Goal: Task Accomplishment & Management: Manage account settings

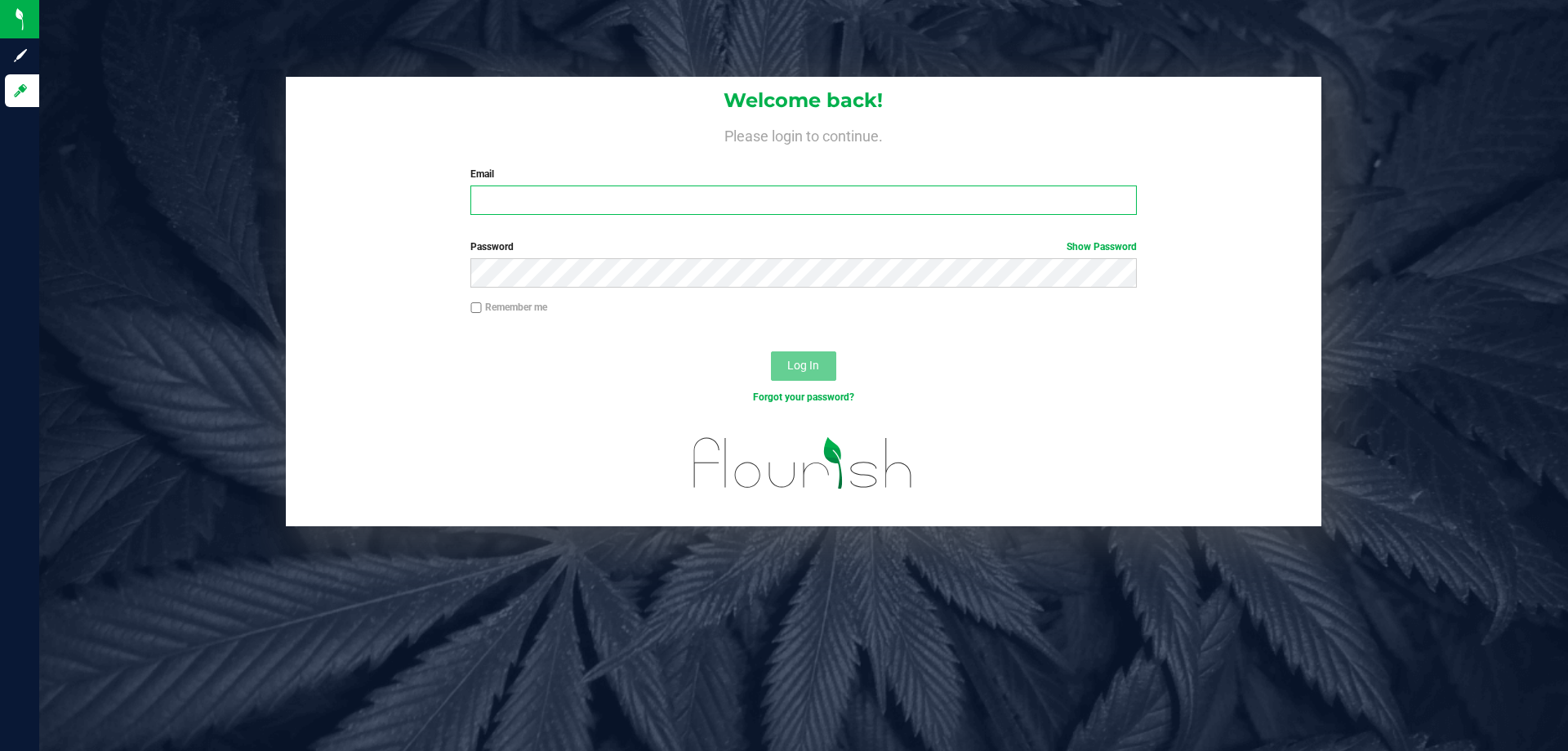
click at [524, 203] on input "Email" at bounding box center [802, 200] width 666 height 30
type input "[EMAIL_ADDRESS][PERSON_NAME][DOMAIN_NAME]"
click at [771, 352] on button "Log In" at bounding box center [803, 366] width 65 height 30
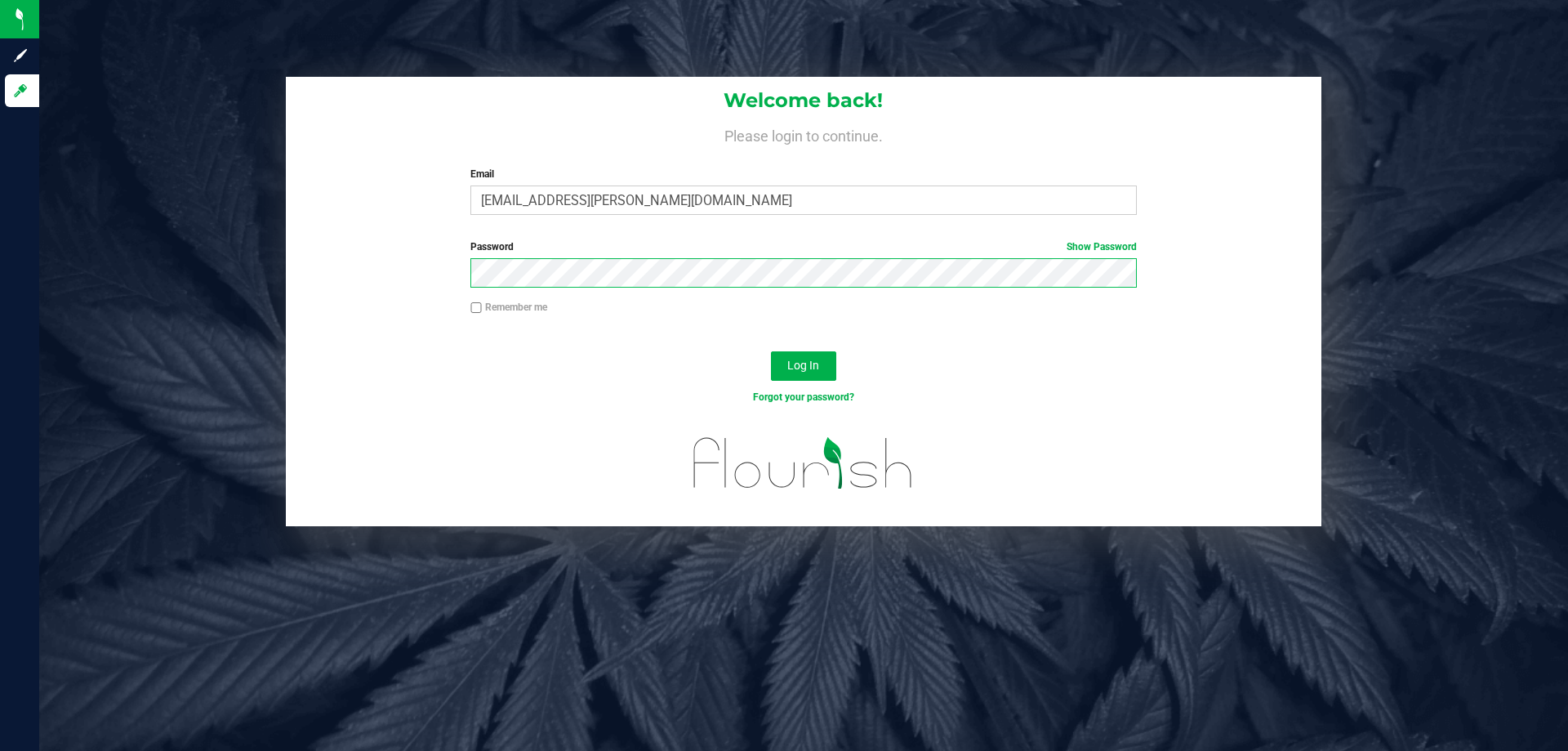
click at [771, 352] on button "Log In" at bounding box center [803, 366] width 65 height 30
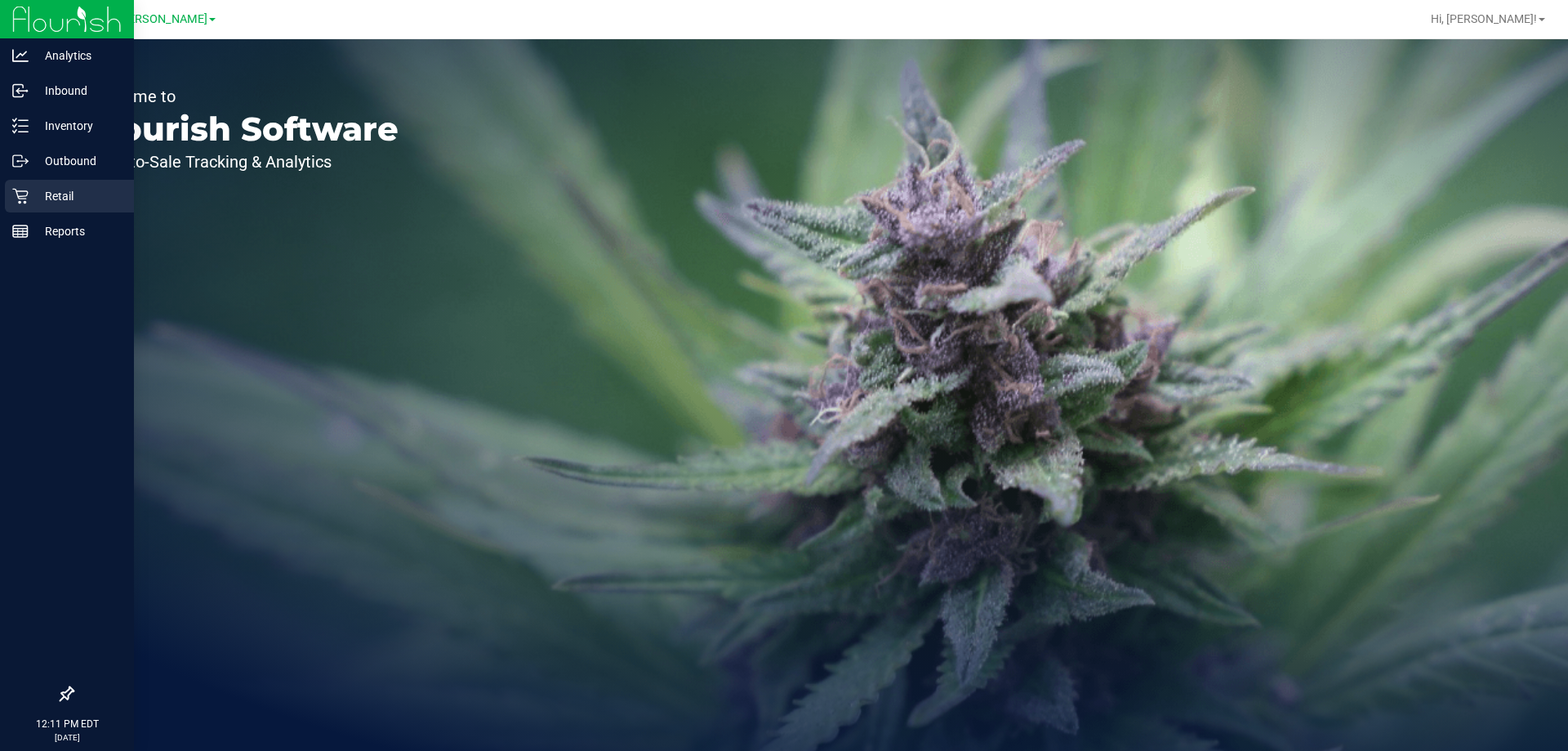
click at [32, 200] on p "Retail" at bounding box center [77, 196] width 98 height 20
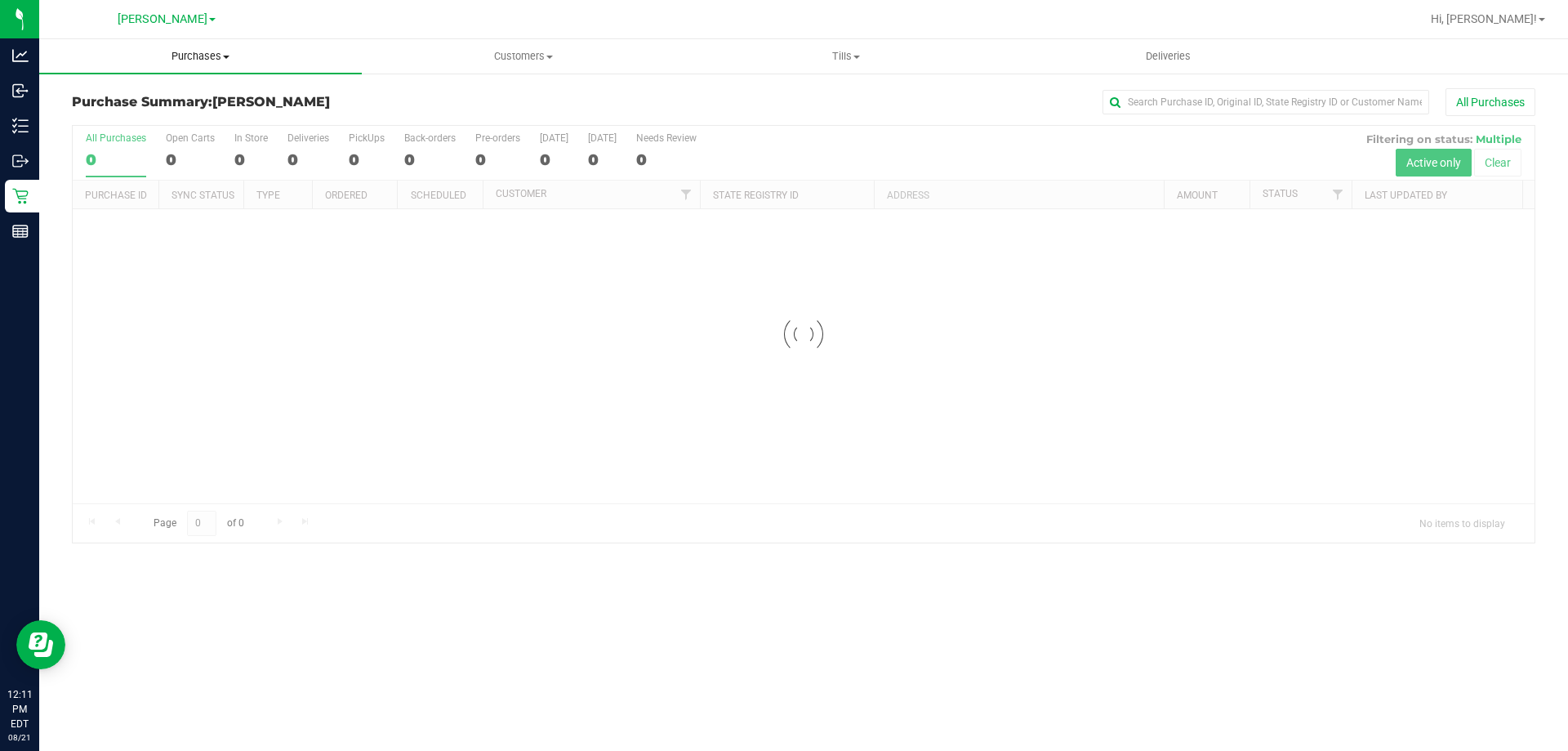
click at [205, 60] on span "Purchases" at bounding box center [201, 55] width 323 height 14
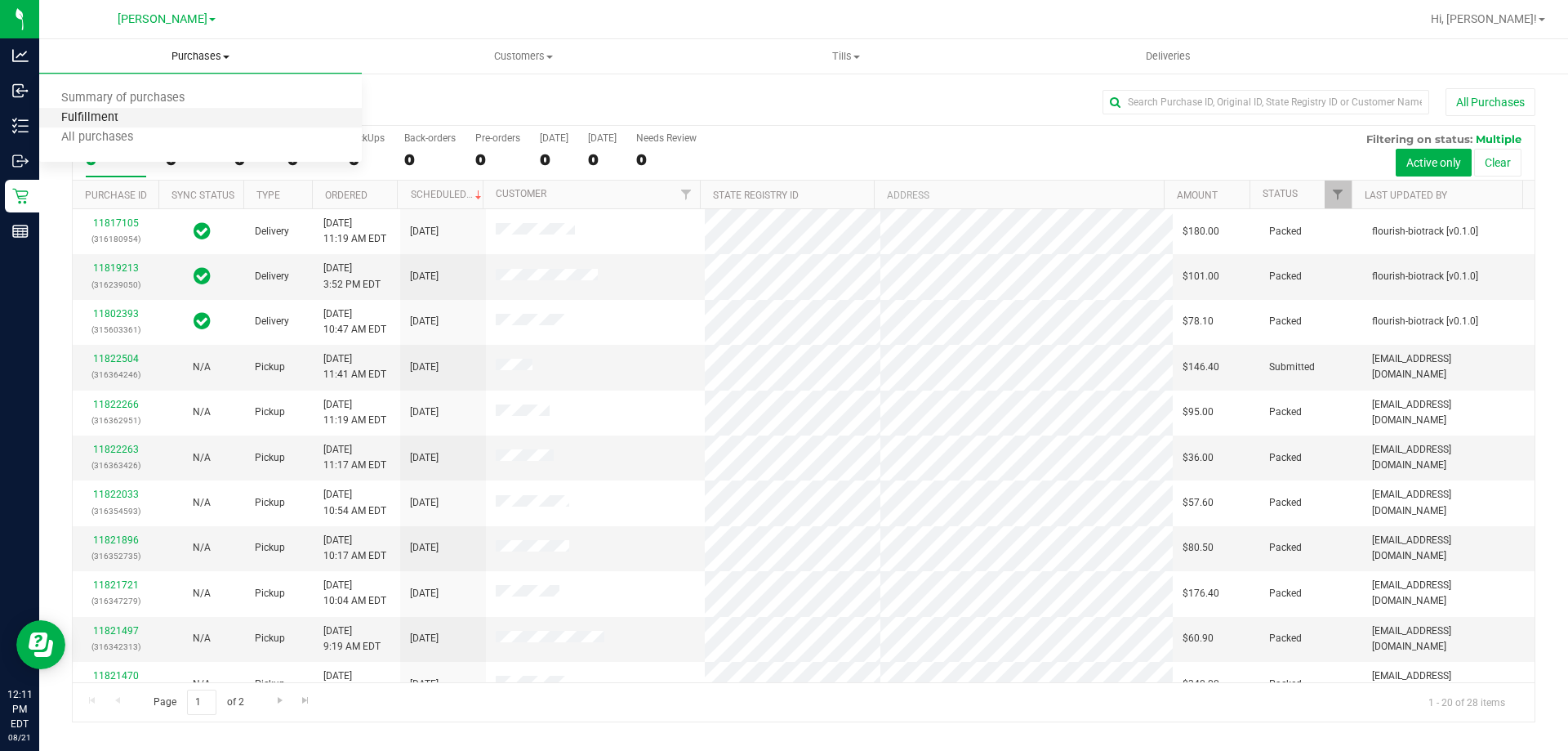
click at [103, 112] on span "Fulfillment" at bounding box center [90, 118] width 101 height 14
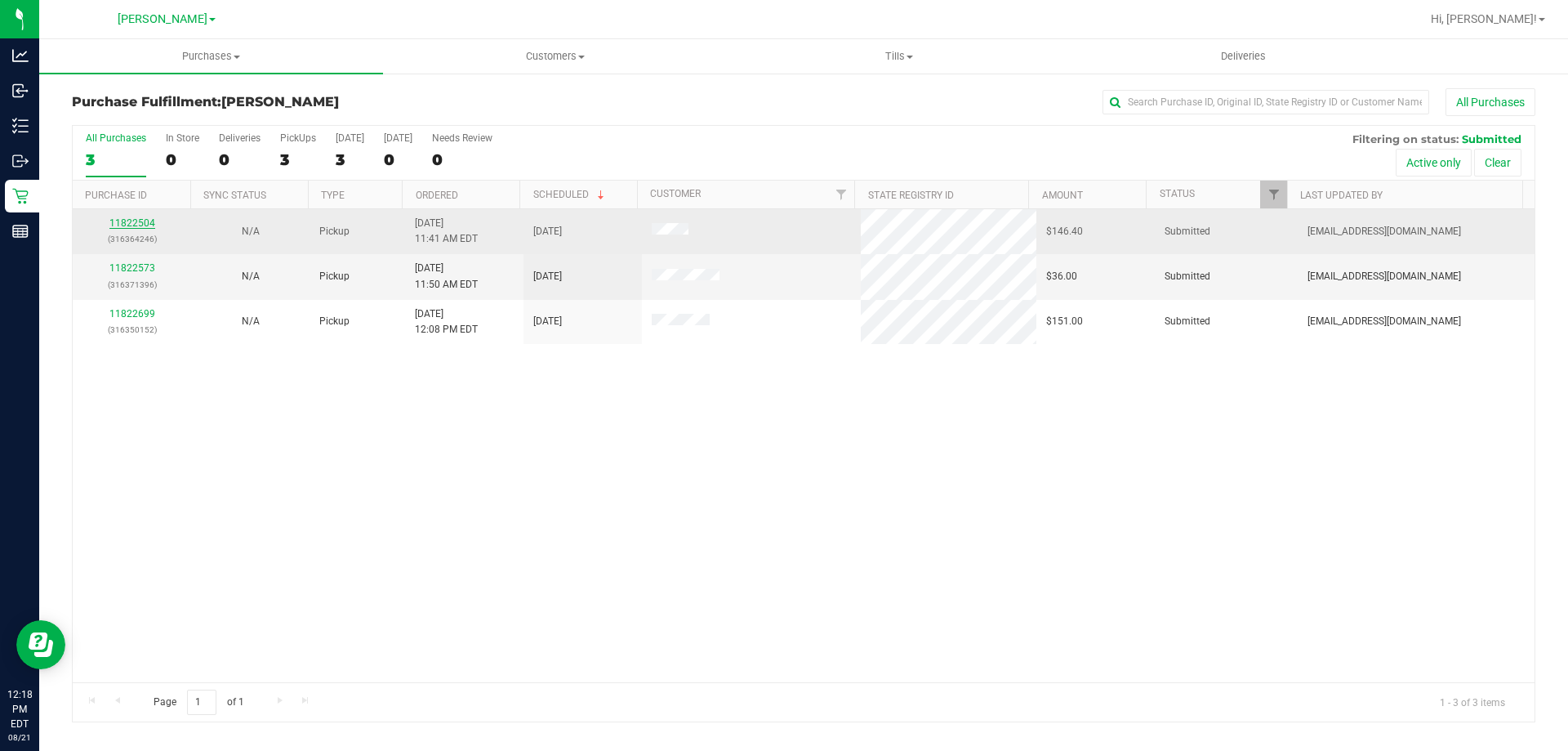
click at [137, 221] on link "11822504" at bounding box center [133, 223] width 46 height 11
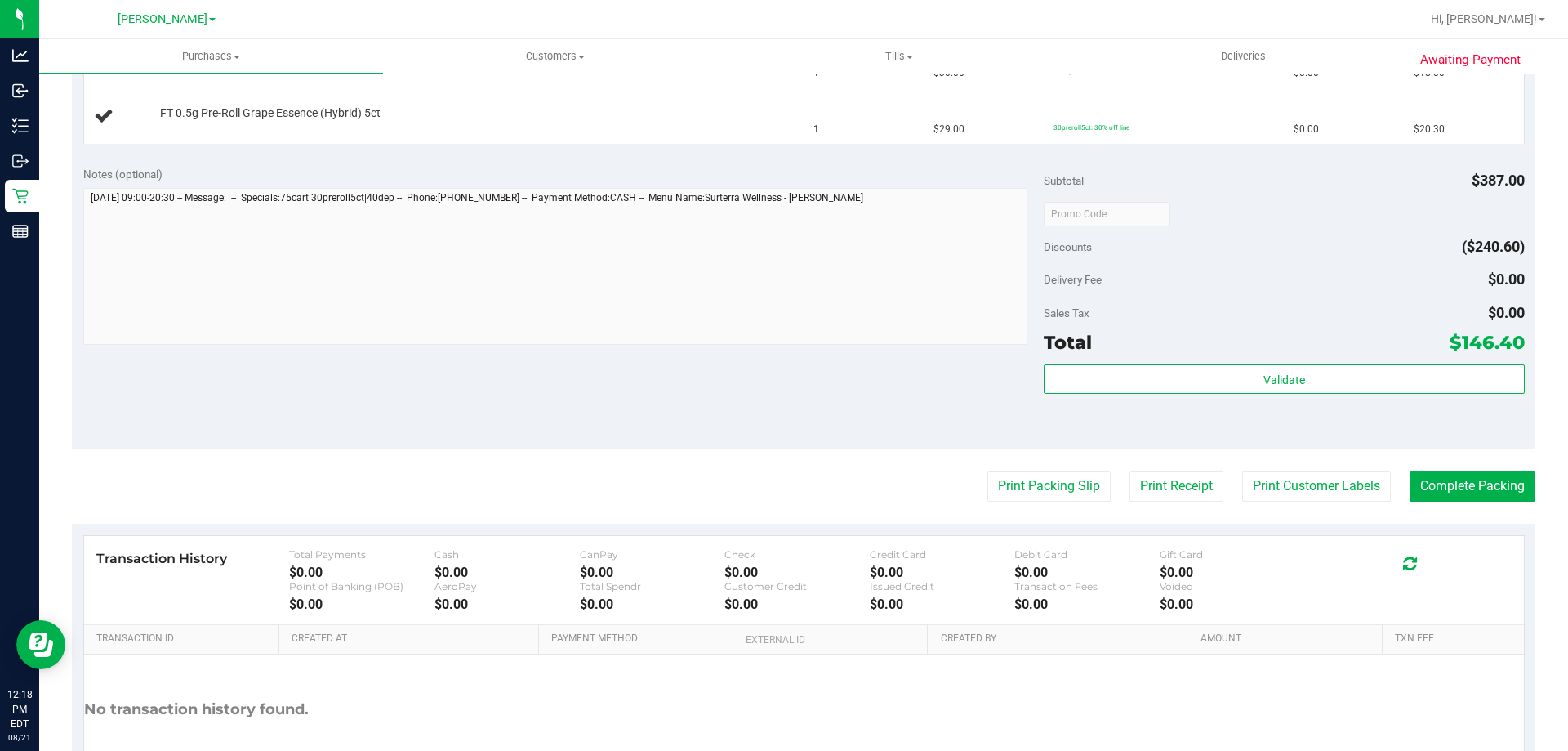
scroll to position [881, 0]
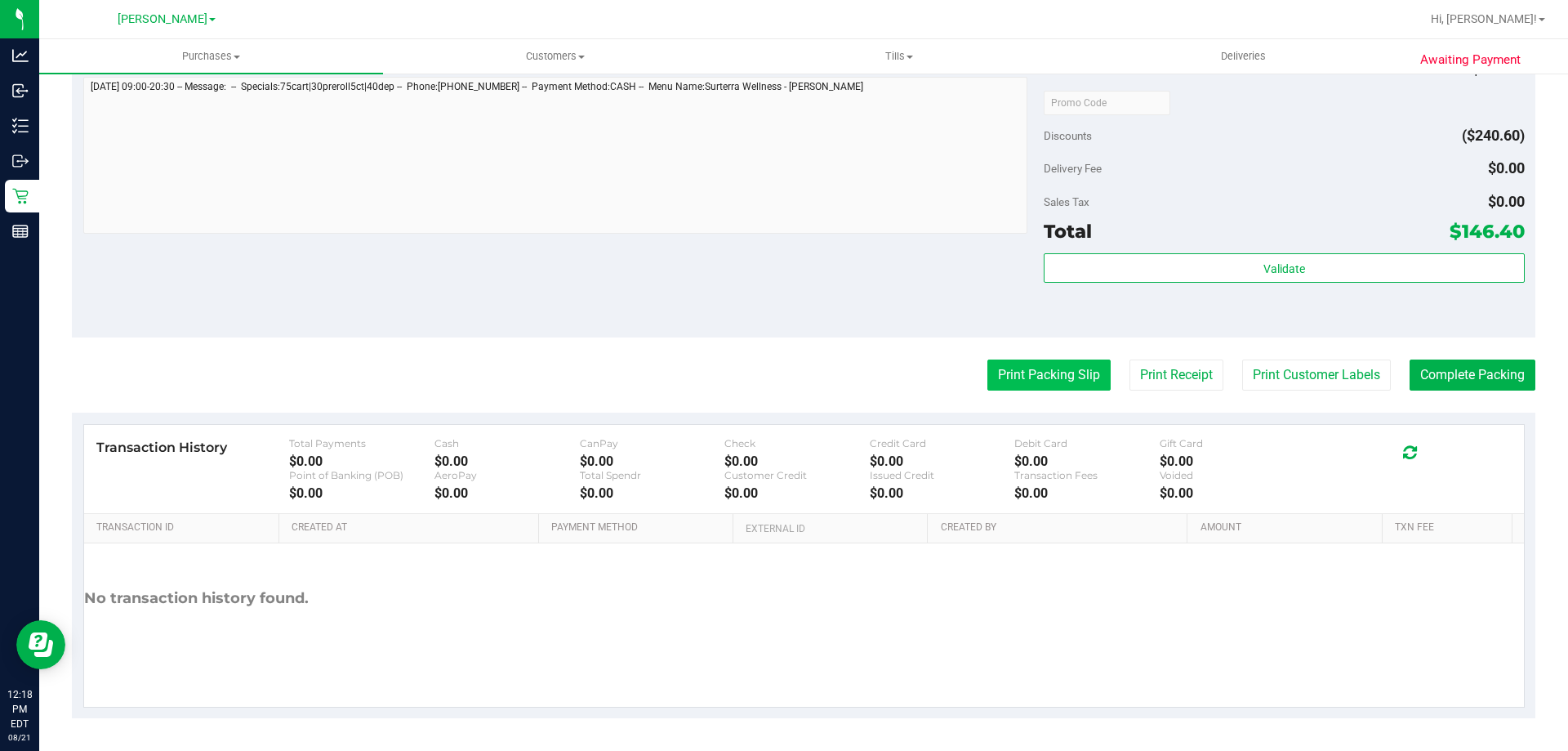
click at [1050, 380] on button "Print Packing Slip" at bounding box center [1049, 375] width 123 height 31
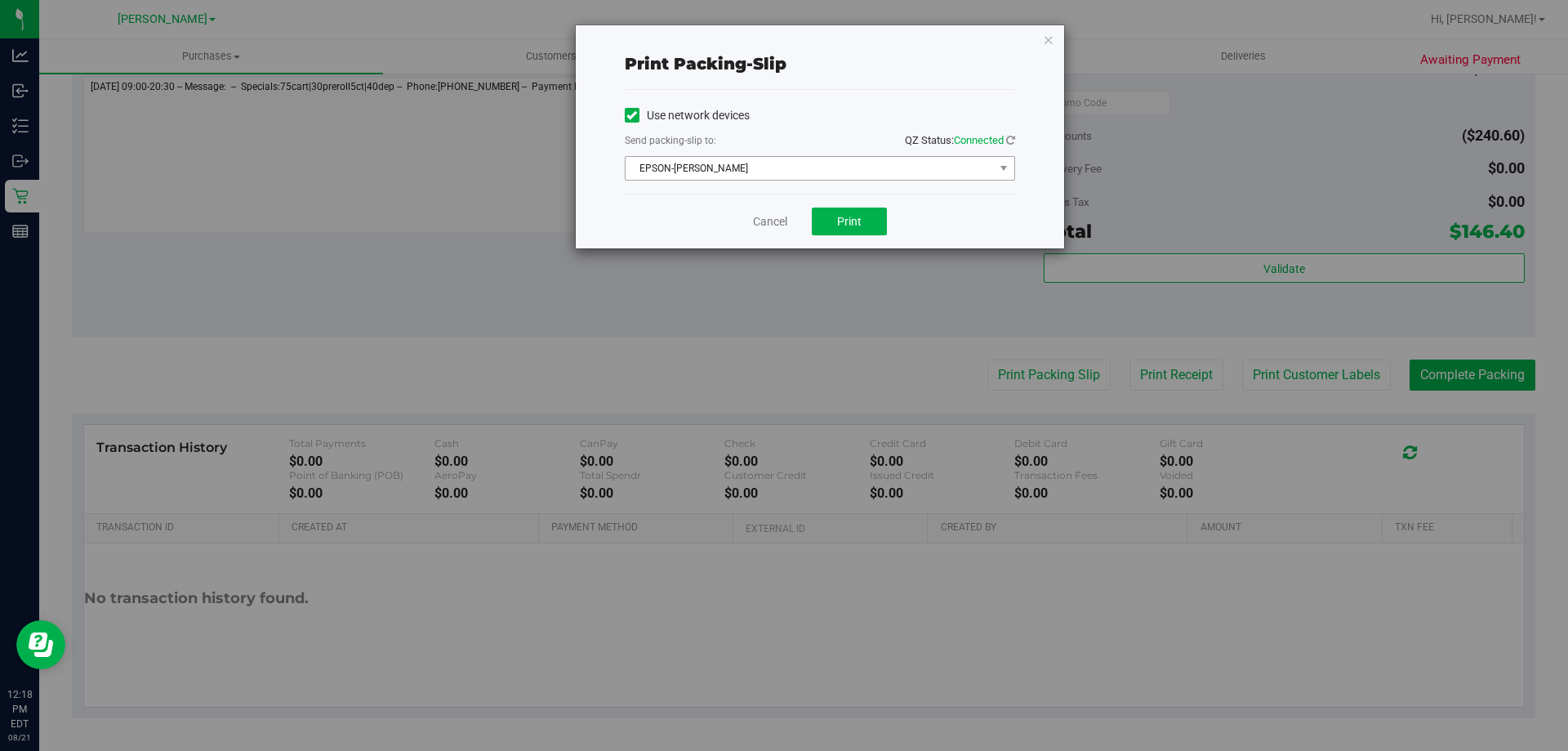
click at [869, 168] on span "EPSON-[PERSON_NAME]" at bounding box center [810, 168] width 369 height 23
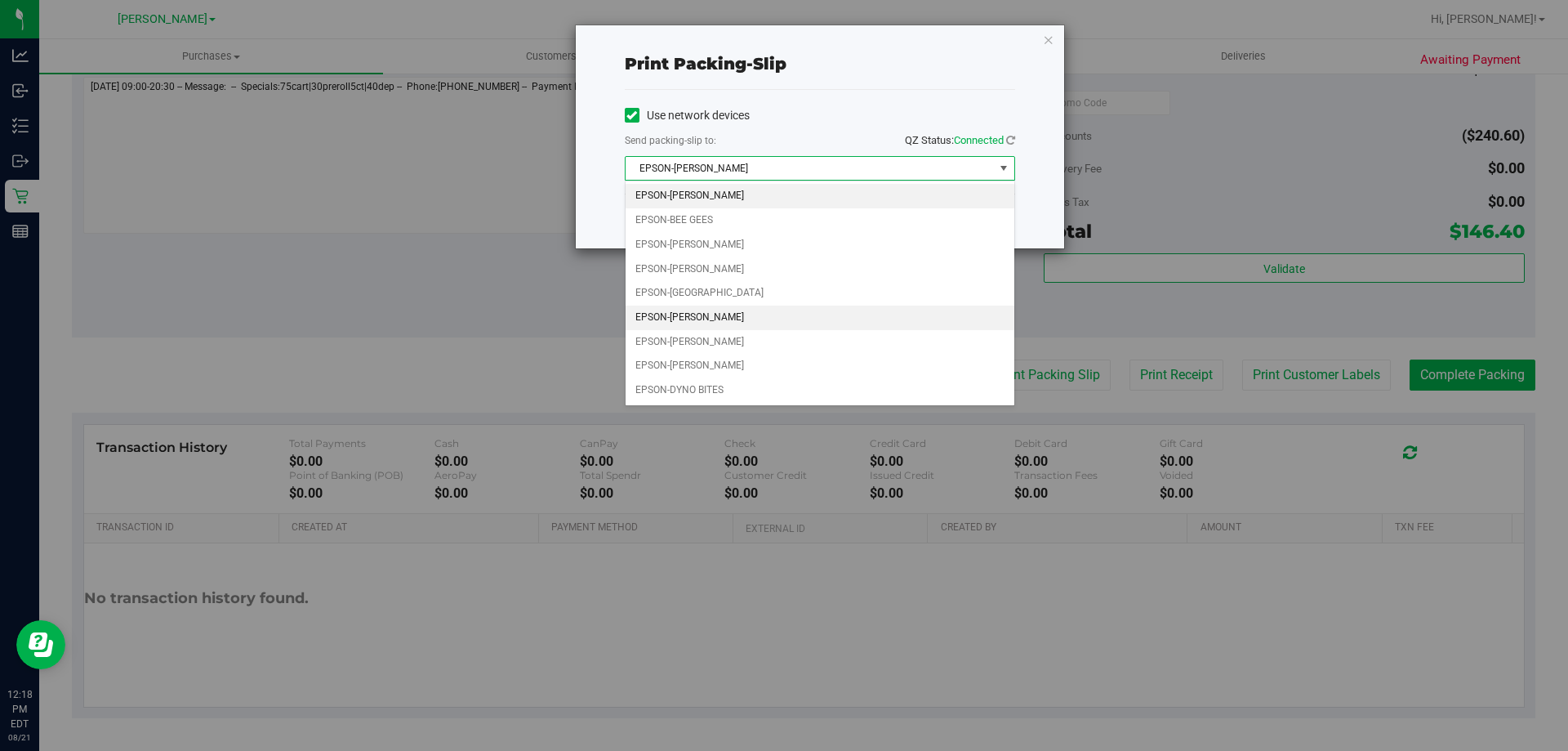
click at [742, 316] on li "EPSON-[PERSON_NAME]" at bounding box center [819, 318] width 389 height 25
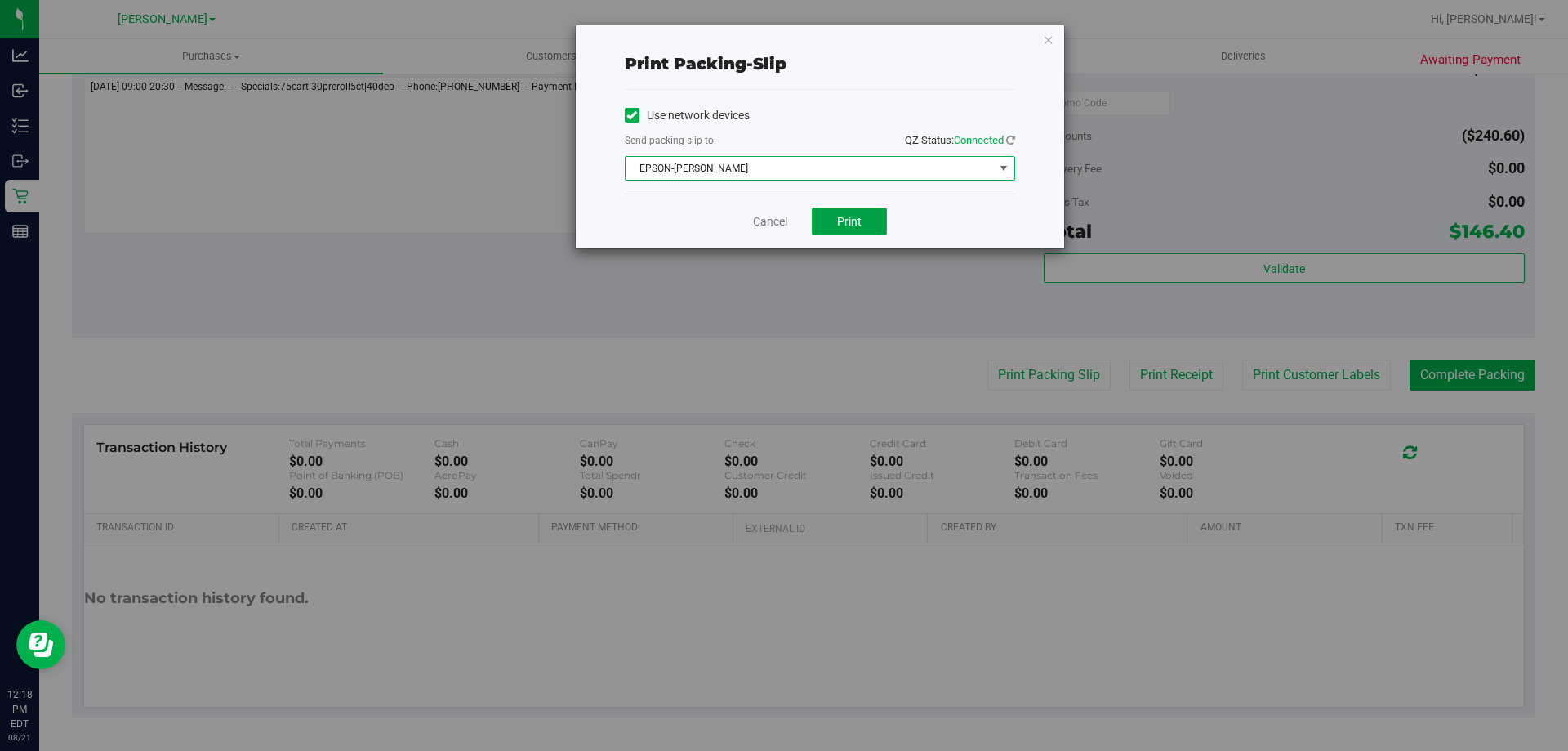
click at [869, 225] on button "Print" at bounding box center [849, 221] width 75 height 28
click at [755, 222] on link "Cancel" at bounding box center [770, 222] width 34 height 17
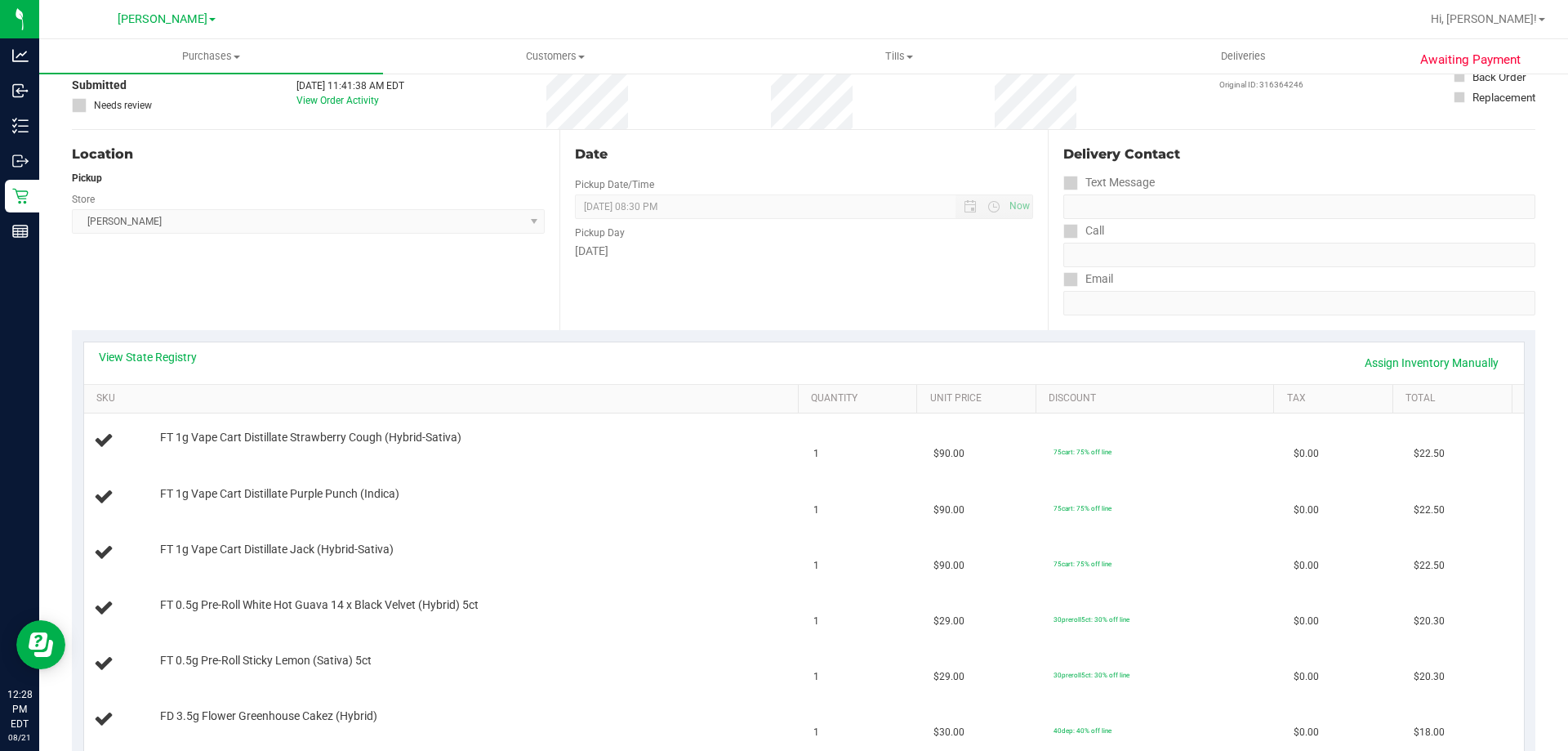
scroll to position [109, 0]
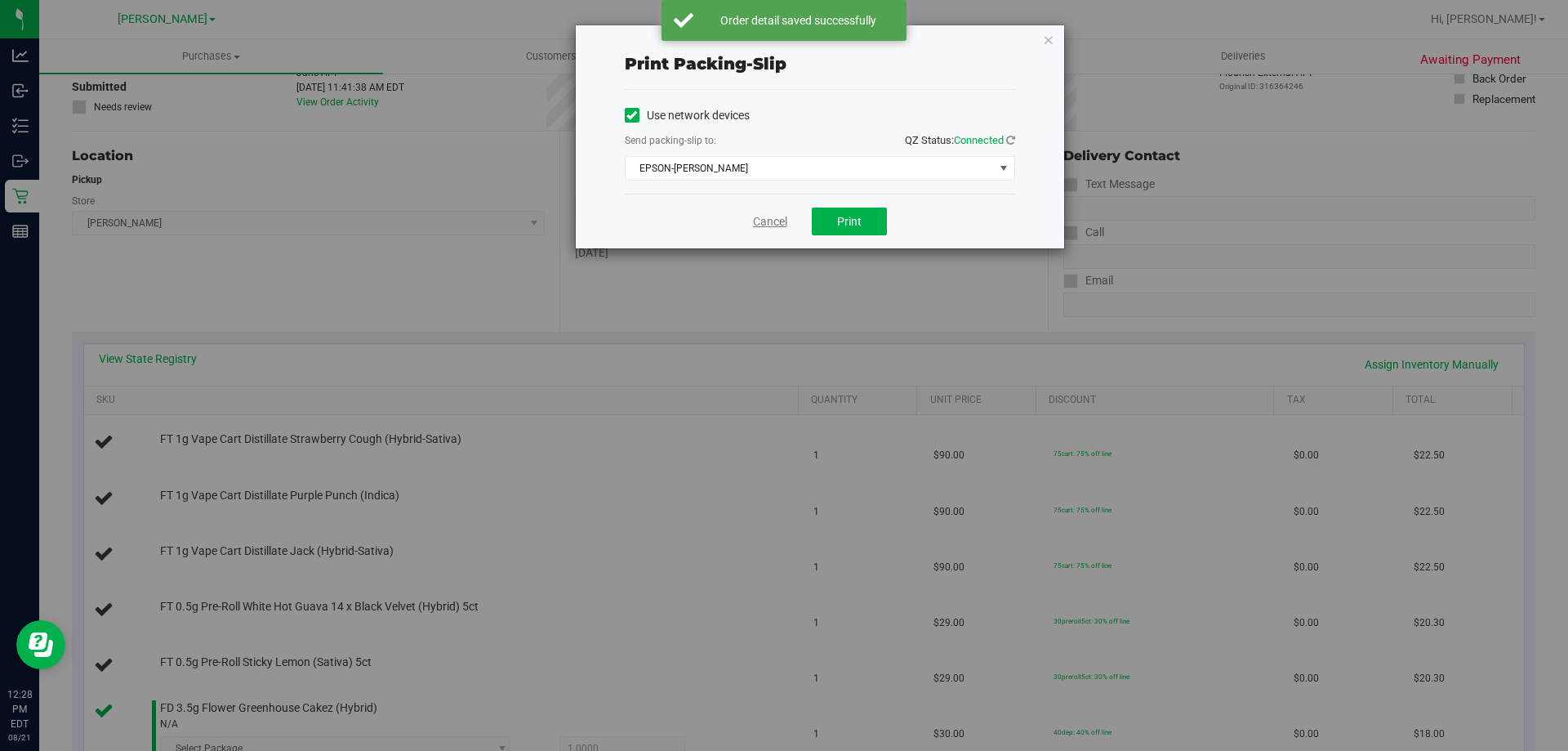
click at [766, 217] on link "Cancel" at bounding box center [770, 222] width 34 height 17
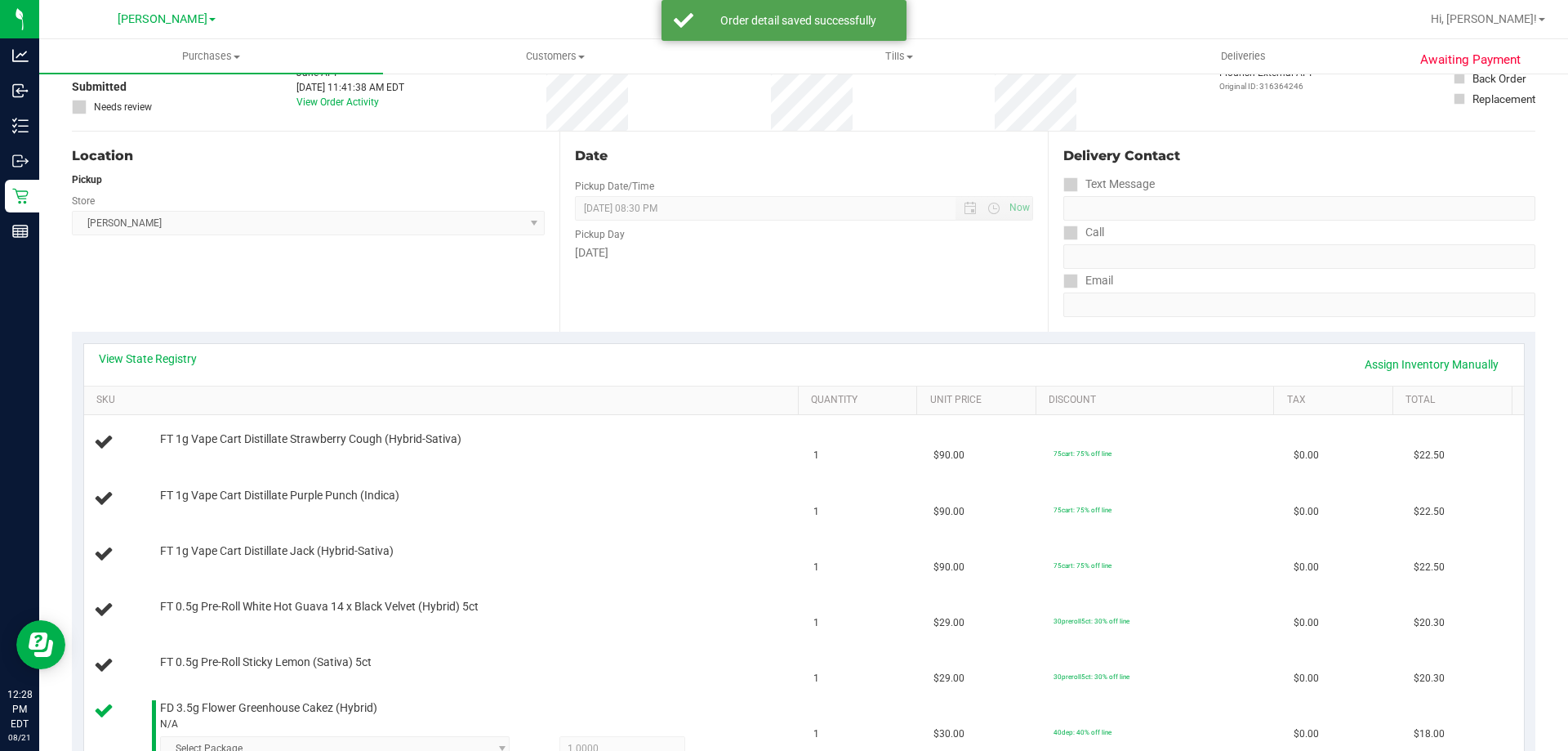
scroll to position [915, 0]
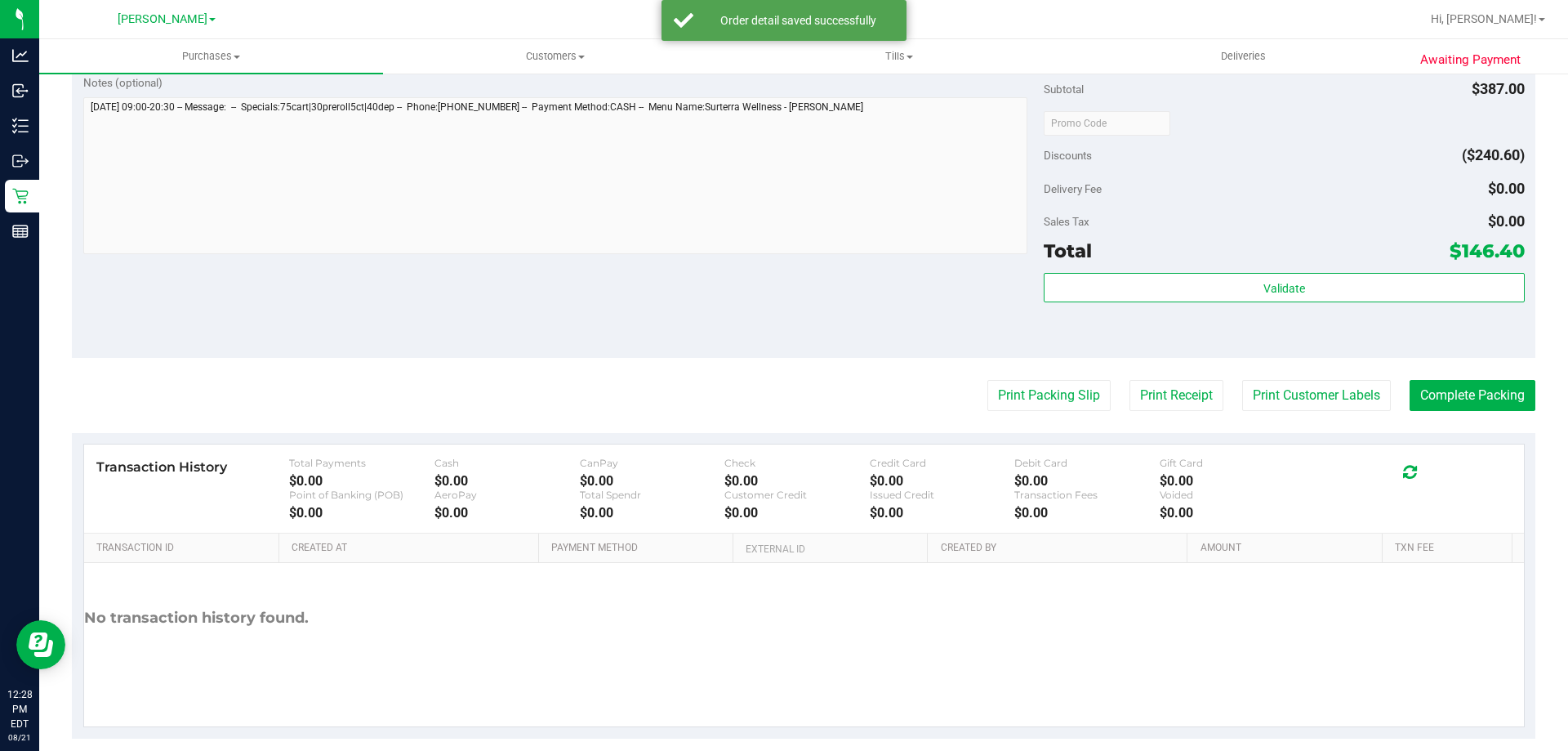
click at [987, 380] on button "Print Packing Slip" at bounding box center [1049, 396] width 123 height 31
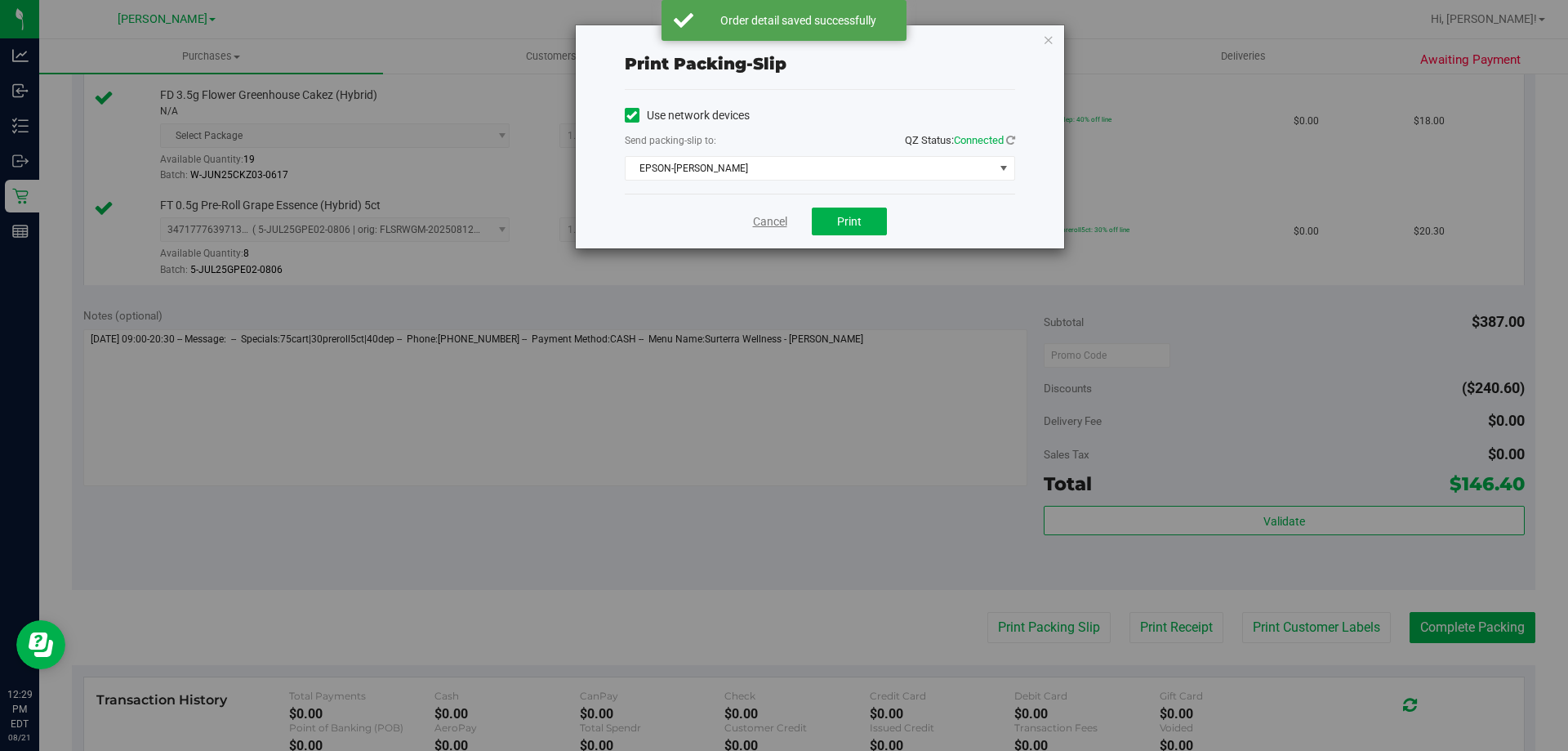
click at [765, 223] on link "Cancel" at bounding box center [770, 222] width 34 height 17
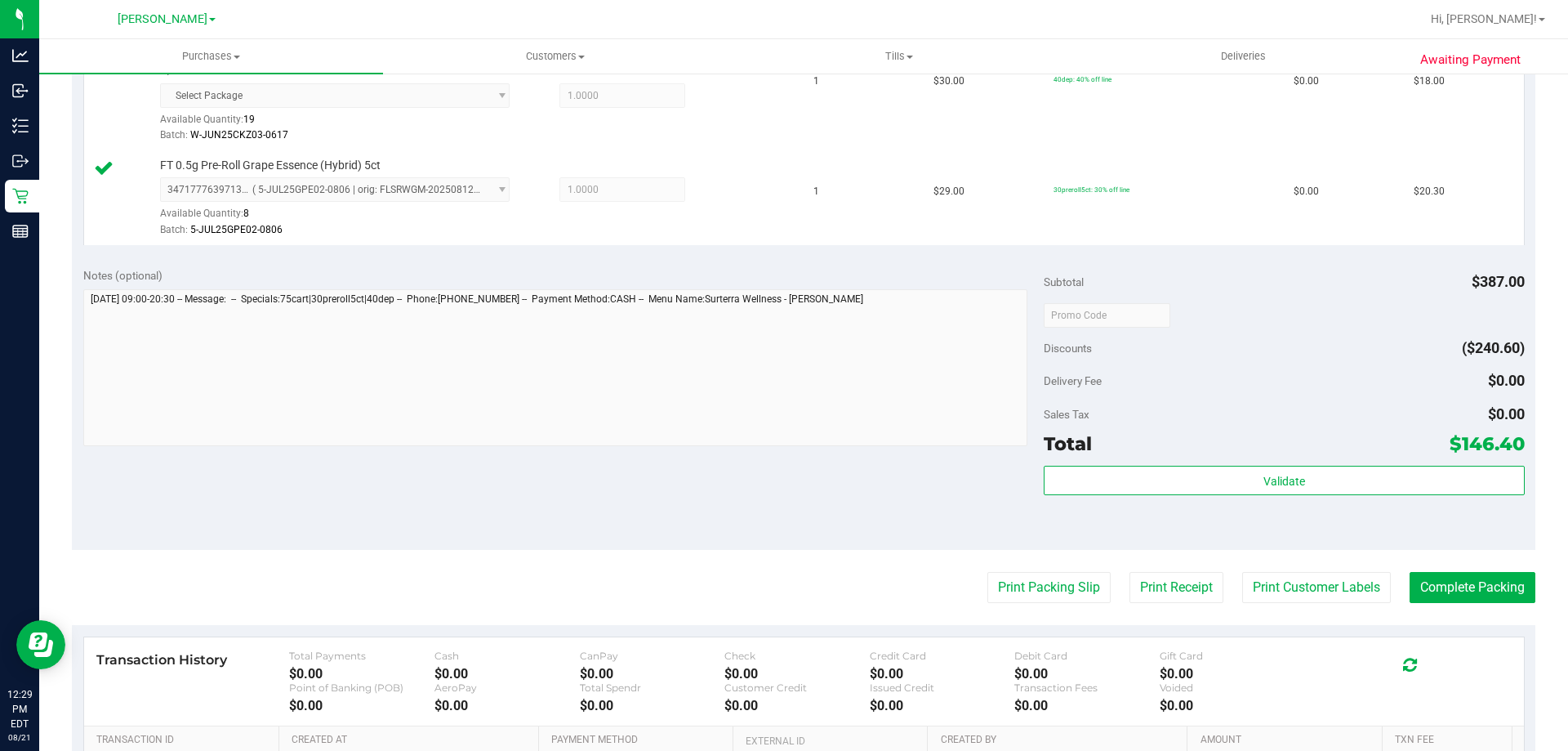
scroll to position [1168, 0]
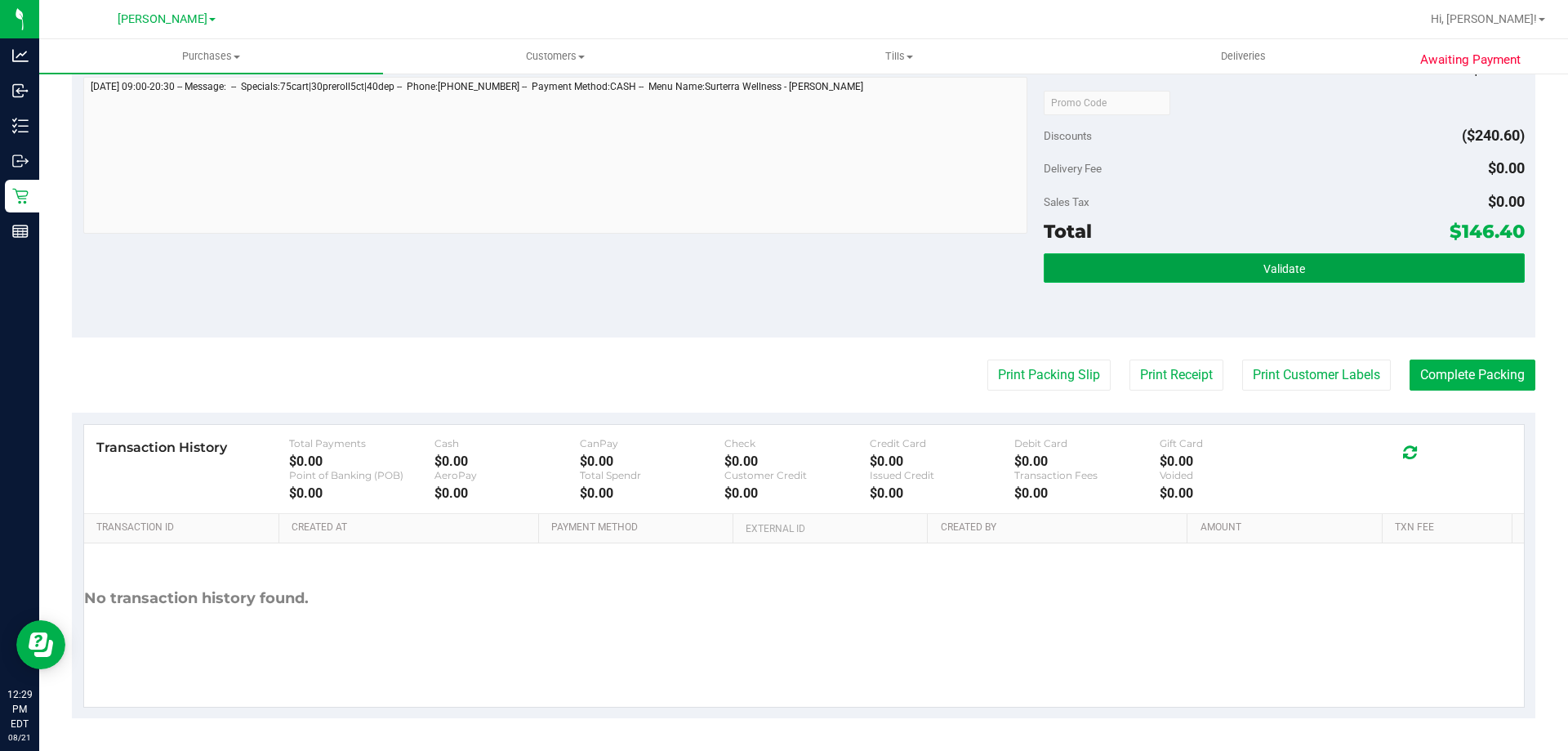
click at [1259, 258] on button "Validate" at bounding box center [1283, 268] width 480 height 30
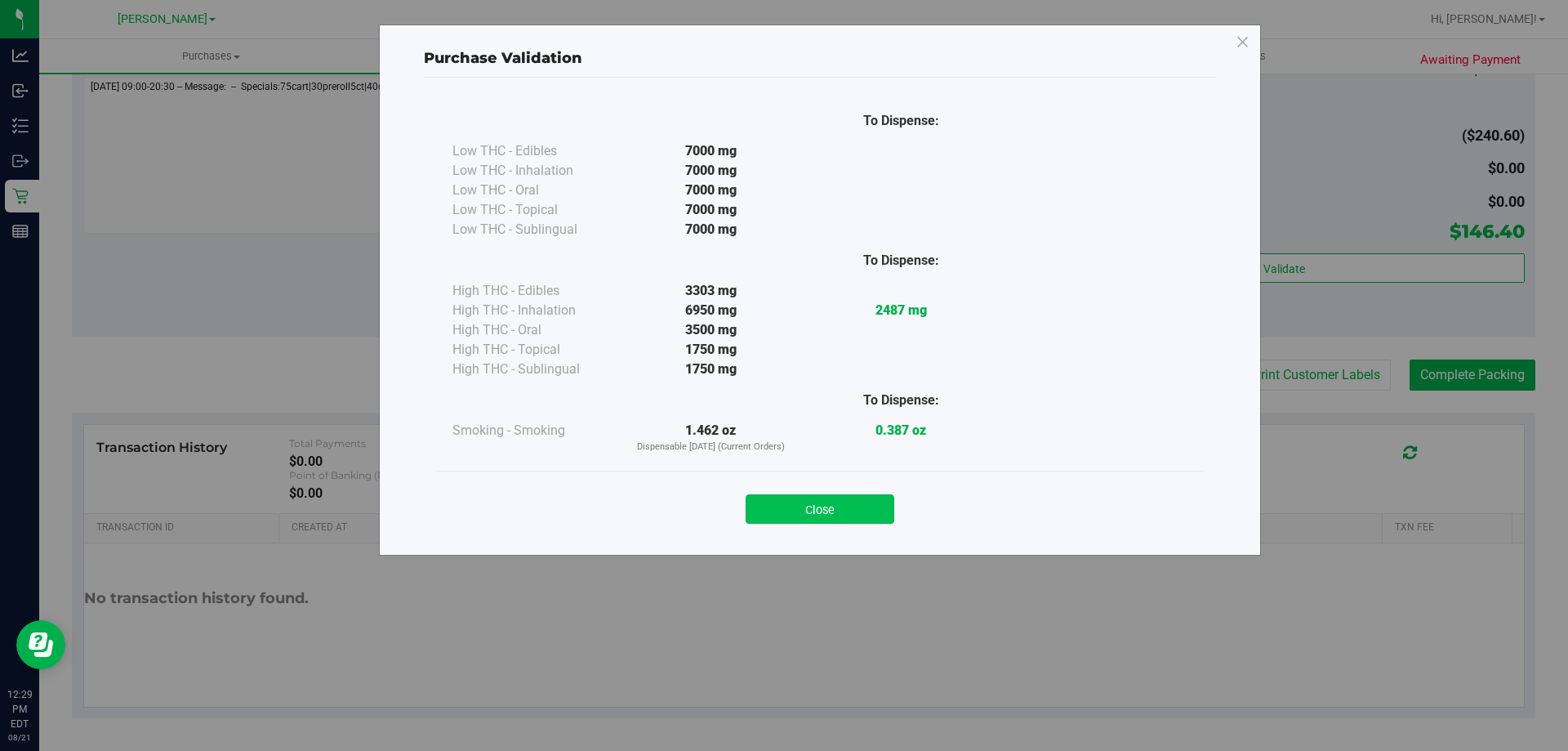
click at [868, 516] on button "Close" at bounding box center [820, 508] width 149 height 30
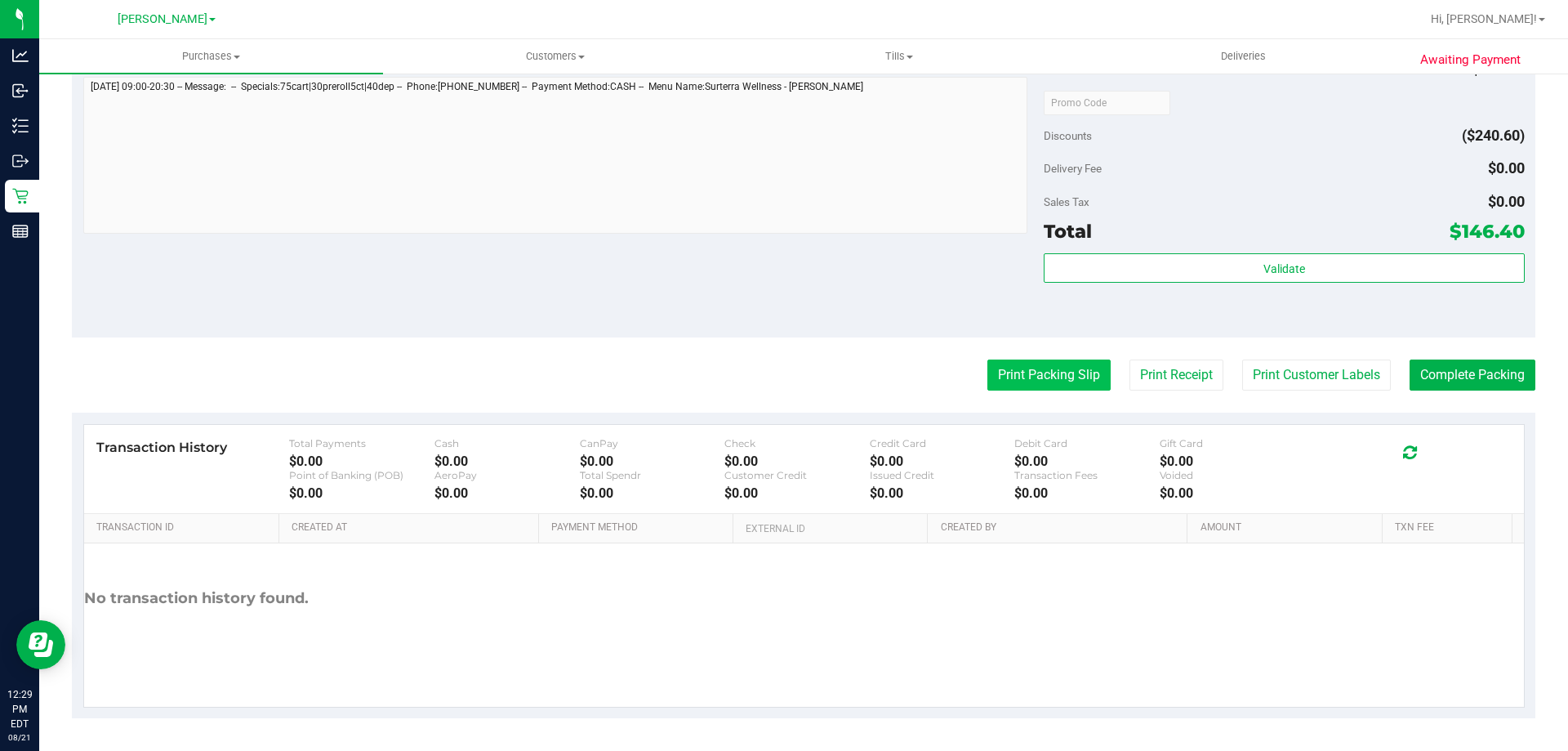
click at [1086, 376] on button "Print Packing Slip" at bounding box center [1049, 375] width 123 height 31
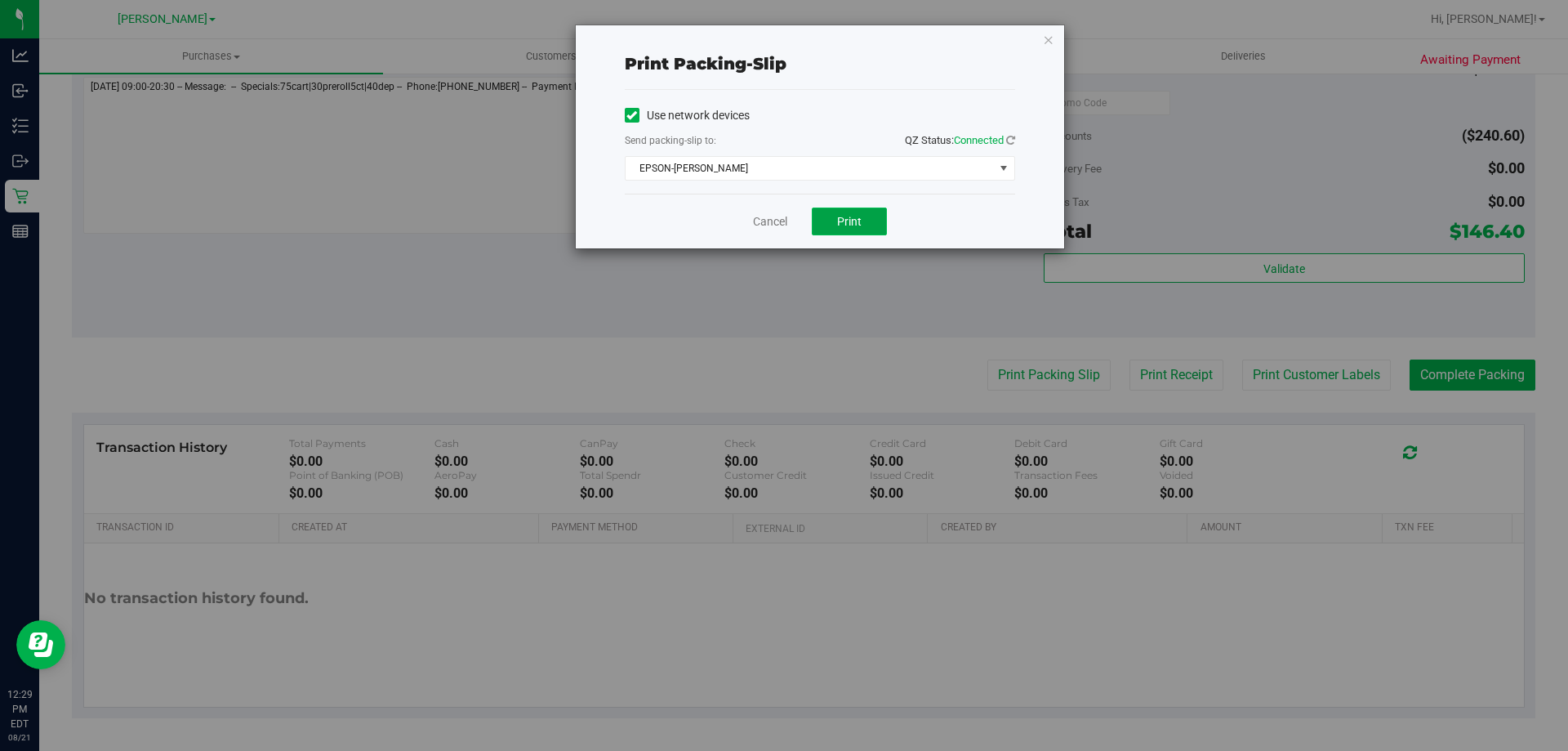
click at [845, 224] on span "Print" at bounding box center [849, 222] width 25 height 13
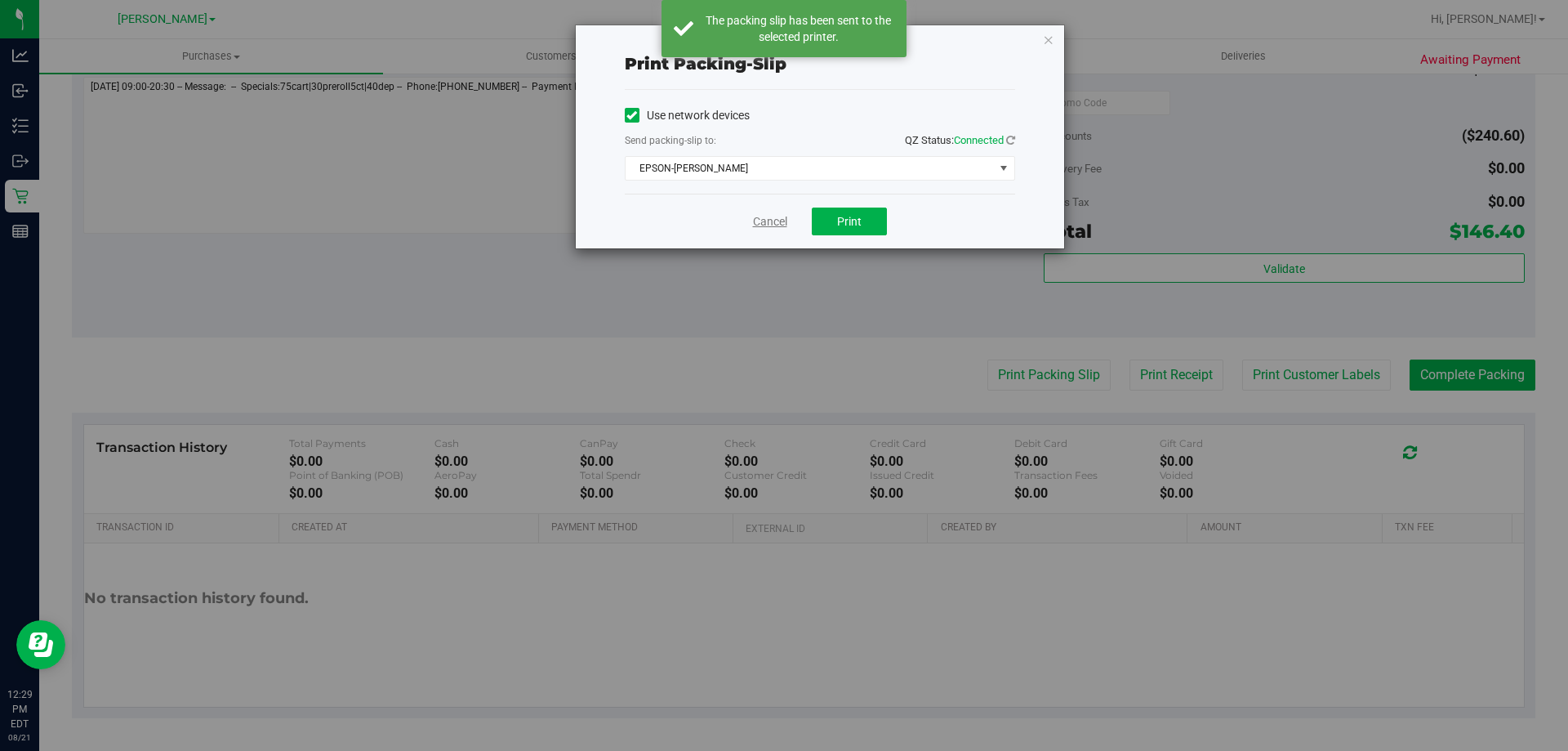
click at [774, 217] on link "Cancel" at bounding box center [770, 222] width 34 height 17
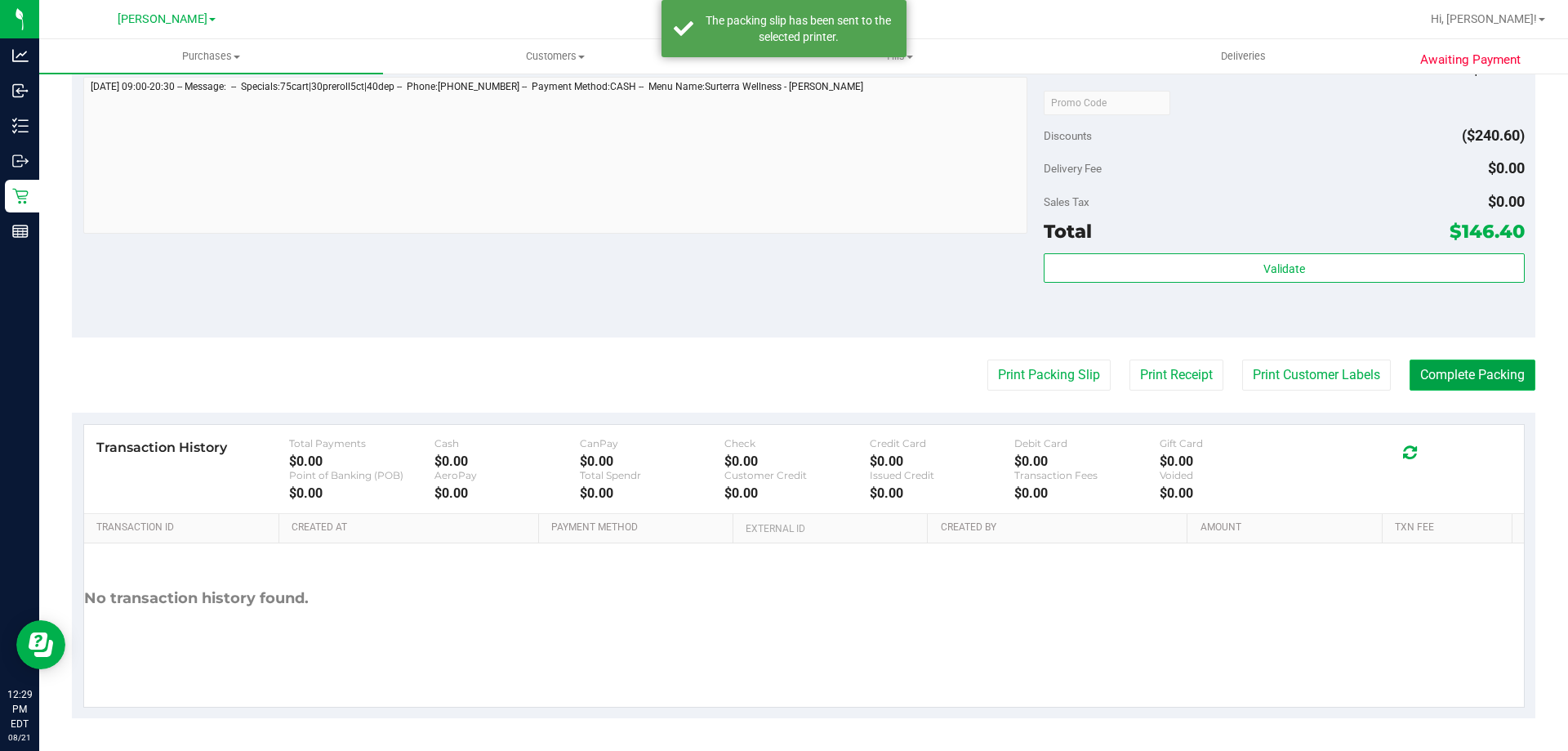
click at [1439, 369] on button "Complete Packing" at bounding box center [1473, 375] width 126 height 31
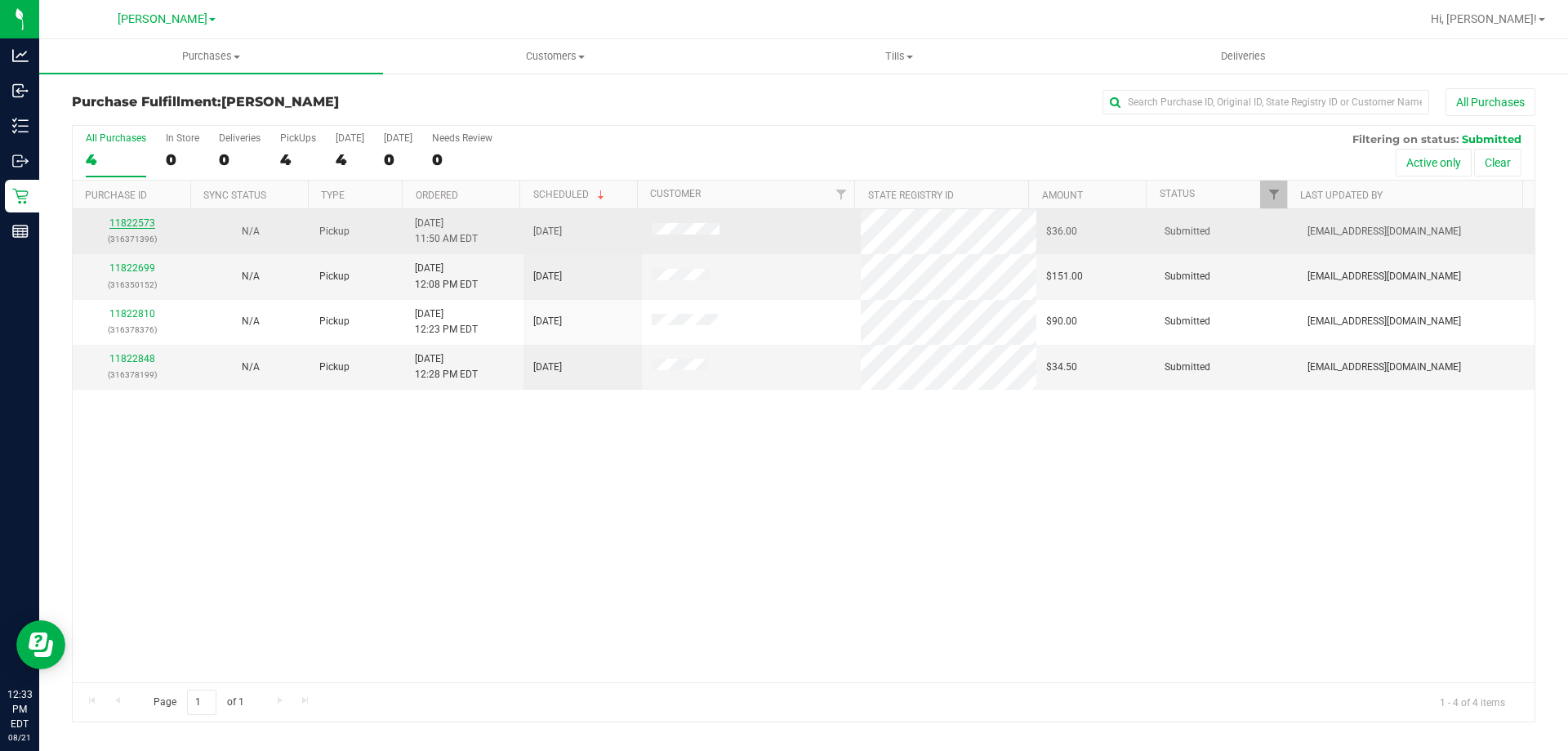
click at [131, 217] on link "11822573" at bounding box center [133, 223] width 46 height 11
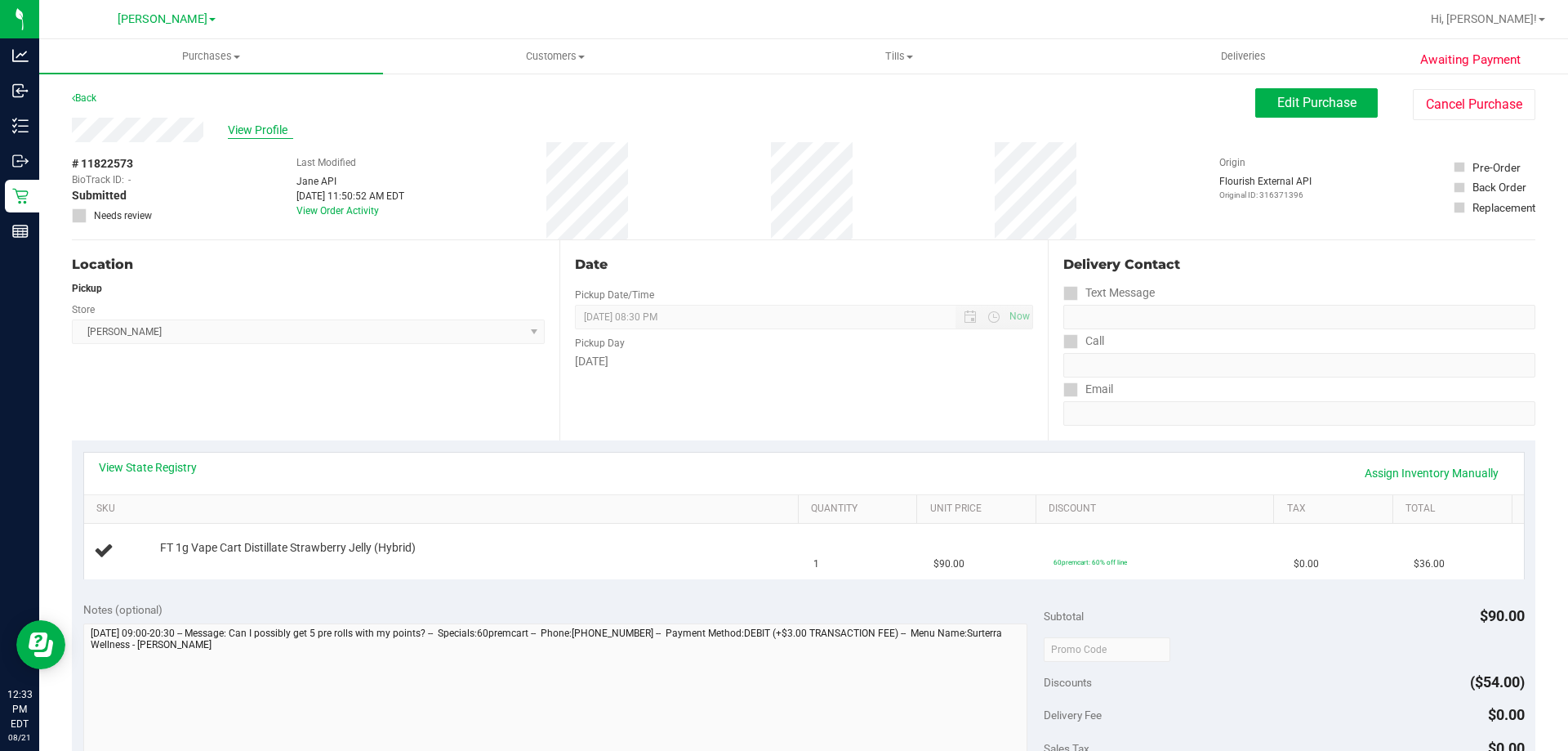
click at [248, 133] on span "View Profile" at bounding box center [261, 130] width 65 height 17
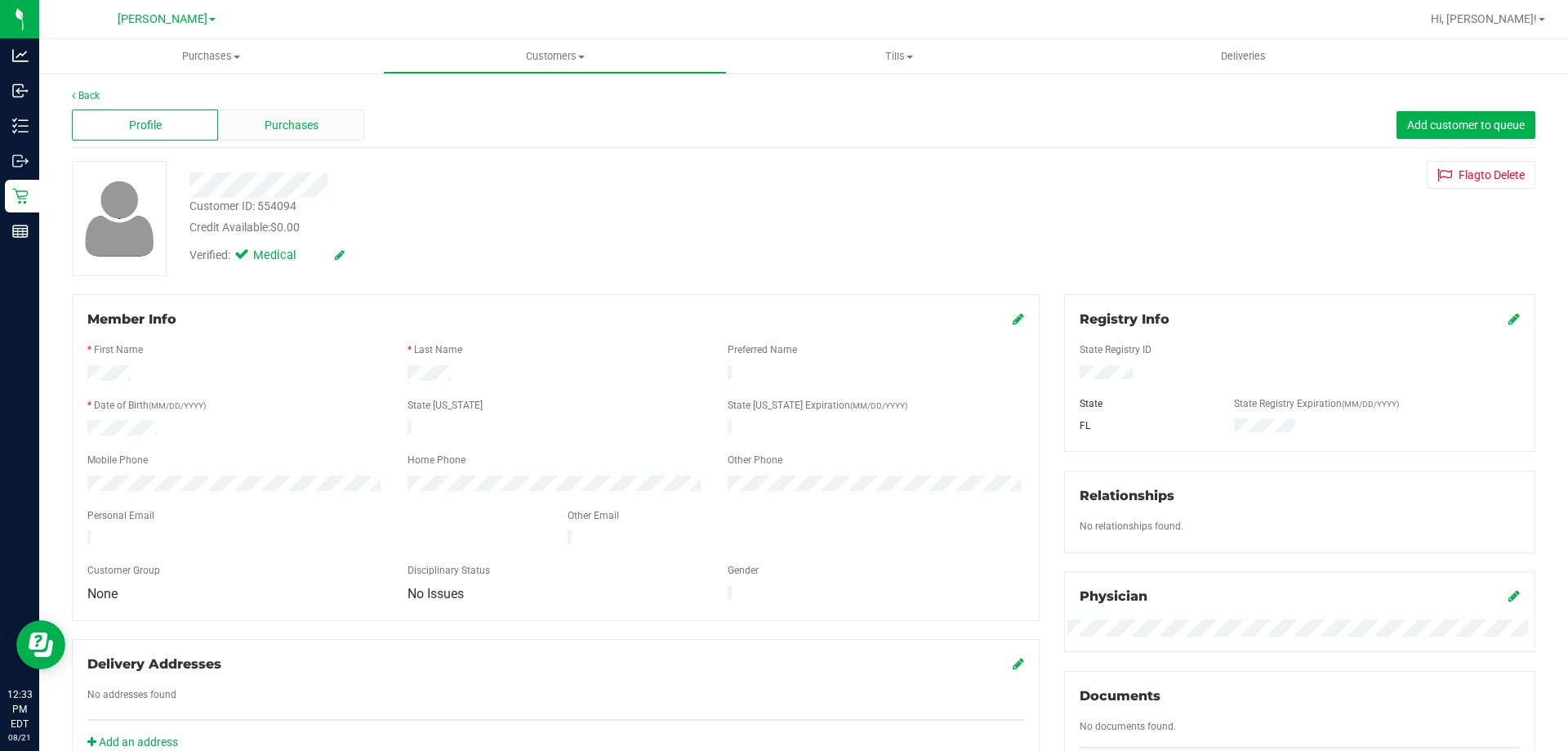
click at [278, 125] on span "Purchases" at bounding box center [291, 125] width 53 height 17
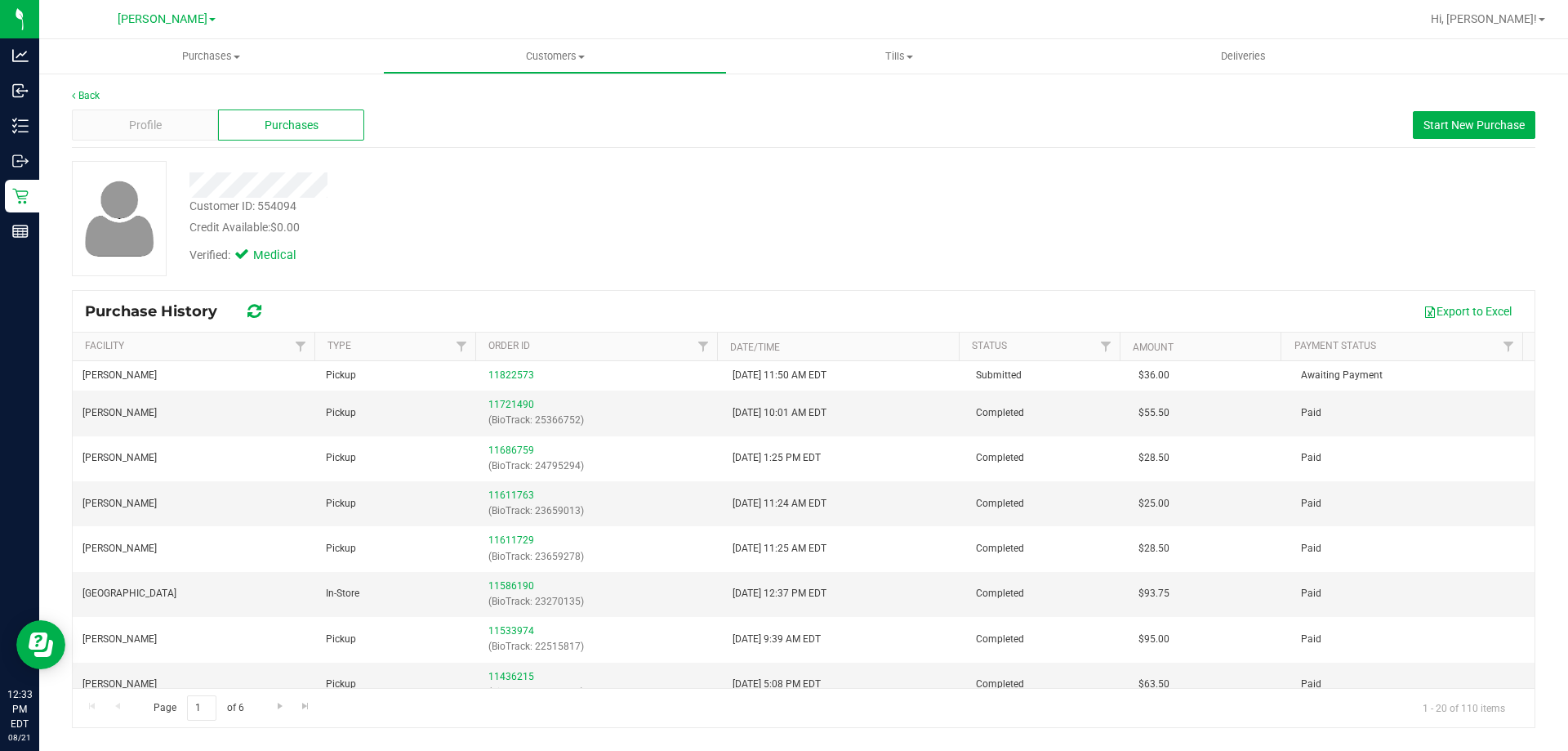
click at [279, 206] on div "Customer ID: 554094" at bounding box center [243, 206] width 107 height 17
copy div "554094"
click at [93, 95] on link "Back" at bounding box center [85, 96] width 28 height 11
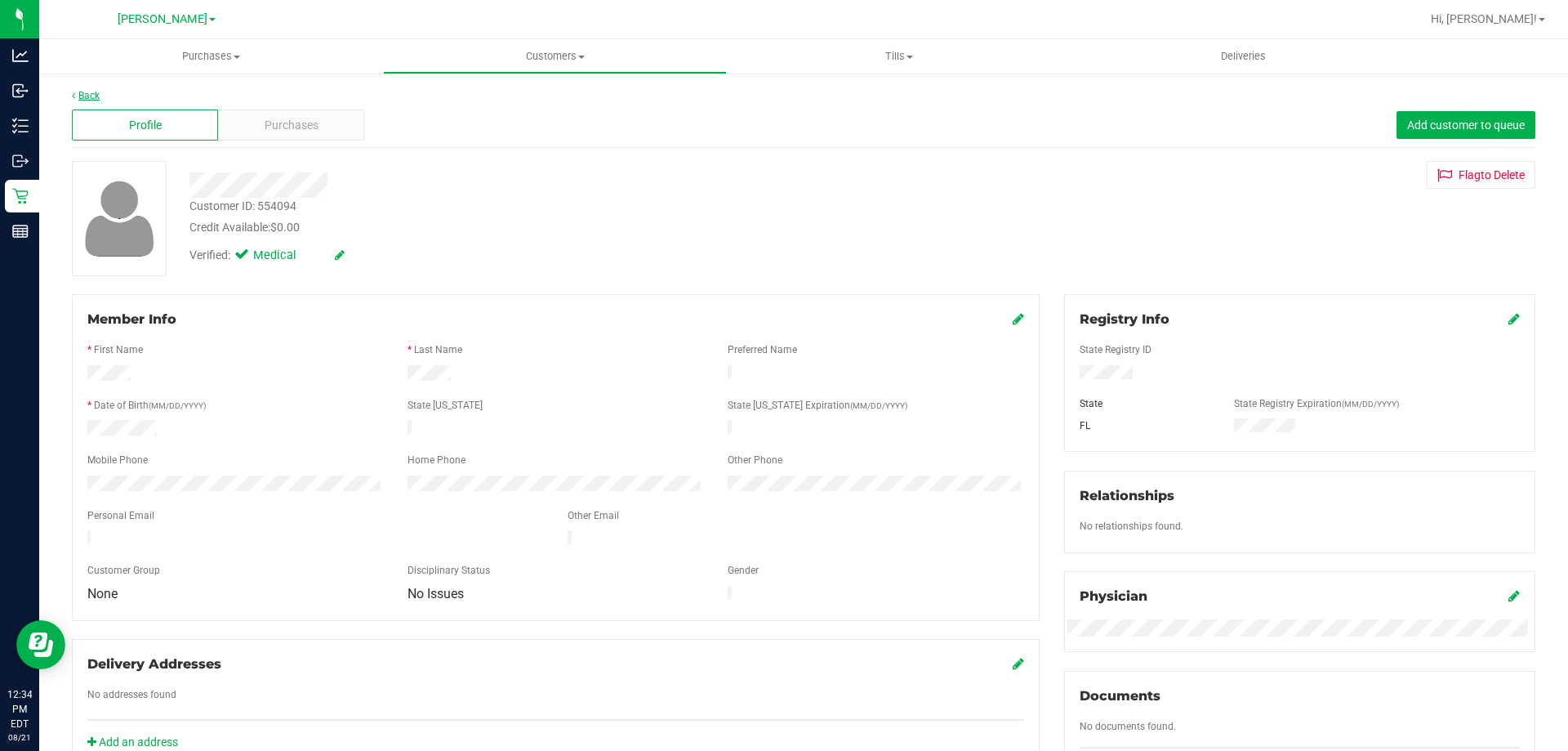
click at [82, 96] on link "Back" at bounding box center [85, 96] width 28 height 11
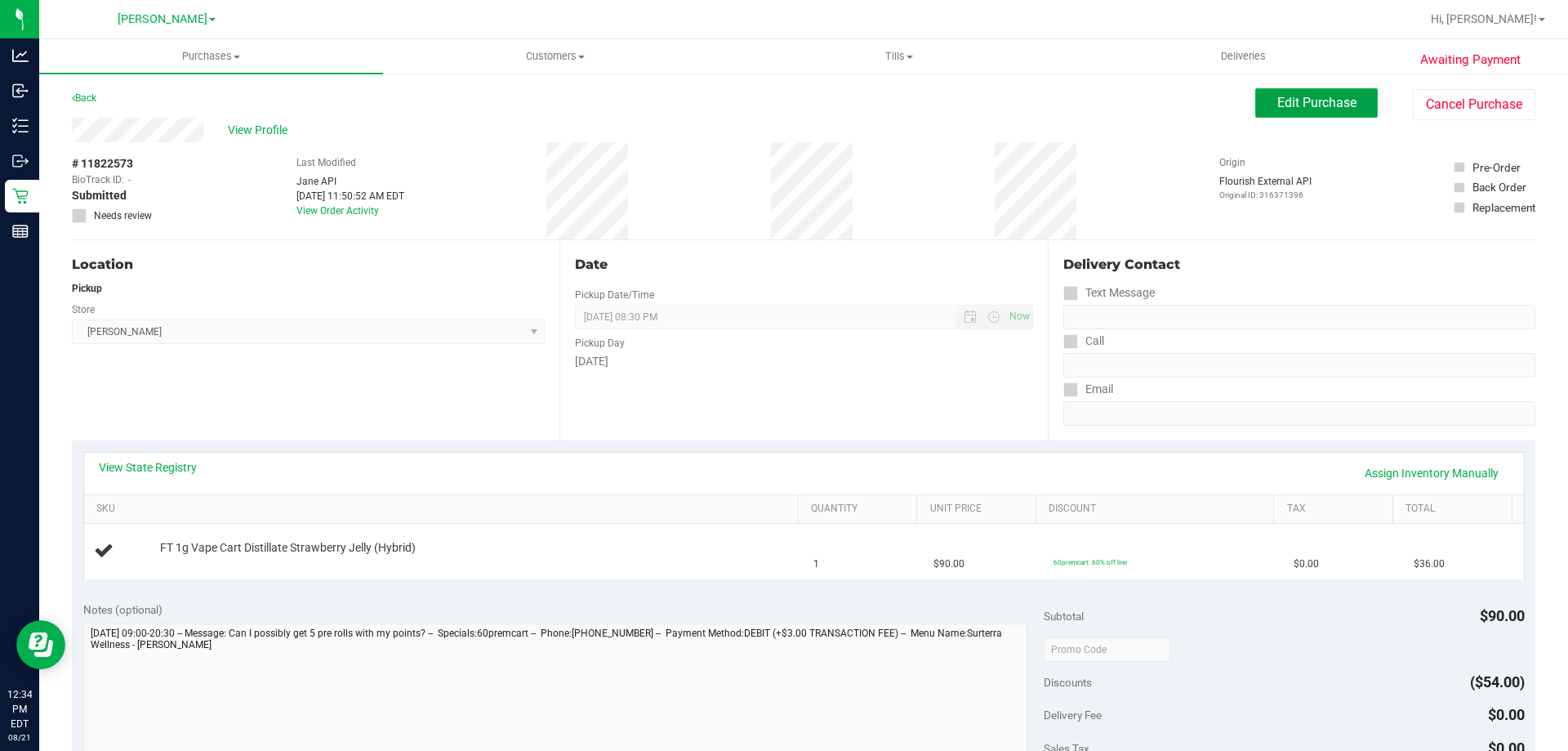
click at [1306, 101] on span "Edit Purchase" at bounding box center [1316, 102] width 79 height 15
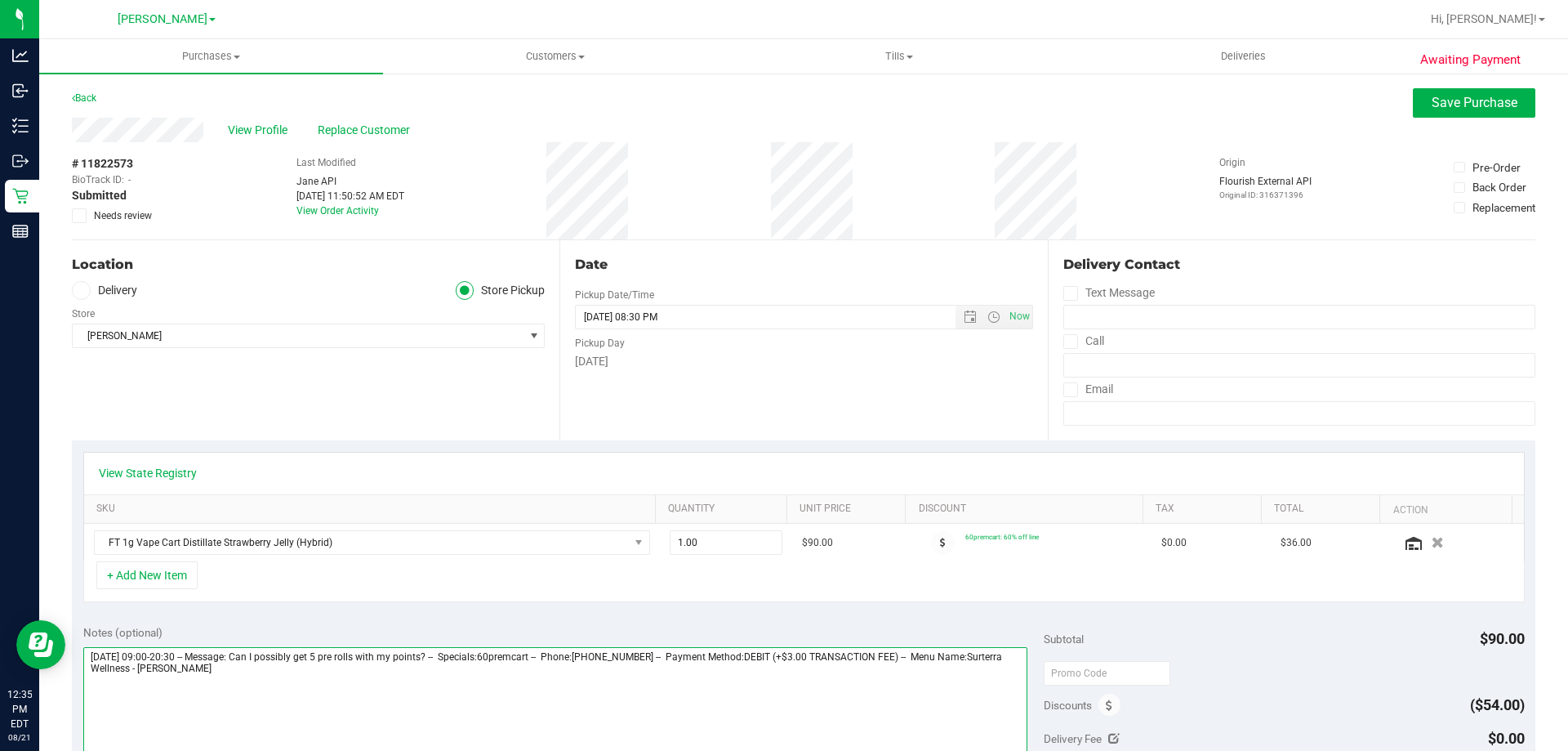
click at [350, 681] on textarea at bounding box center [555, 725] width 944 height 157
type textarea "[DATE] 09:00-20:30 -- Message: Can I possibly get 5 pre rolls with my points? -…"
click at [142, 212] on span "Needs review" at bounding box center [122, 215] width 58 height 14
click at [0, 0] on input "Needs review" at bounding box center [0, 0] width 0 height 0
click at [1478, 105] on span "Save Purchase" at bounding box center [1474, 102] width 86 height 15
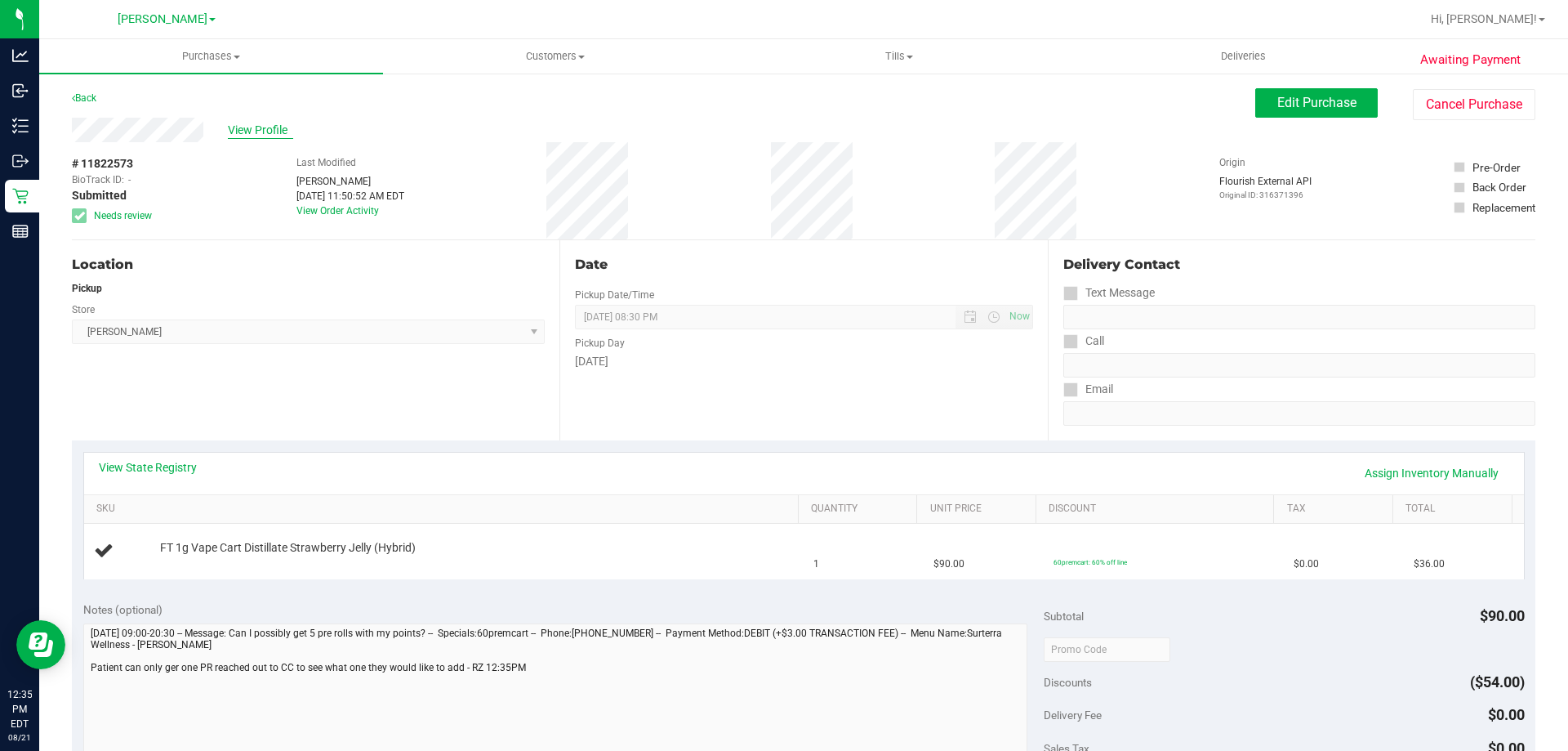
click at [263, 122] on span "View Profile" at bounding box center [261, 130] width 65 height 17
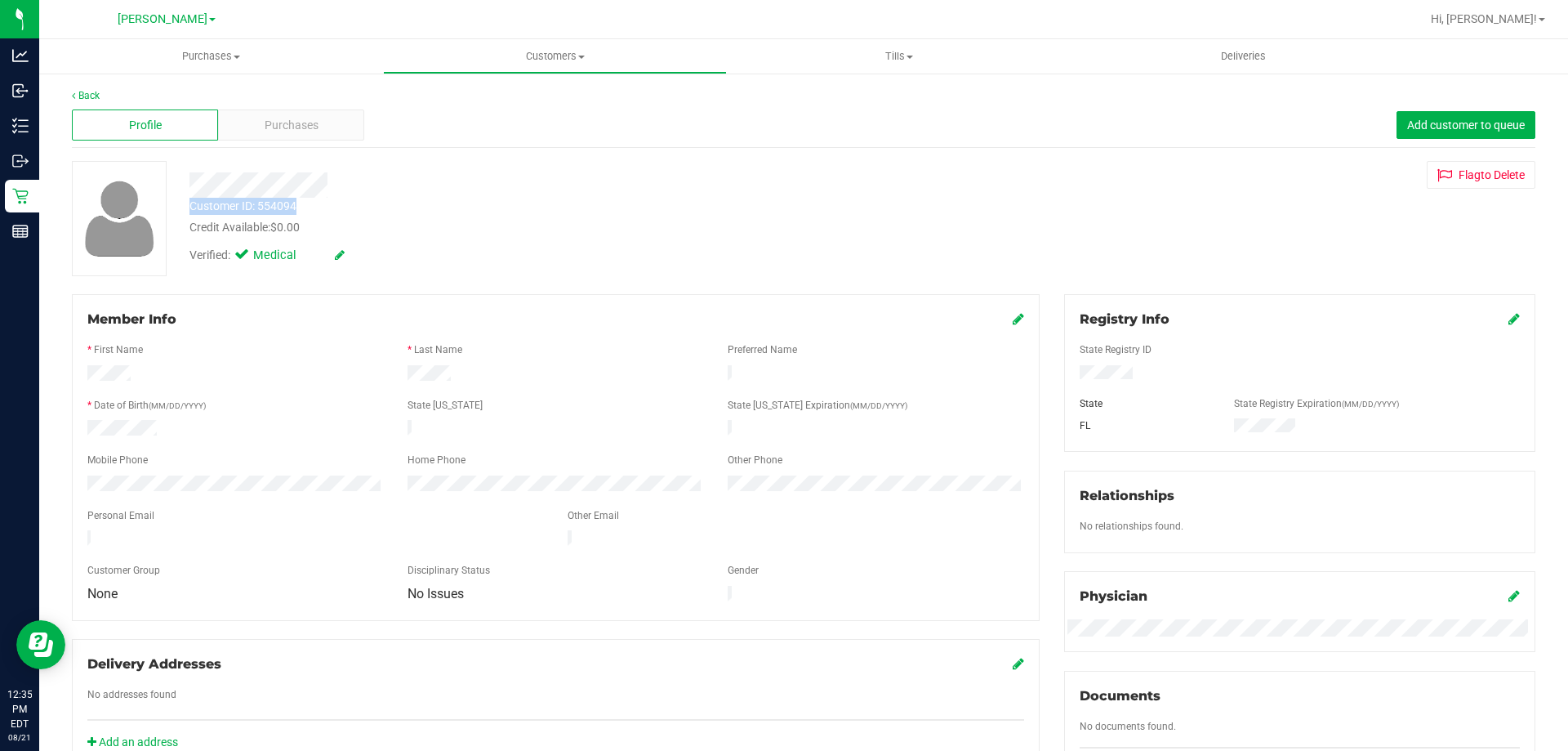
drag, startPoint x: 328, startPoint y: 210, endPoint x: 192, endPoint y: 204, distance: 136.1
click at [192, 204] on div "Customer ID: 554094 Credit Available: $0.00" at bounding box center [549, 217] width 744 height 38
copy div "Customer ID: 554094"
click at [203, 64] on uib-tab-heading "Purchases Summary of purchases Fulfillment All purchases" at bounding box center [211, 56] width 344 height 34
click at [108, 121] on span "Fulfillment" at bounding box center [90, 118] width 101 height 14
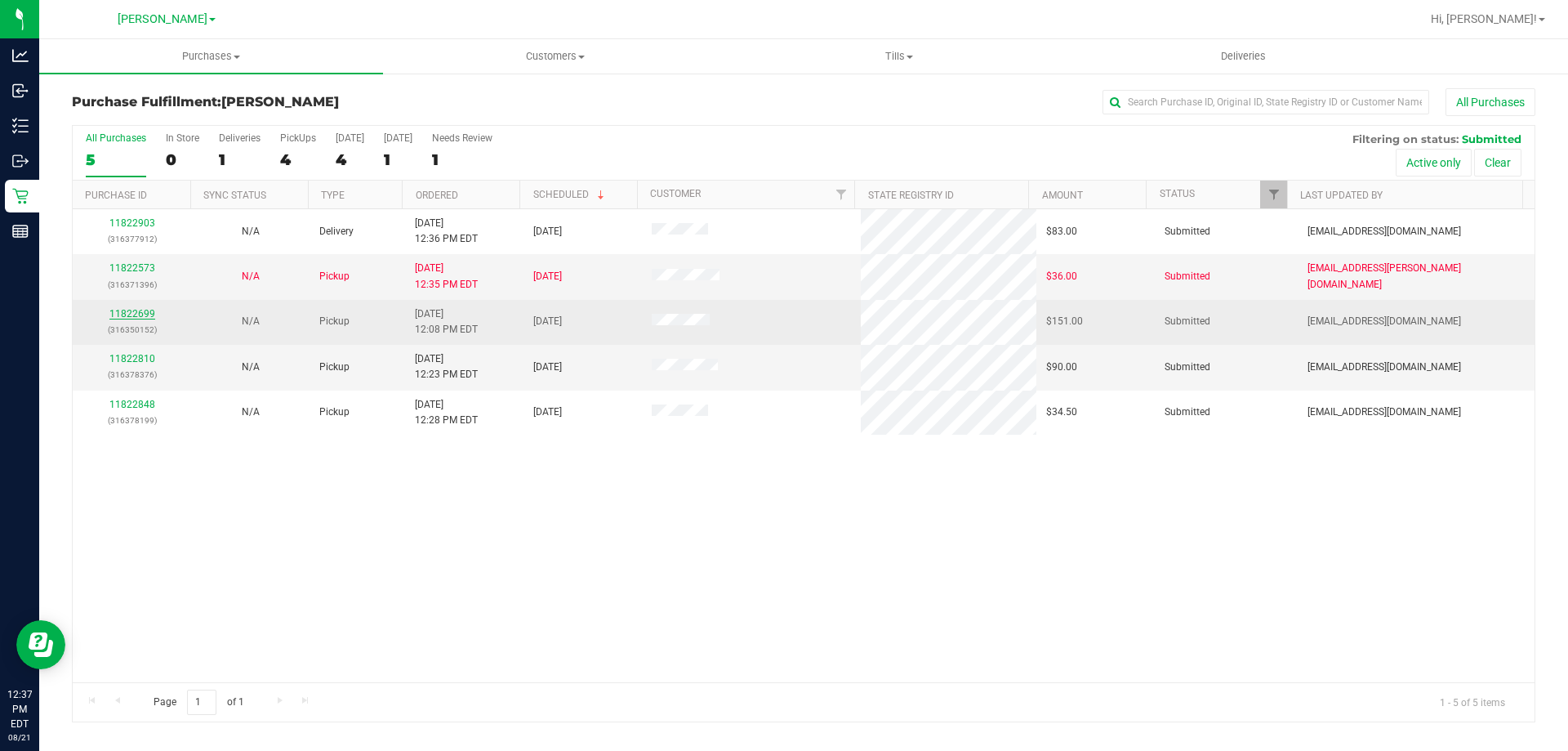
click at [138, 316] on link "11822699" at bounding box center [133, 313] width 46 height 11
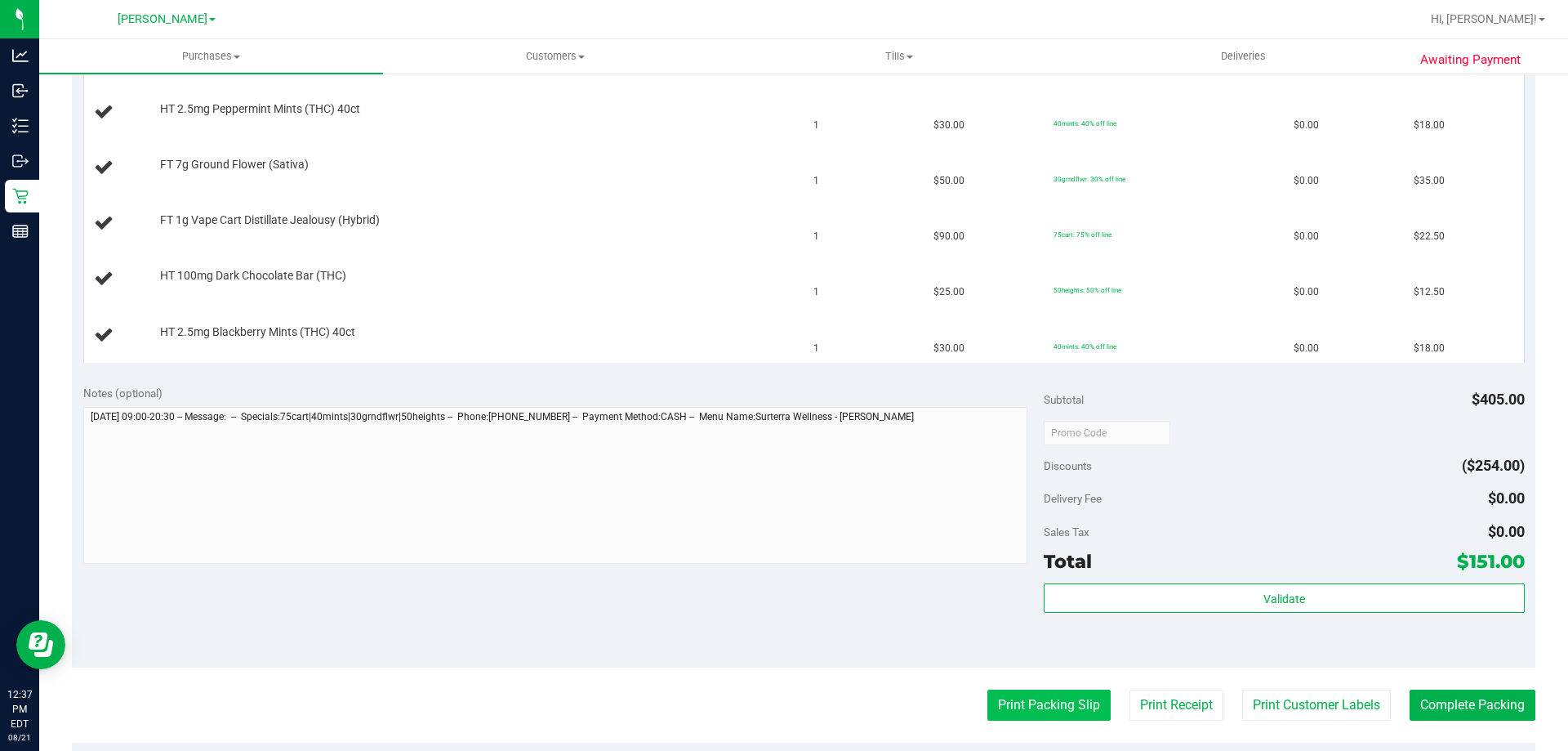
scroll to position [572, 0]
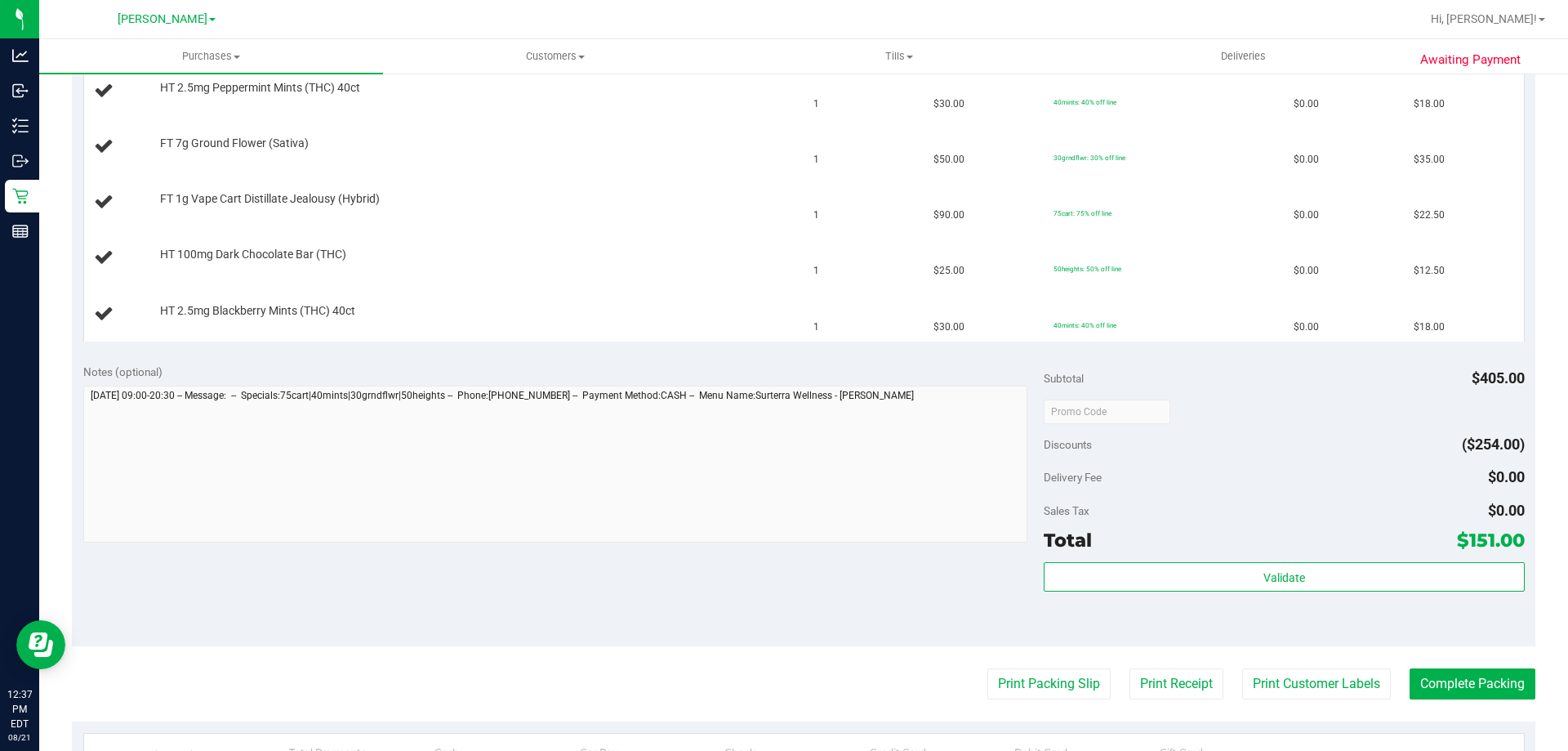
click at [1025, 700] on purchase-details "Back Edit Purchase Cancel Purchase View Profile # 11822699 BioTrack ID: - Submi…" at bounding box center [803, 271] width 1463 height 1511
click at [1031, 686] on button "Print Packing Slip" at bounding box center [1049, 683] width 123 height 31
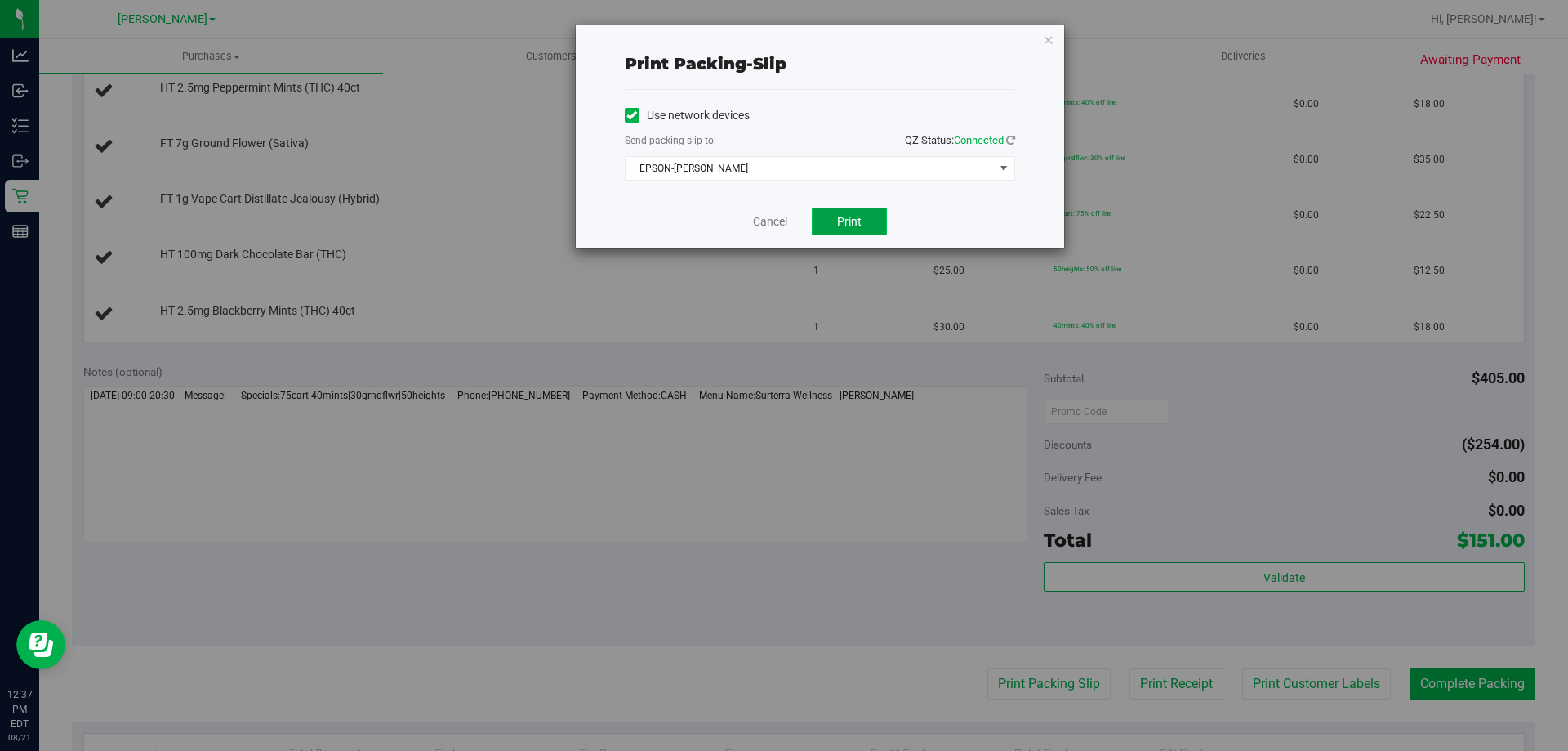
click at [847, 225] on span "Print" at bounding box center [849, 222] width 25 height 13
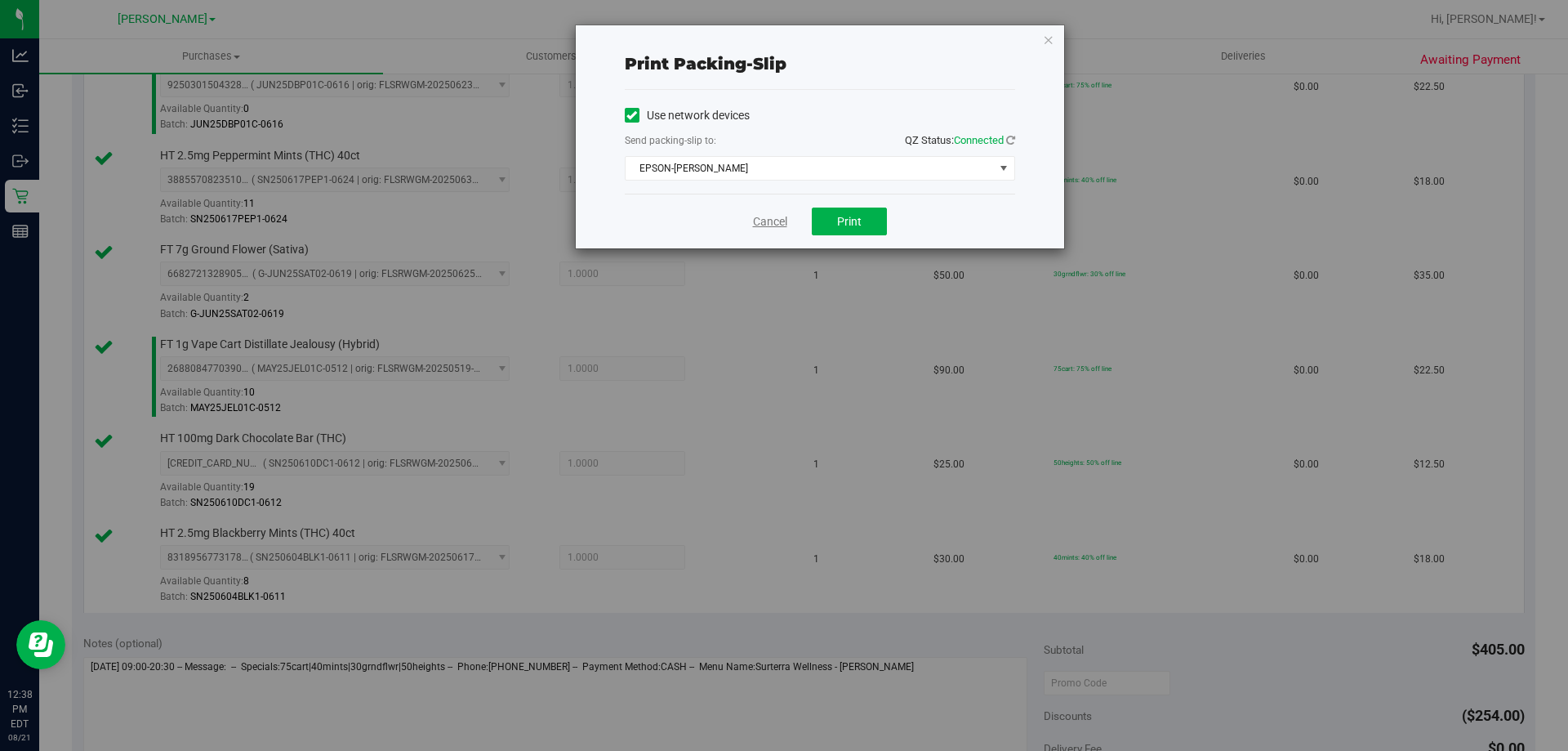
click at [776, 224] on link "Cancel" at bounding box center [770, 222] width 34 height 17
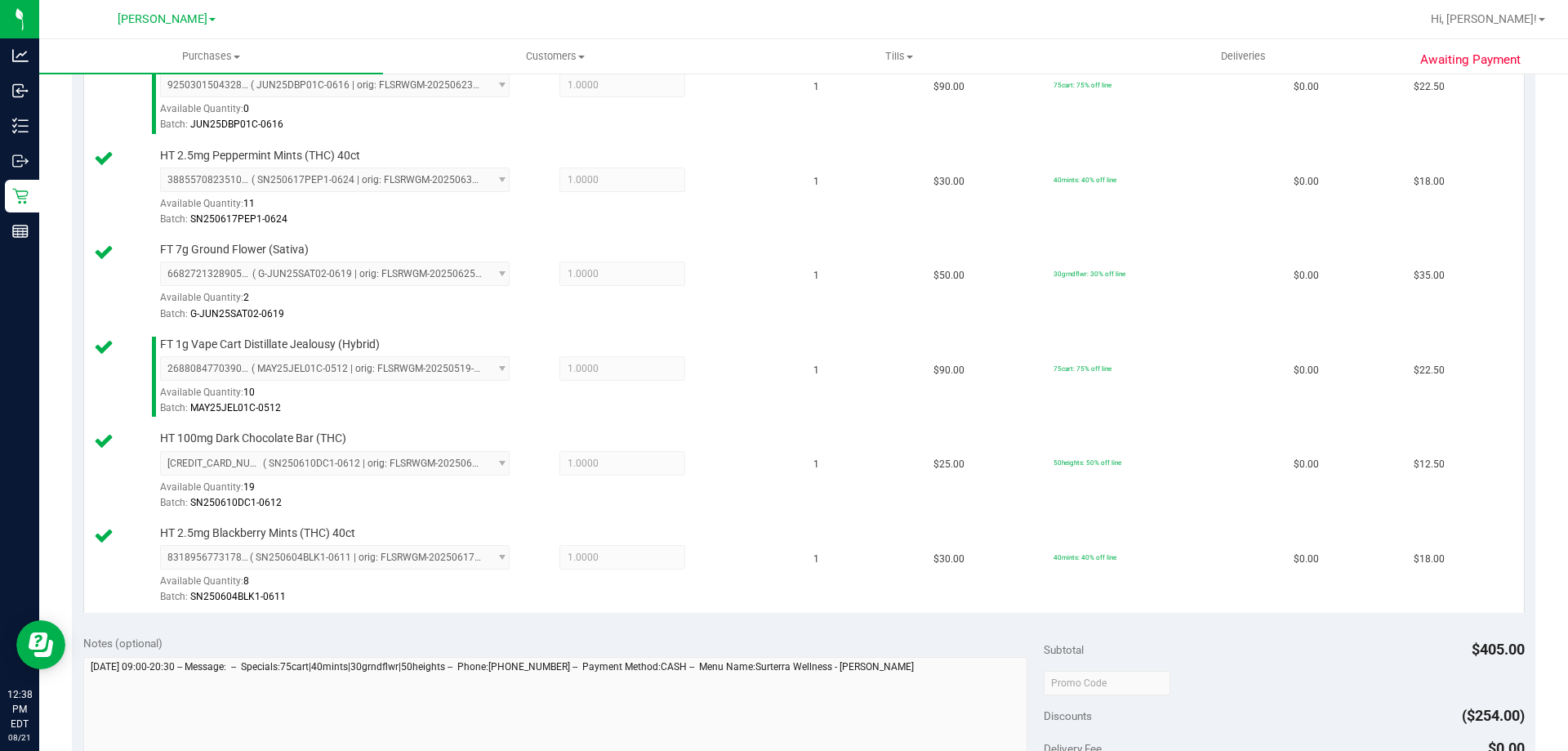
scroll to position [1132, 0]
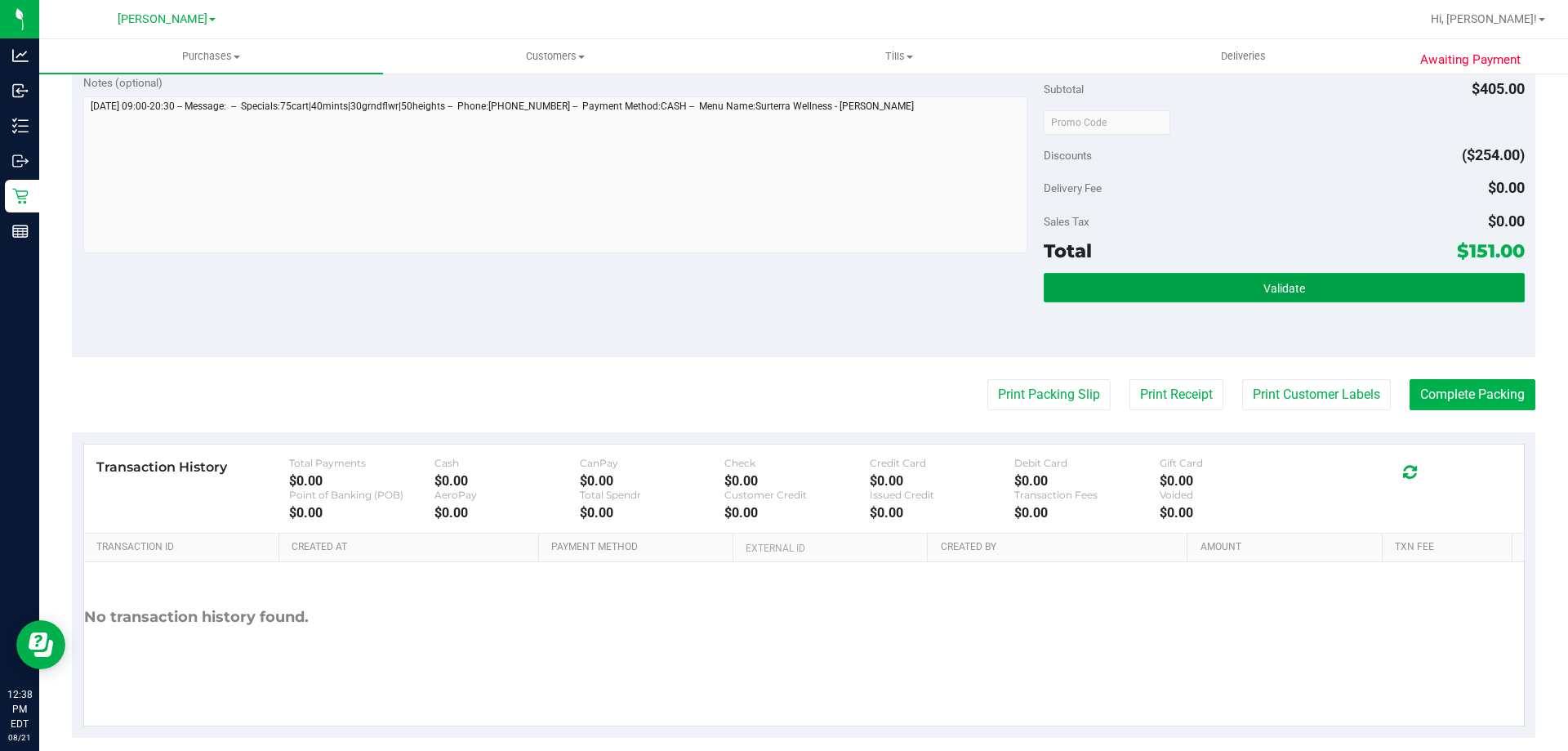
click at [1248, 280] on button "Validate" at bounding box center [1283, 288] width 480 height 30
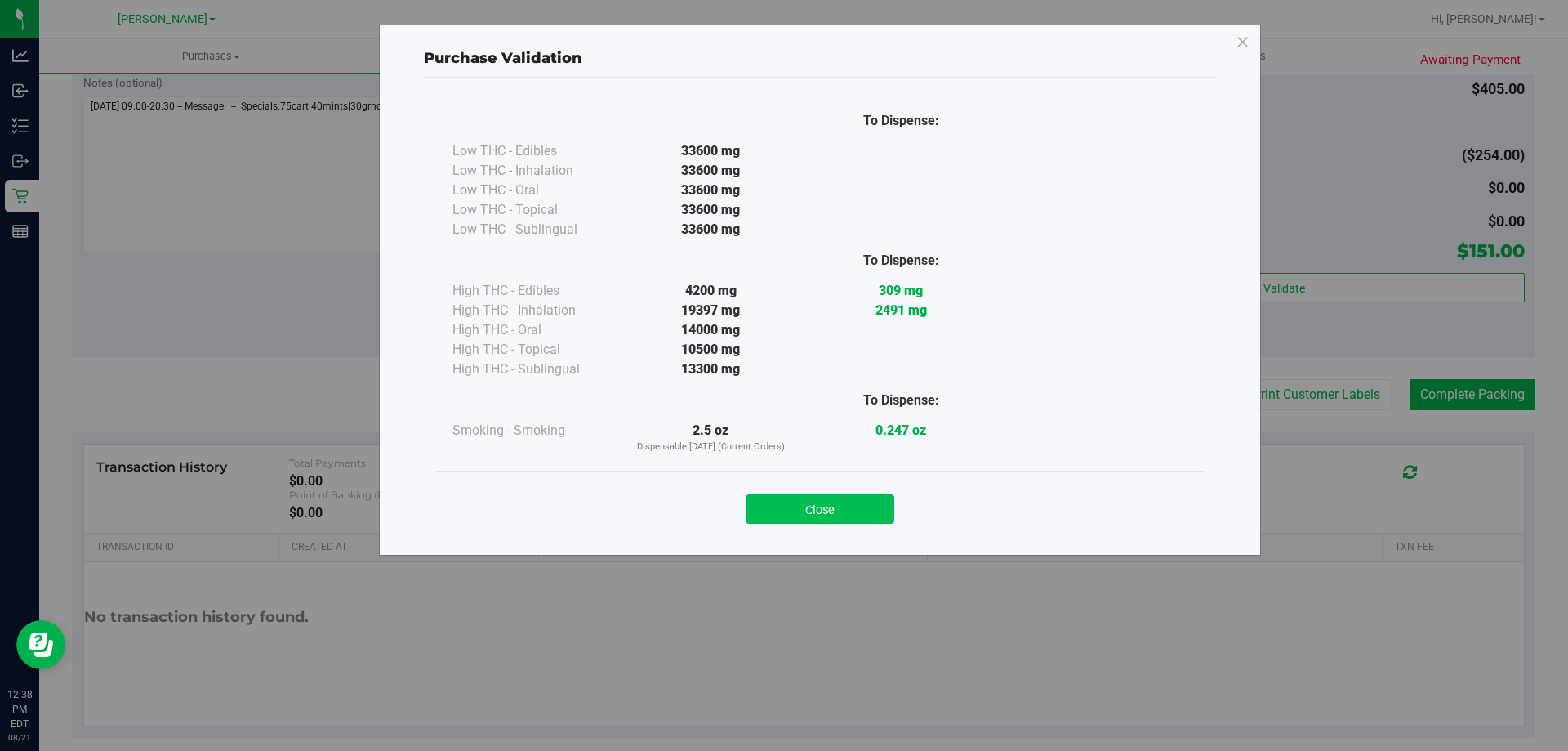
click at [862, 520] on button "Close" at bounding box center [820, 508] width 149 height 30
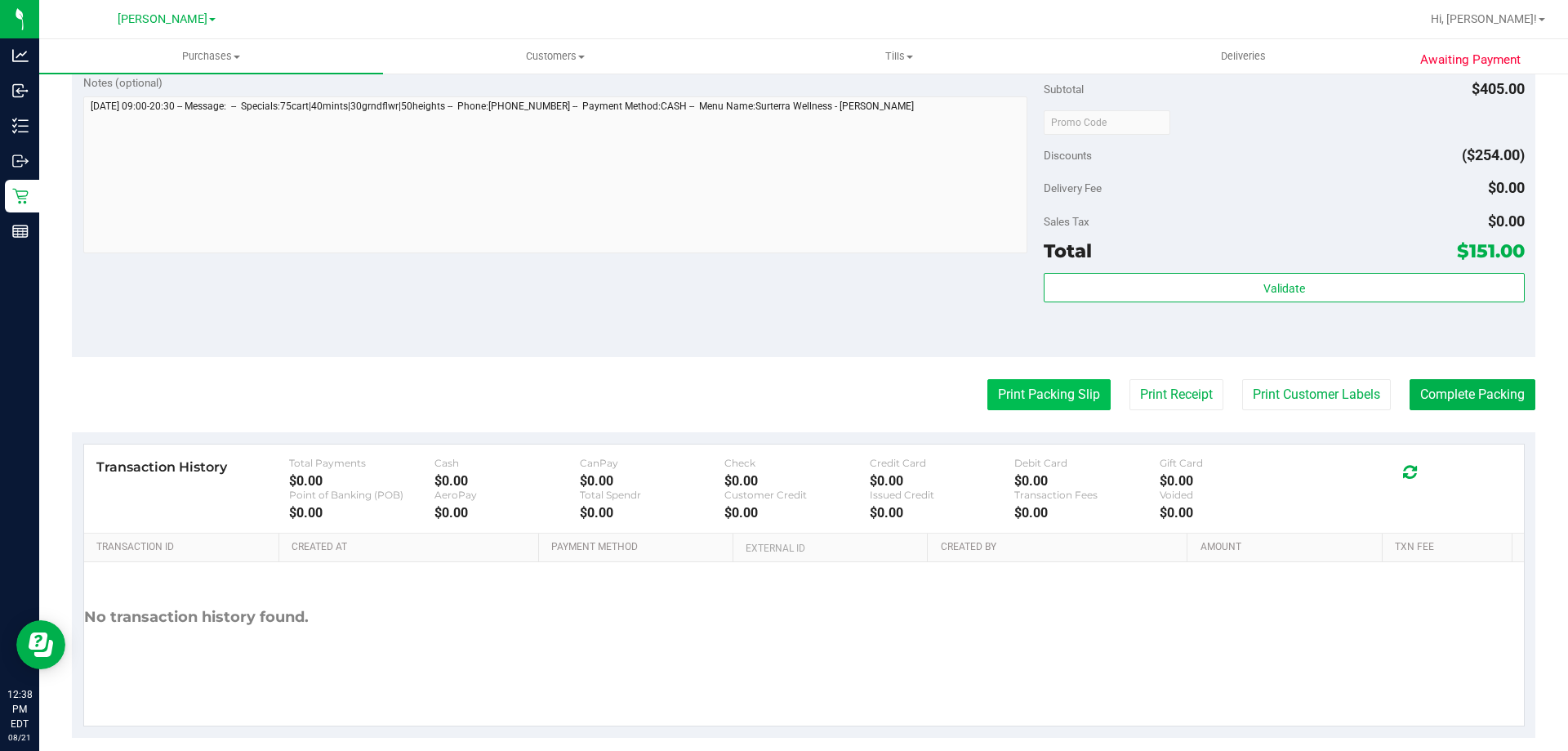
click at [1057, 387] on button "Print Packing Slip" at bounding box center [1049, 395] width 123 height 31
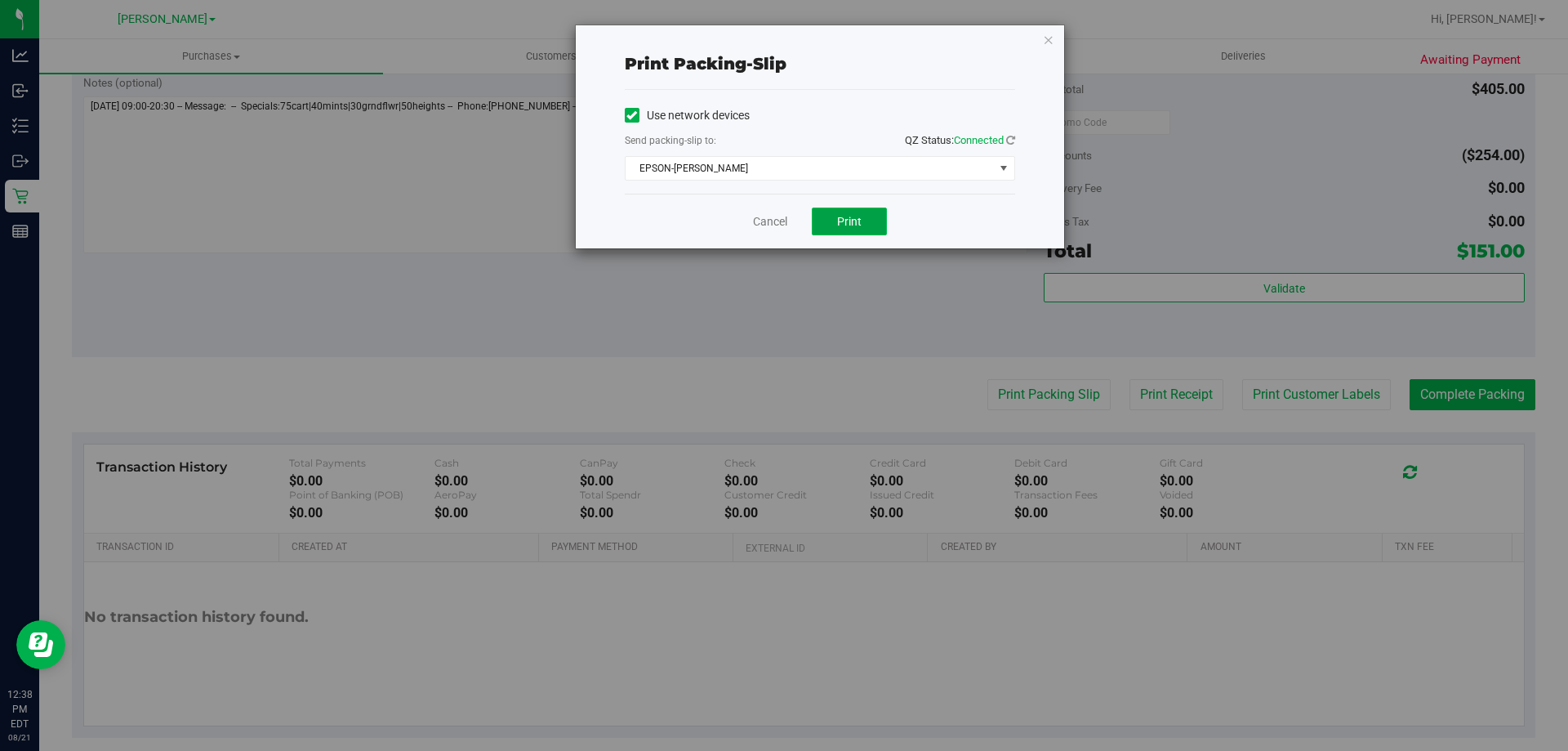
click at [867, 233] on button "Print" at bounding box center [849, 221] width 75 height 28
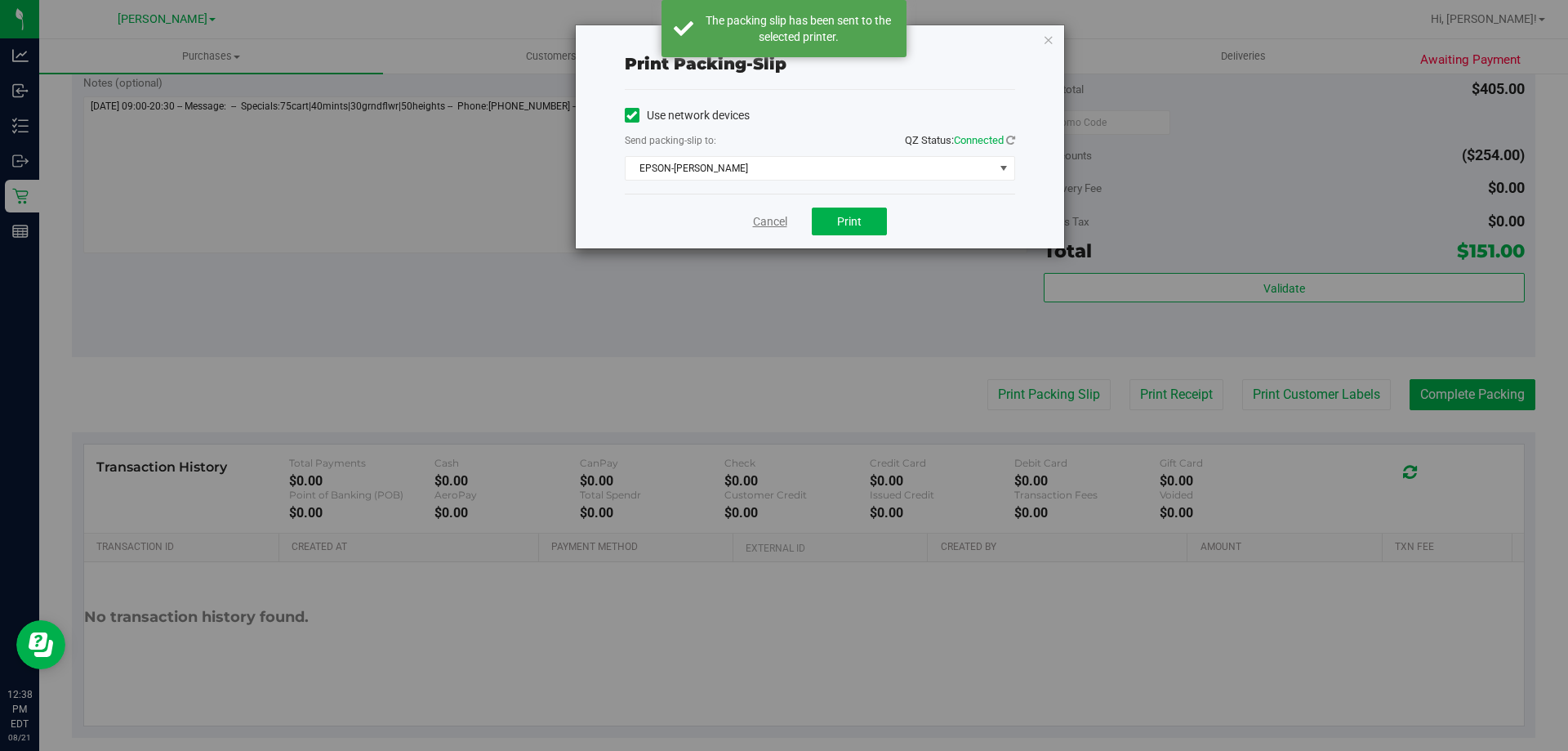
click at [769, 221] on link "Cancel" at bounding box center [770, 222] width 34 height 17
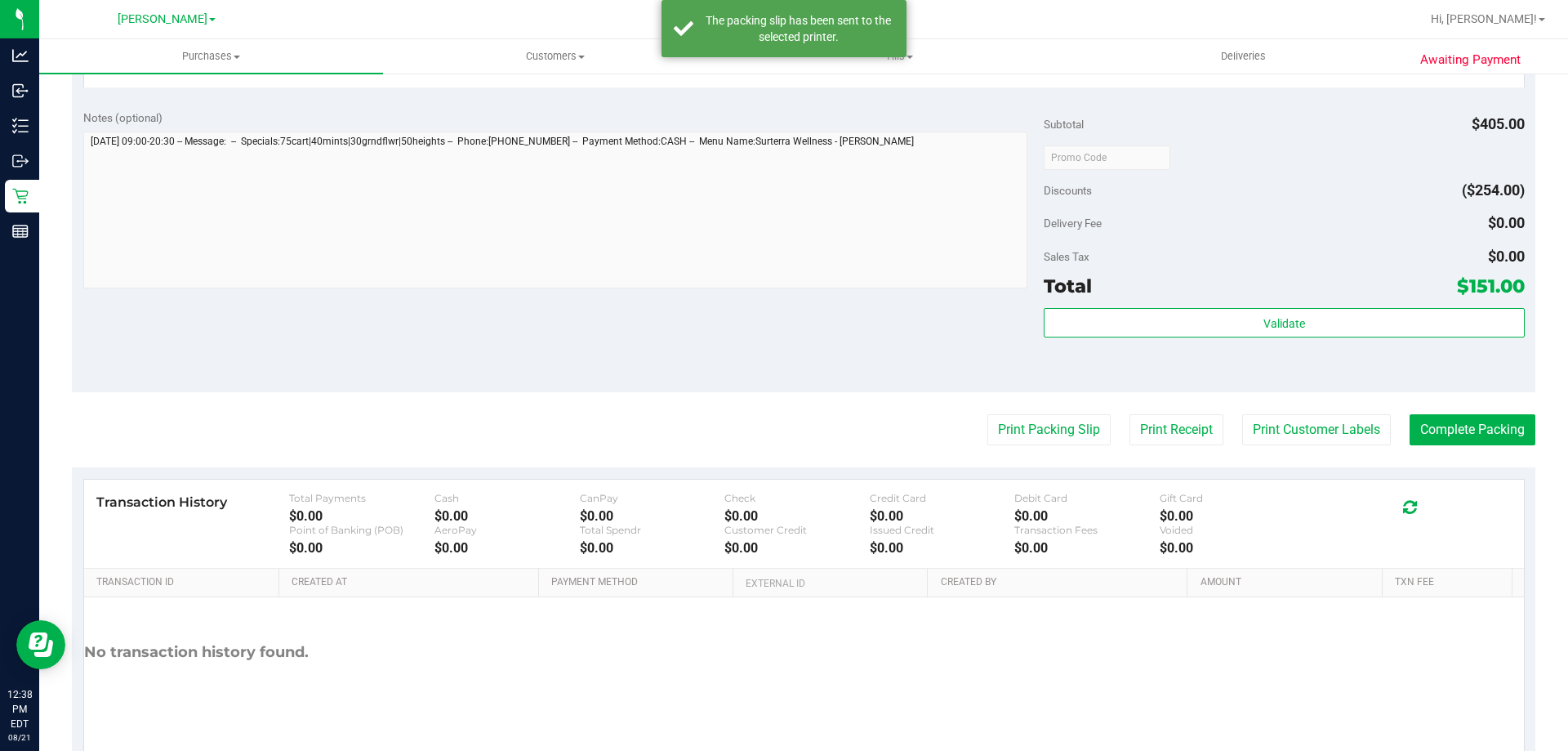
scroll to position [1152, 0]
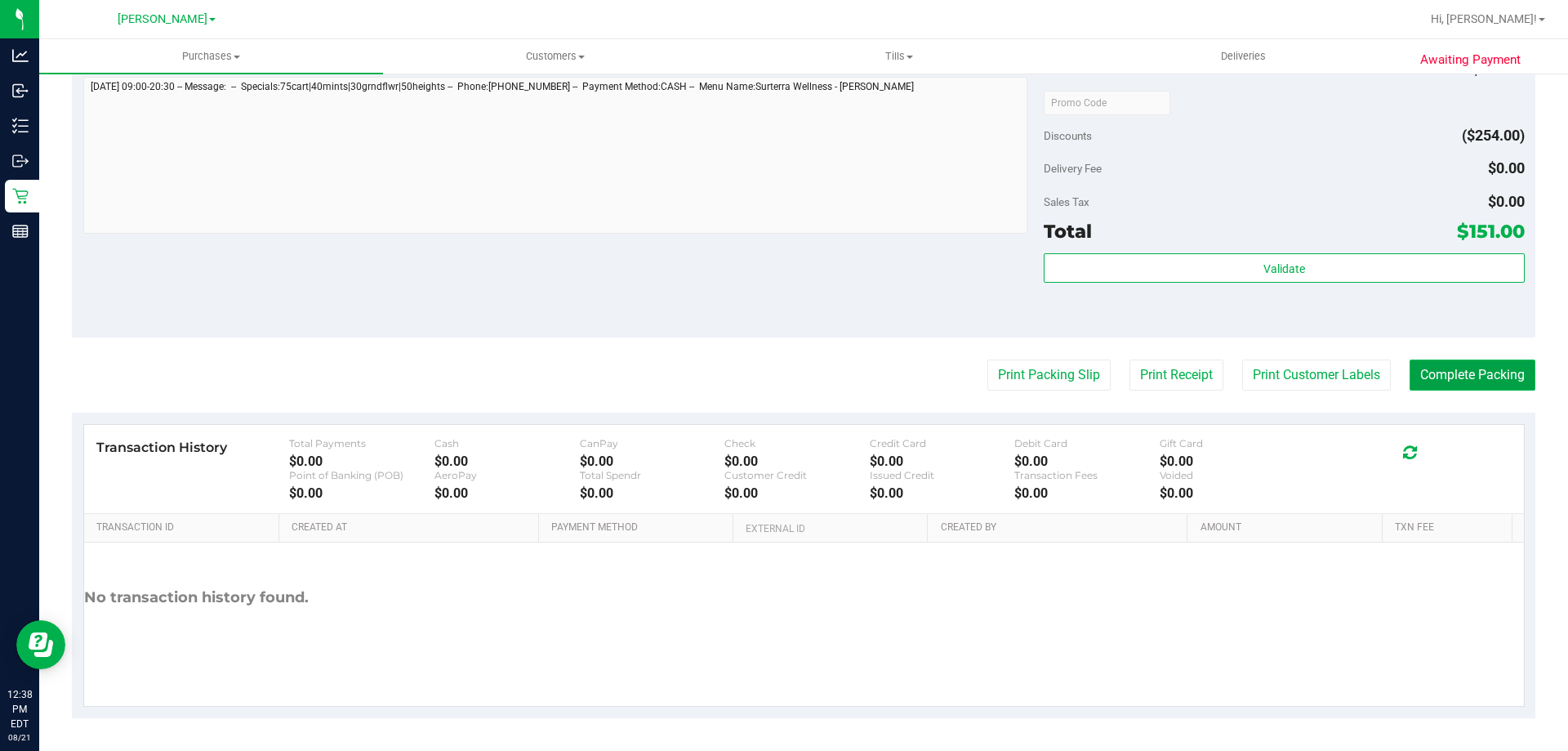
click at [1463, 380] on button "Complete Packing" at bounding box center [1473, 375] width 126 height 31
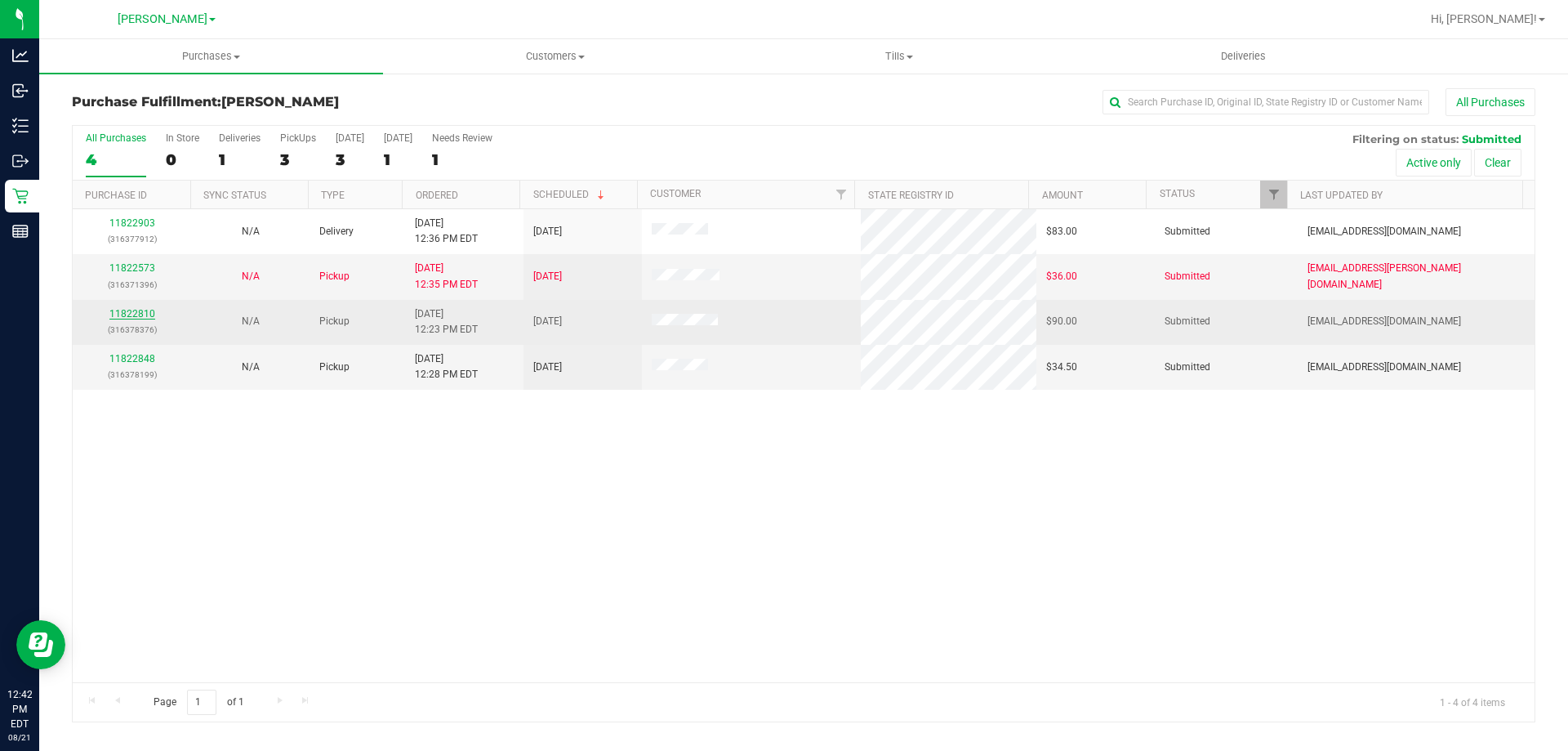
click at [130, 312] on link "11822810" at bounding box center [133, 313] width 46 height 11
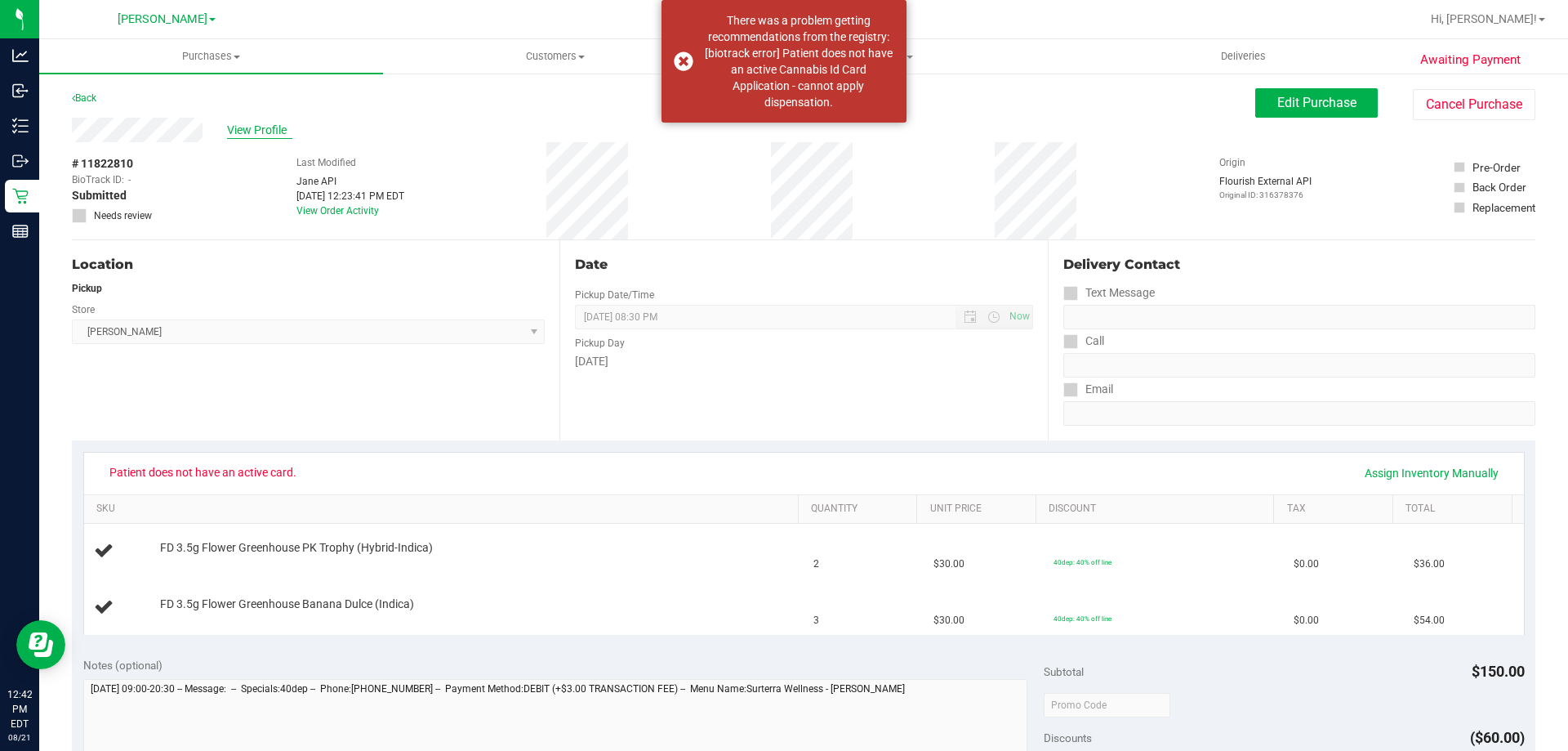
click at [283, 123] on span "View Profile" at bounding box center [260, 130] width 65 height 17
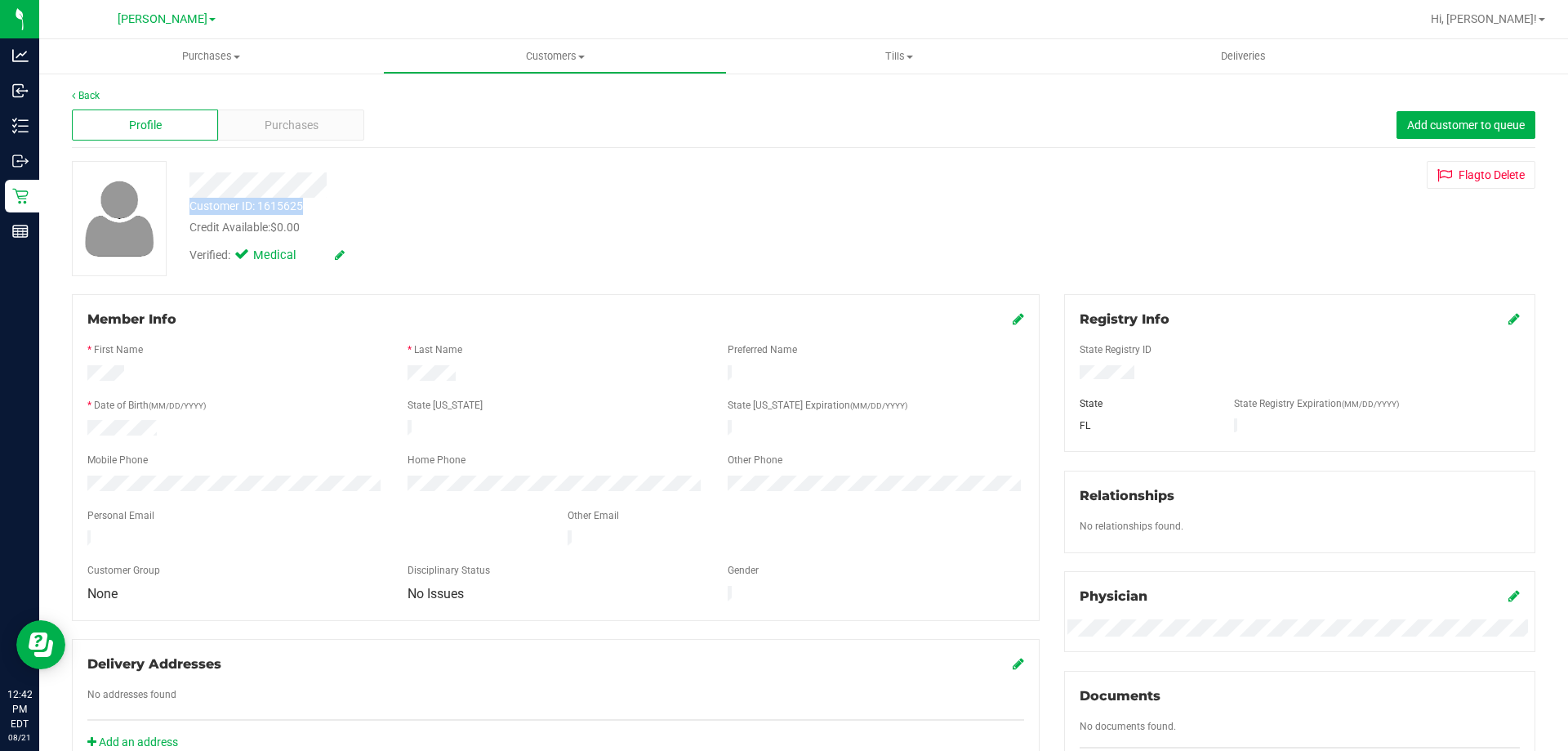
drag, startPoint x: 281, startPoint y: 206, endPoint x: 190, endPoint y: 209, distance: 91.0
click at [190, 209] on div "Customer ID: 1615625 Credit Available: $0.00" at bounding box center [549, 217] width 744 height 38
copy div "Customer ID: 1615625"
click at [93, 102] on div "Back" at bounding box center [803, 95] width 1463 height 14
click at [93, 94] on link "Back" at bounding box center [85, 96] width 28 height 11
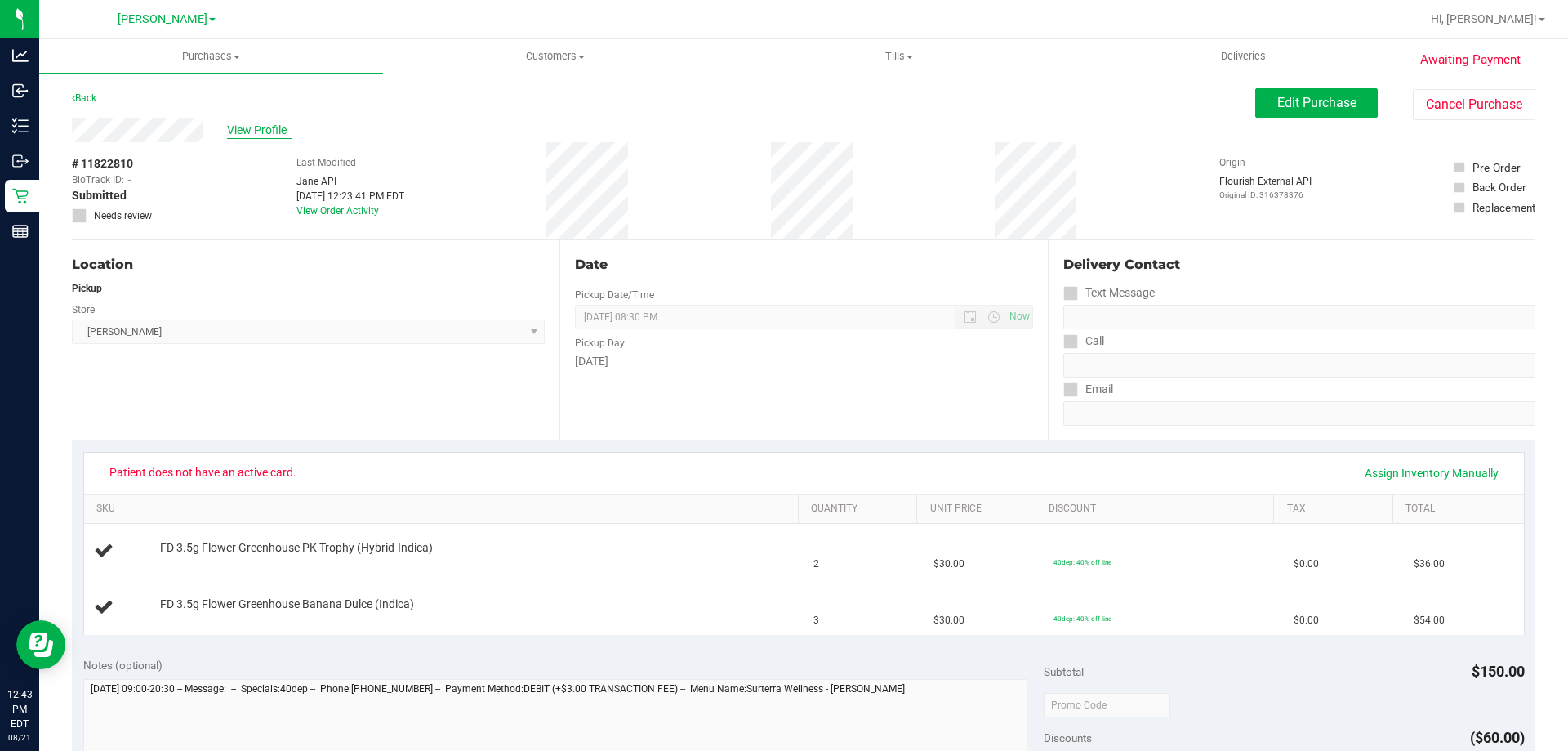
click at [276, 133] on span "View Profile" at bounding box center [260, 130] width 65 height 17
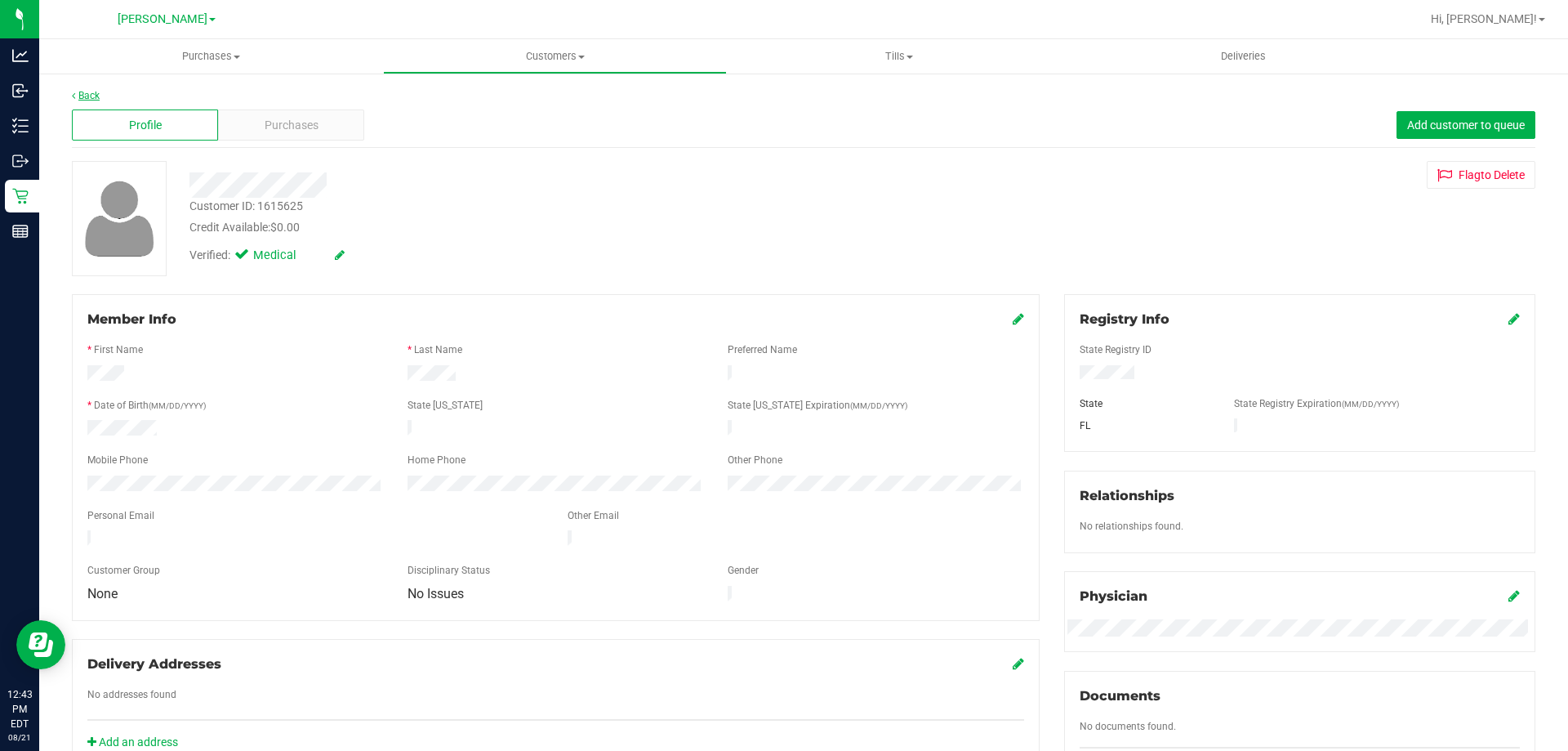
click at [78, 91] on link "Back" at bounding box center [85, 96] width 28 height 11
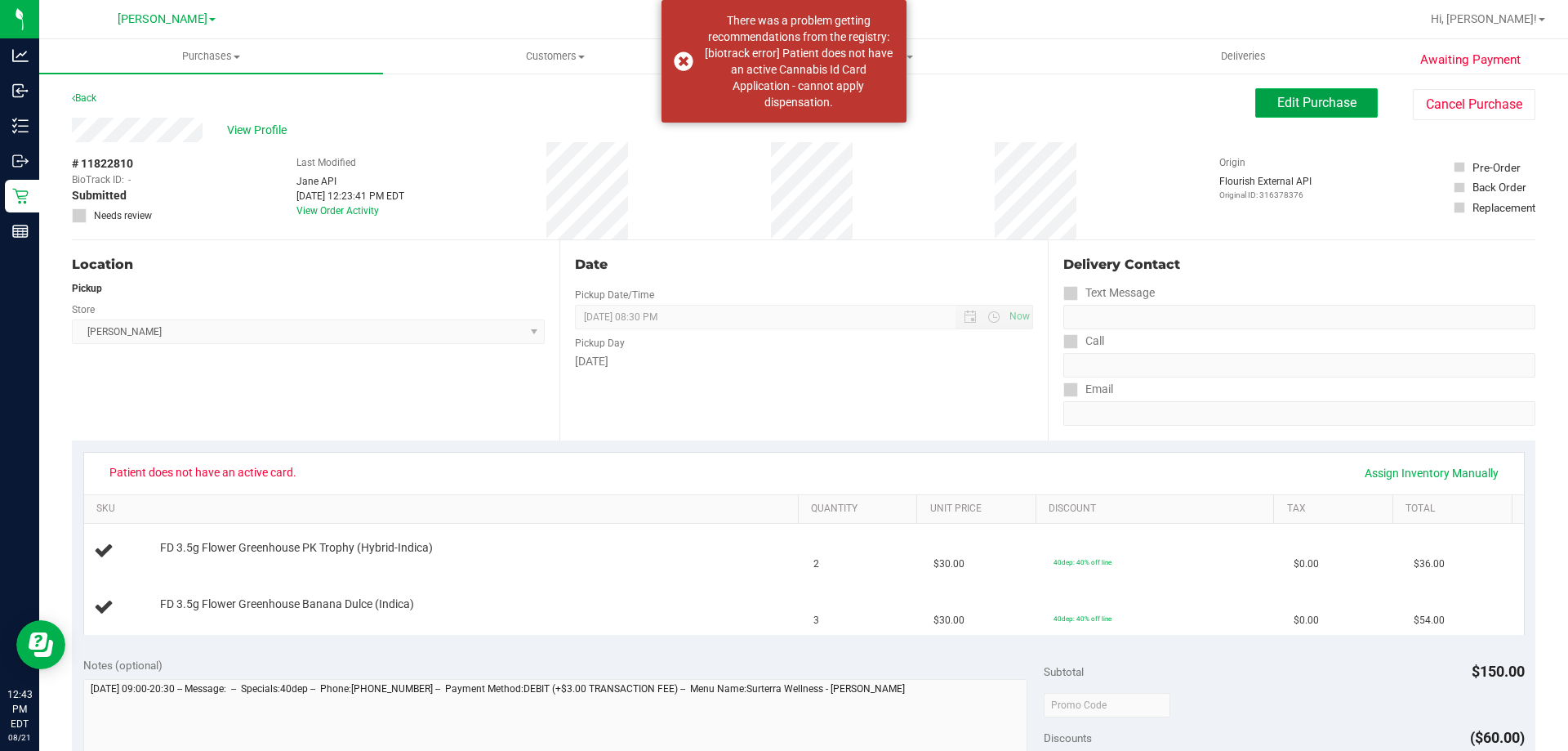
click at [1300, 103] on span "Edit Purchase" at bounding box center [1316, 102] width 79 height 15
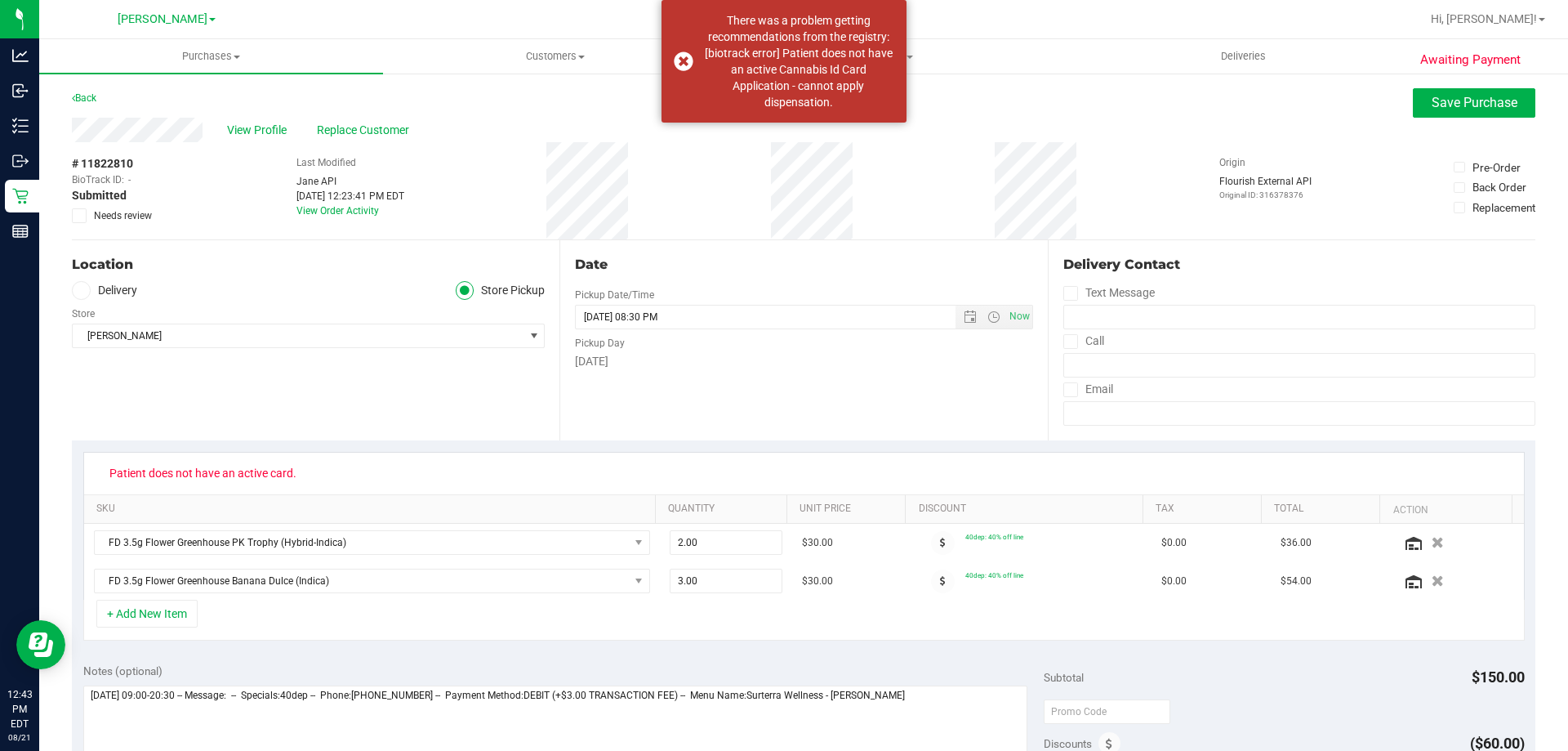
click at [109, 212] on span "Needs review" at bounding box center [122, 215] width 58 height 14
click at [0, 0] on input "Needs review" at bounding box center [0, 0] width 0 height 0
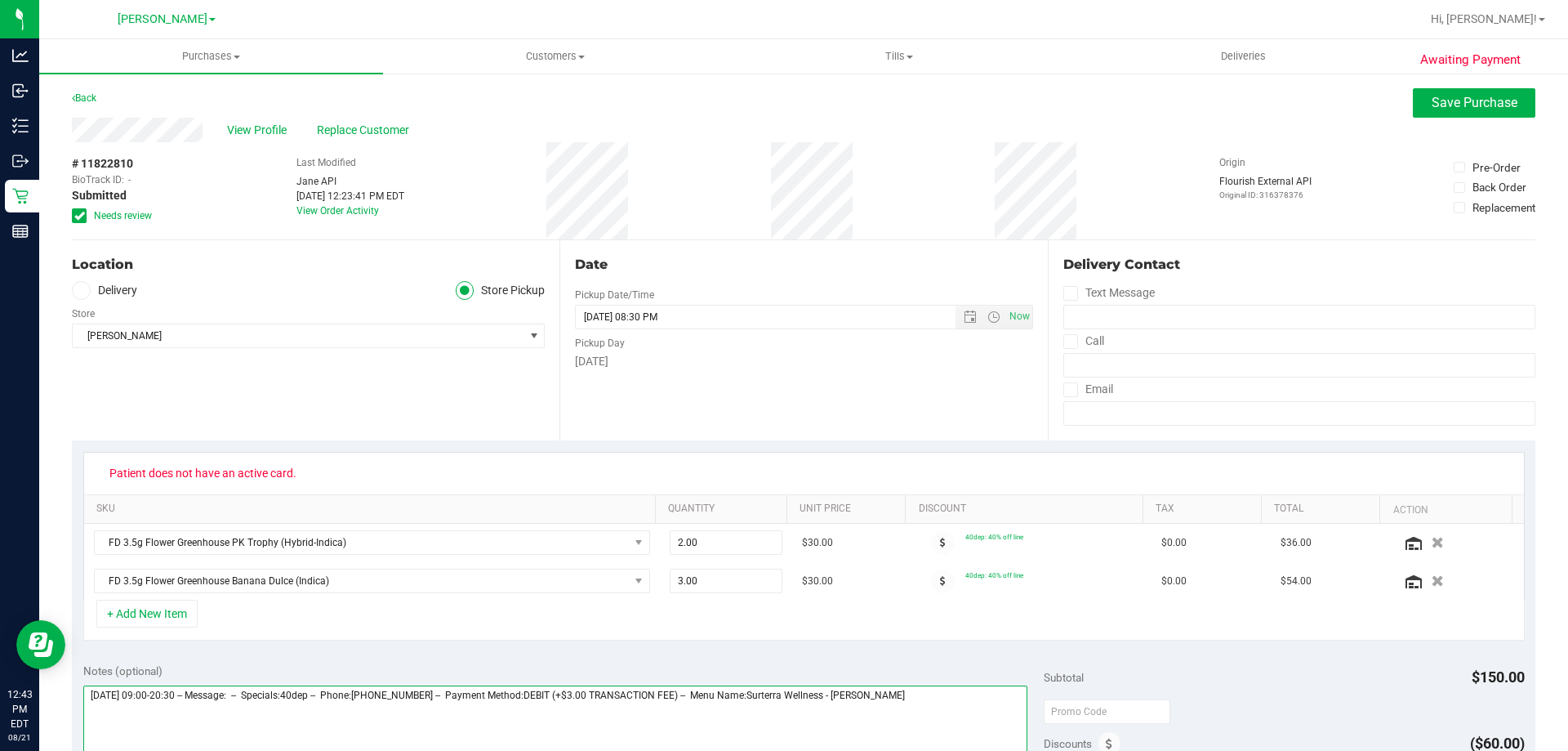
click at [935, 692] on textarea at bounding box center [555, 763] width 944 height 157
type textarea "[DATE] 09:00-20:30 -- Message: -- Specials:40dep -- Phone:[PHONE_NUMBER] -- Pay…"
click at [979, 461] on div "Patient does not have an active card." at bounding box center [803, 472] width 1410 height 26
click at [1439, 93] on button "Save Purchase" at bounding box center [1473, 102] width 122 height 30
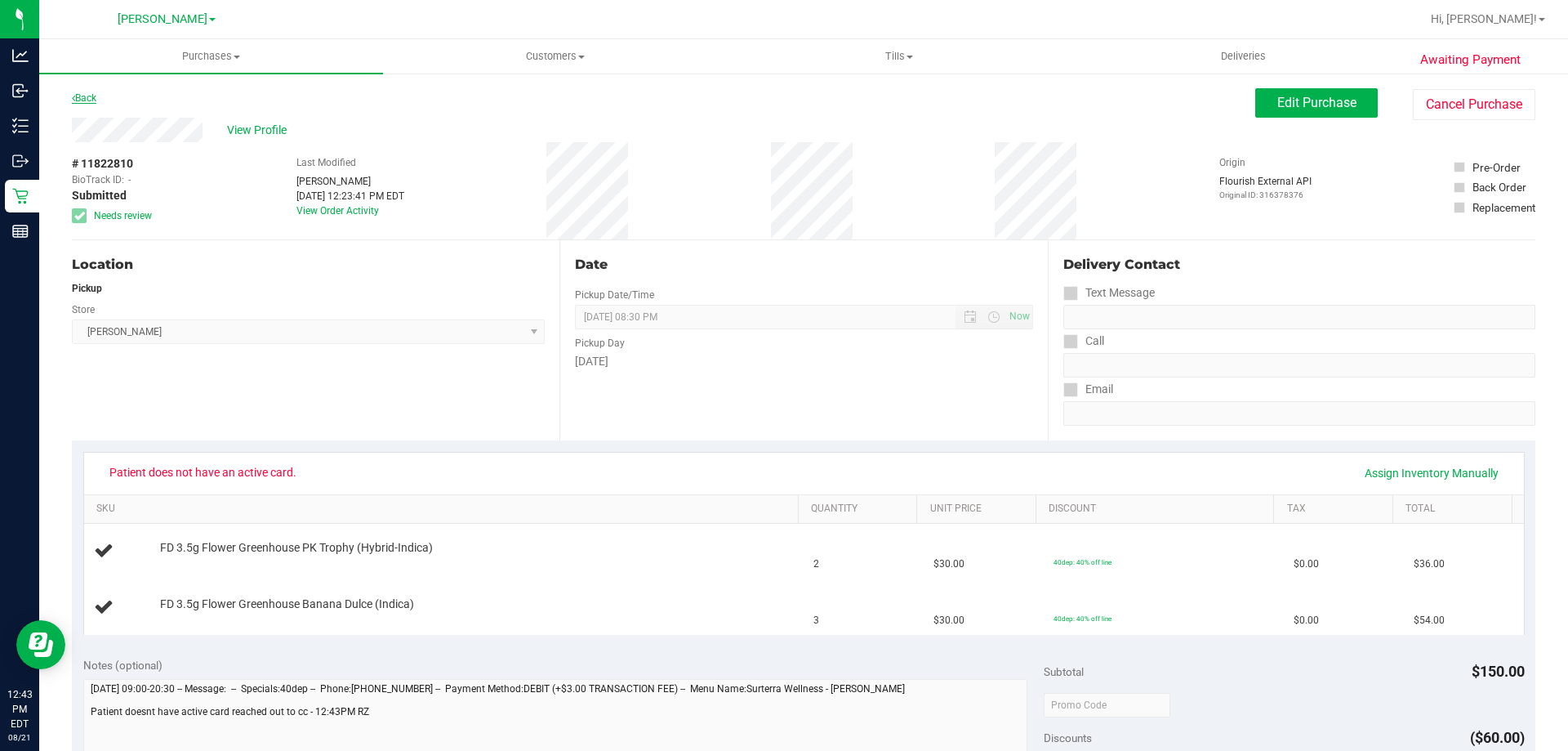
click at [89, 98] on link "Back" at bounding box center [84, 98] width 25 height 11
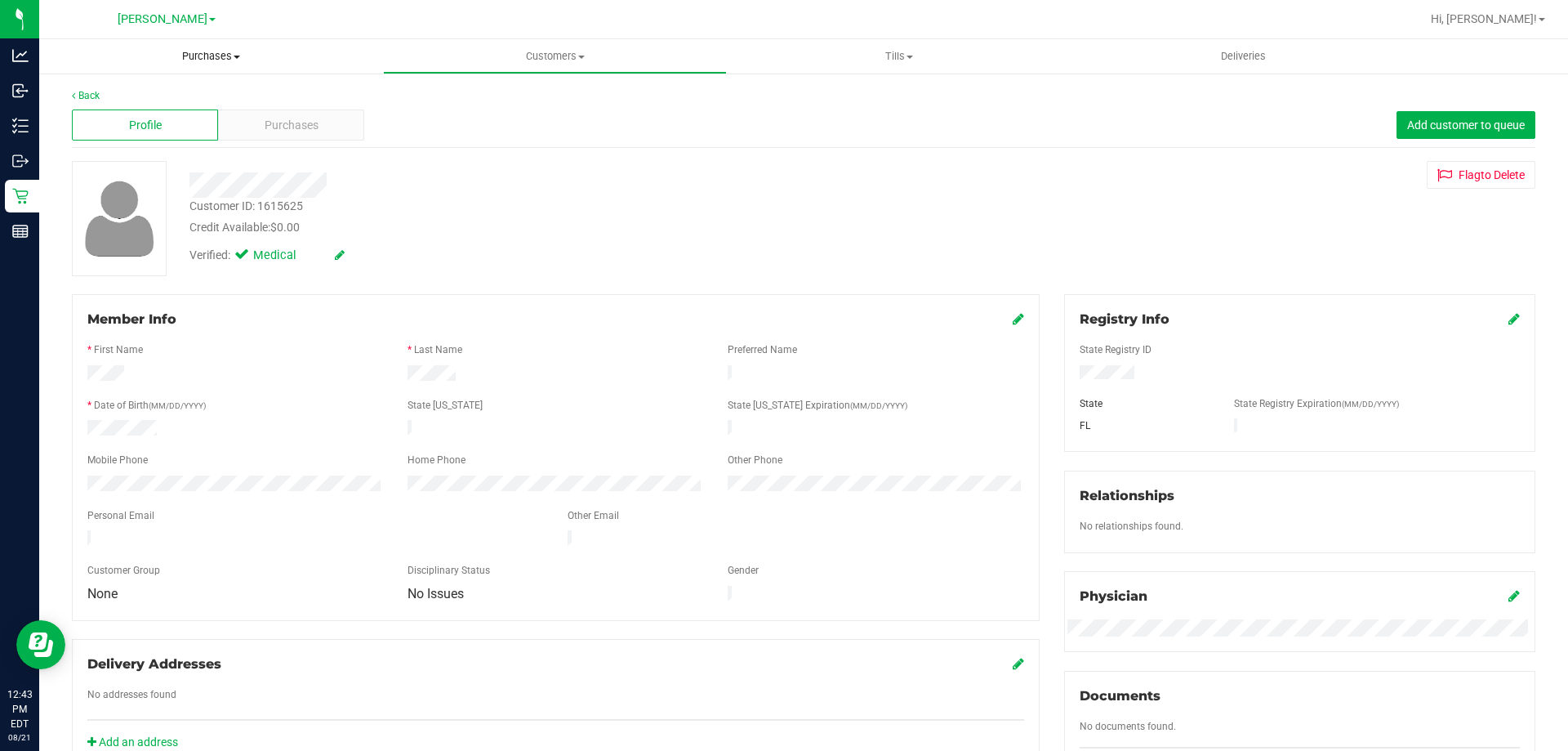
click at [173, 66] on uib-tab-heading "Purchases Summary of purchases Fulfillment All purchases" at bounding box center [211, 56] width 344 height 34
click at [87, 119] on span "Fulfillment" at bounding box center [90, 118] width 101 height 14
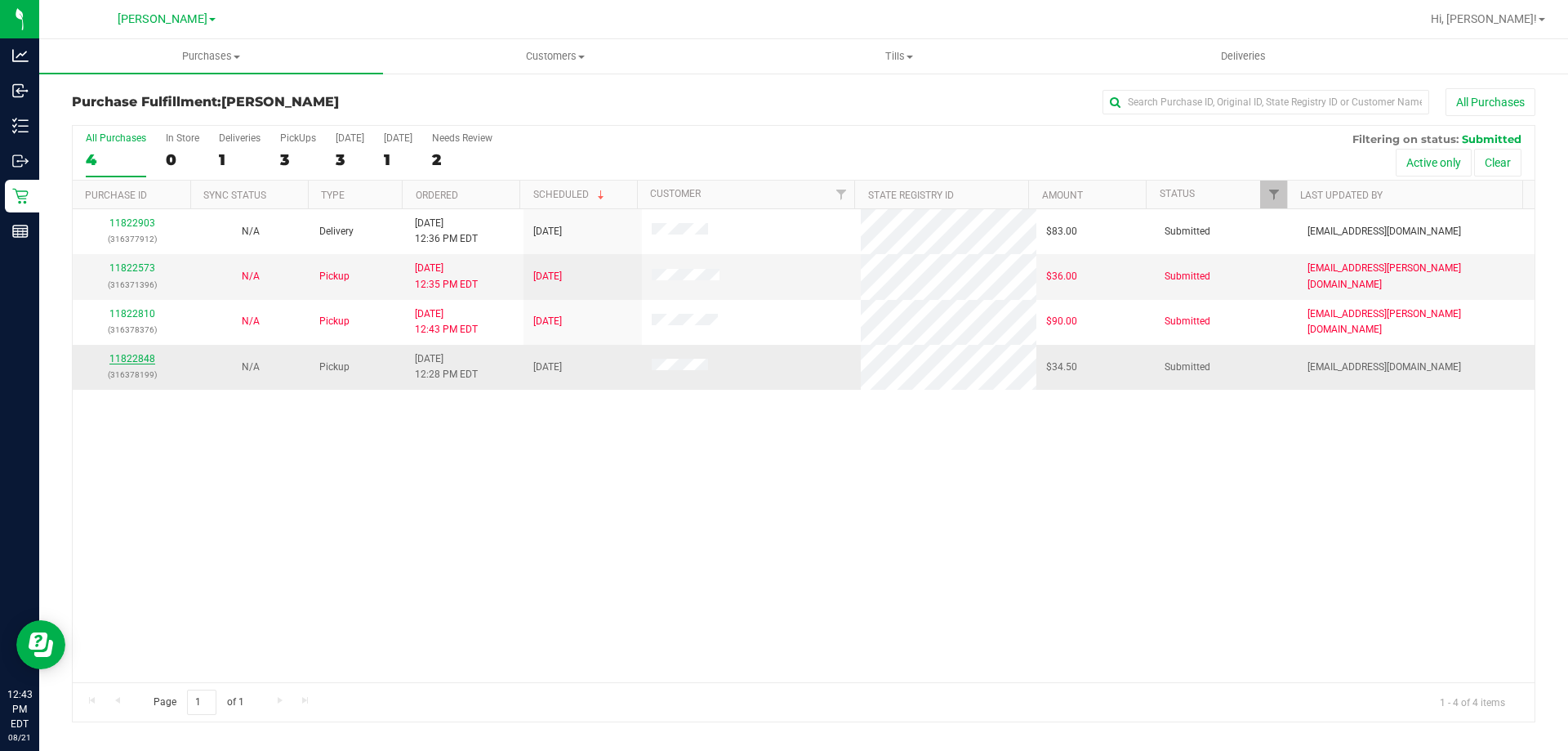
click at [127, 359] on link "11822848" at bounding box center [133, 358] width 46 height 11
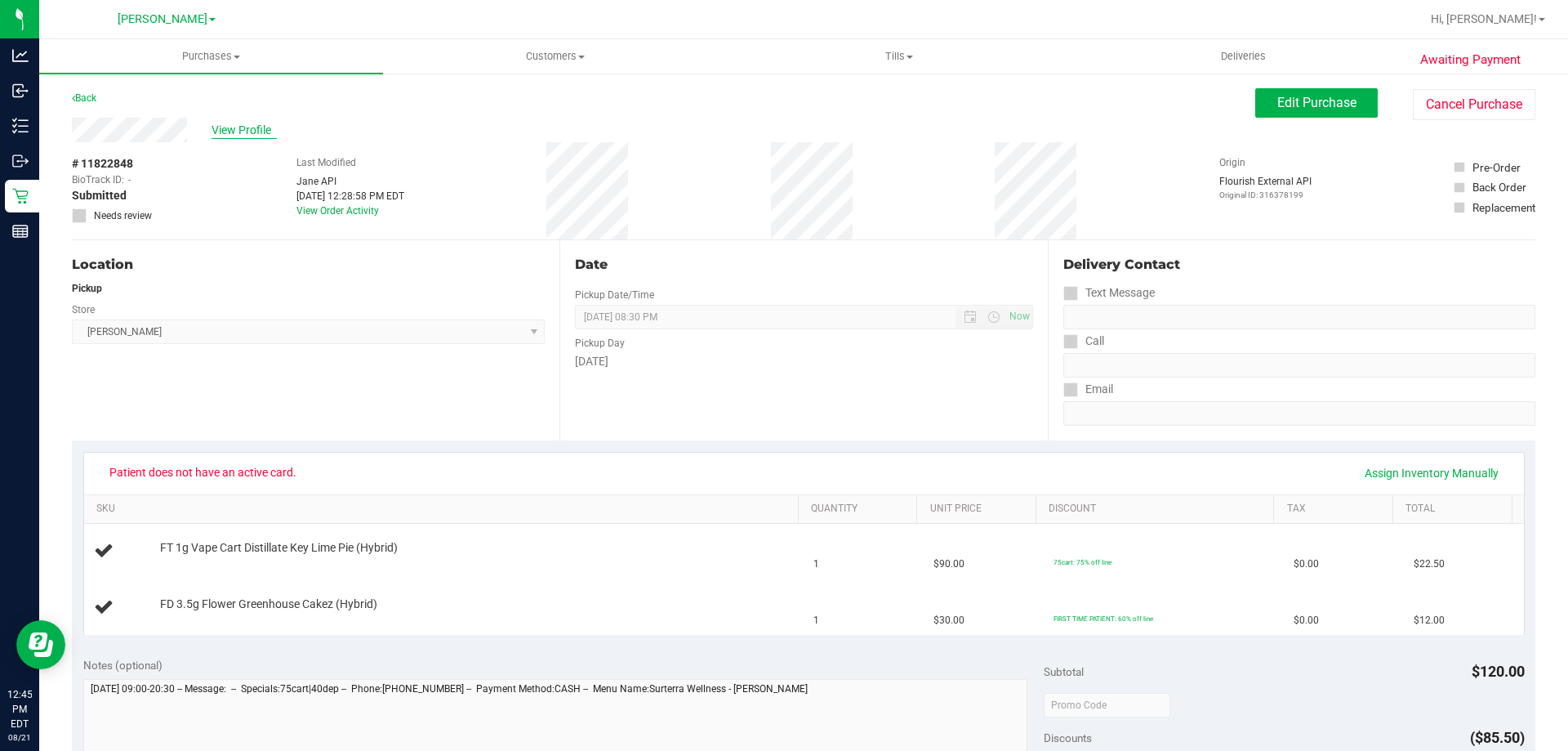
click at [234, 127] on span "View Profile" at bounding box center [244, 130] width 65 height 17
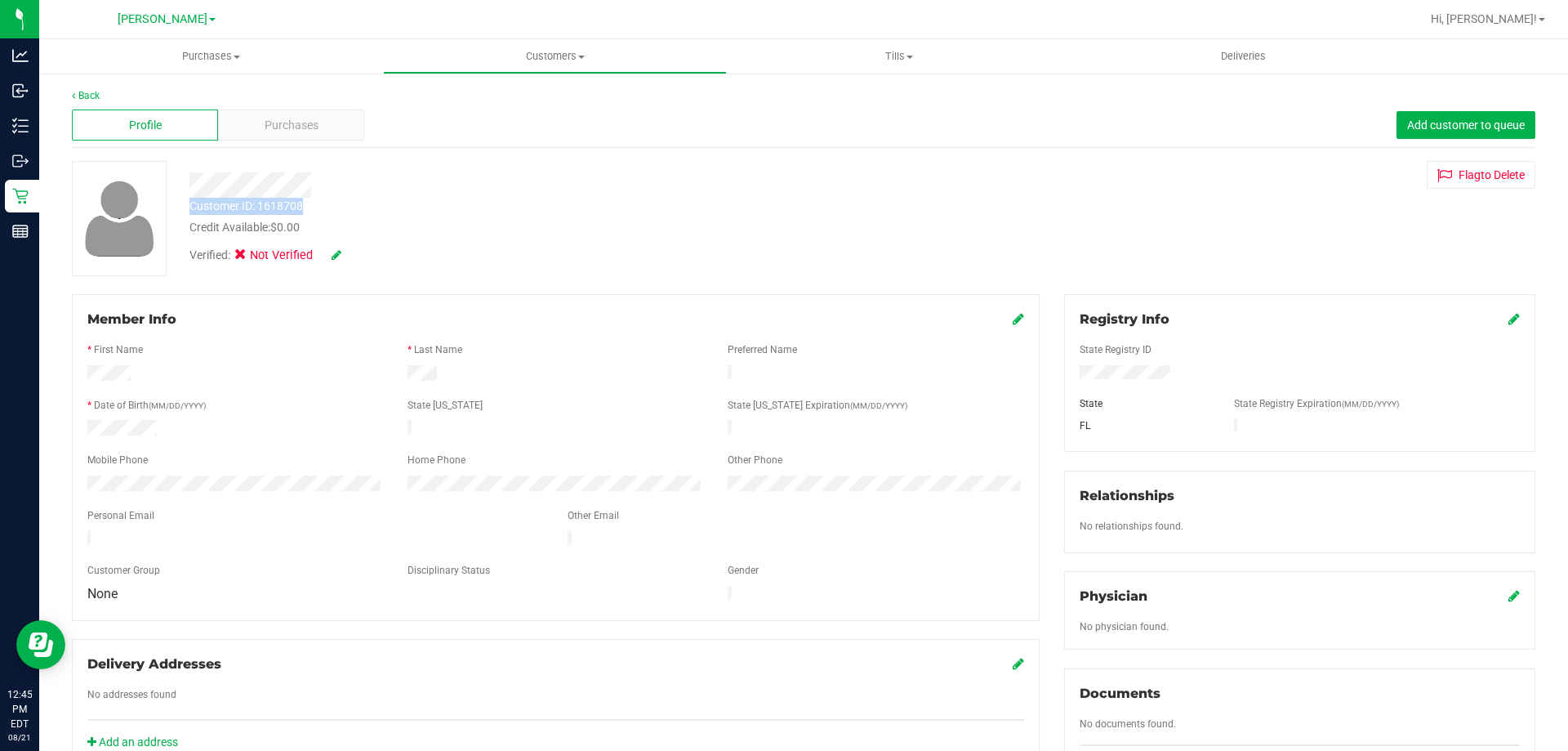
drag, startPoint x: 303, startPoint y: 210, endPoint x: 184, endPoint y: 204, distance: 119.2
click at [184, 204] on div "Customer ID: 1618708 Credit Available: $0.00" at bounding box center [549, 217] width 744 height 38
copy div "Customer ID: 1618708"
click at [81, 97] on link "Back" at bounding box center [85, 96] width 28 height 11
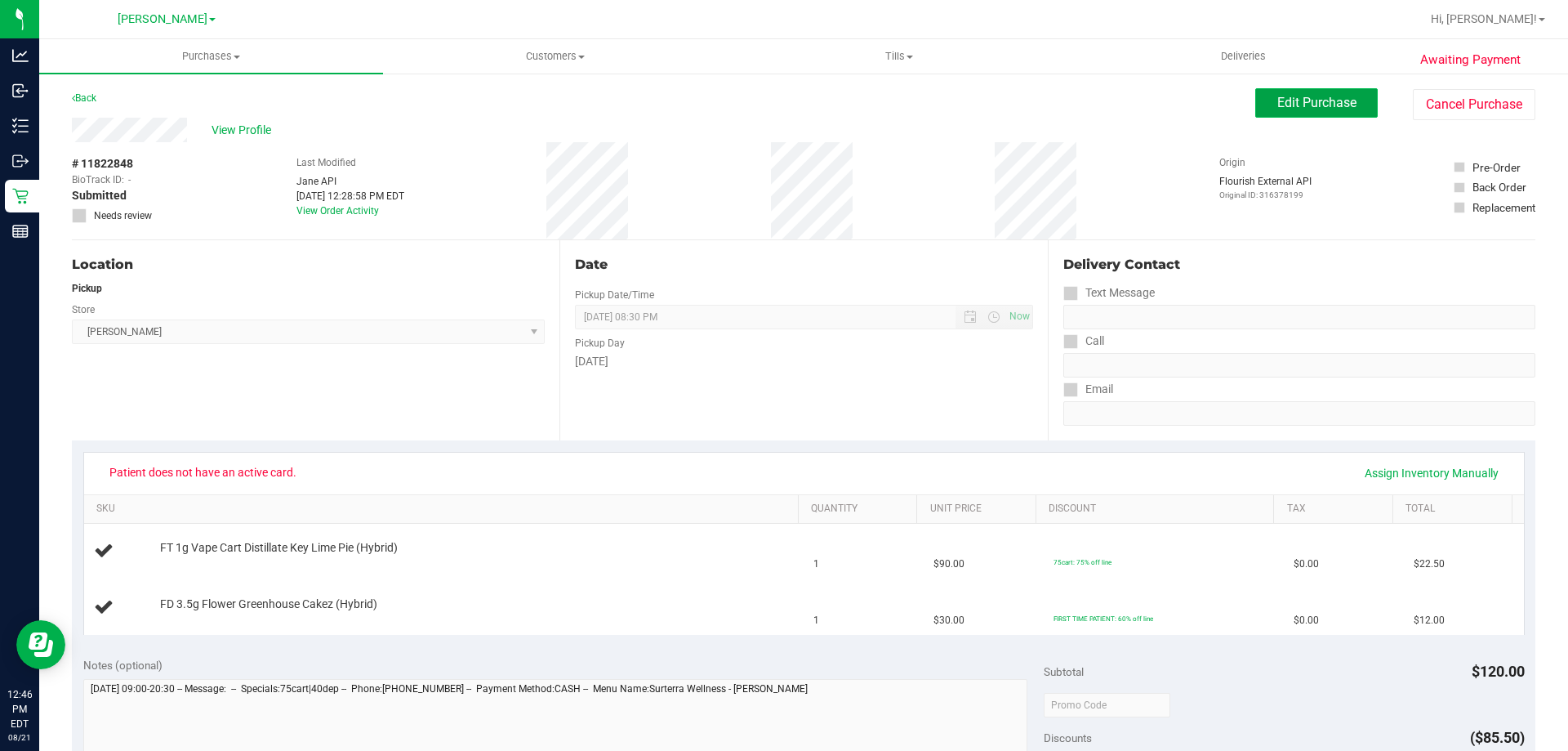
click at [1287, 98] on span "Edit Purchase" at bounding box center [1316, 102] width 79 height 15
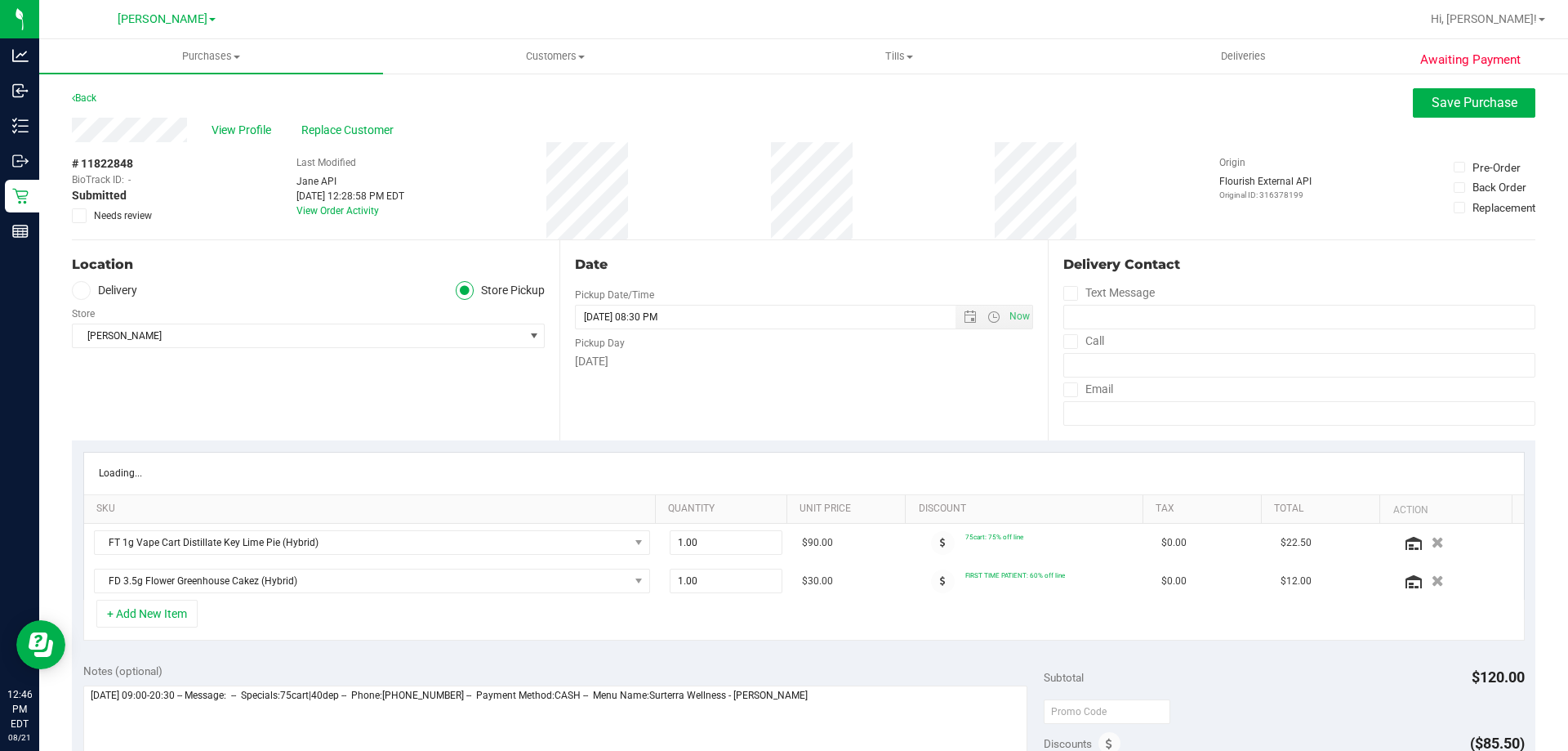
click at [133, 209] on span "Needs review" at bounding box center [122, 215] width 58 height 14
click at [0, 0] on input "Needs review" at bounding box center [0, 0] width 0 height 0
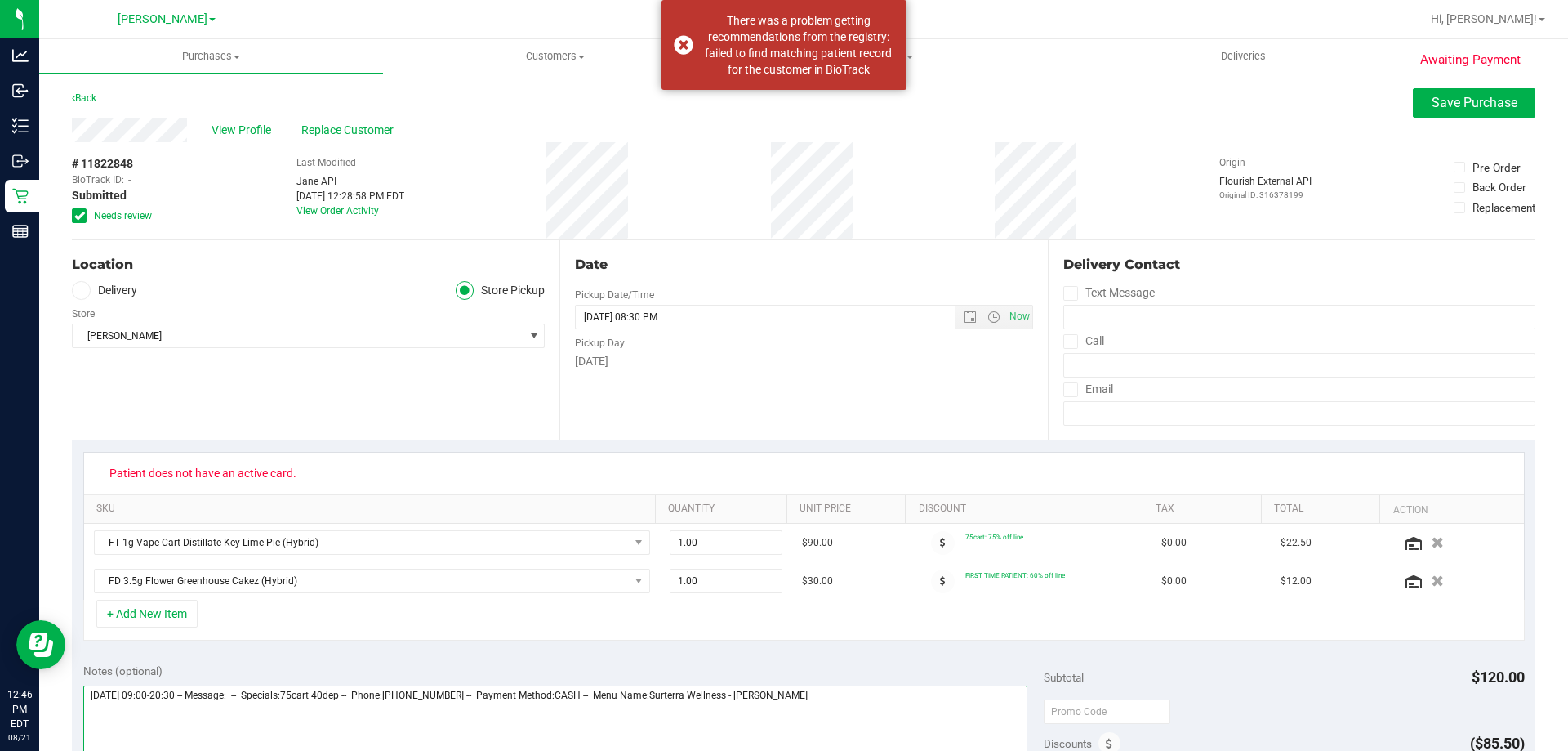
click at [881, 708] on textarea at bounding box center [555, 763] width 944 height 157
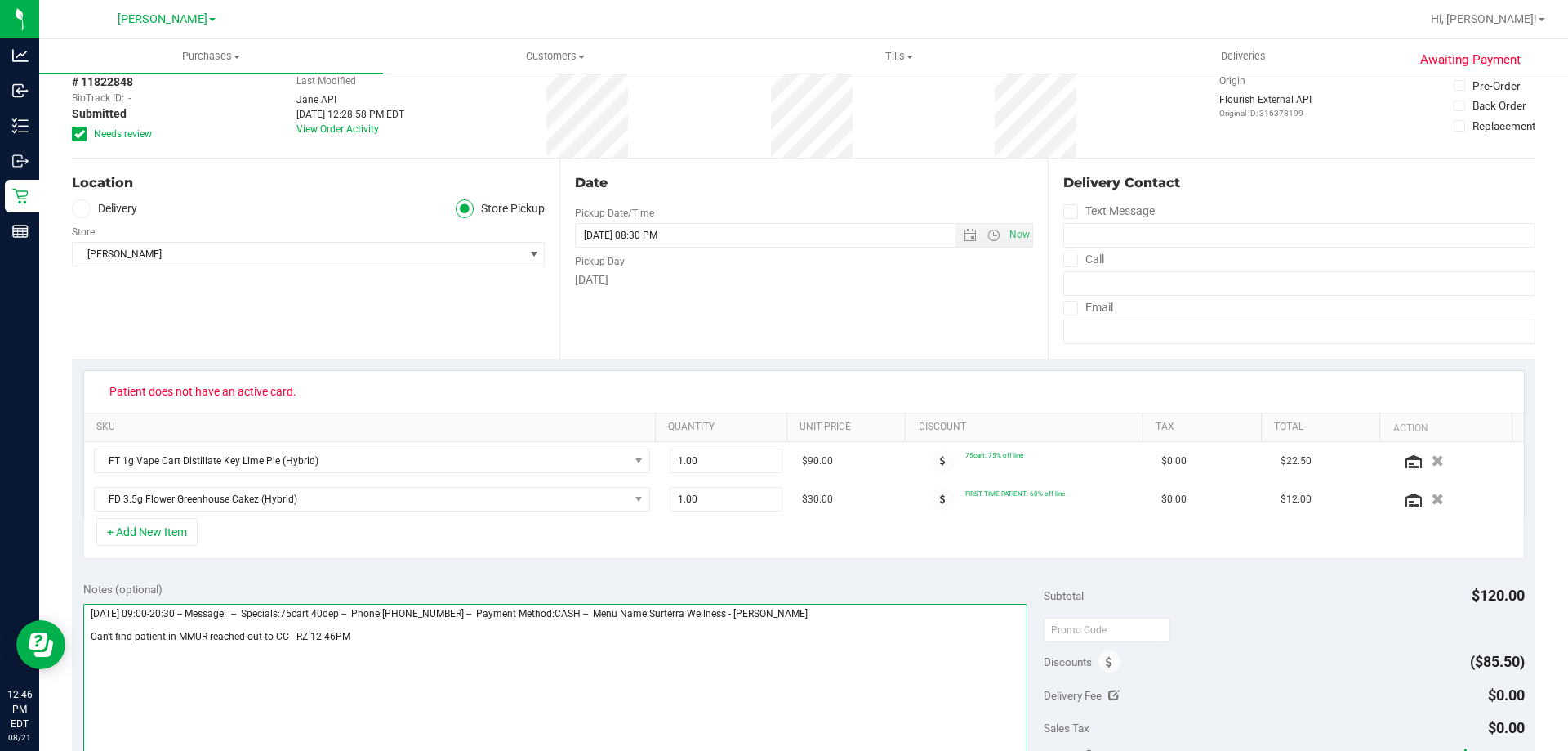
type textarea "[DATE] 09:00-20:30 -- Message: -- Specials:75cart|40dep -- Phone:[PHONE_NUMBER]…"
click at [1035, 343] on div "Date Pickup Date/Time [DATE] Now [DATE] 08:30 PM Now Pickup Day [DATE]" at bounding box center [803, 258] width 487 height 200
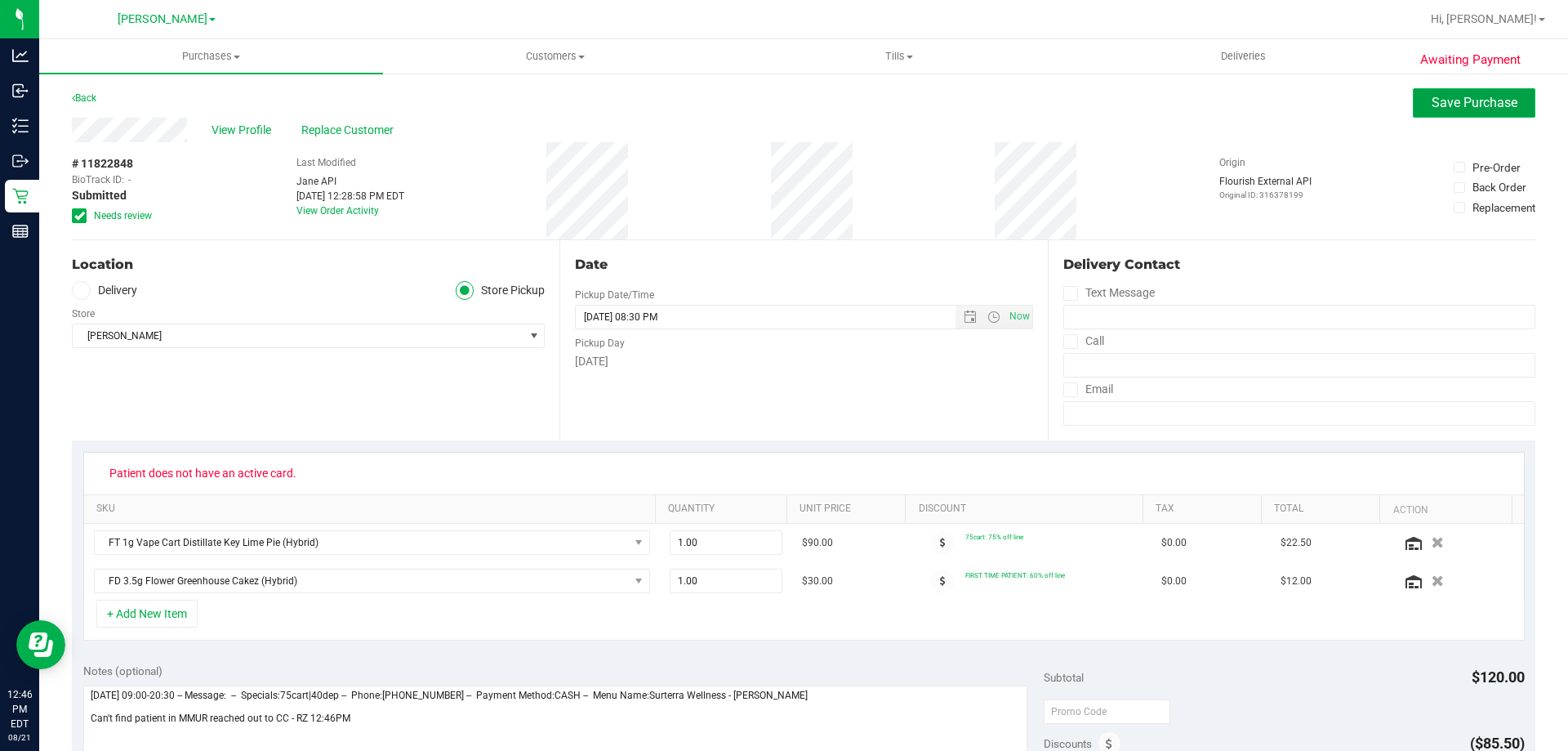
click at [1437, 105] on span "Save Purchase" at bounding box center [1474, 102] width 86 height 15
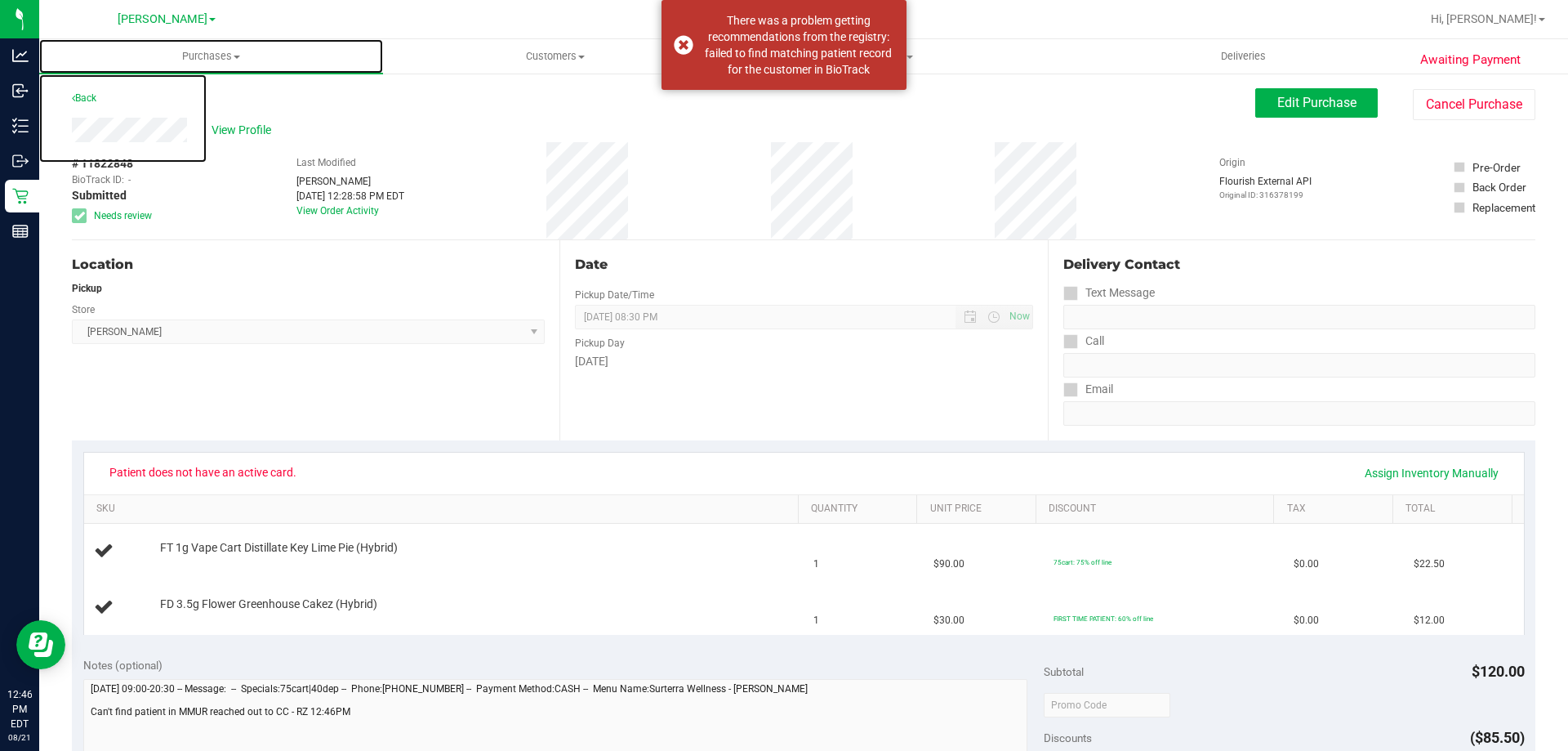
click at [229, 57] on span "Purchases" at bounding box center [211, 55] width 344 height 14
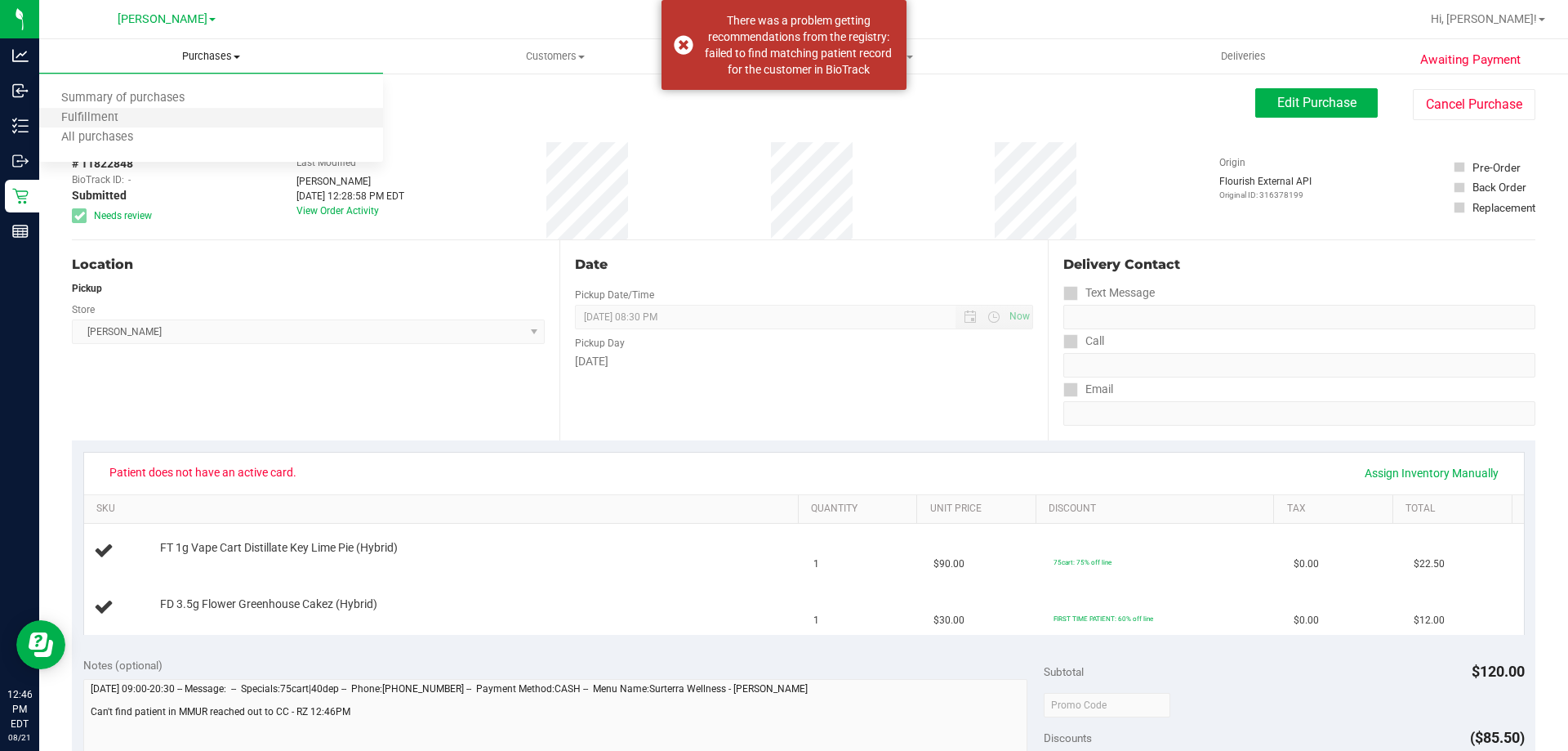
click at [178, 119] on li "Fulfillment" at bounding box center [211, 118] width 344 height 20
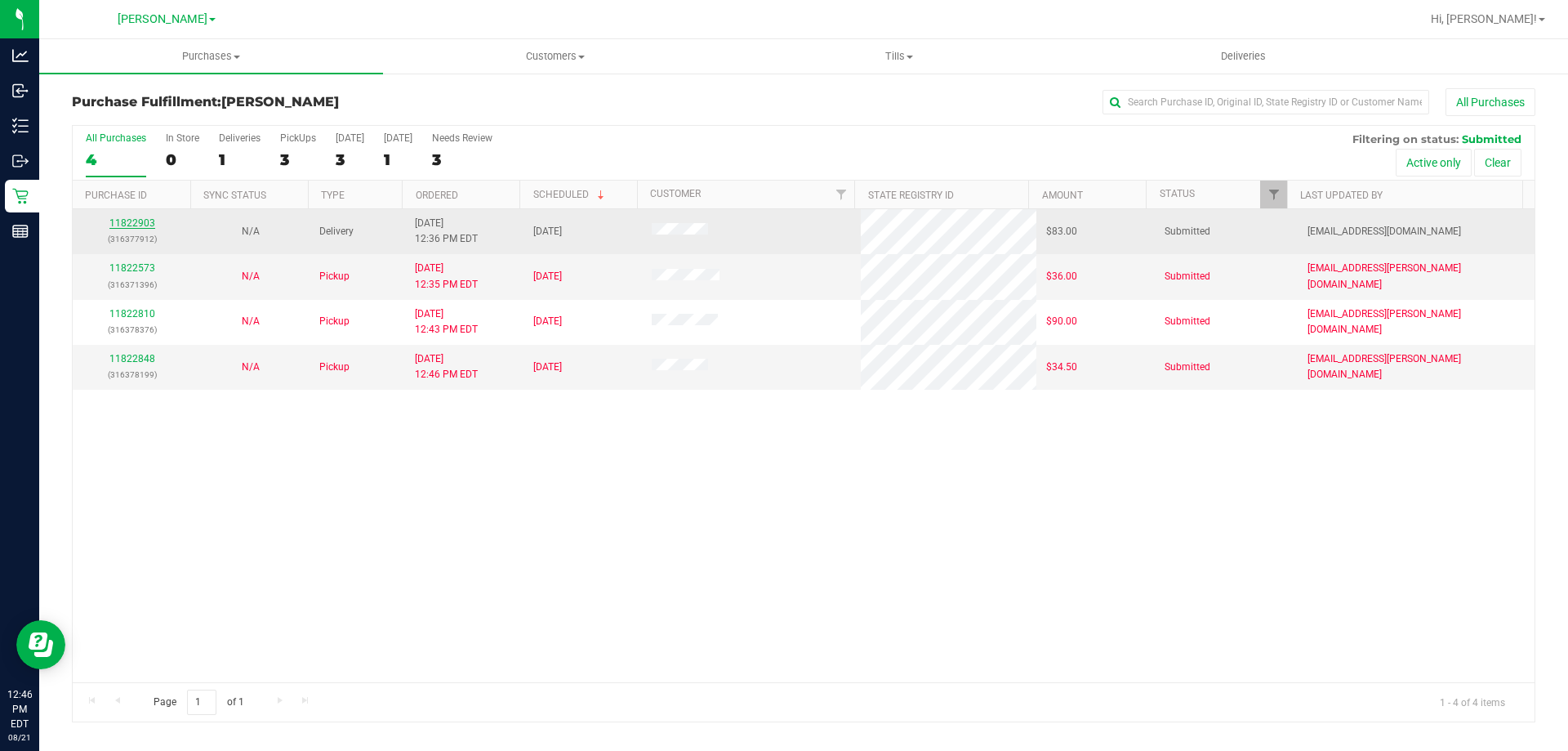
click at [143, 223] on link "11822903" at bounding box center [133, 223] width 46 height 11
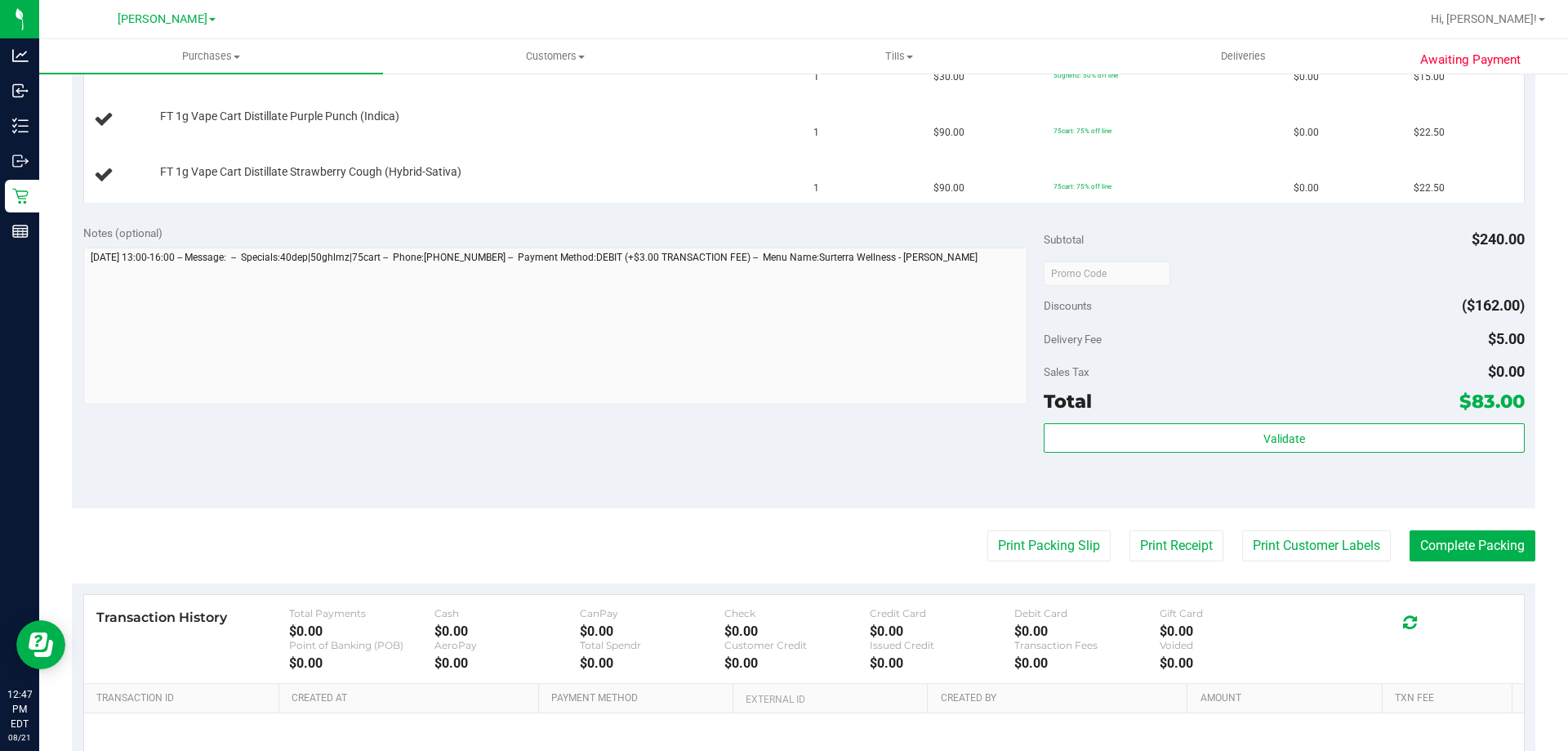
scroll to position [572, 0]
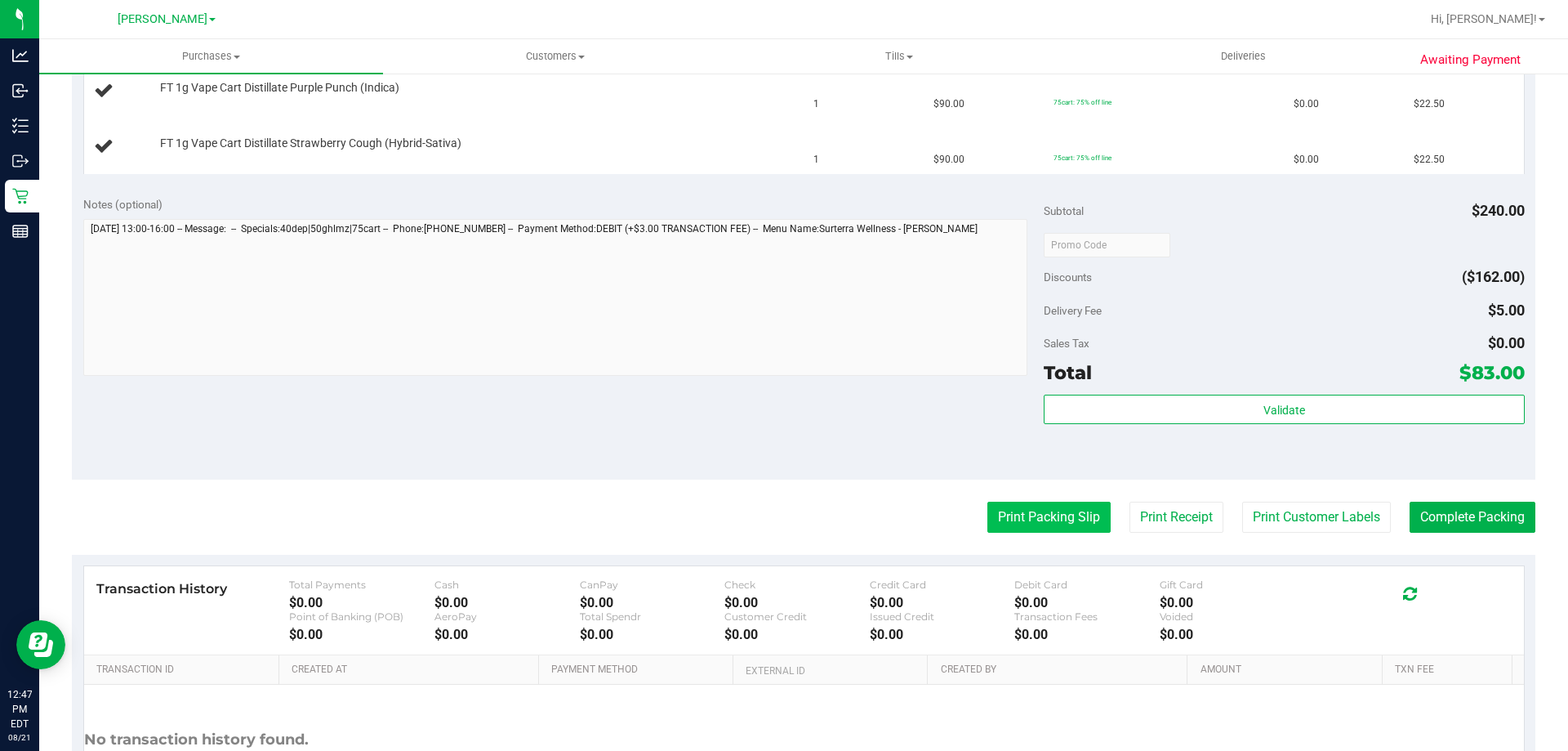
click at [1016, 529] on button "Print Packing Slip" at bounding box center [1049, 517] width 123 height 31
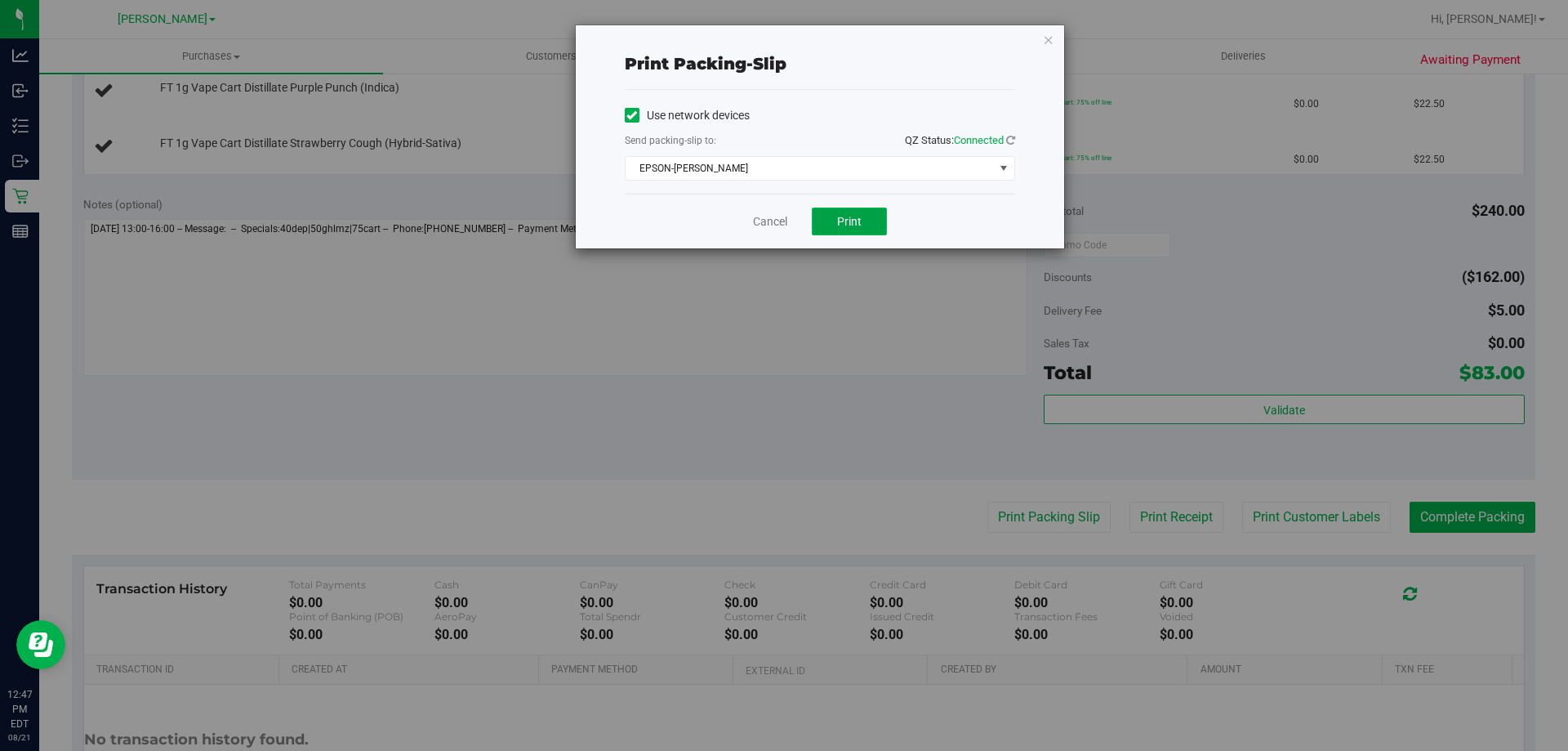
click at [848, 221] on span "Print" at bounding box center [849, 222] width 25 height 13
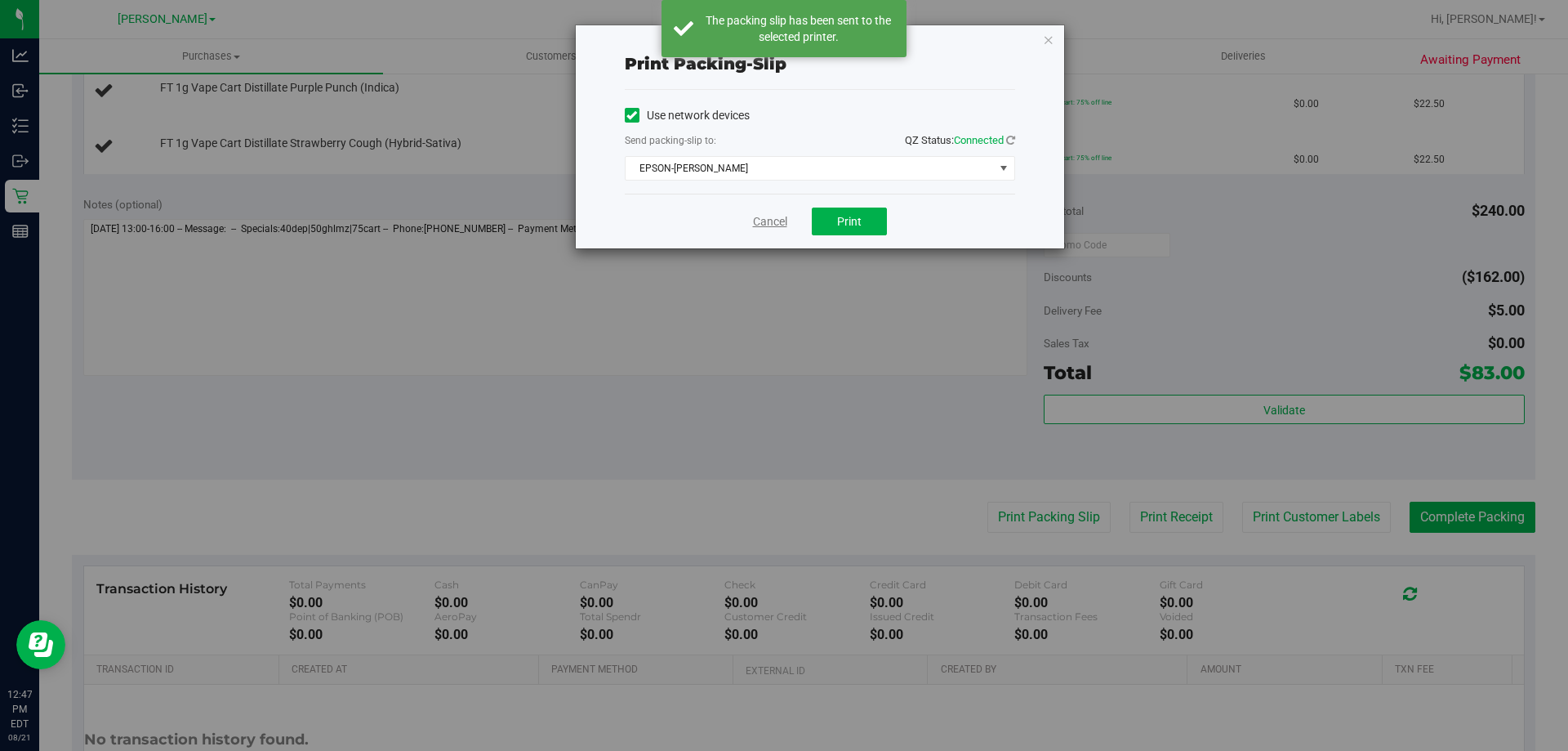
click at [767, 216] on link "Cancel" at bounding box center [770, 222] width 34 height 17
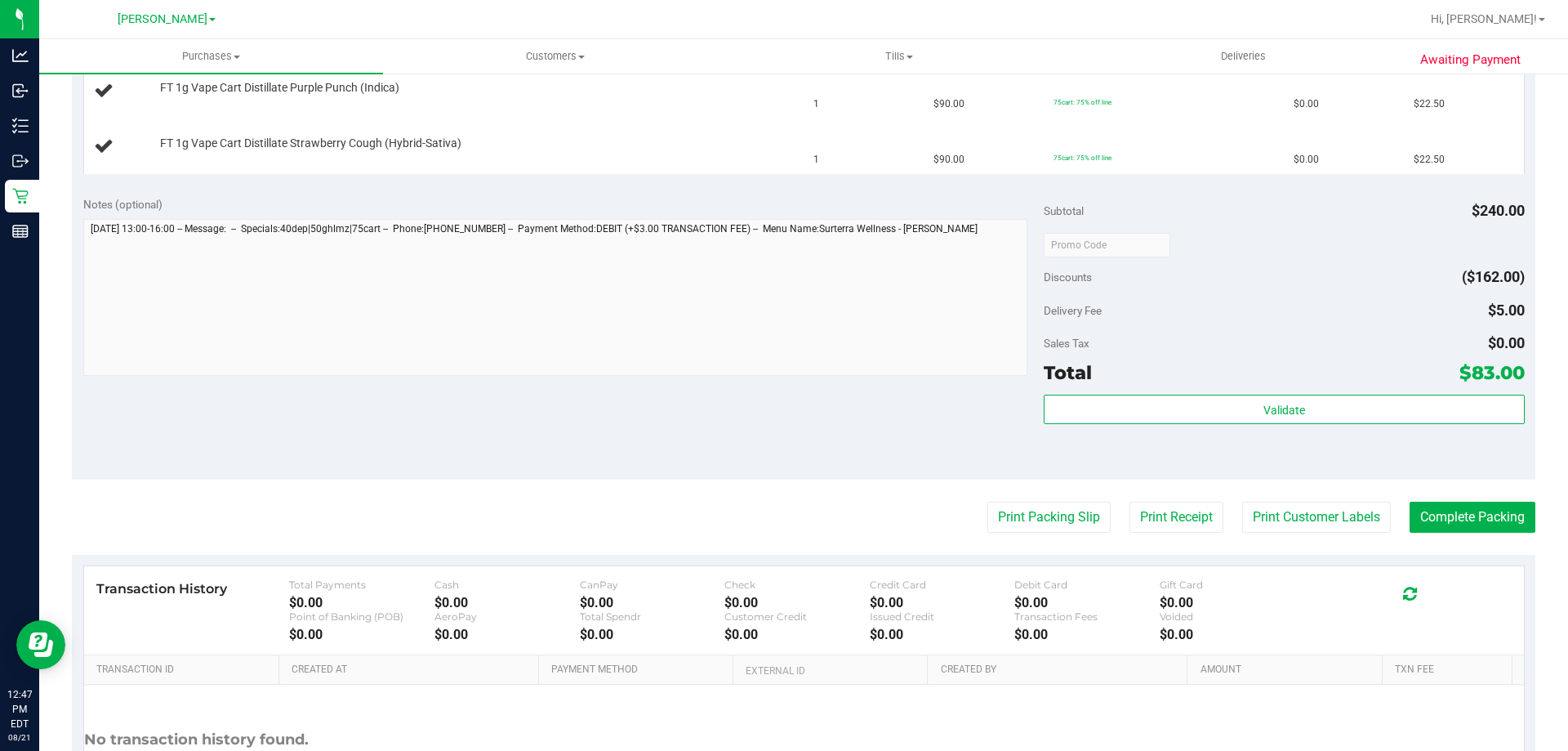
click at [987, 502] on button "Print Packing Slip" at bounding box center [1049, 517] width 123 height 31
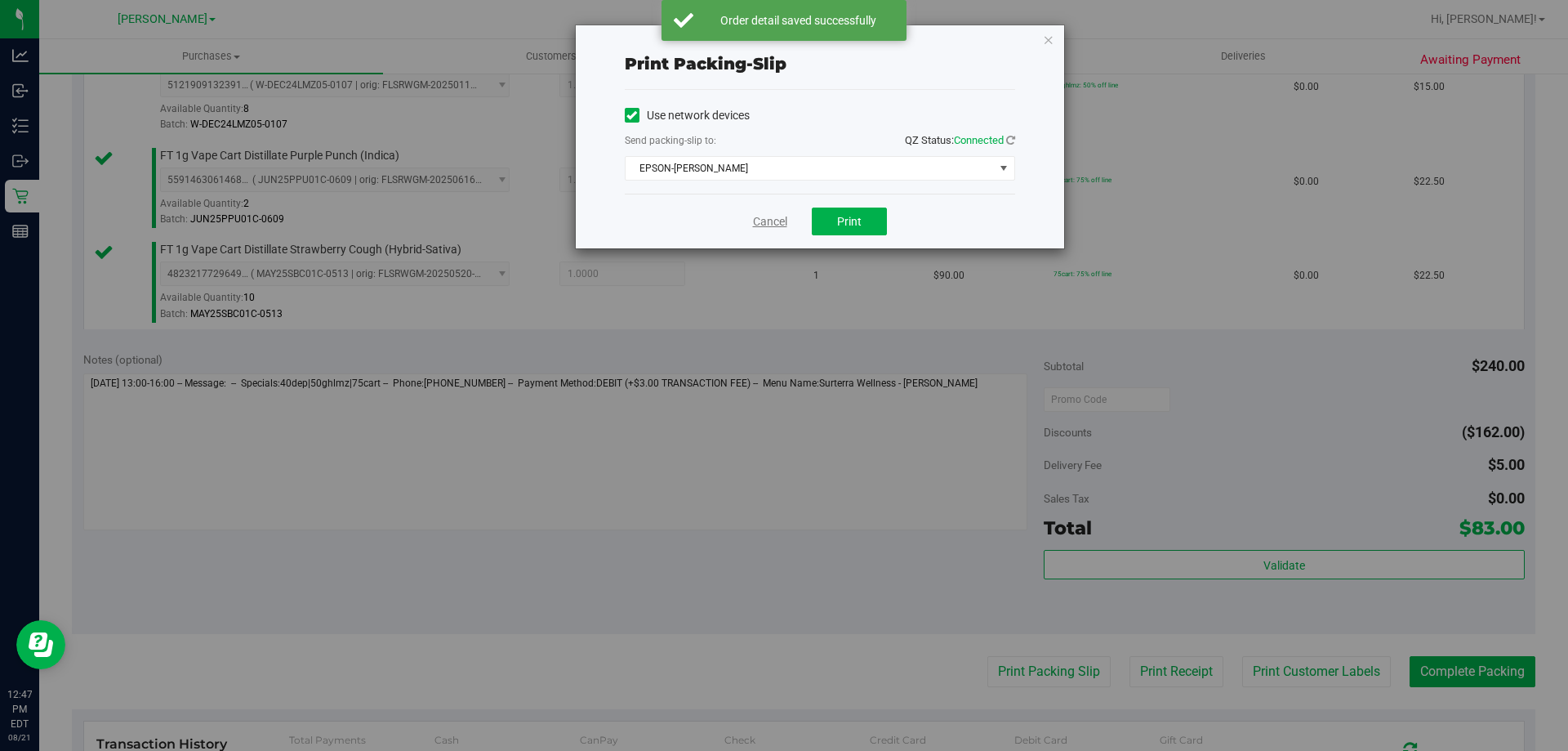
click at [773, 223] on link "Cancel" at bounding box center [770, 222] width 34 height 17
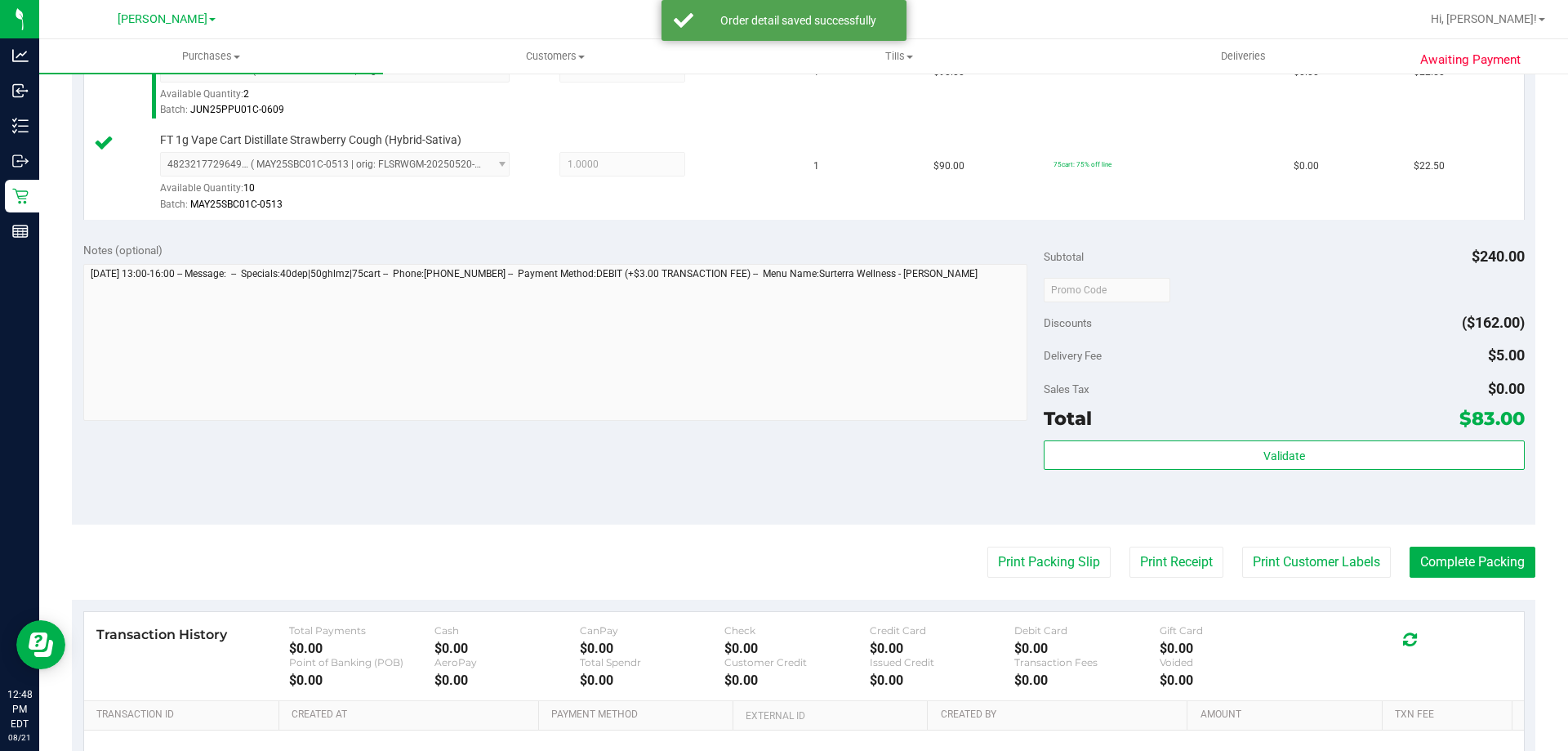
scroll to position [695, 0]
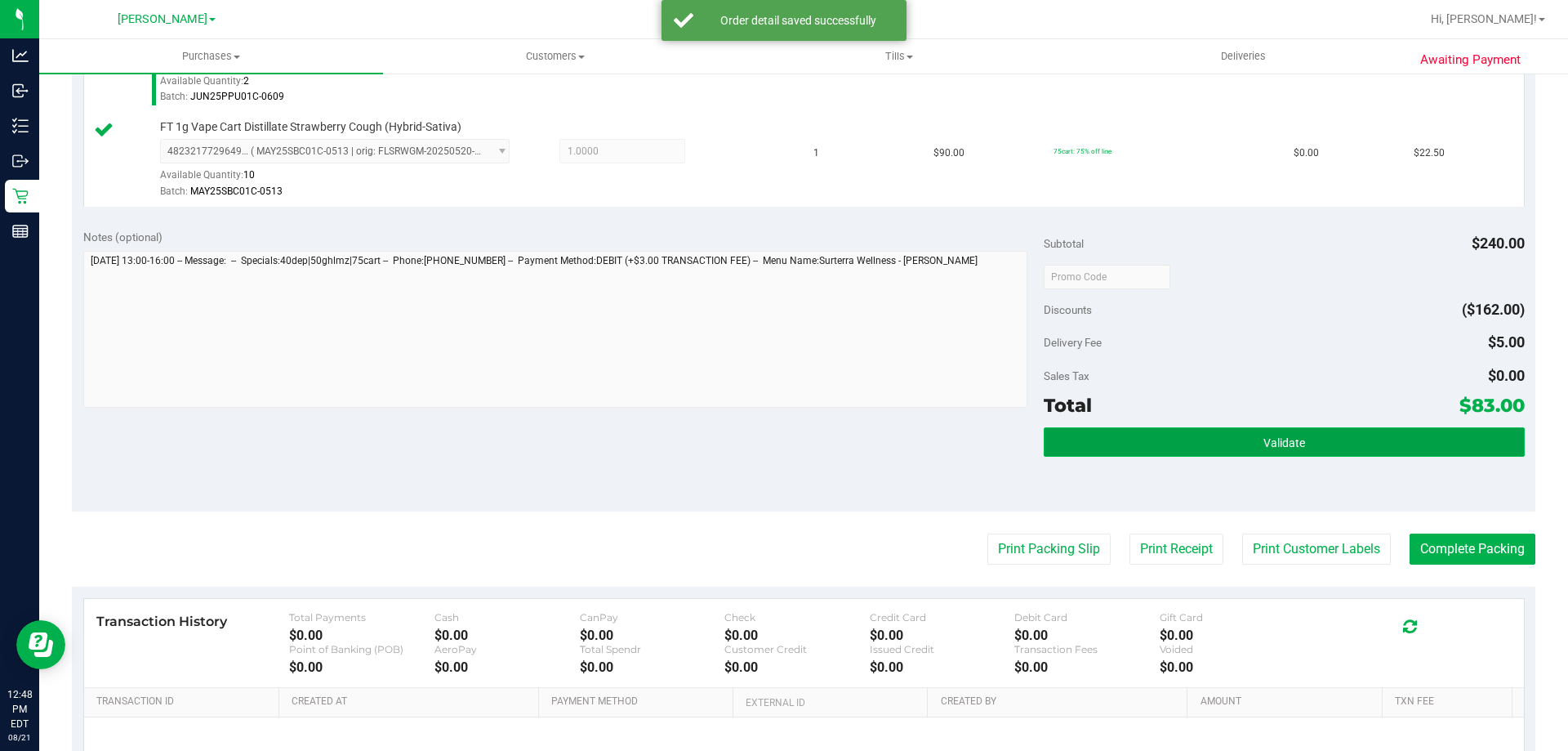
click at [1176, 441] on button "Validate" at bounding box center [1283, 441] width 480 height 30
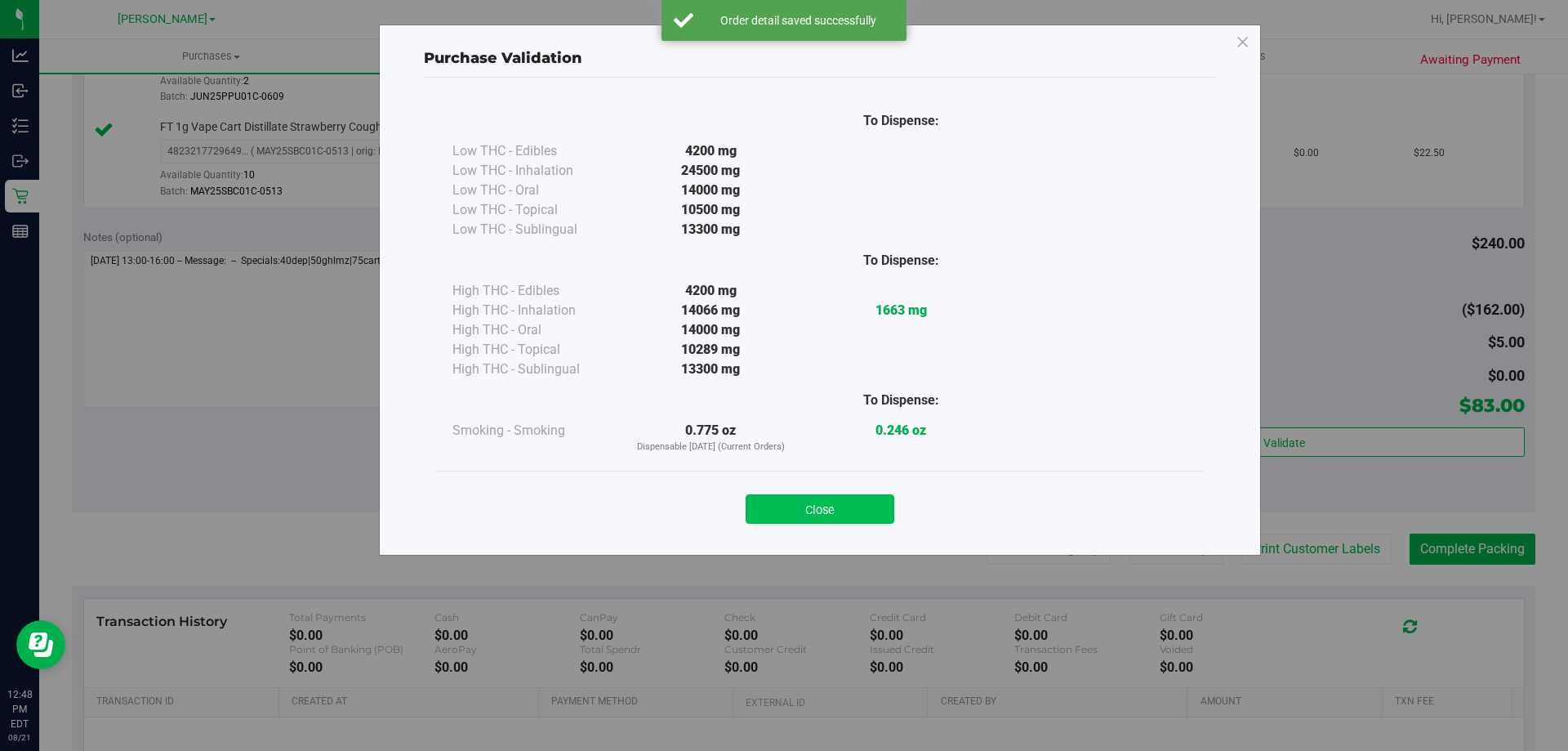
click at [820, 512] on button "Close" at bounding box center [820, 508] width 149 height 30
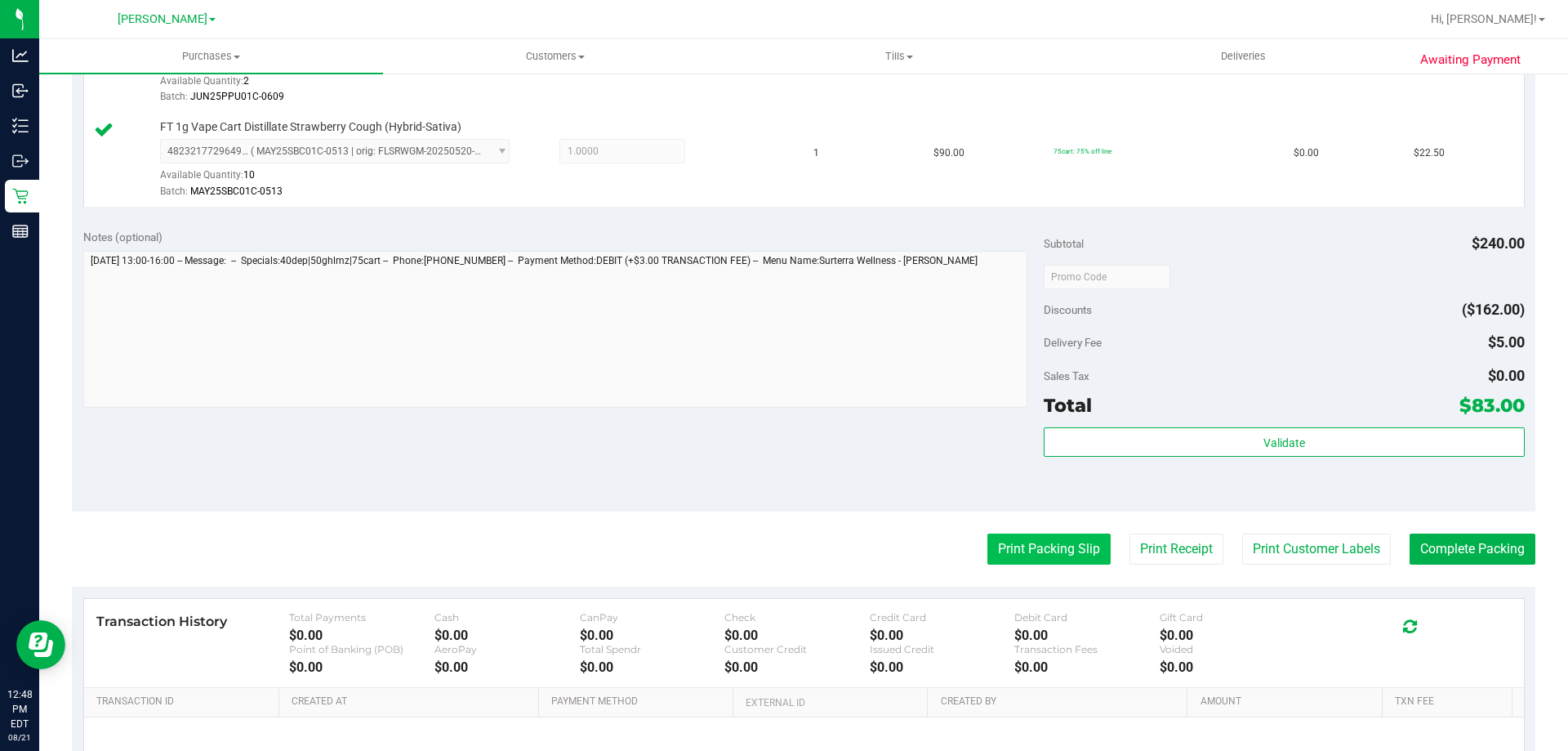
click at [1037, 552] on button "Print Packing Slip" at bounding box center [1049, 548] width 123 height 31
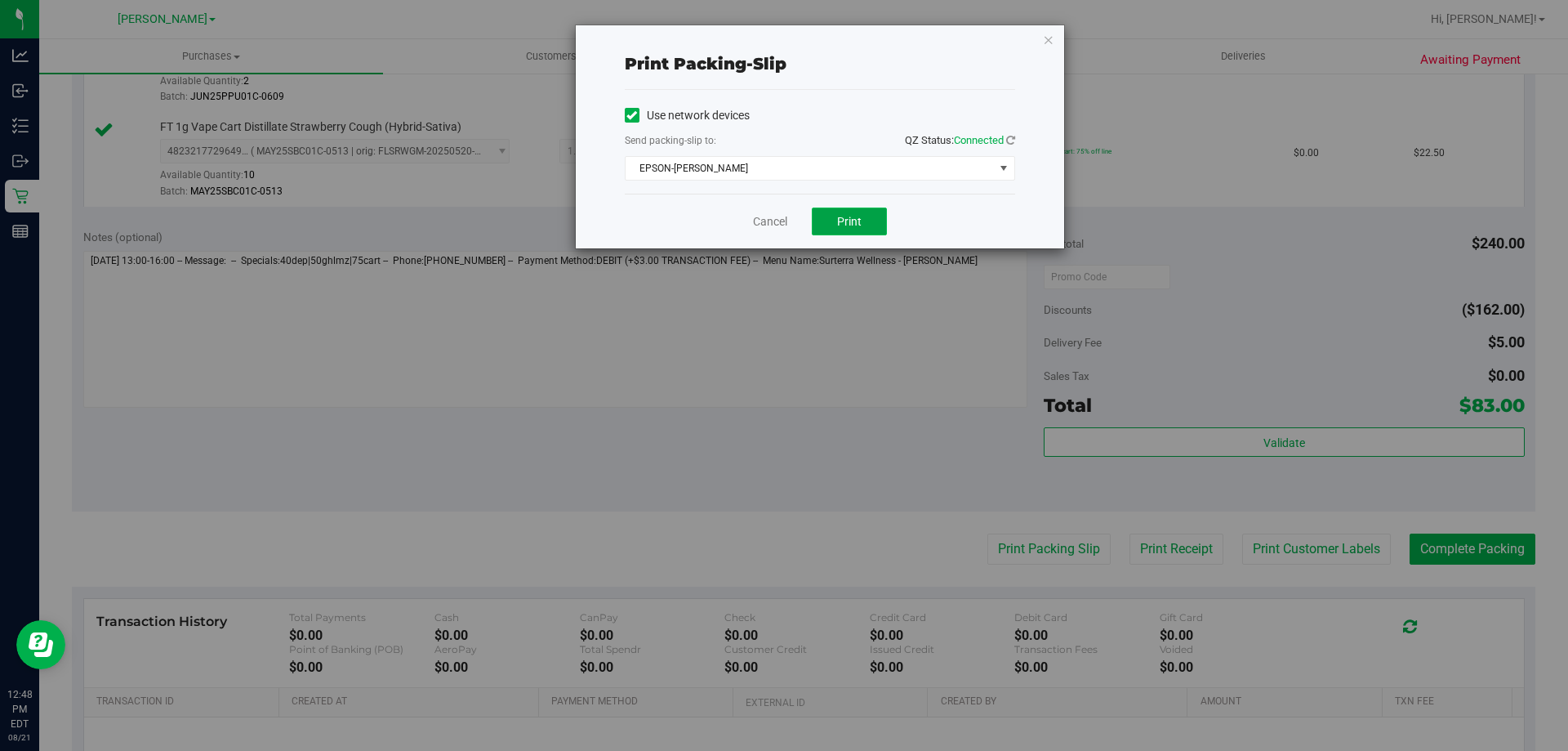
click at [849, 228] on button "Print" at bounding box center [849, 221] width 75 height 28
click at [853, 225] on span "Print" at bounding box center [849, 222] width 25 height 13
click at [772, 223] on link "Cancel" at bounding box center [770, 222] width 34 height 17
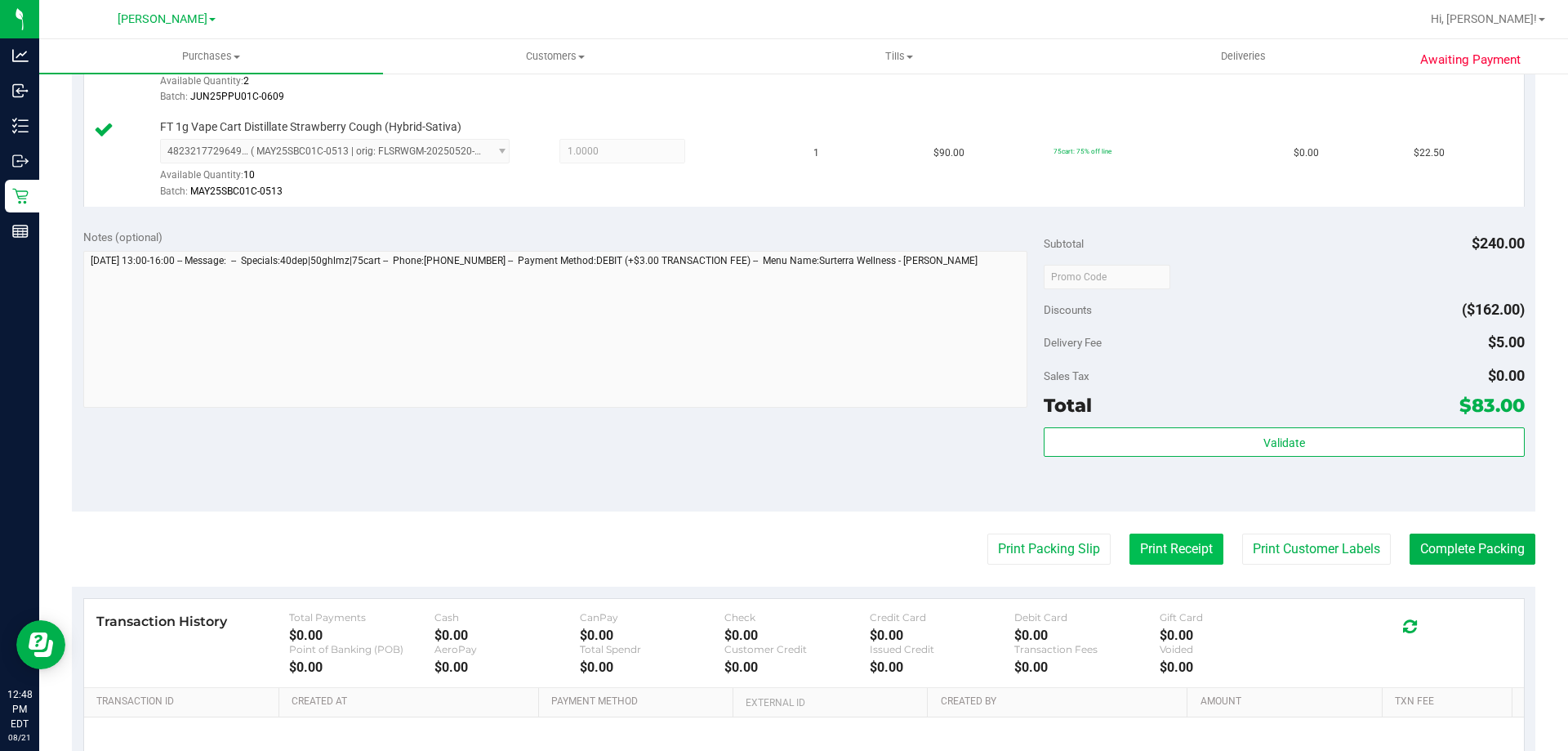
click at [1170, 535] on button "Print Receipt" at bounding box center [1176, 548] width 94 height 31
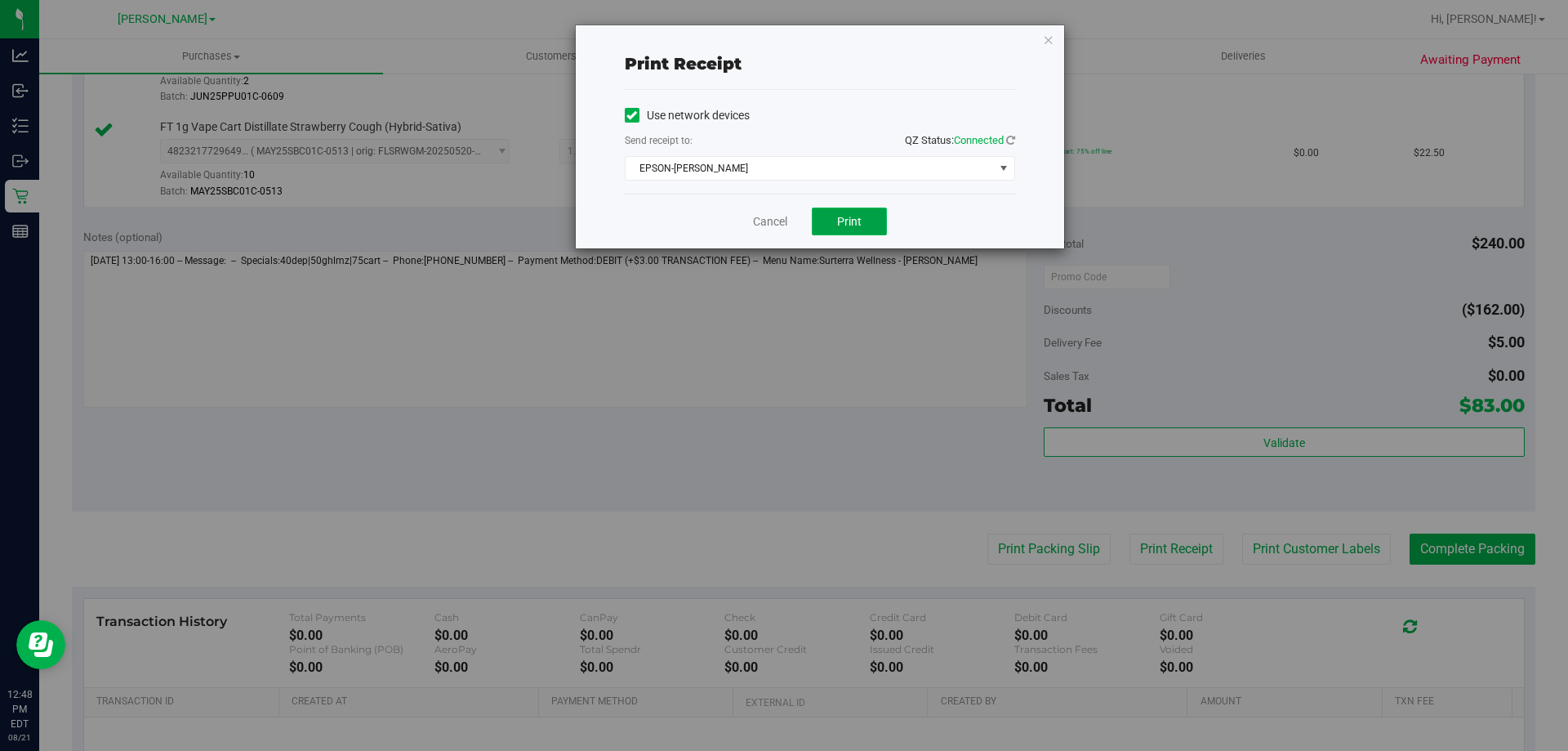
click at [850, 222] on span "Print" at bounding box center [849, 222] width 25 height 13
click at [774, 225] on link "Cancel" at bounding box center [770, 222] width 34 height 17
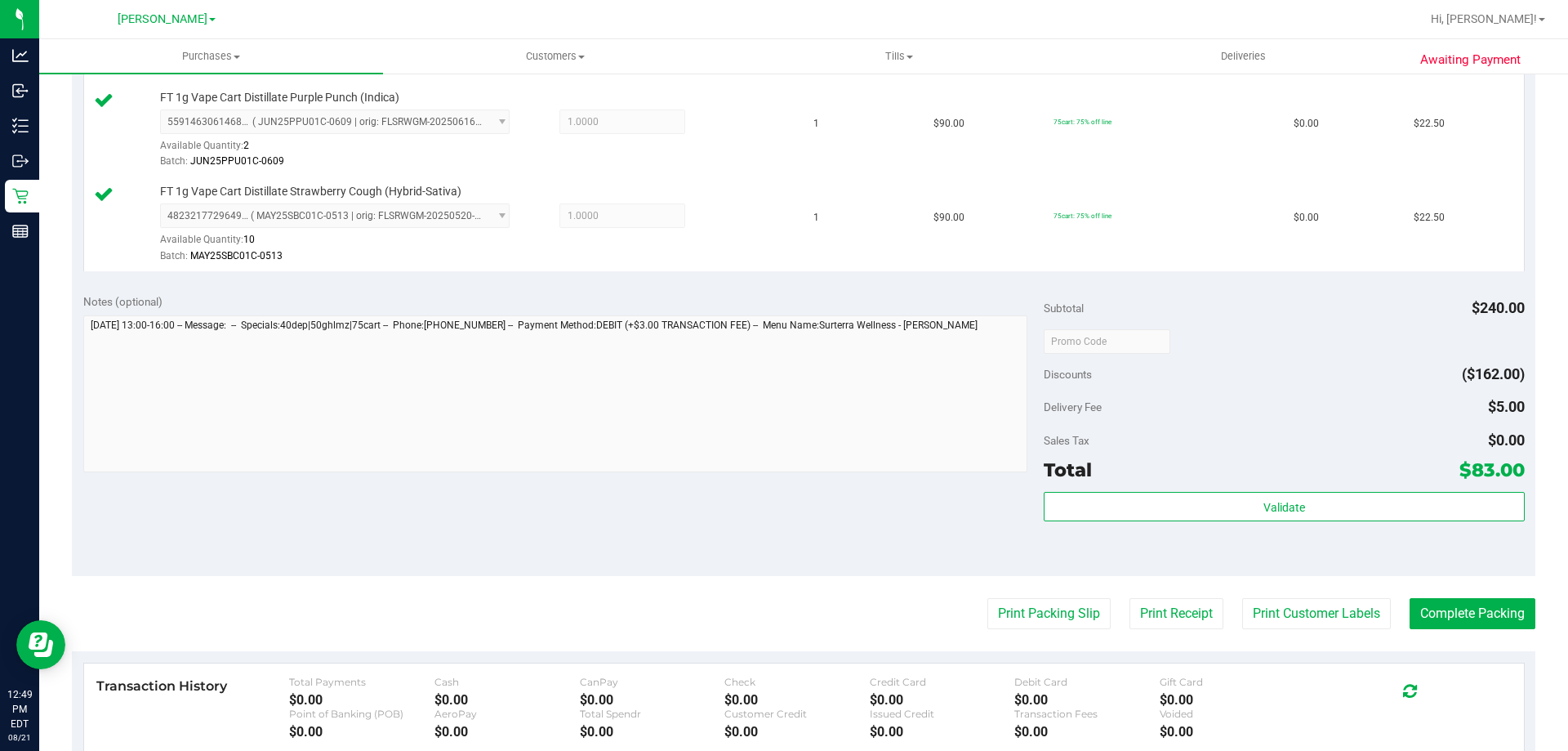
scroll to position [631, 0]
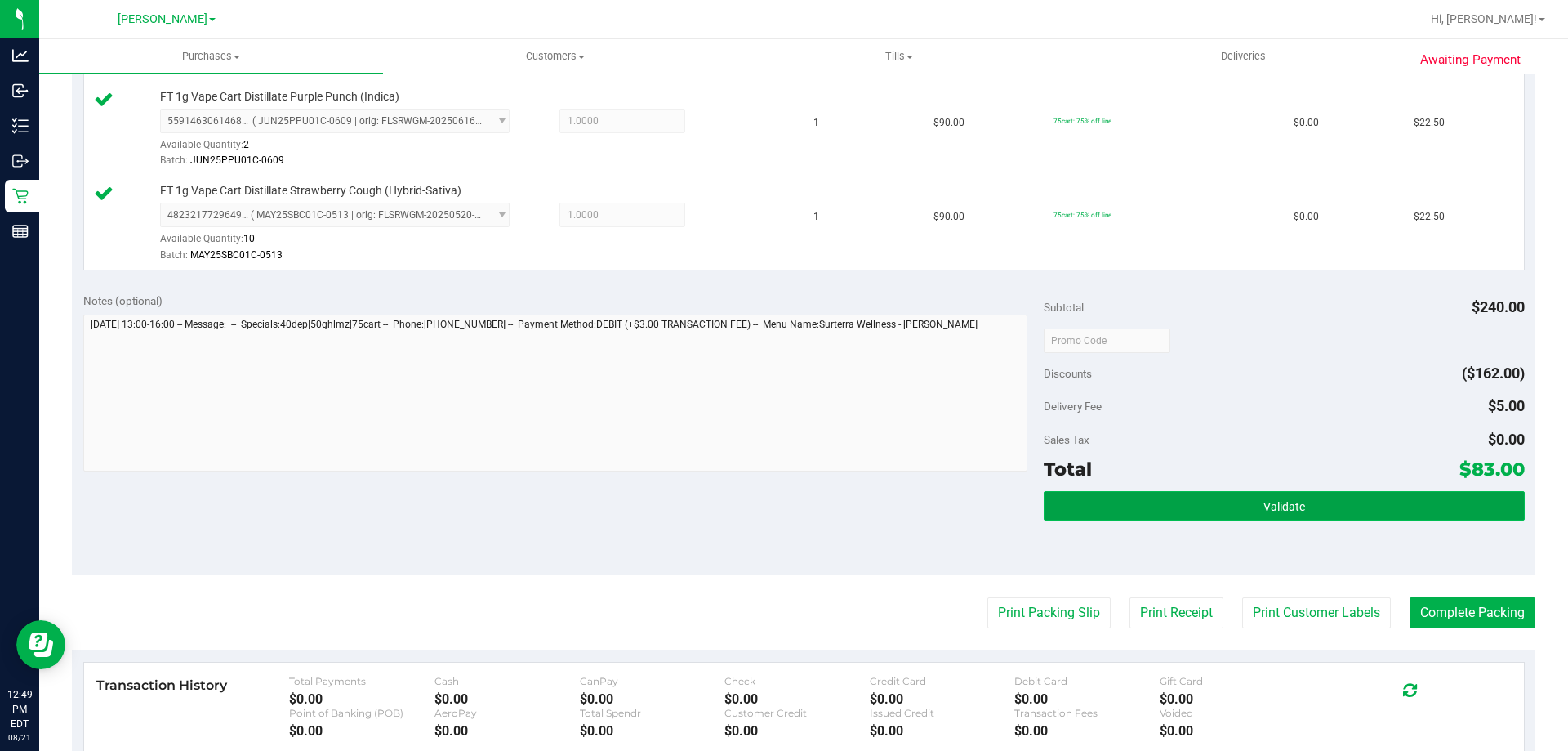
click at [1319, 518] on button "Validate" at bounding box center [1283, 505] width 480 height 30
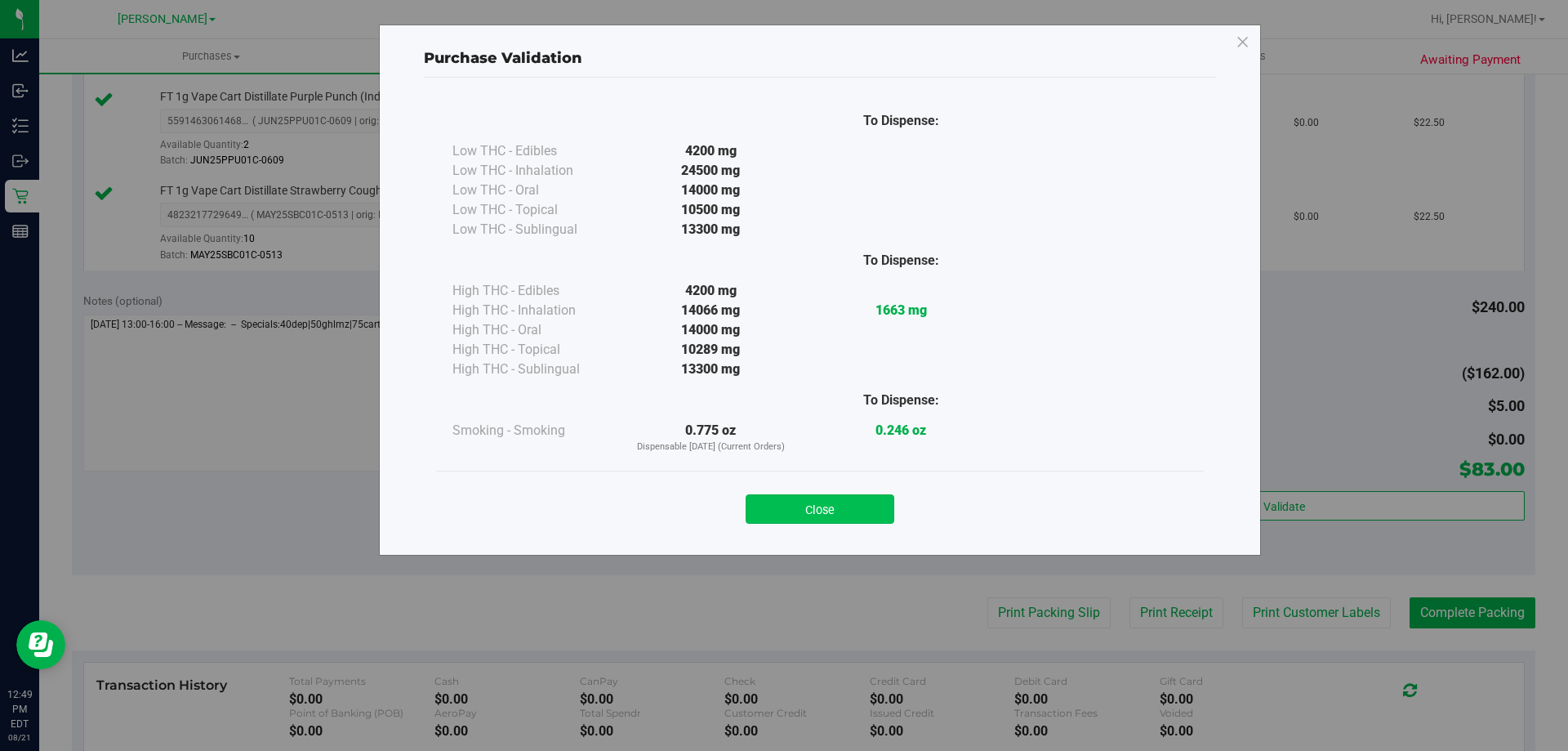
click at [816, 508] on button "Close" at bounding box center [820, 508] width 149 height 30
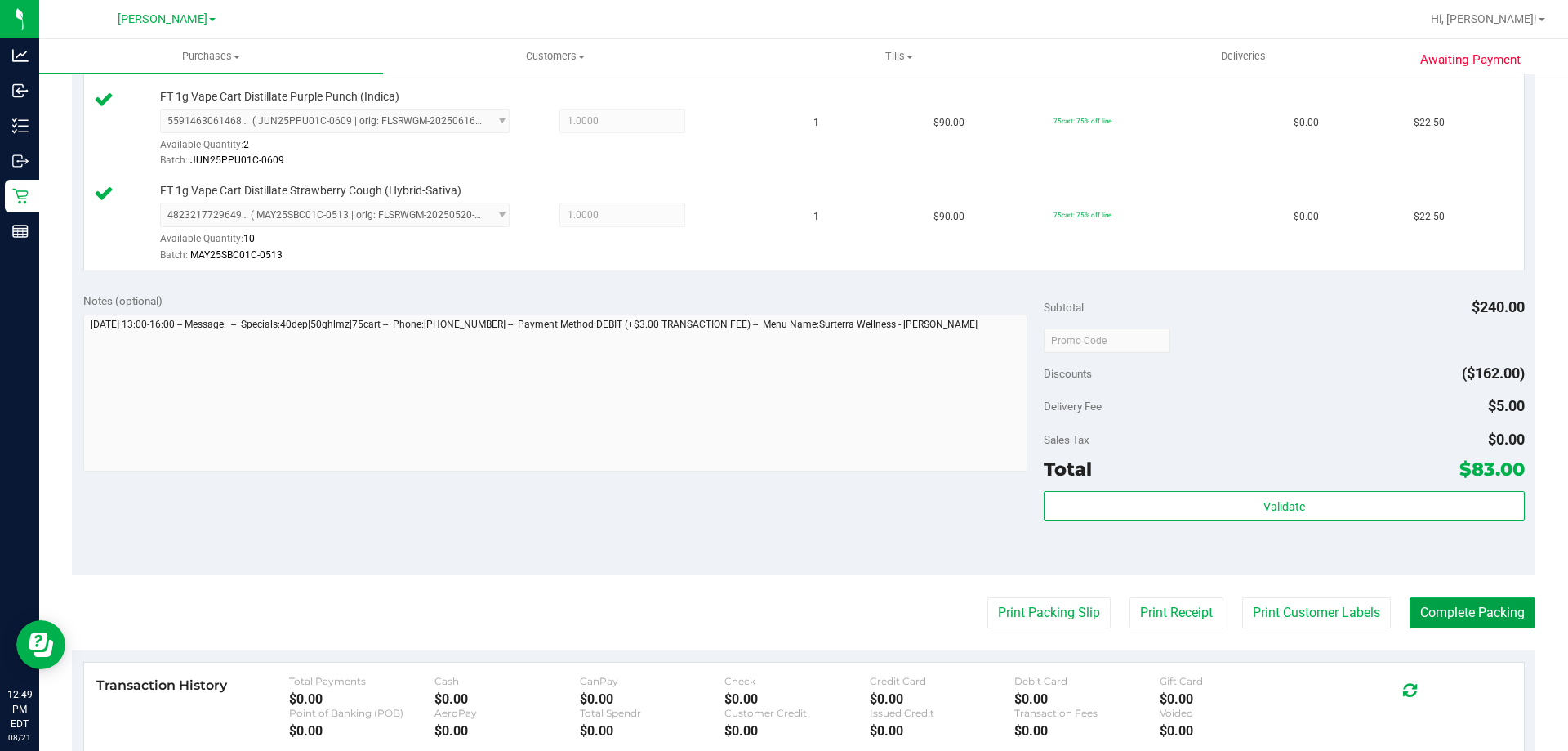
click at [1450, 626] on button "Complete Packing" at bounding box center [1473, 612] width 126 height 31
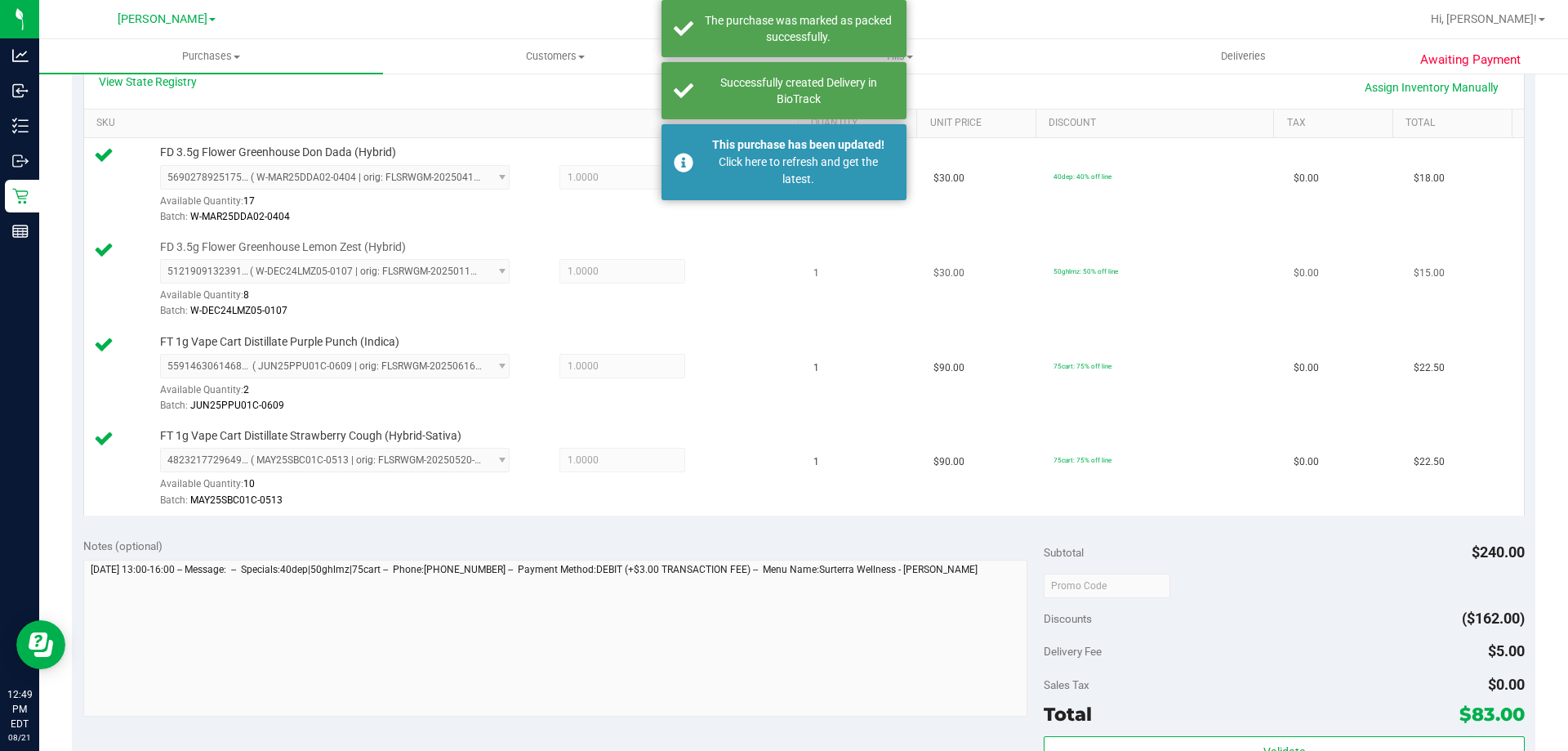
scroll to position [223, 0]
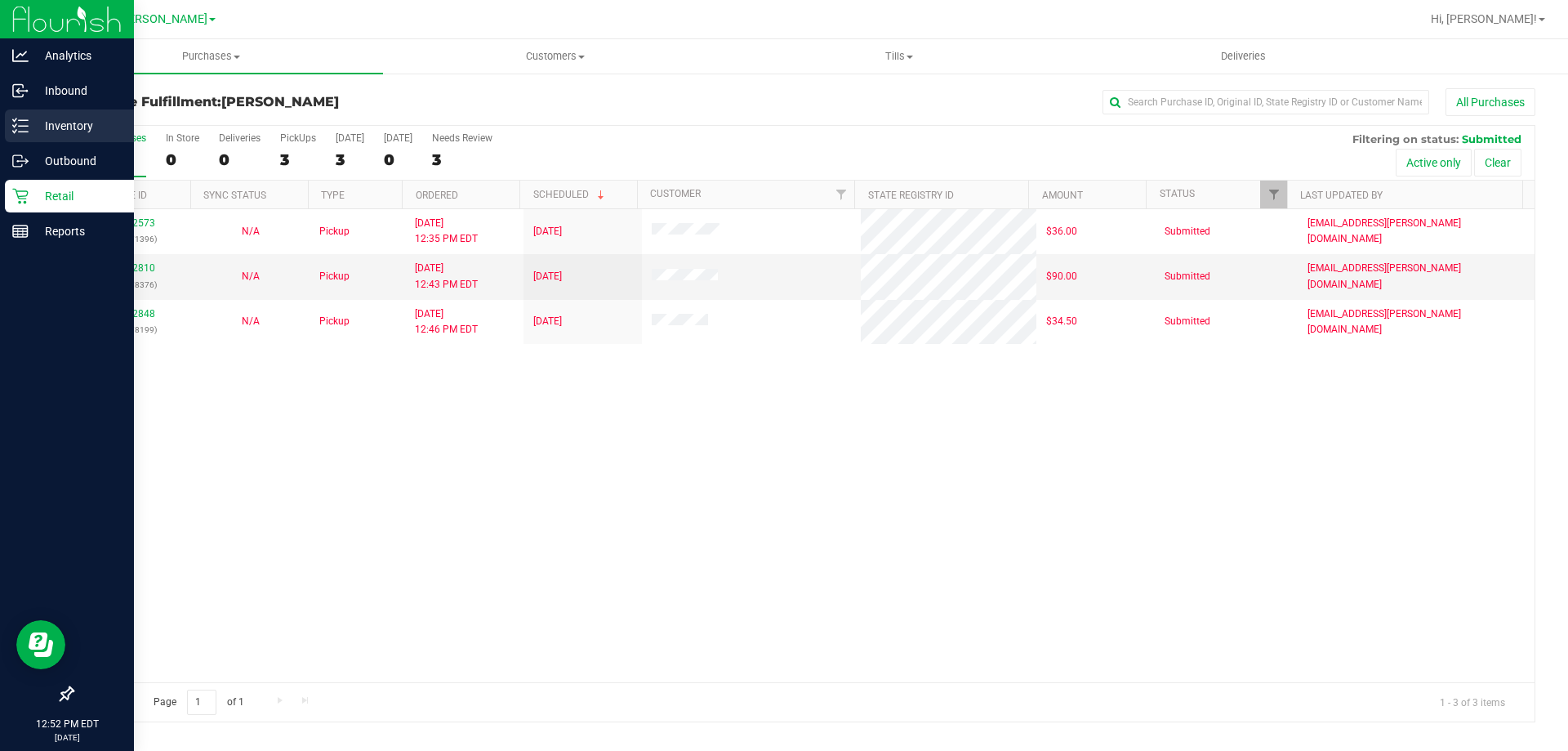
click at [23, 119] on icon at bounding box center [20, 125] width 16 height 16
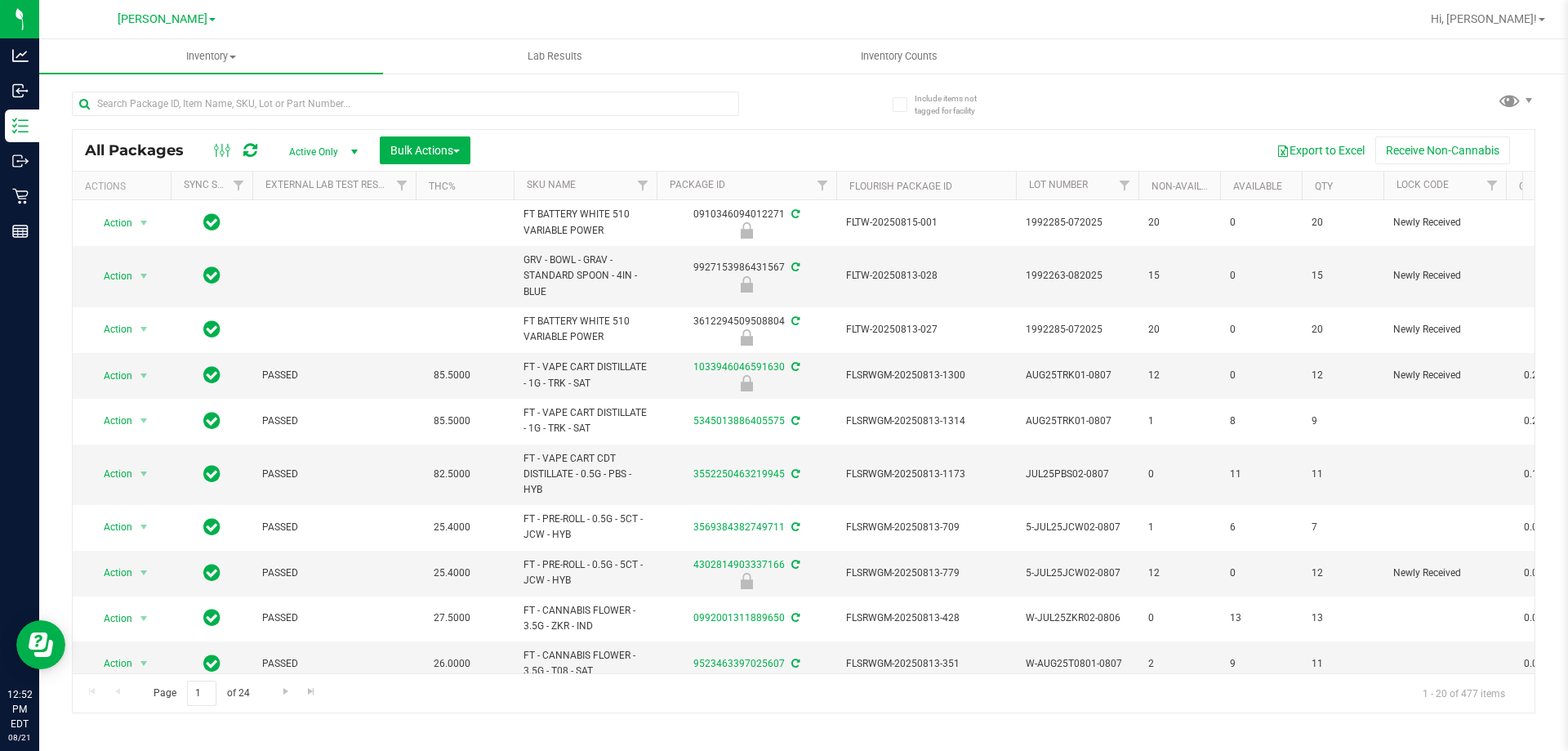
click at [311, 117] on div at bounding box center [405, 110] width 667 height 37
click at [312, 104] on input "text" at bounding box center [405, 104] width 667 height 25
type input "1765940761959986"
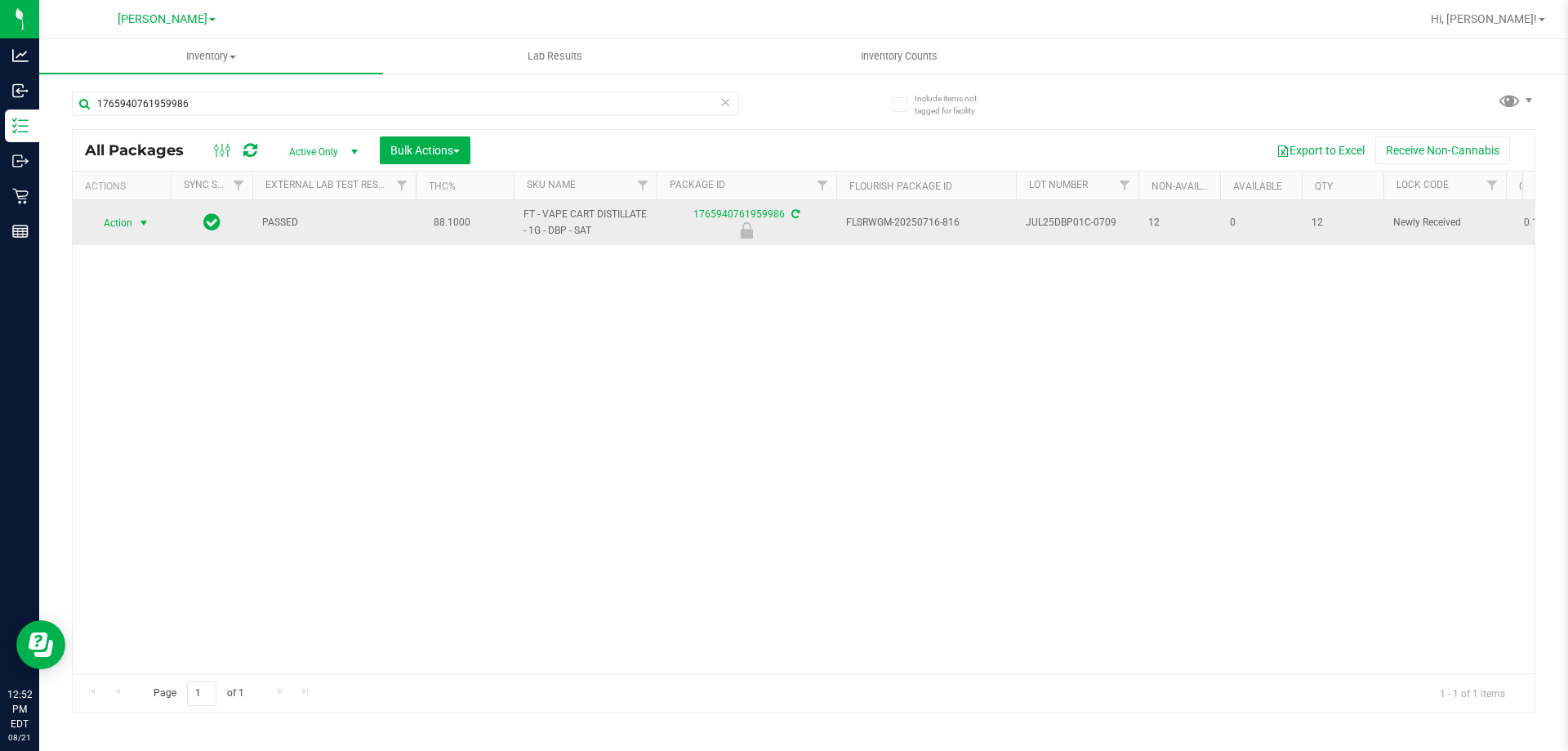
click at [109, 225] on span "Action" at bounding box center [111, 223] width 44 height 23
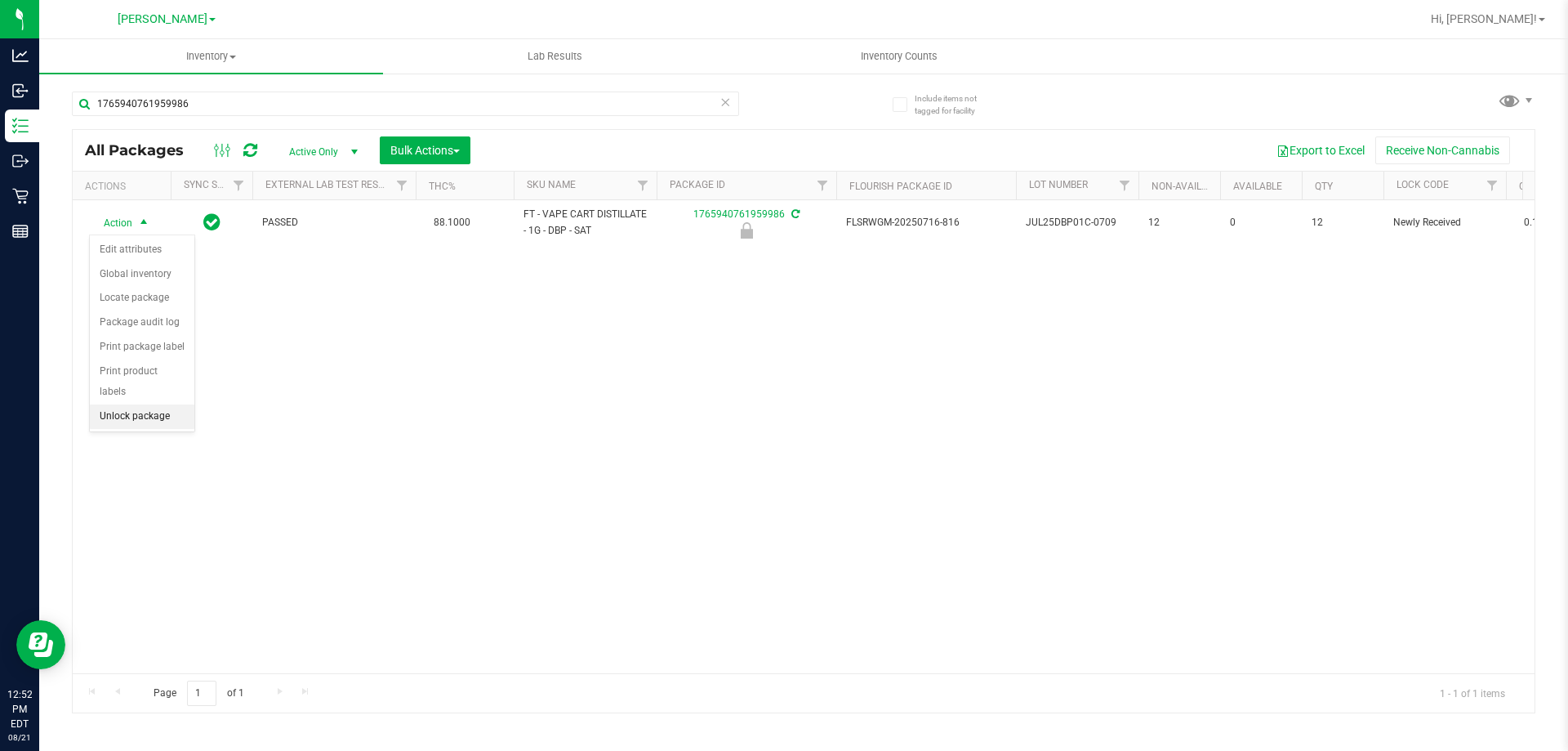
click at [139, 404] on li "Unlock package" at bounding box center [141, 417] width 104 height 25
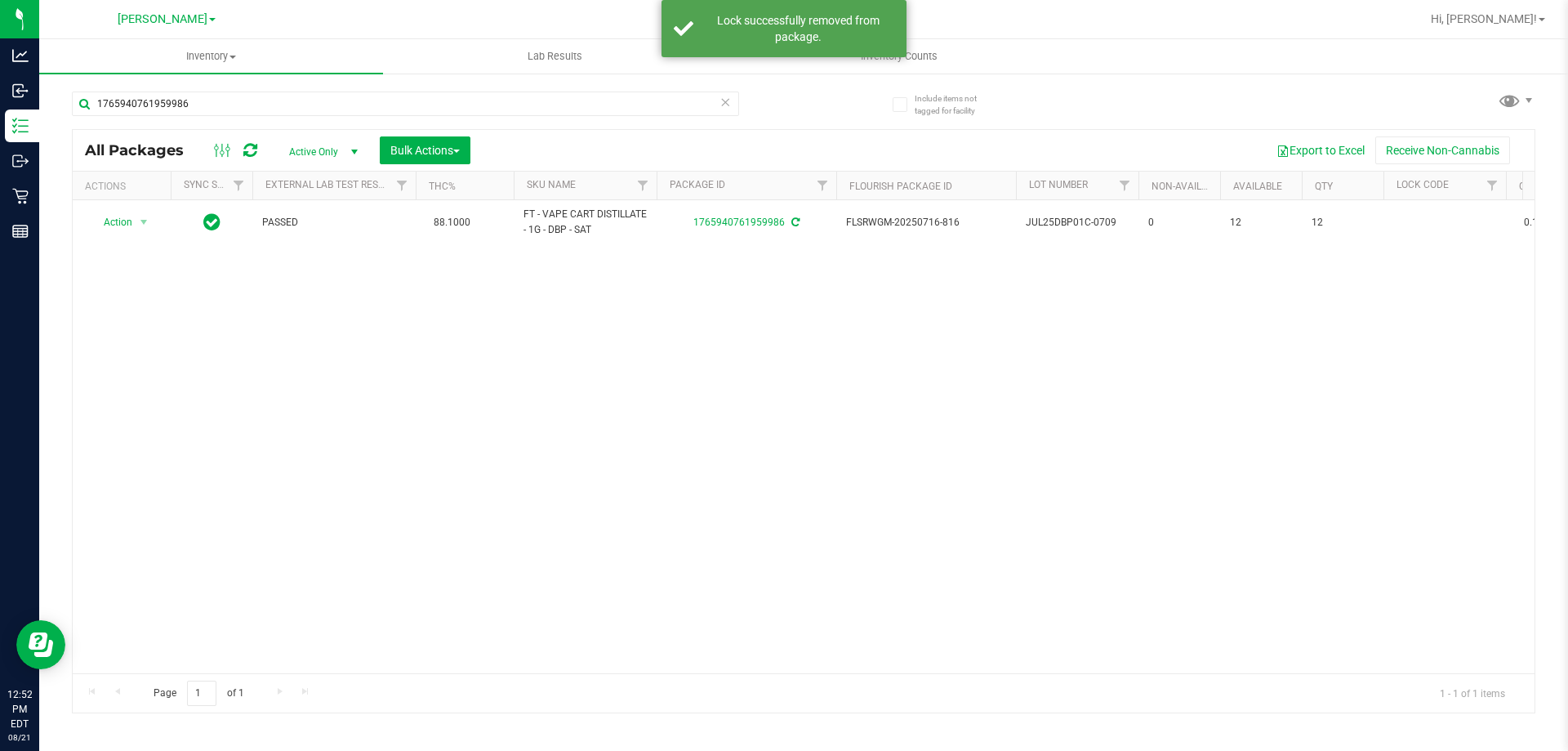
click at [724, 104] on icon at bounding box center [725, 101] width 11 height 20
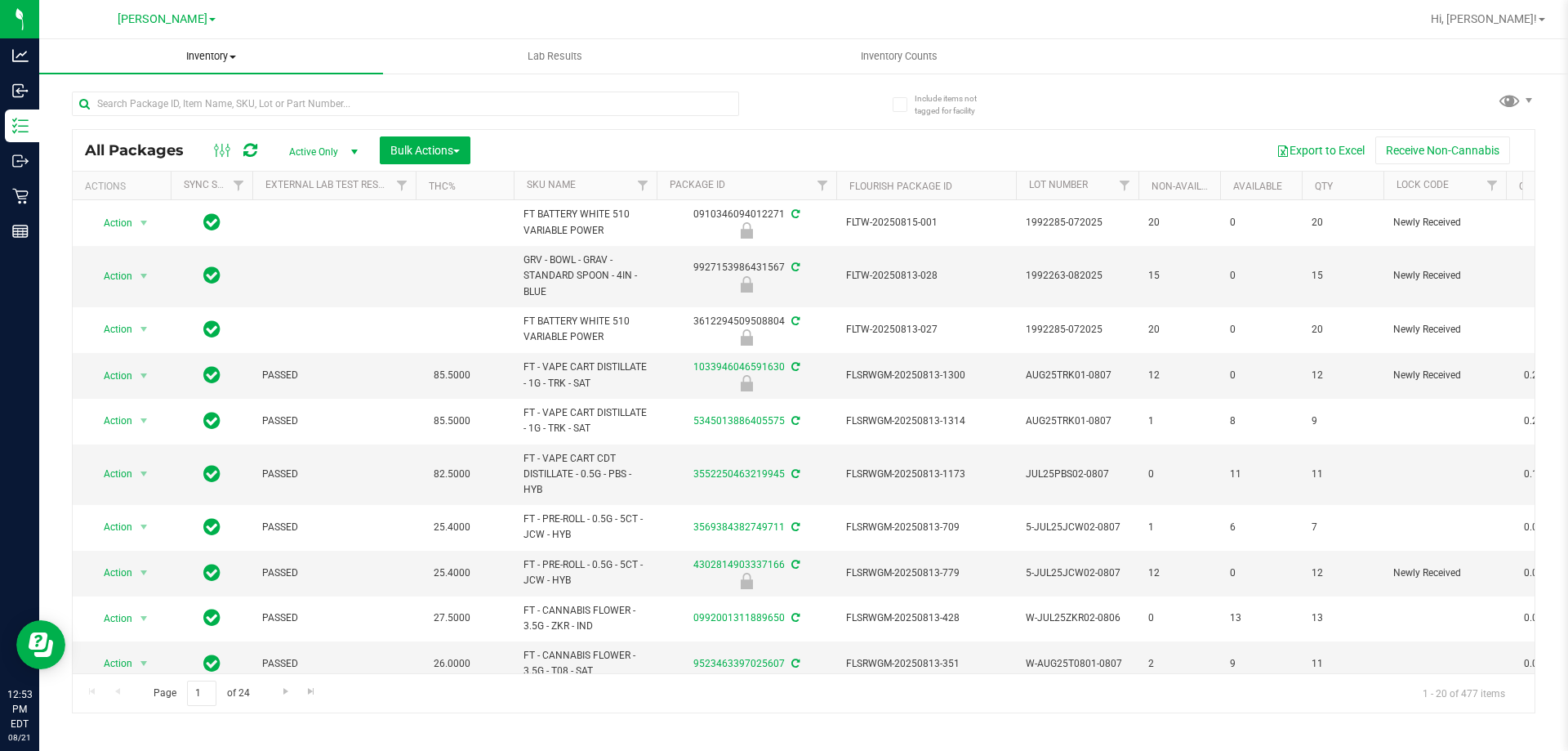
click at [233, 50] on span "Inventory" at bounding box center [211, 55] width 344 height 14
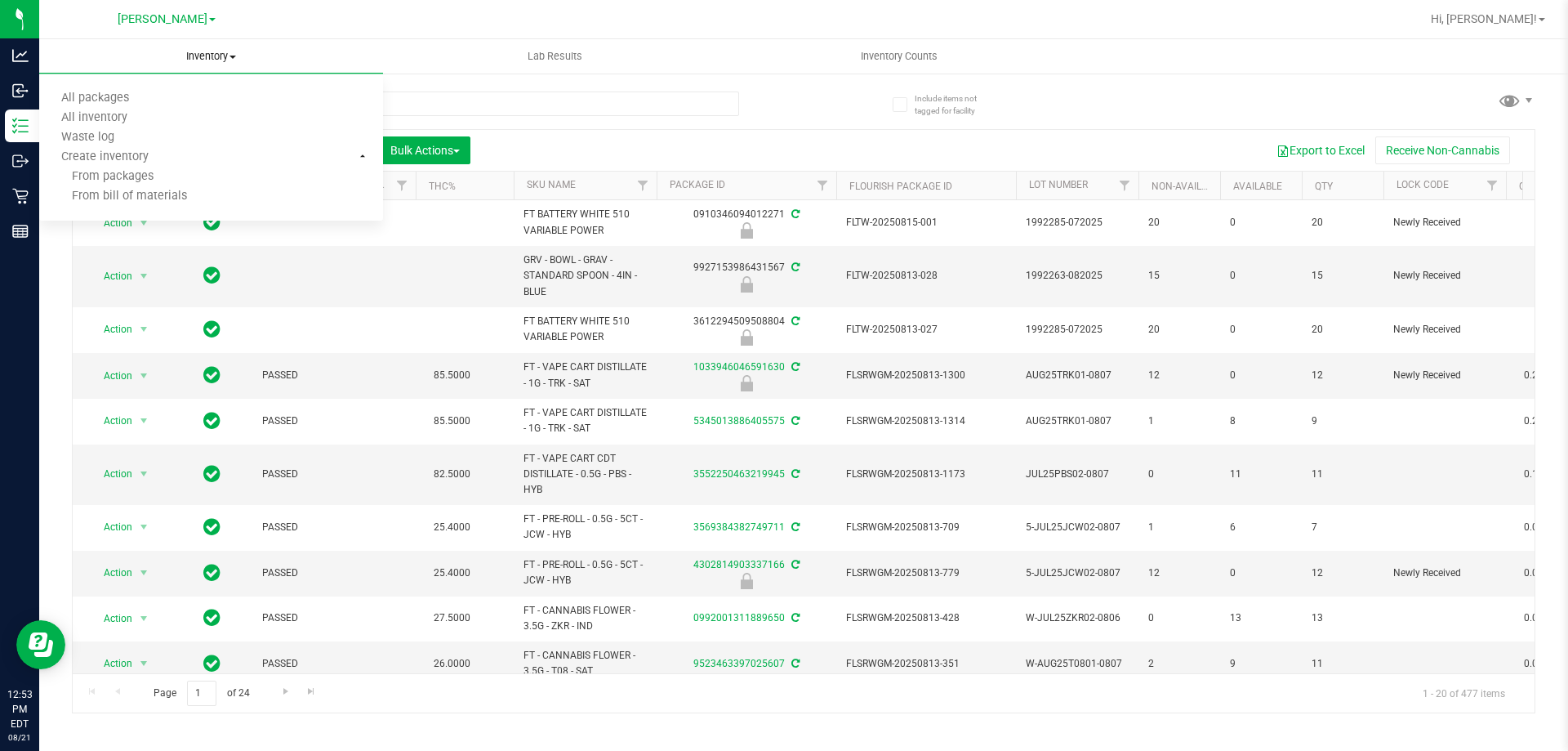
click at [220, 54] on span "Inventory" at bounding box center [211, 55] width 344 height 14
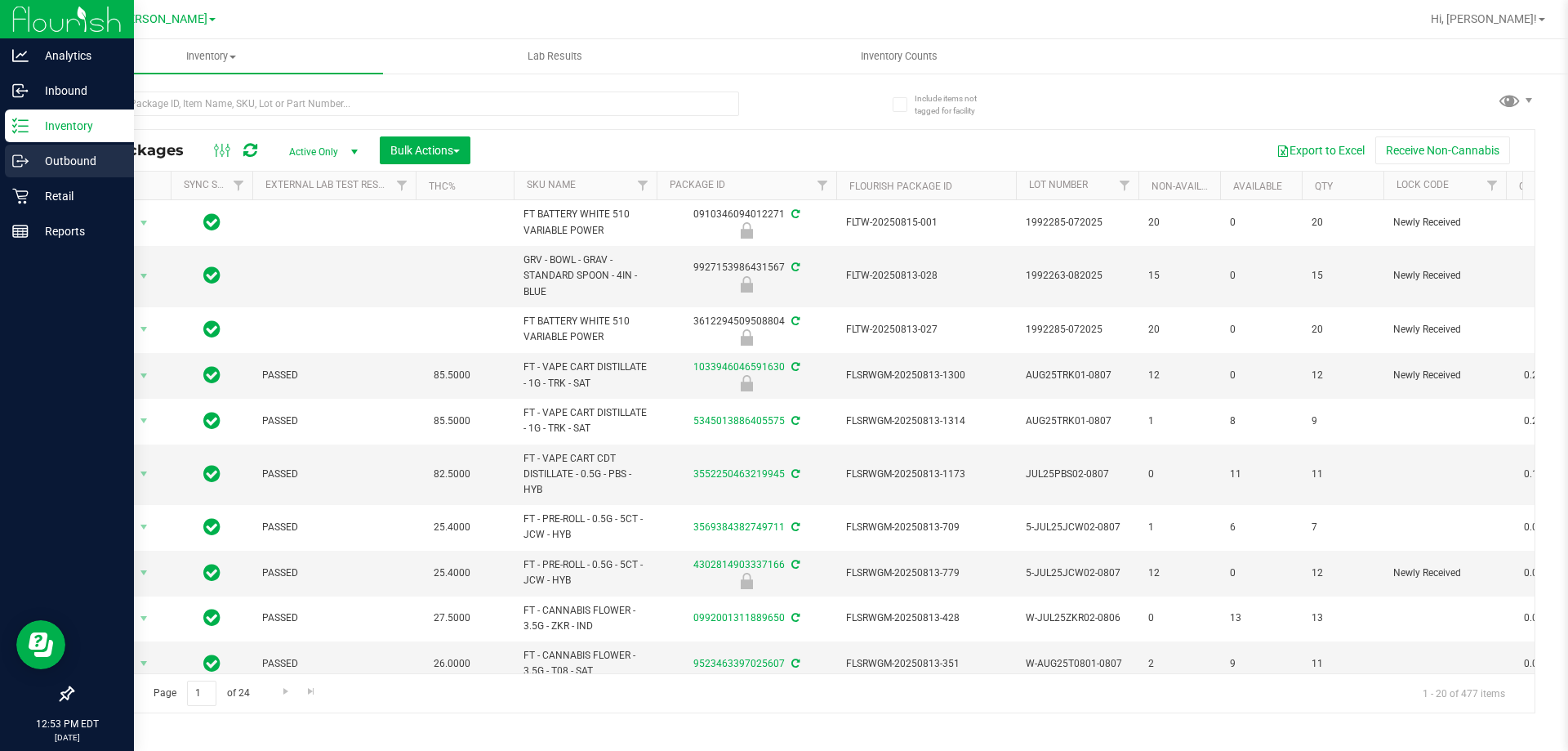
click at [24, 178] on link "Outbound" at bounding box center [67, 161] width 134 height 35
click at [76, 195] on p "Retail" at bounding box center [77, 196] width 98 height 20
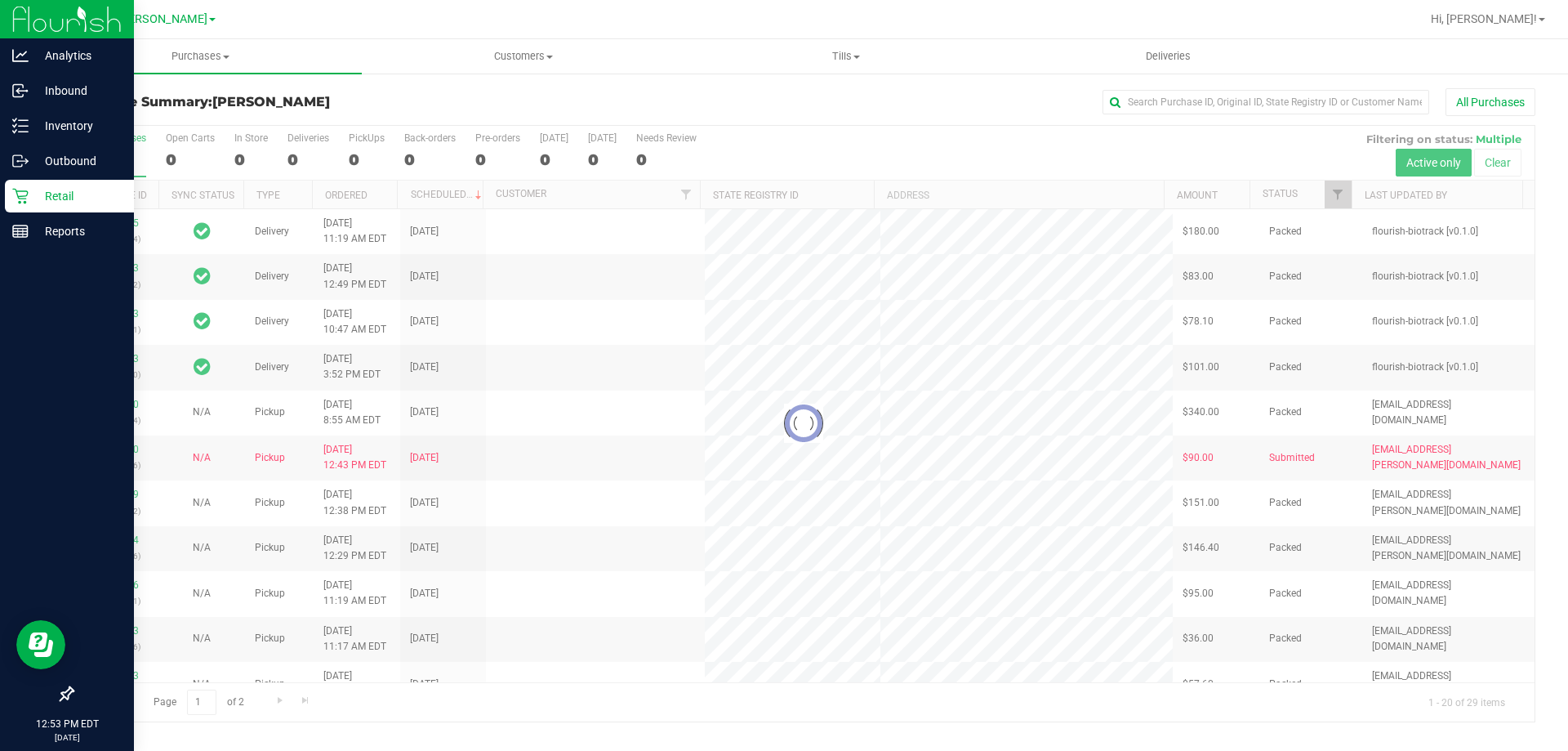
click at [76, 198] on p "Retail" at bounding box center [77, 196] width 98 height 20
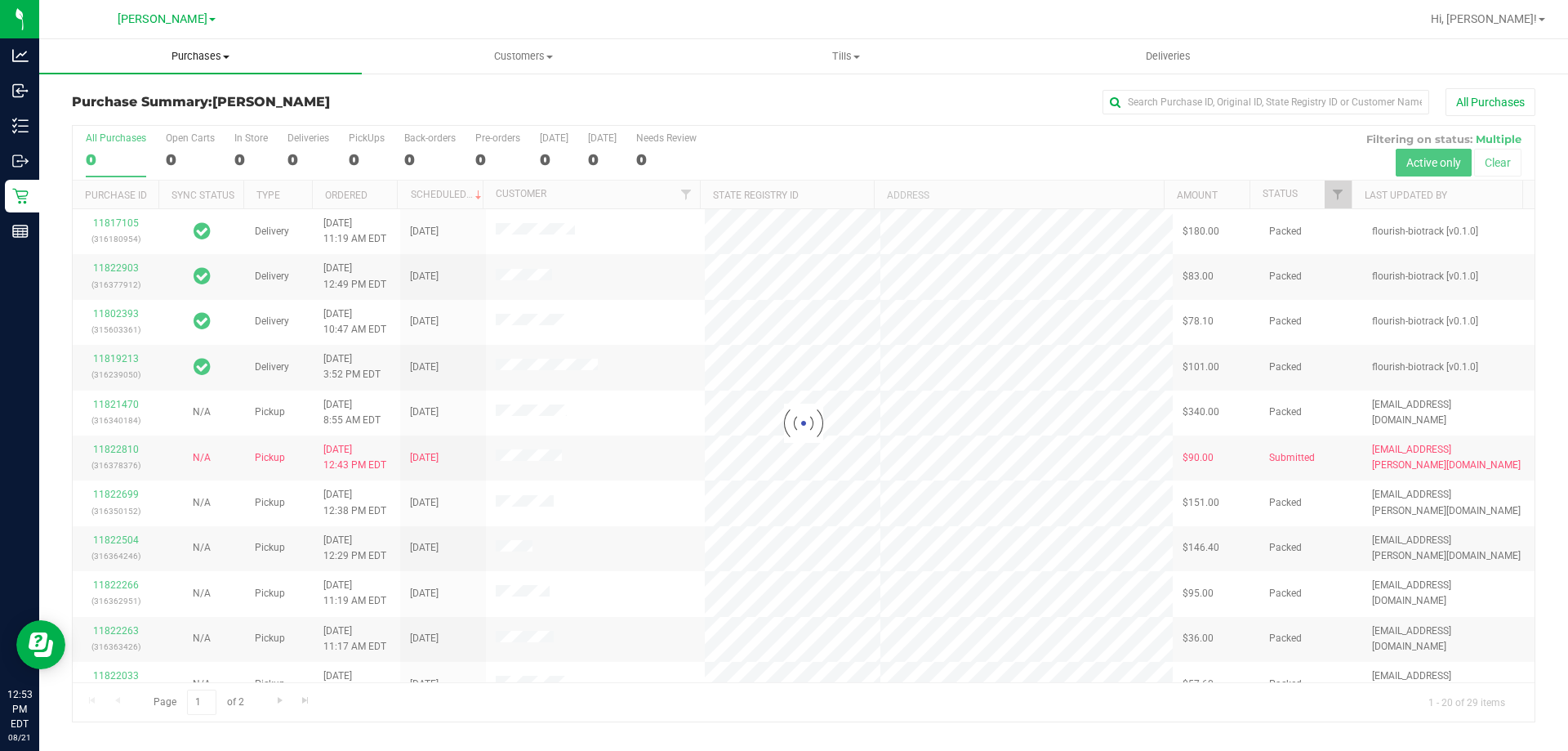
click at [216, 65] on uib-tab-heading "Purchases Summary of purchases Fulfillment All purchases" at bounding box center [201, 56] width 323 height 34
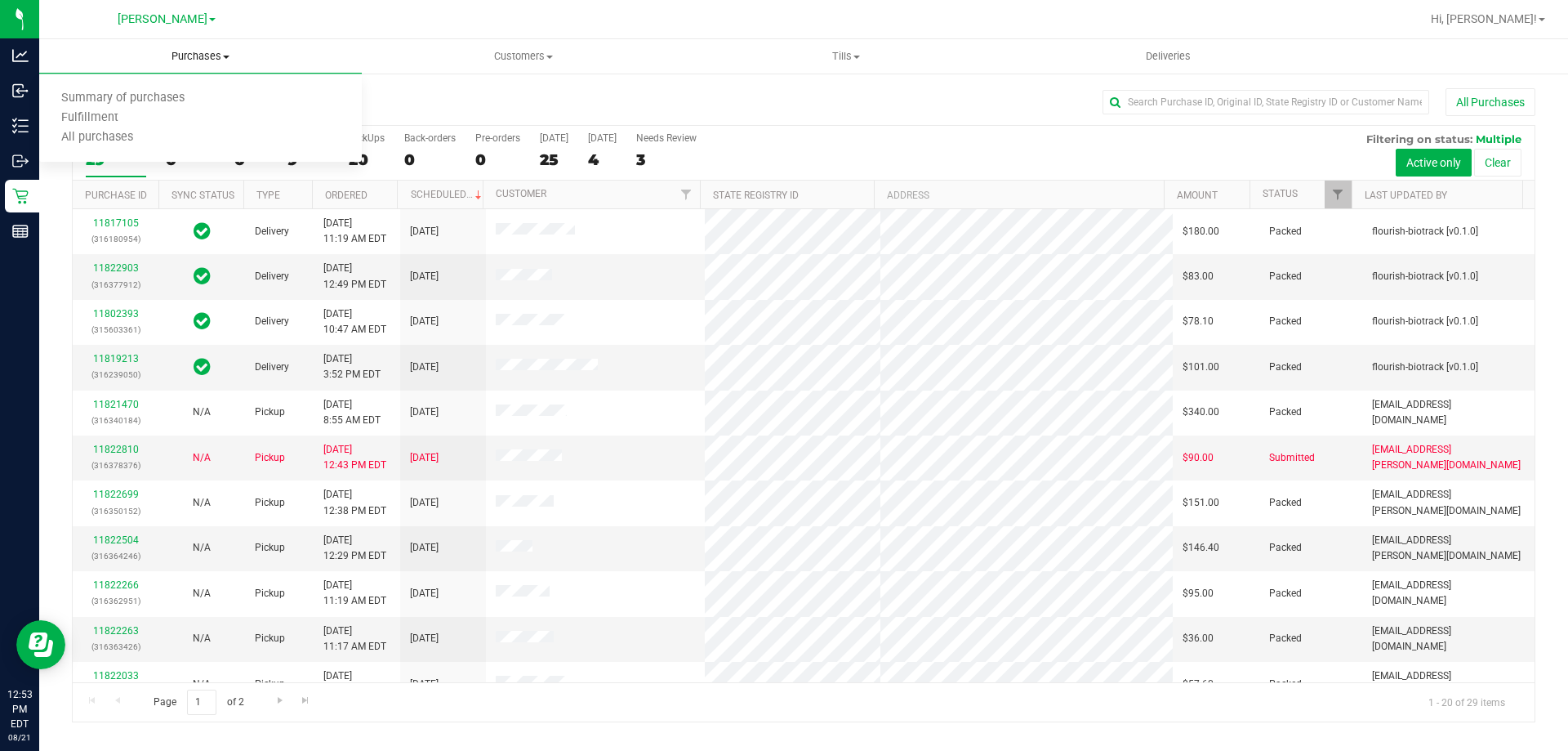
click at [221, 62] on span "Purchases" at bounding box center [201, 55] width 323 height 14
click at [214, 65] on uib-tab-heading "Purchases Summary of purchases Fulfillment All purchases" at bounding box center [201, 56] width 323 height 34
click at [123, 122] on span "Fulfillment" at bounding box center [90, 118] width 101 height 14
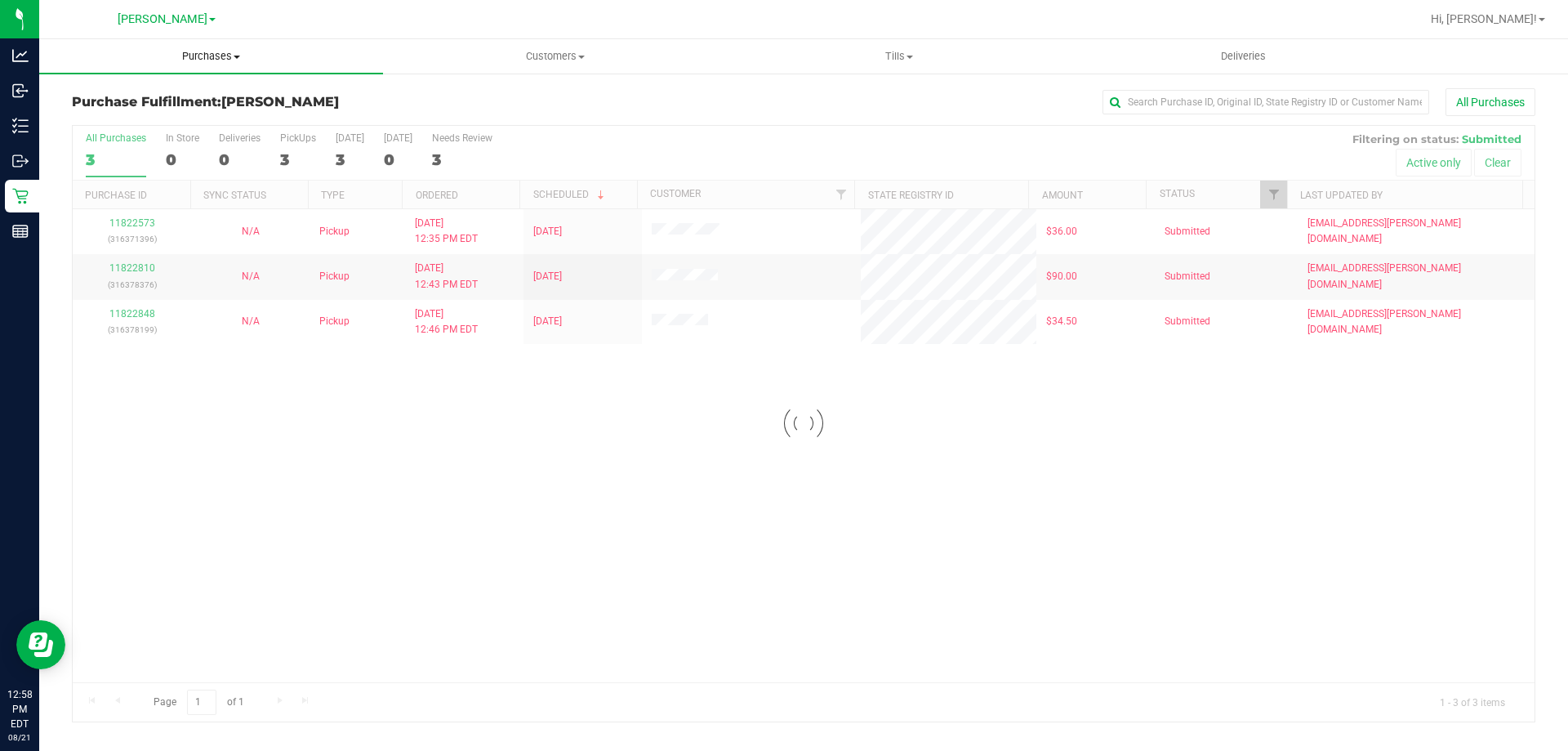
click at [194, 57] on span "Purchases" at bounding box center [211, 55] width 344 height 14
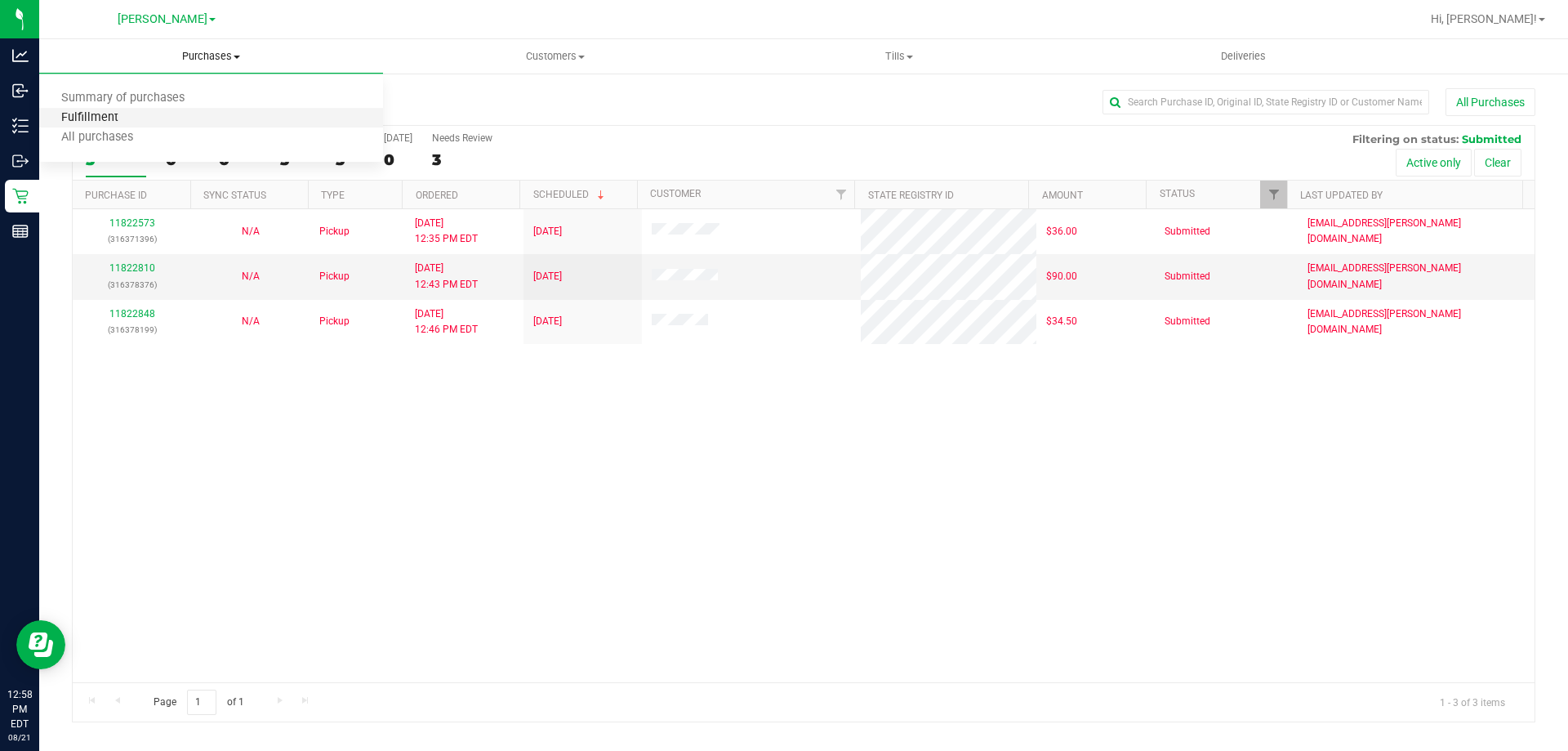
click at [98, 120] on span "Fulfillment" at bounding box center [90, 118] width 101 height 14
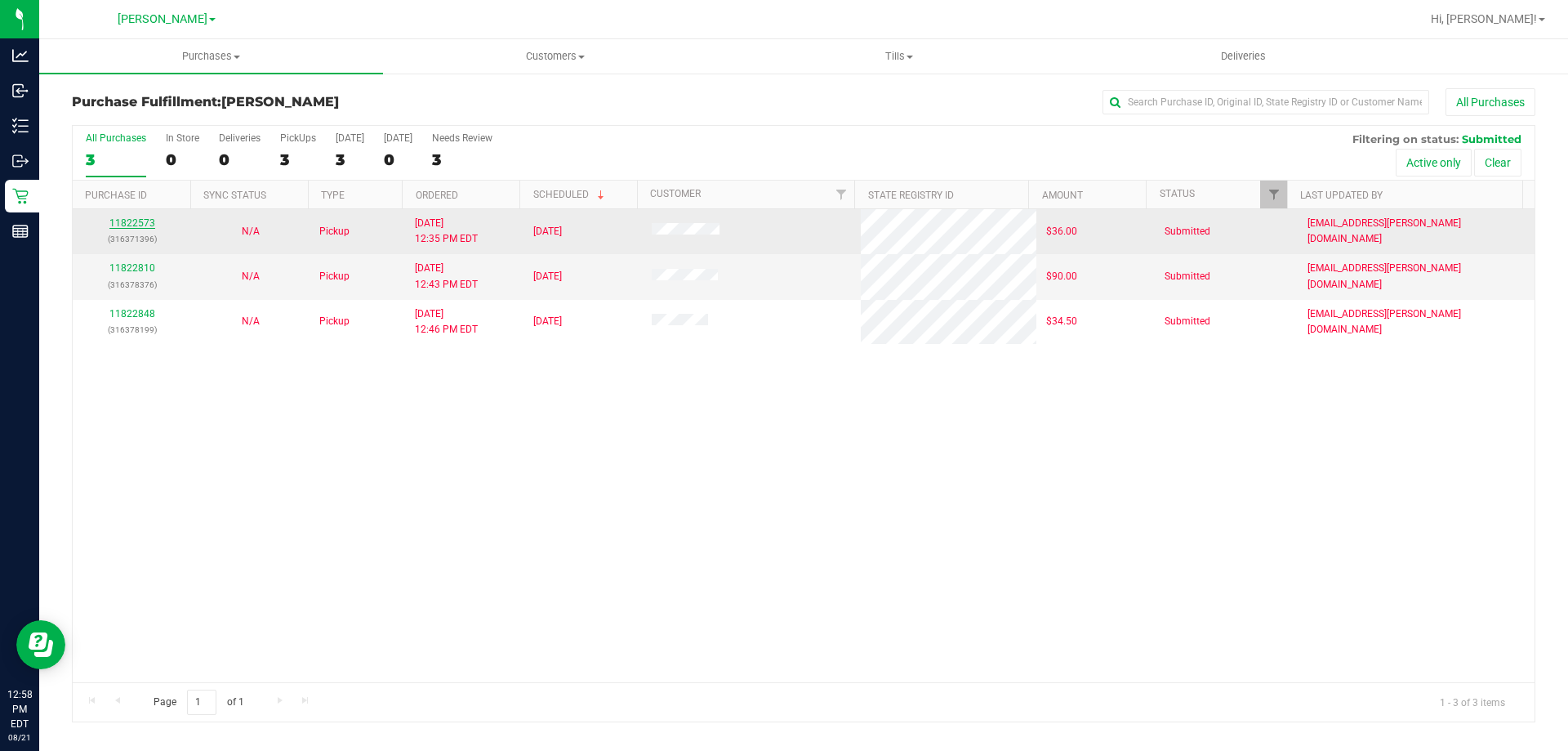
click at [127, 222] on link "11822573" at bounding box center [133, 223] width 46 height 11
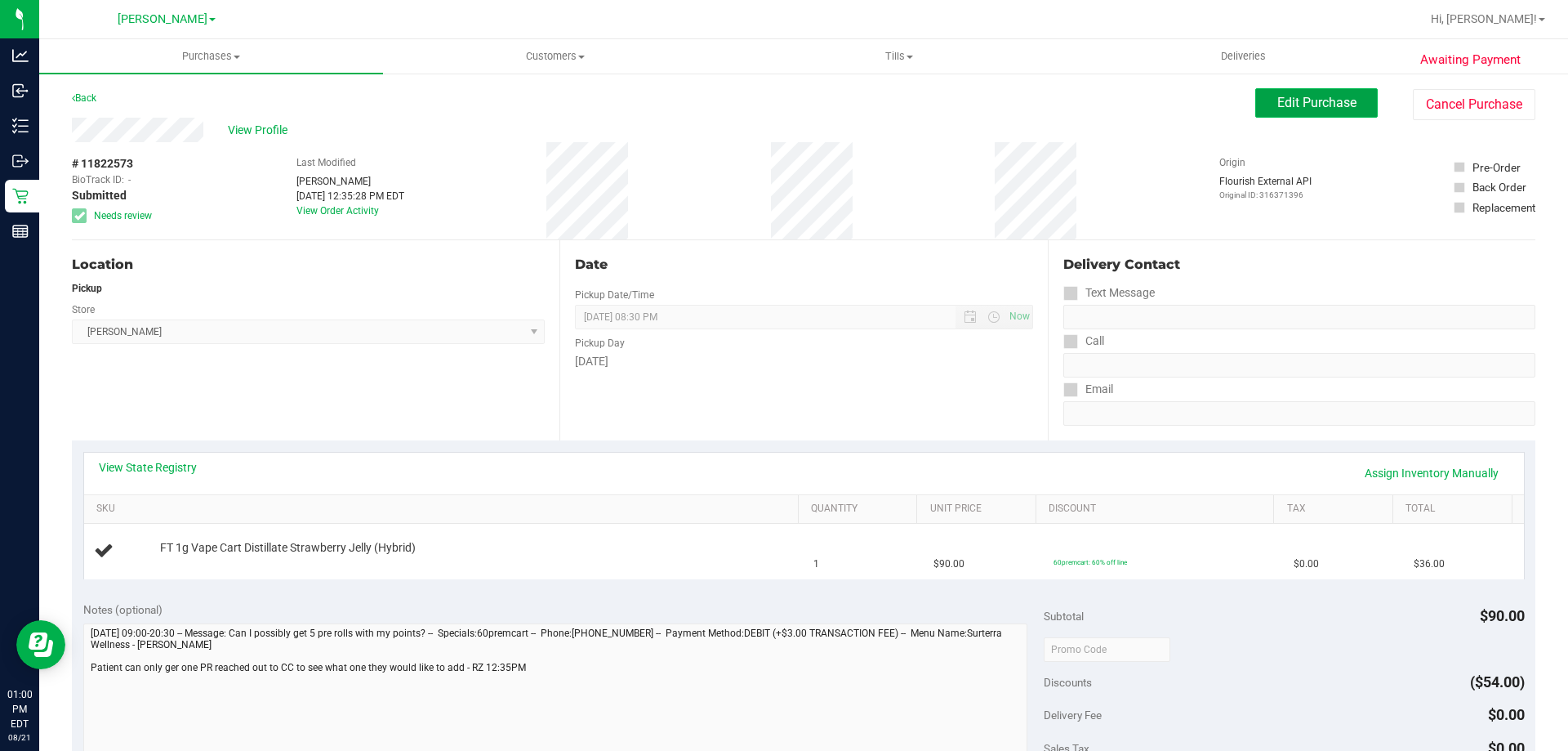
click at [1305, 113] on button "Edit Purchase" at bounding box center [1316, 102] width 122 height 30
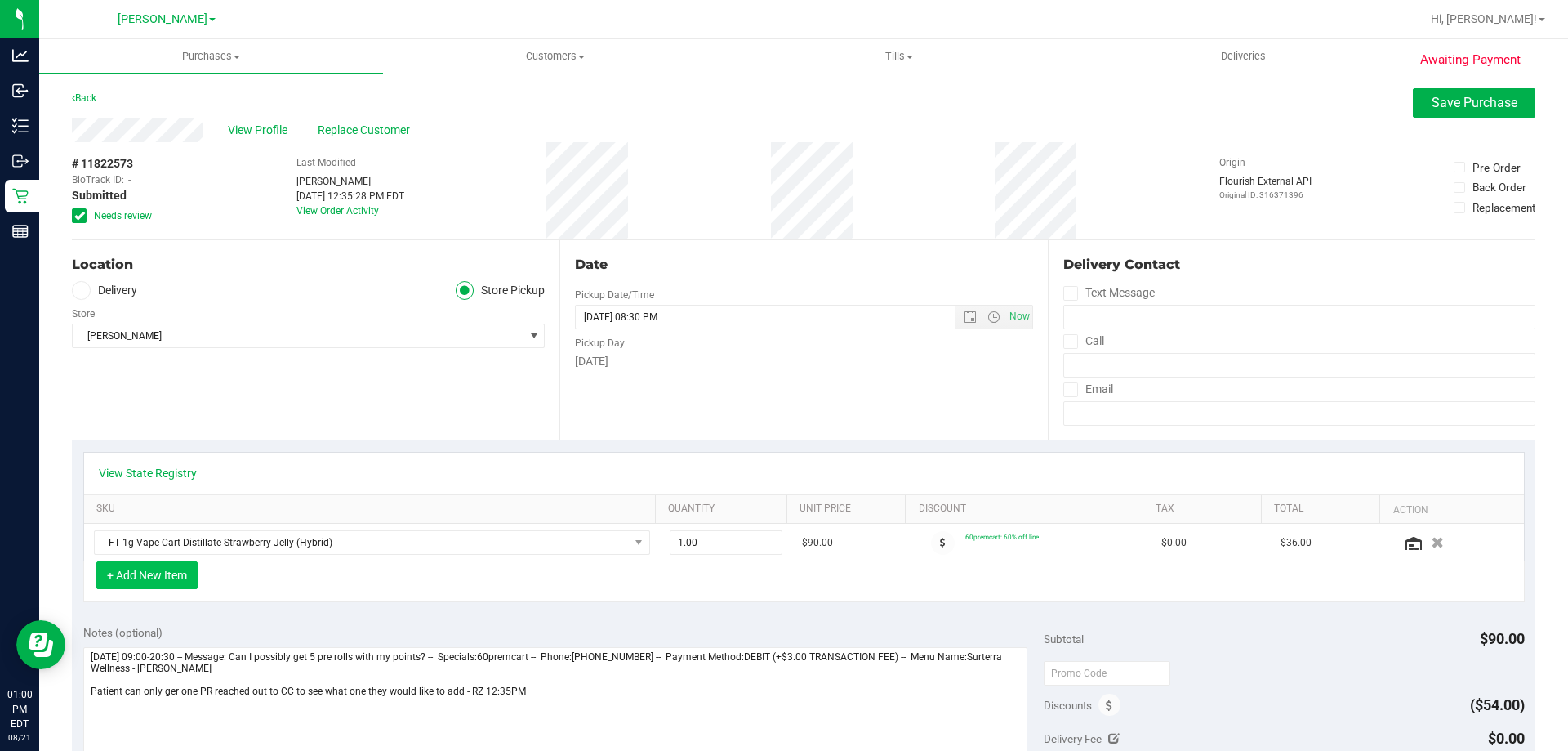
click at [172, 583] on button "+ Add New Item" at bounding box center [147, 574] width 101 height 28
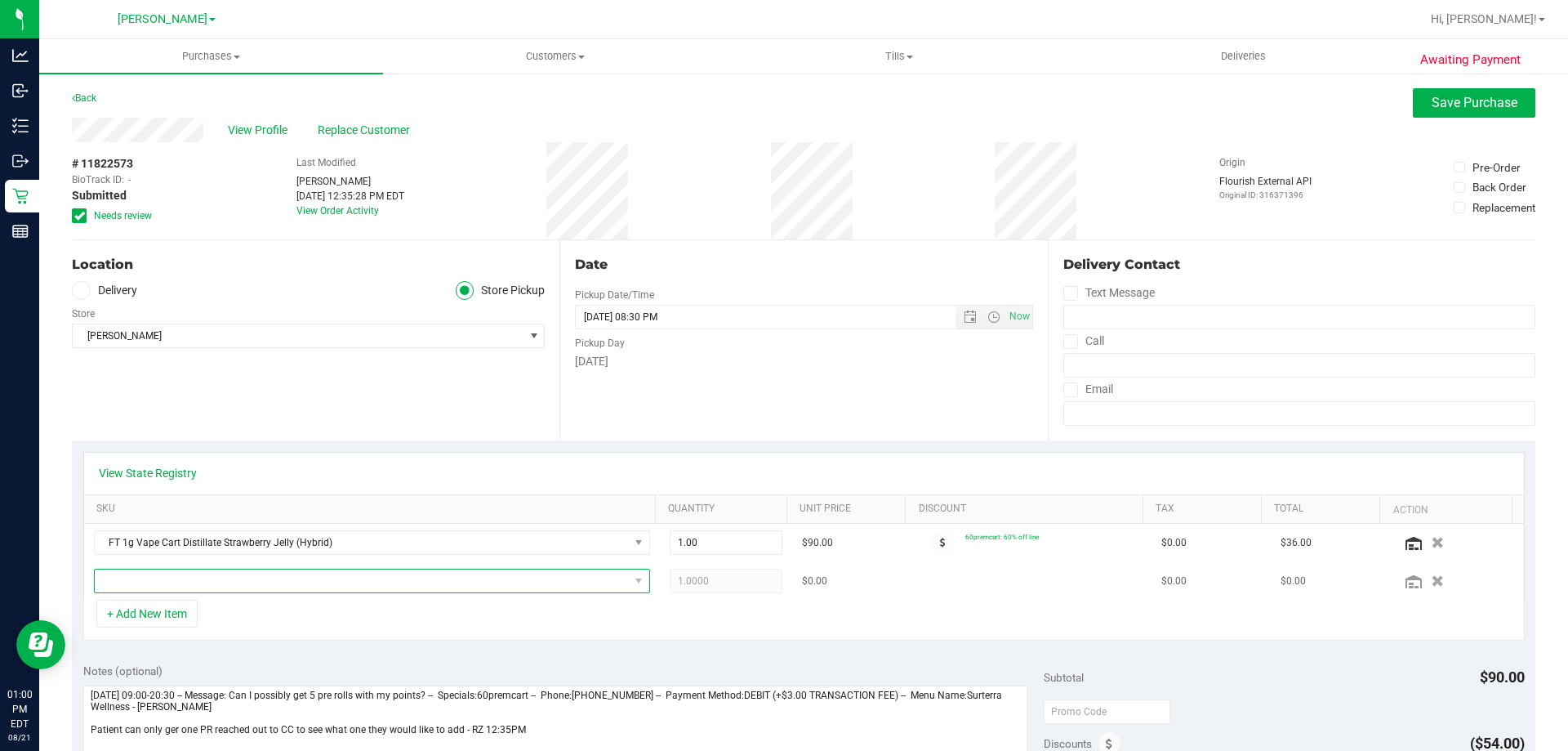
click at [348, 583] on span "NO DATA FOUND" at bounding box center [361, 581] width 534 height 23
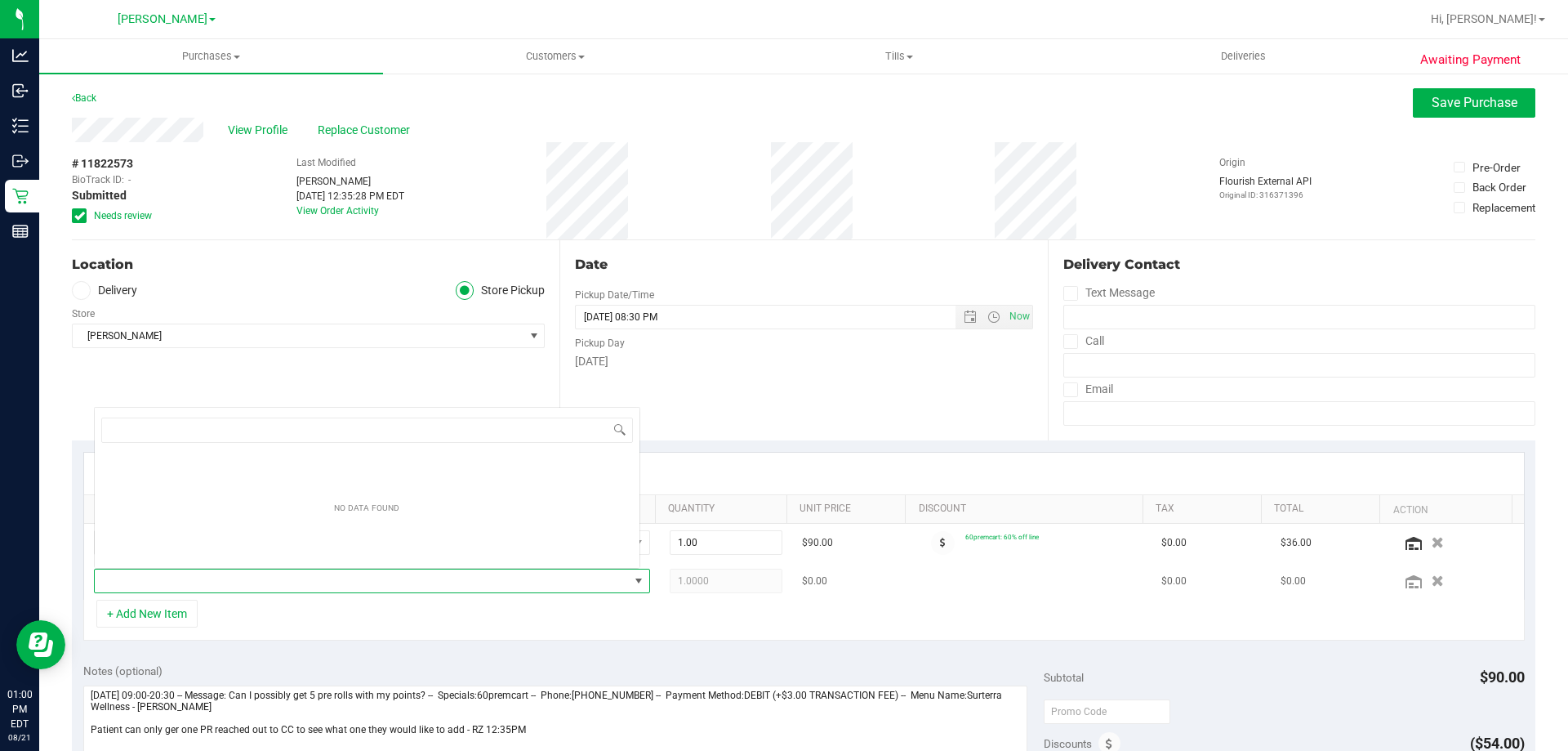
scroll to position [25, 541]
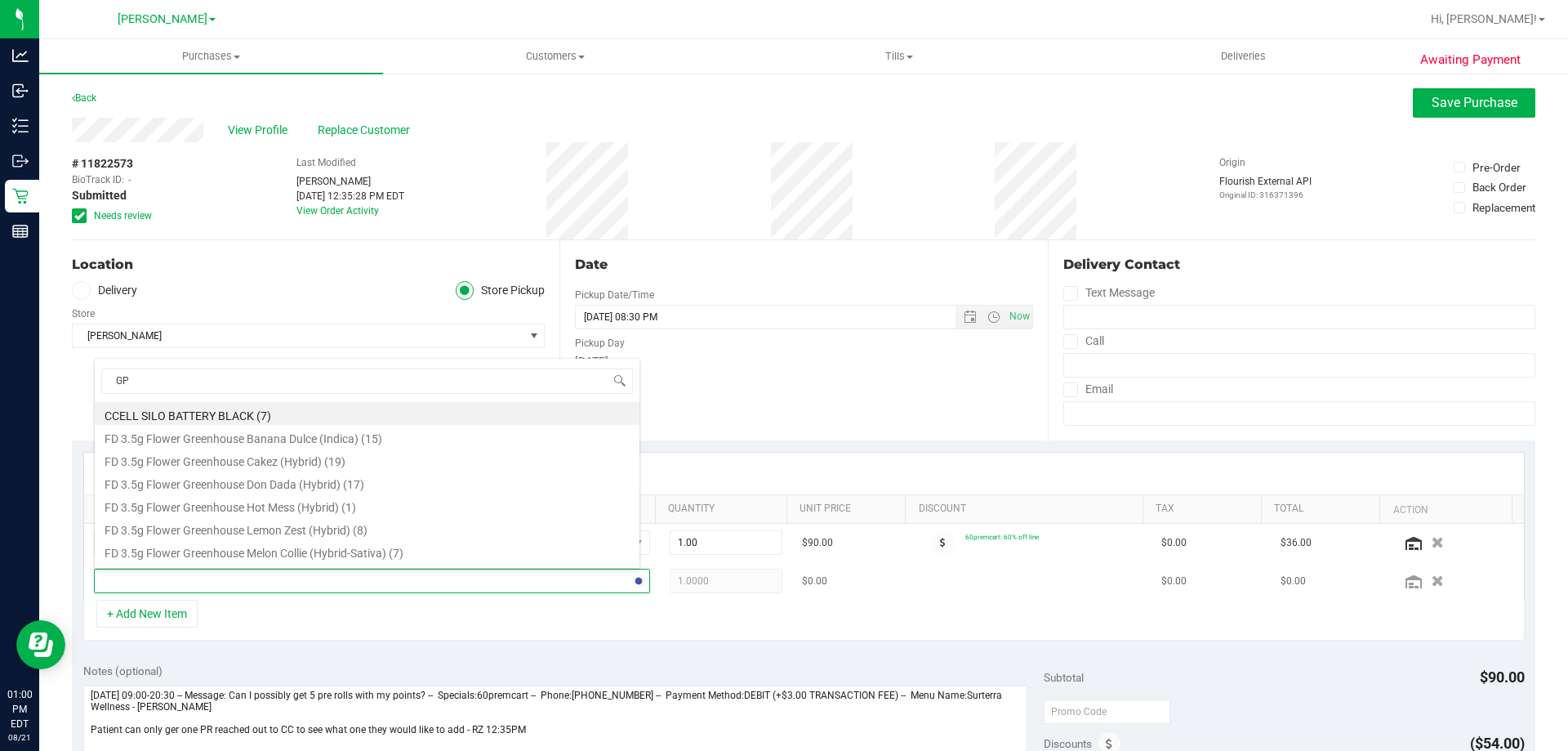
type input "GPE"
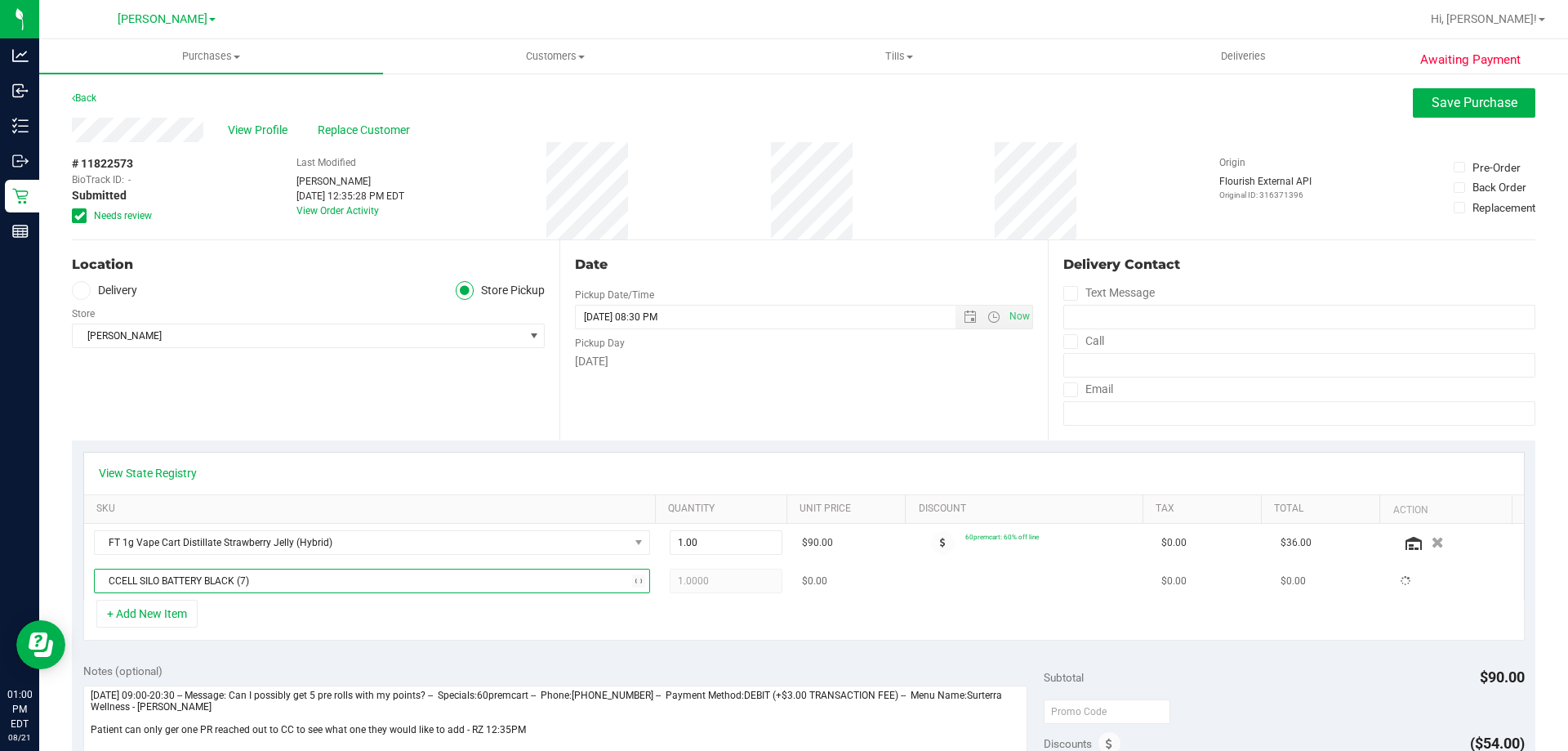
click at [348, 583] on span "CCELL SILO BATTERY BLACK (7)" at bounding box center [361, 581] width 534 height 23
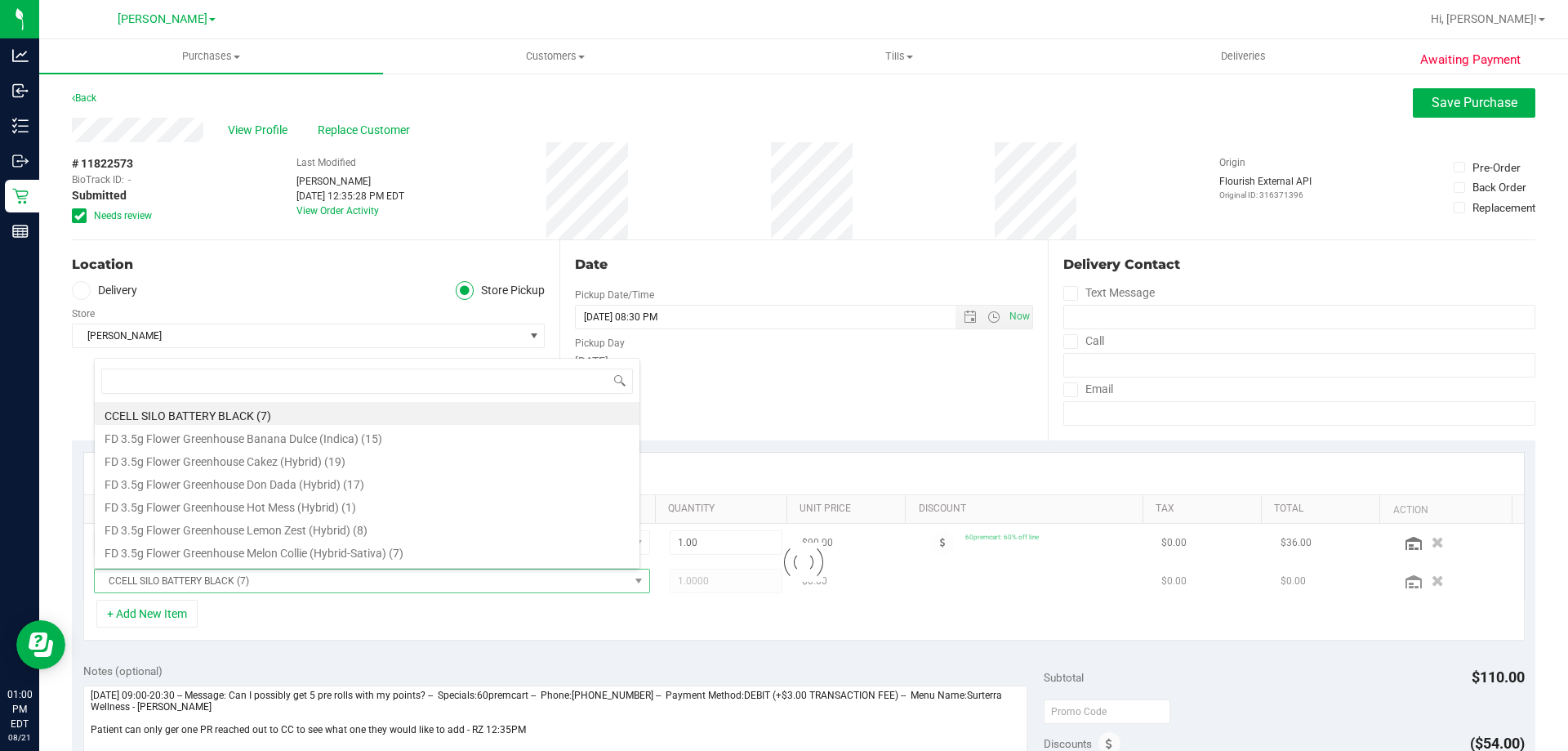
type input "G"
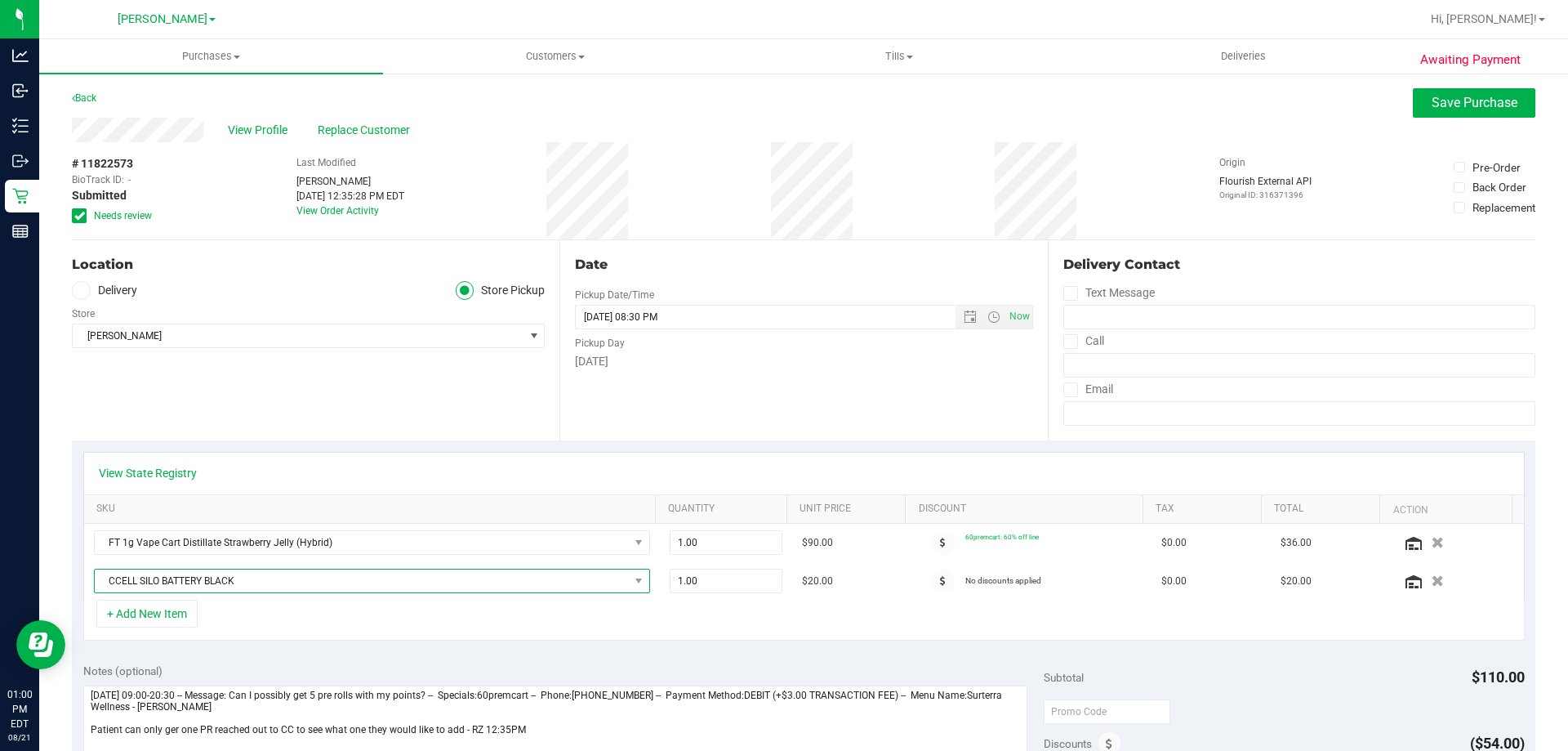
click at [348, 583] on span "CCELL SILO BATTERY BLACK" at bounding box center [361, 581] width 534 height 23
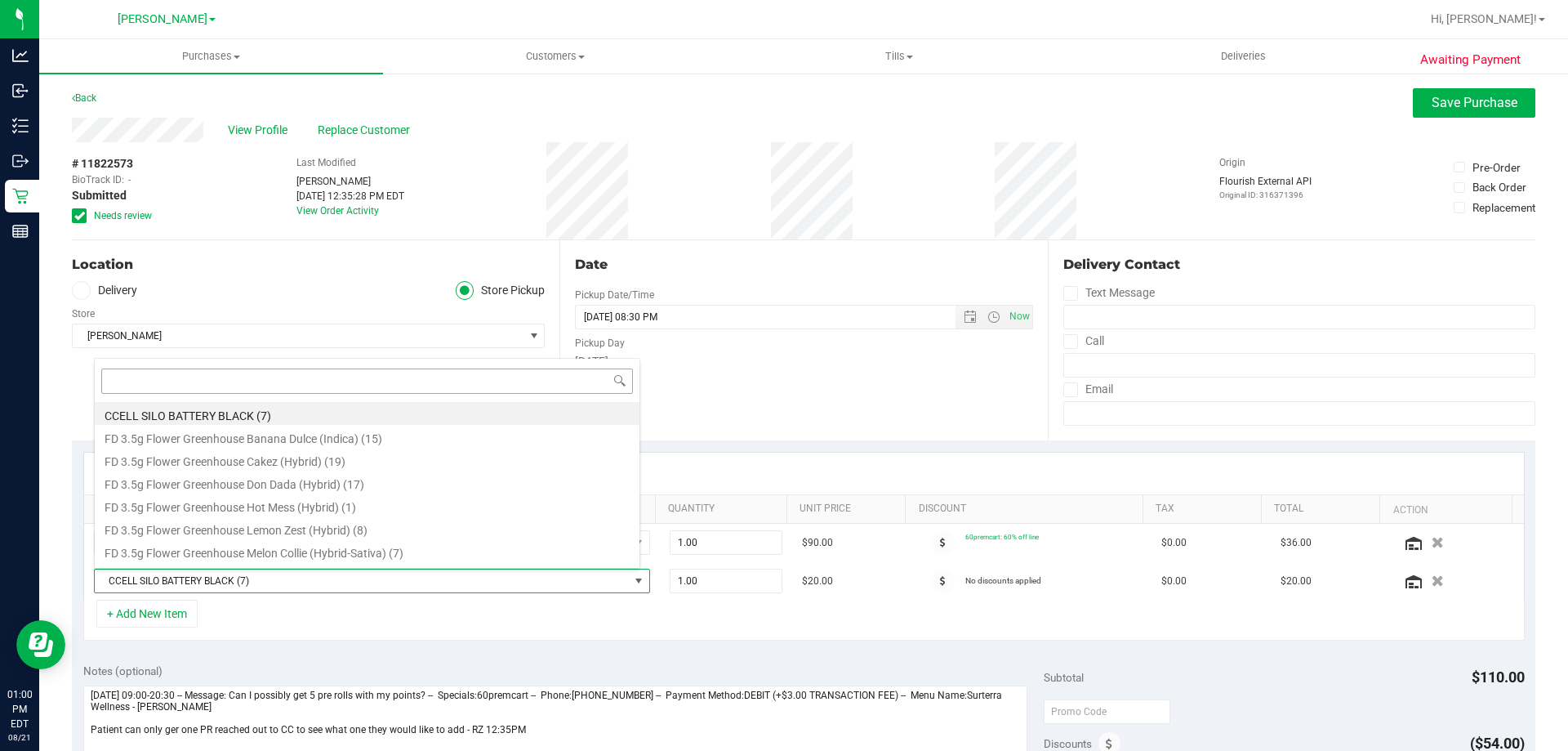
click at [176, 386] on input at bounding box center [367, 381] width 532 height 26
type input "GPE"
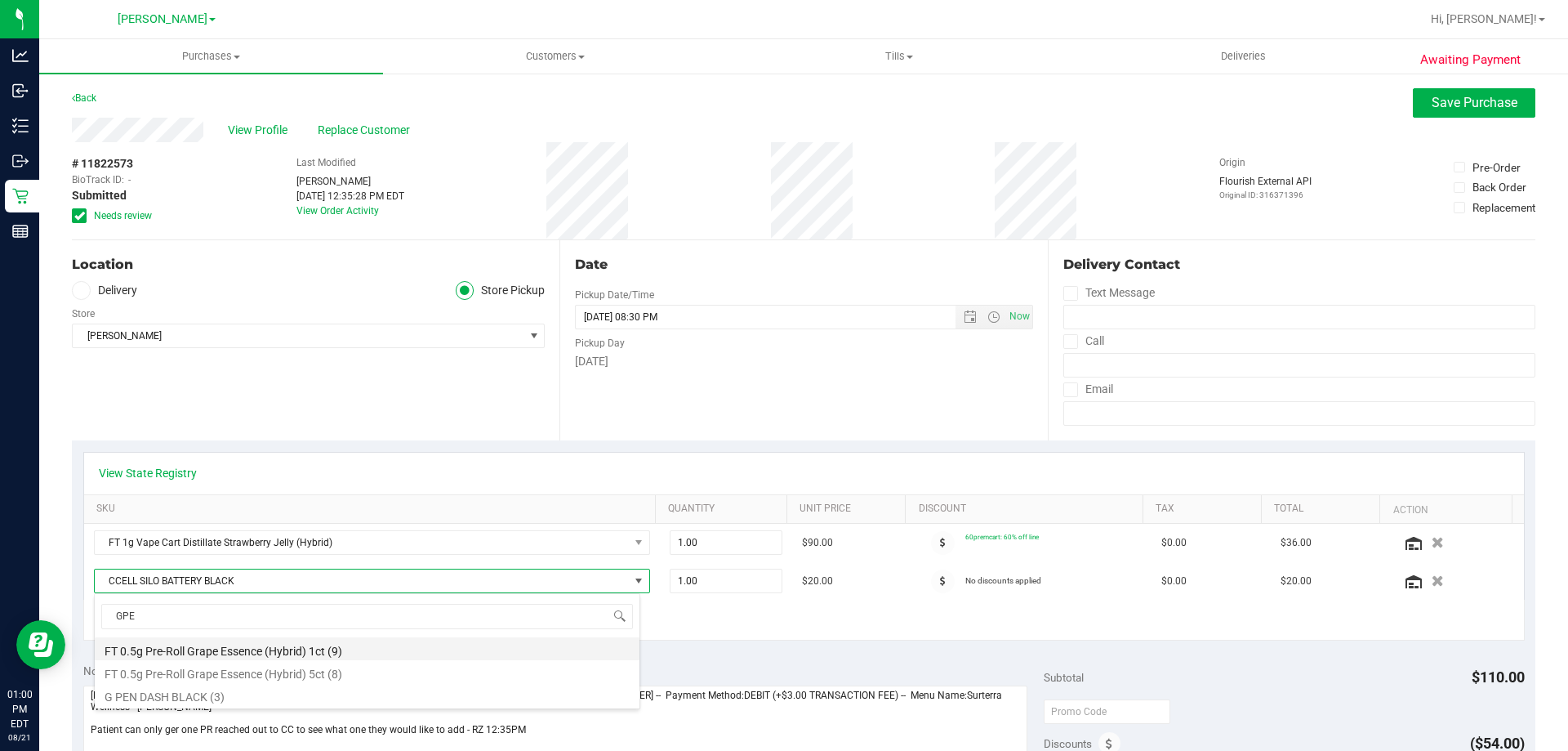
click at [322, 652] on li "FT 0.5g Pre-Roll Grape Essence (Hybrid) 1ct (9)" at bounding box center [367, 649] width 544 height 23
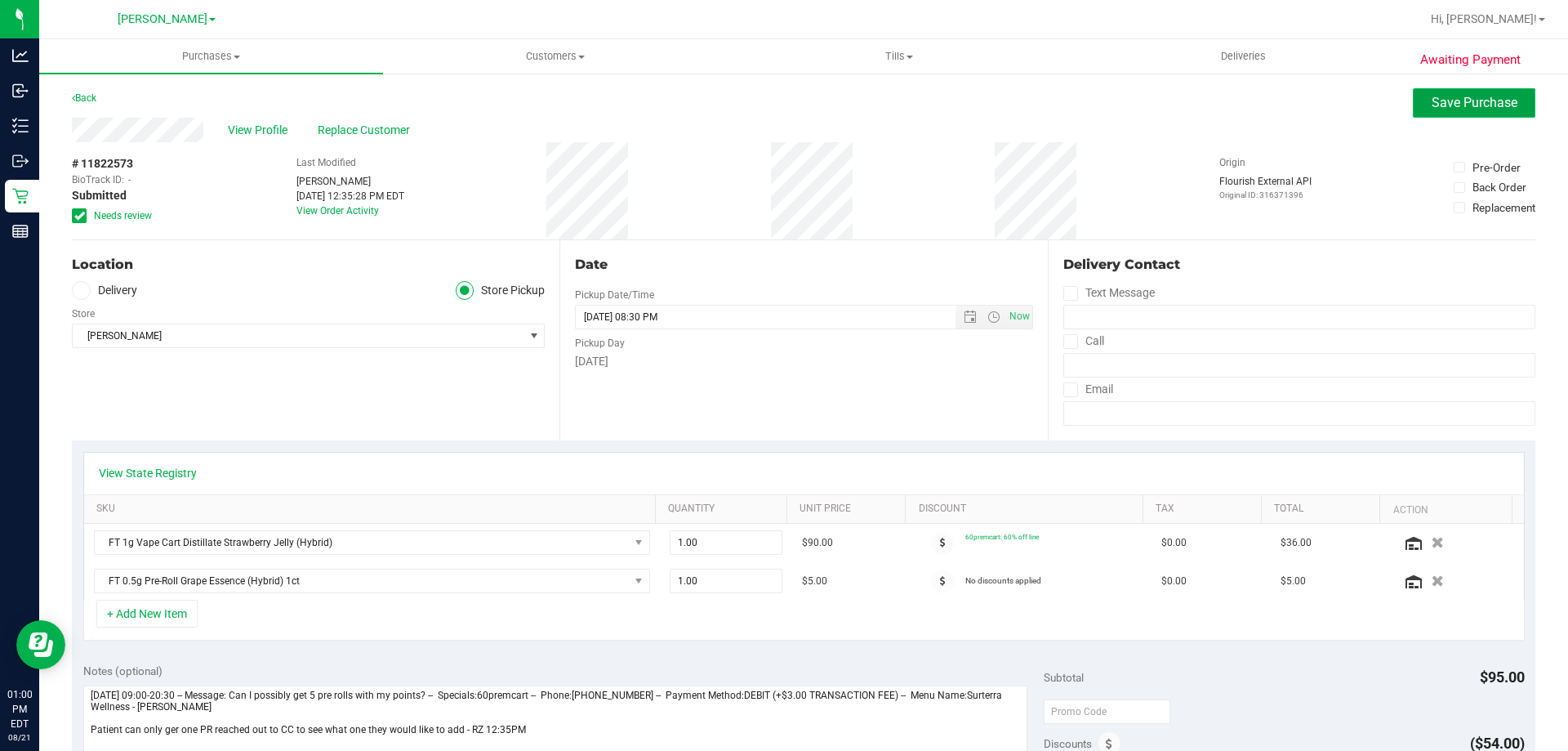
click at [1467, 105] on span "Save Purchase" at bounding box center [1474, 102] width 86 height 15
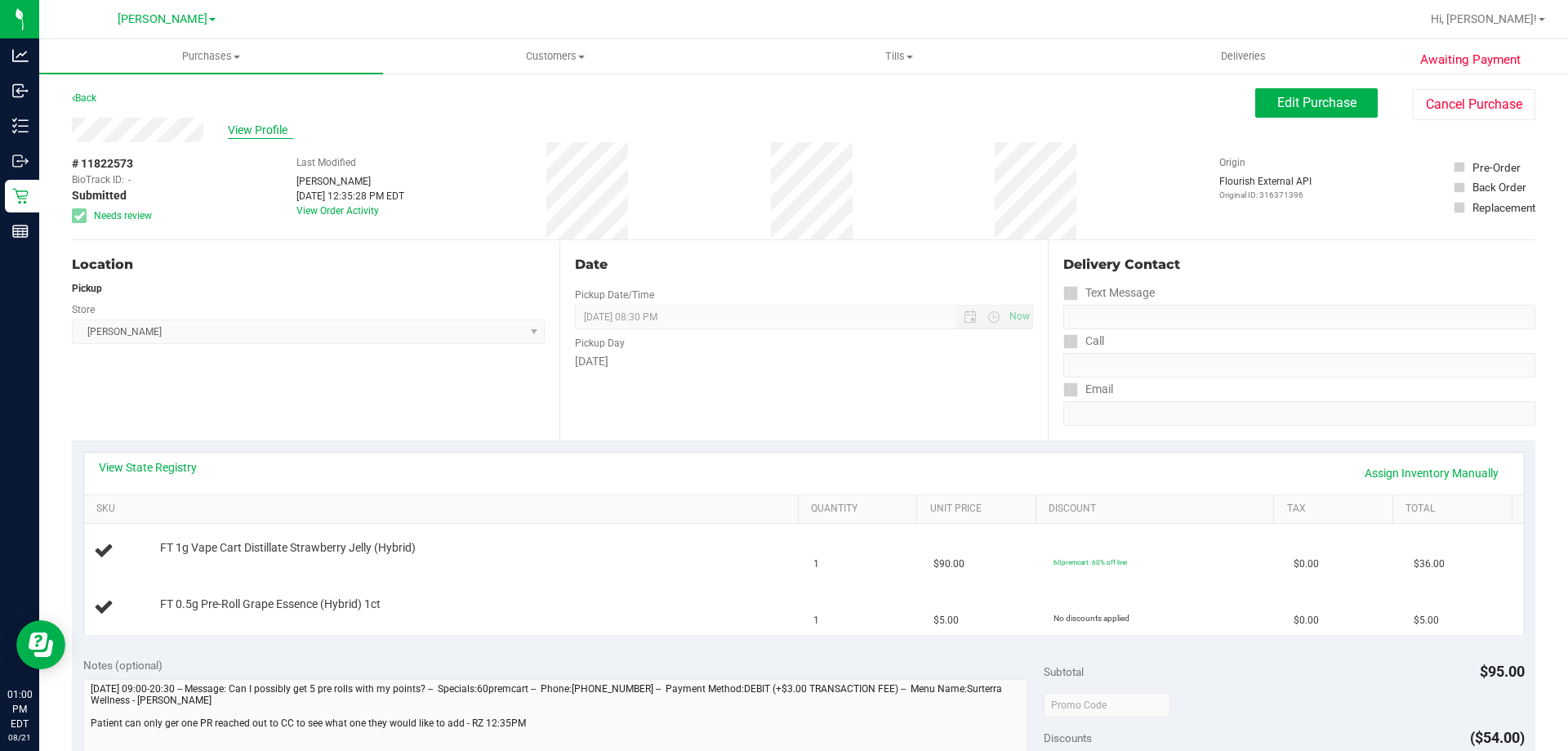
click at [250, 131] on span "View Profile" at bounding box center [261, 130] width 65 height 17
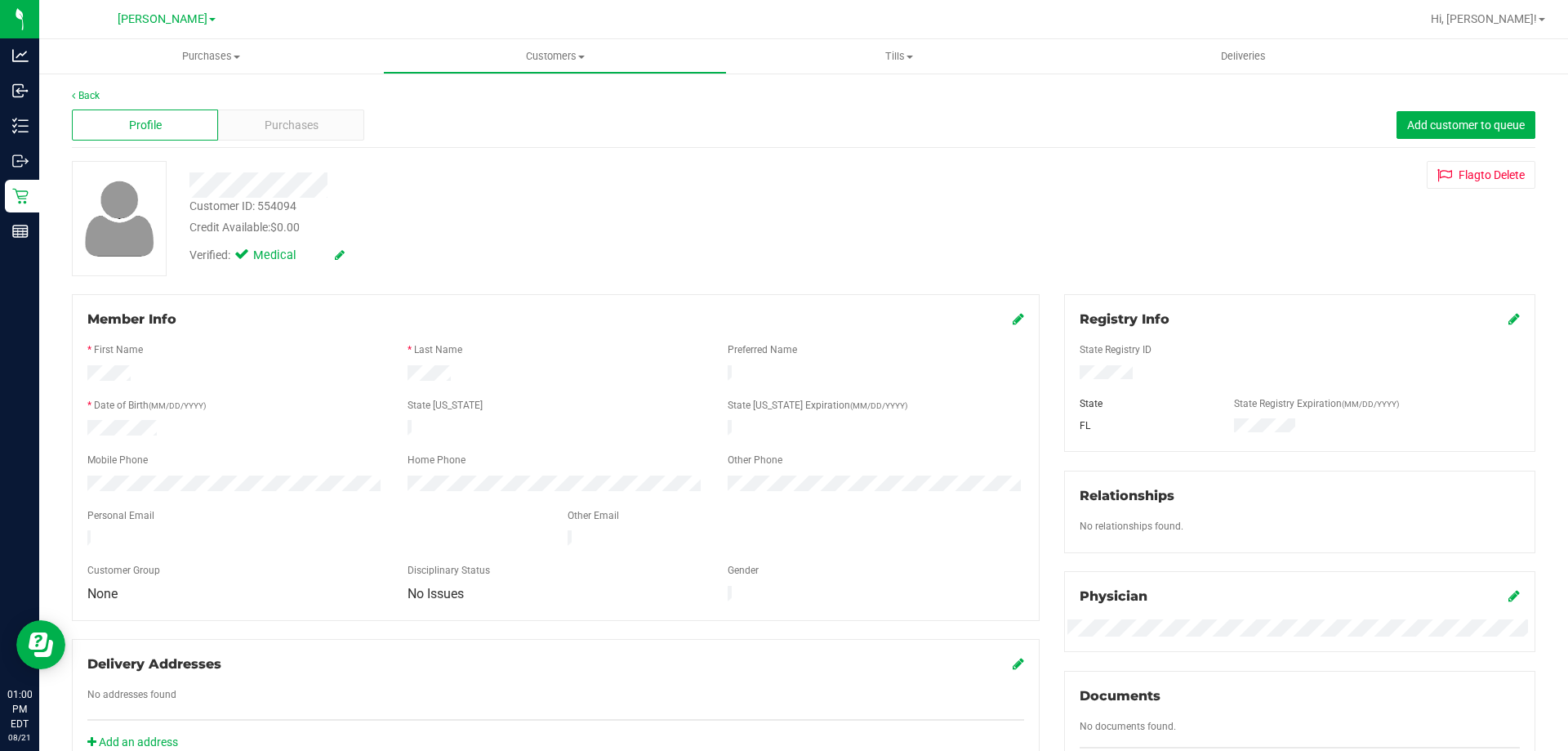
click at [276, 203] on div "Customer ID: 554094" at bounding box center [243, 206] width 107 height 17
copy div "554094"
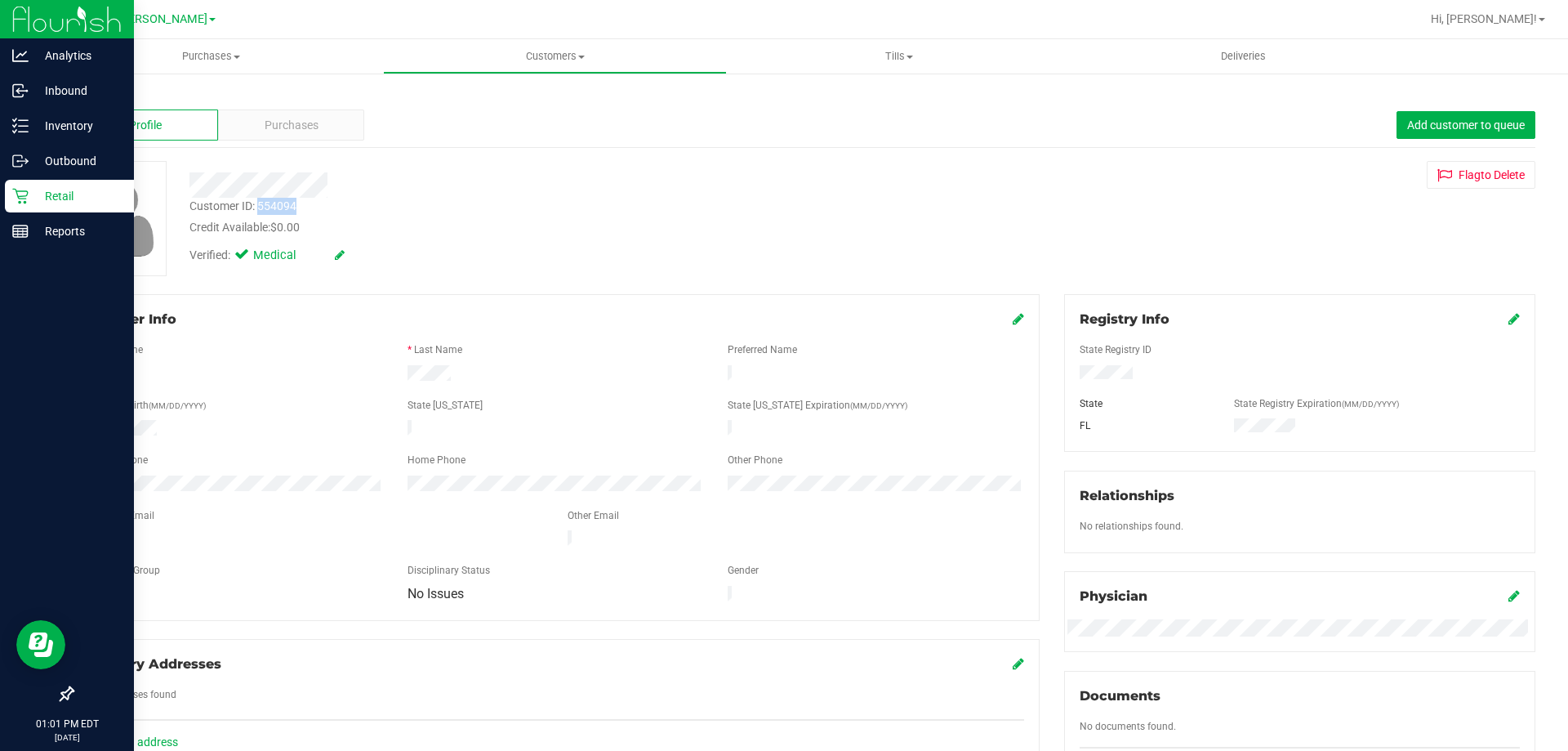
click at [62, 196] on p "Retail" at bounding box center [77, 196] width 98 height 20
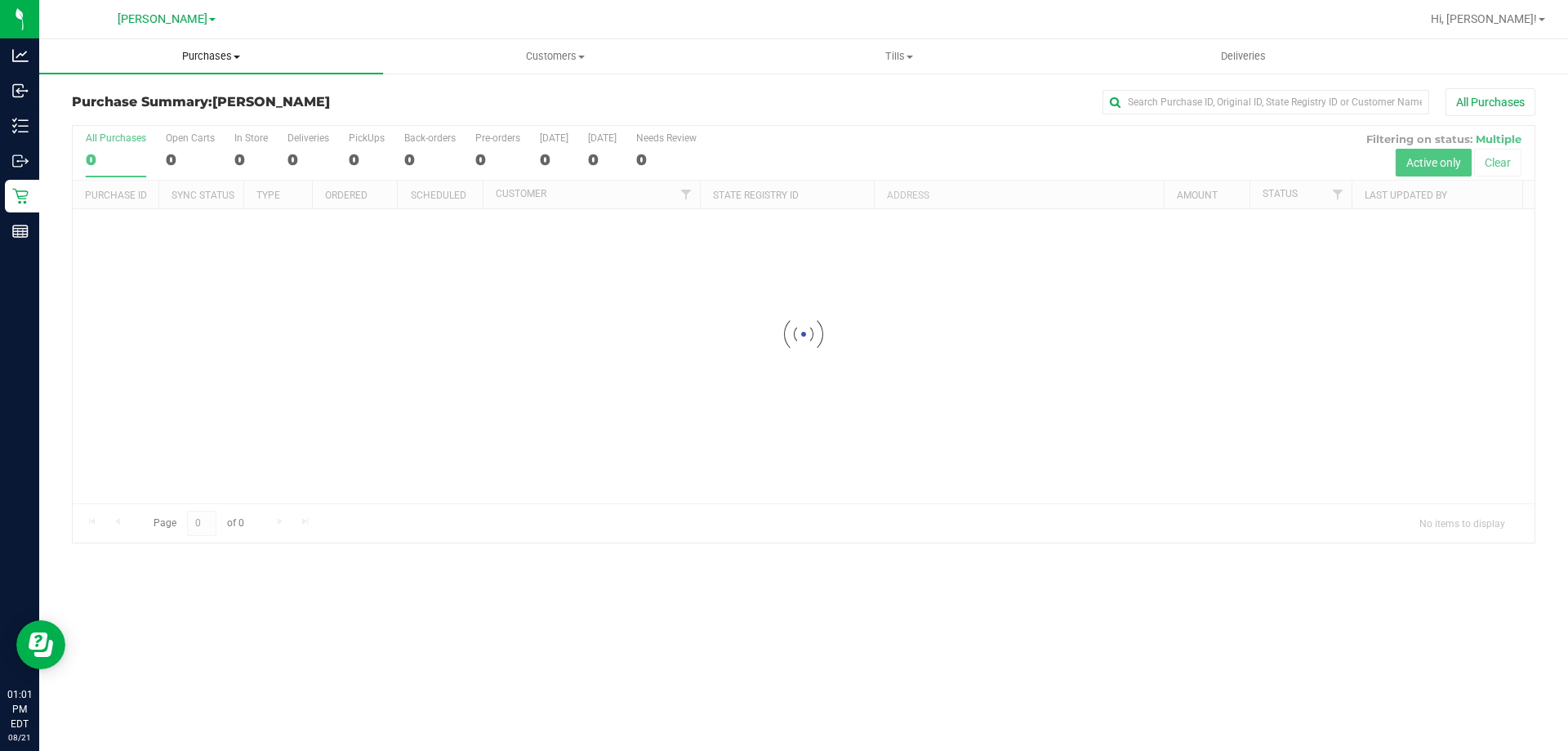
click at [203, 60] on span "Purchases" at bounding box center [211, 55] width 344 height 14
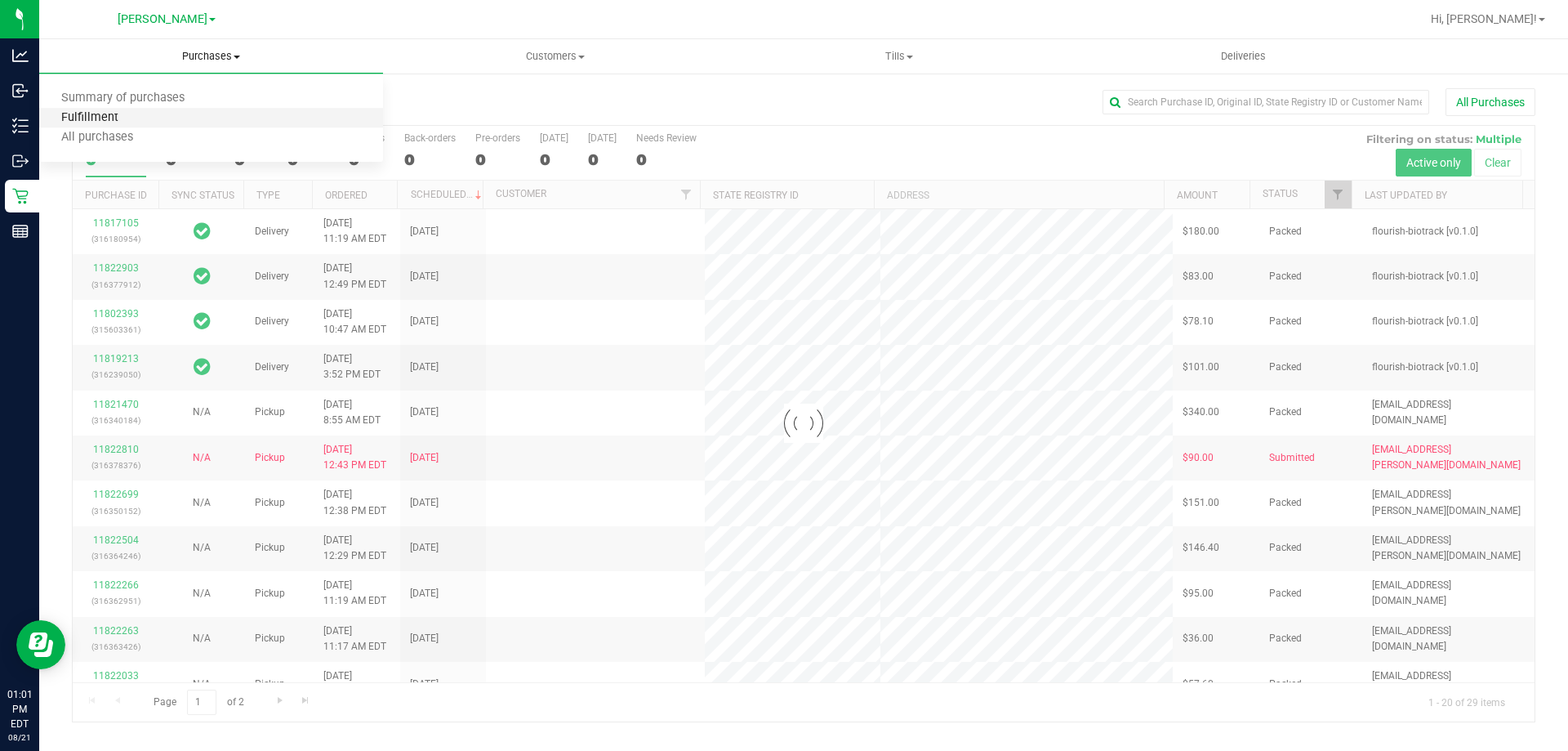
click at [89, 116] on span "Fulfillment" at bounding box center [90, 118] width 101 height 14
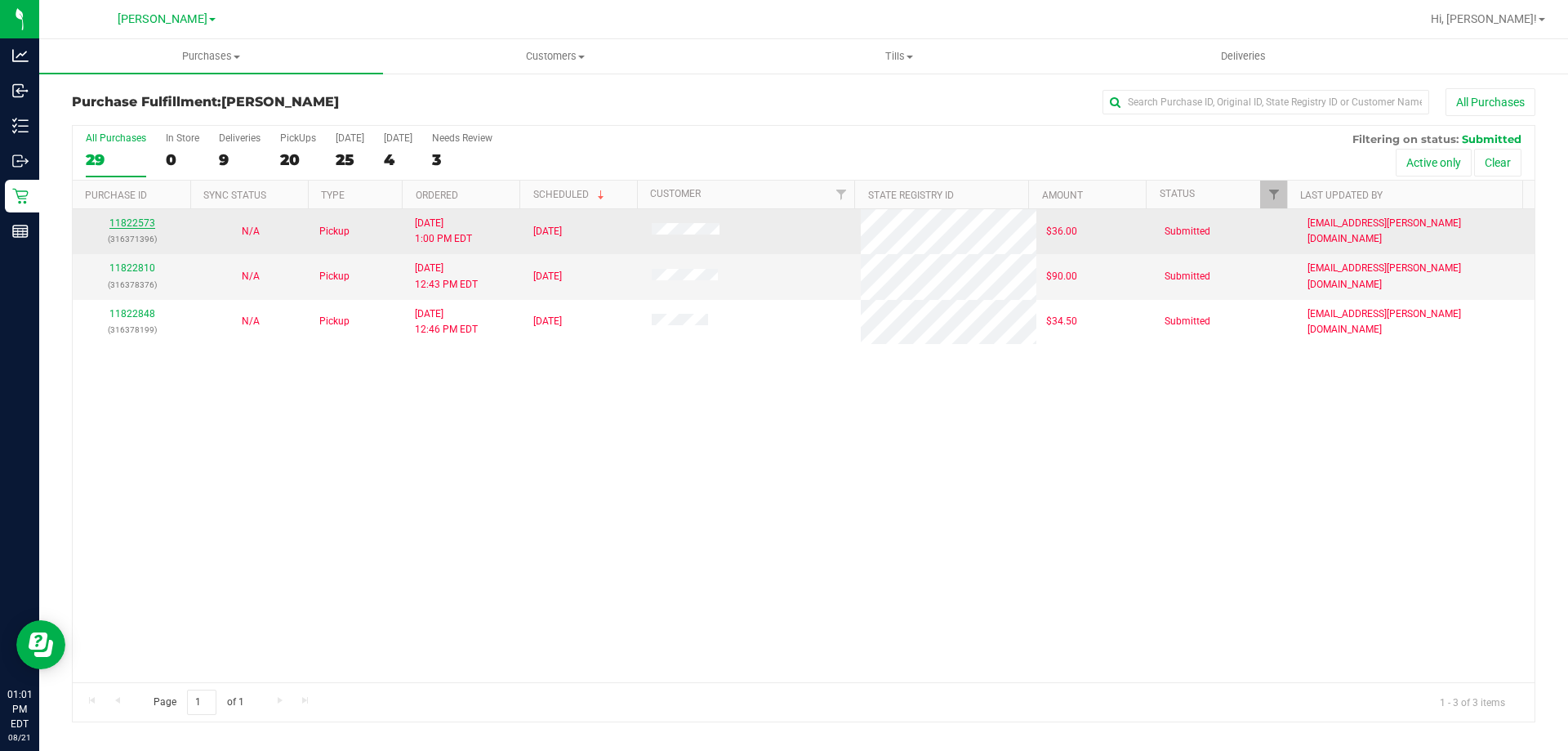
click at [123, 220] on link "11822573" at bounding box center [133, 223] width 46 height 11
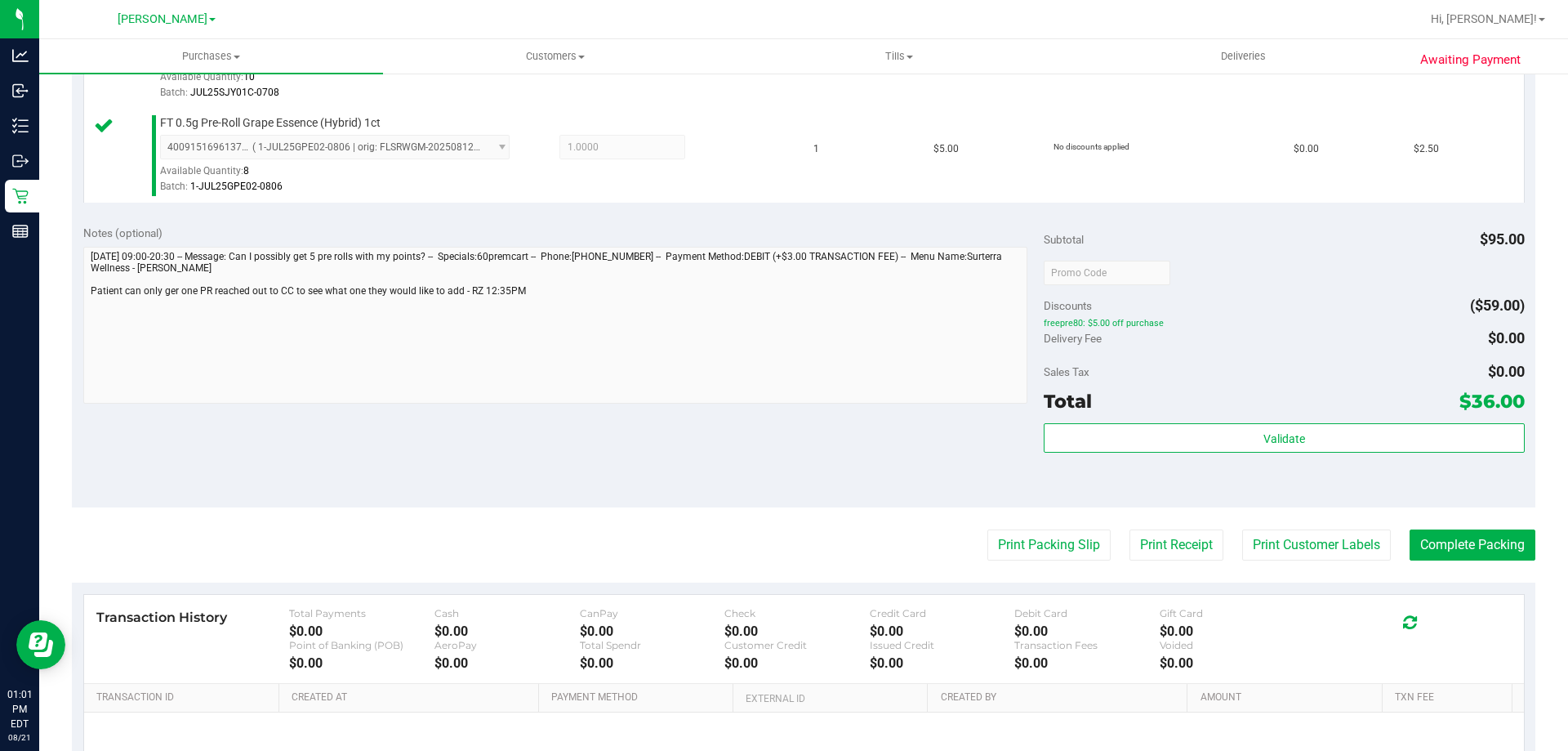
scroll to position [516, 0]
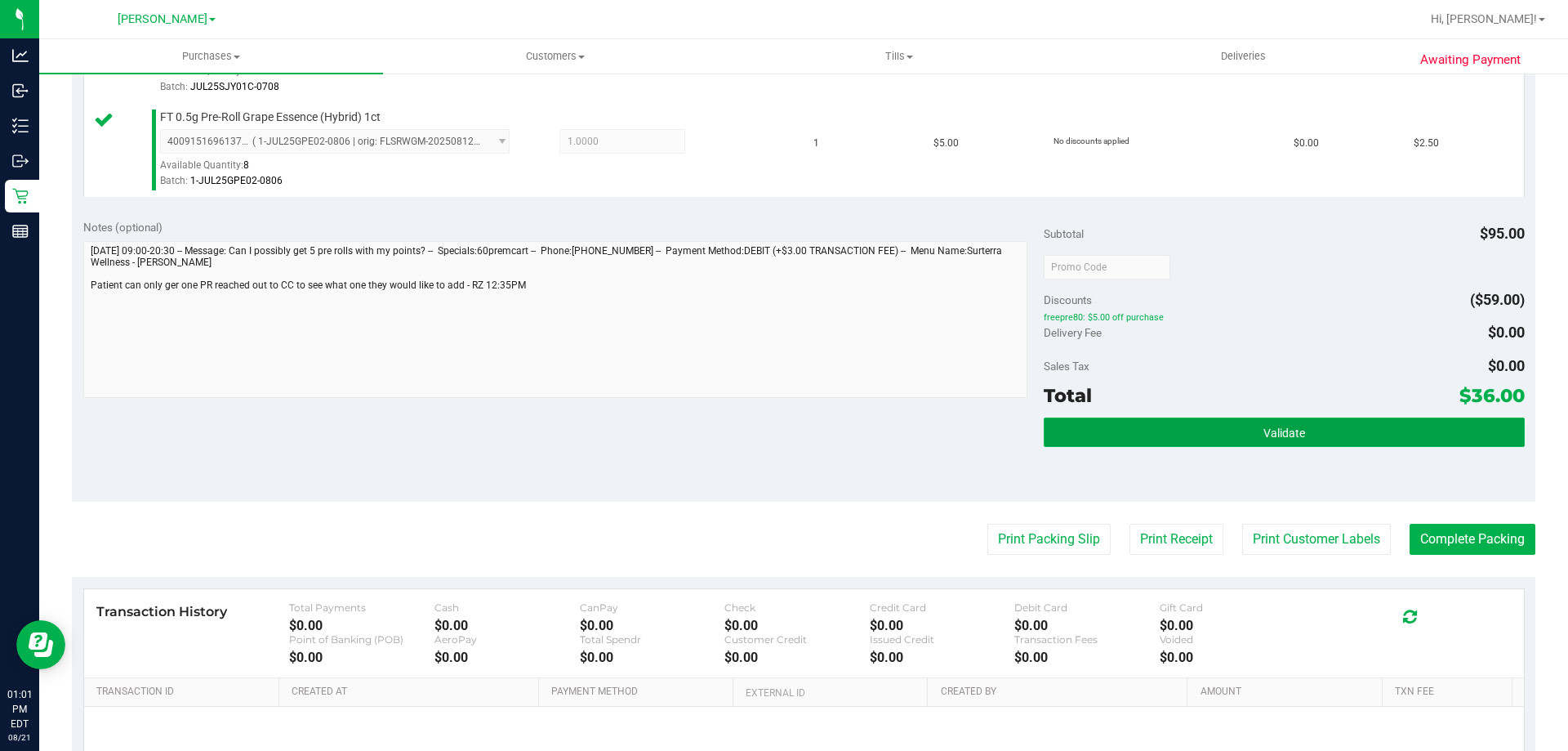
click at [1234, 440] on button "Validate" at bounding box center [1283, 432] width 480 height 30
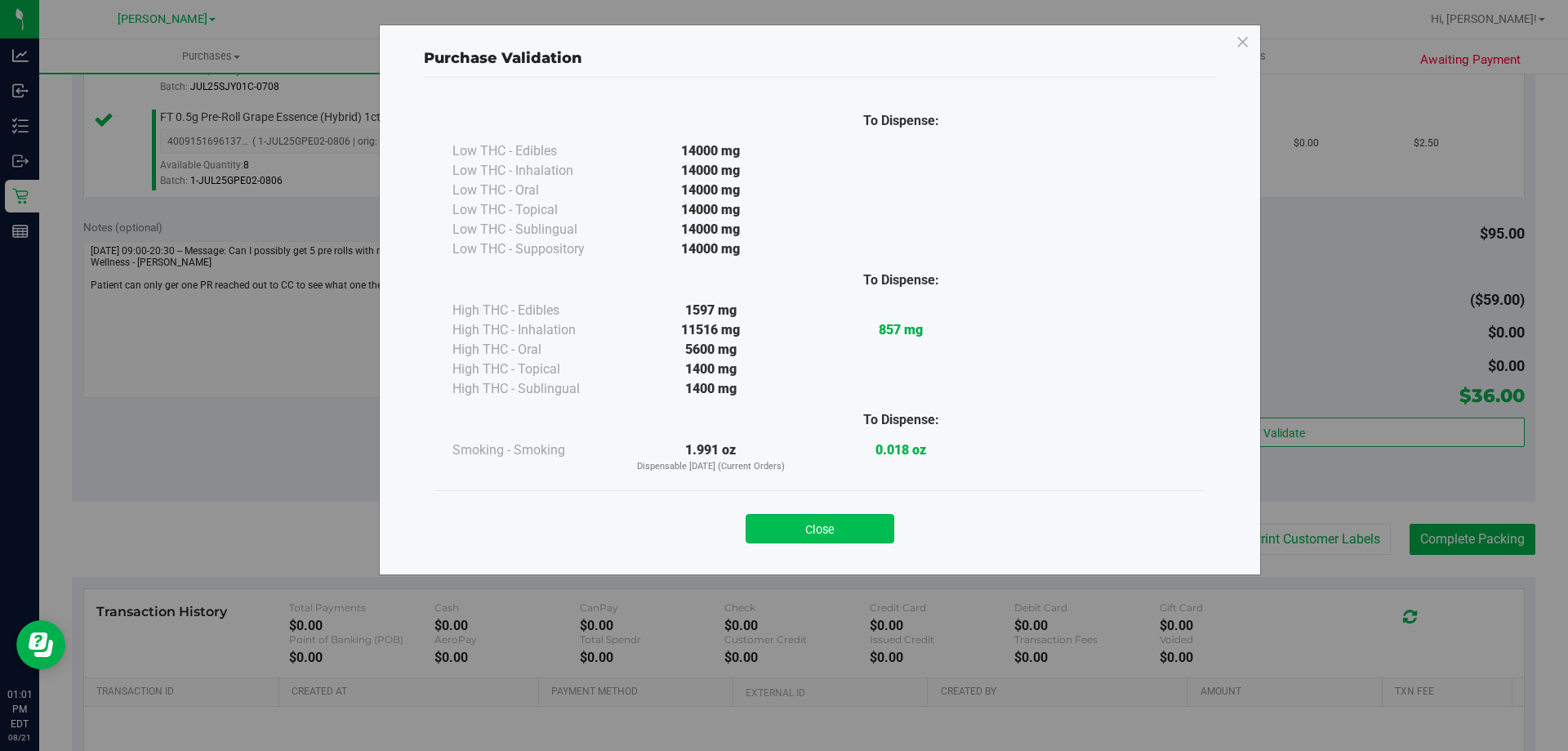
click at [815, 541] on button "Close" at bounding box center [820, 528] width 149 height 30
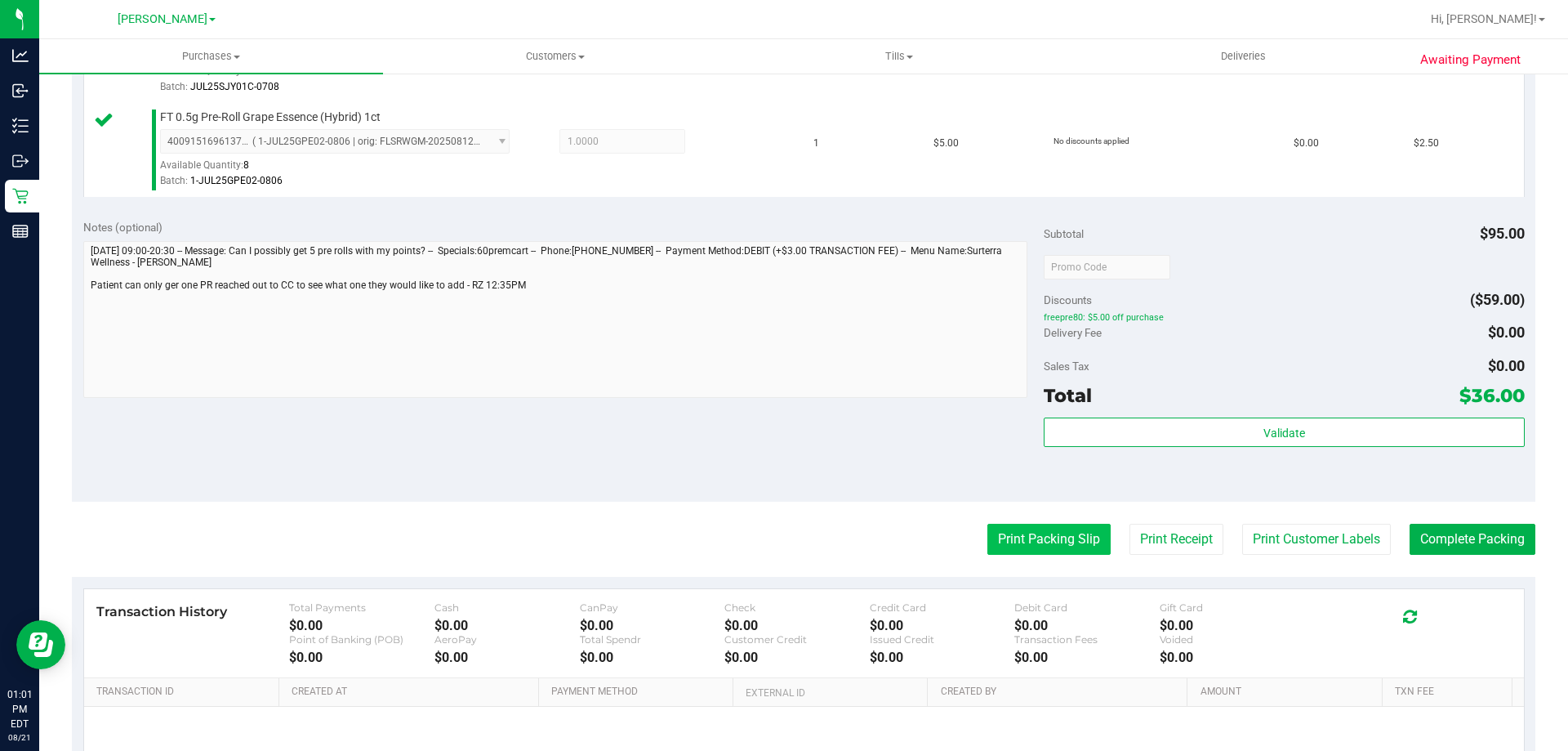
click at [1037, 548] on button "Print Packing Slip" at bounding box center [1049, 539] width 123 height 31
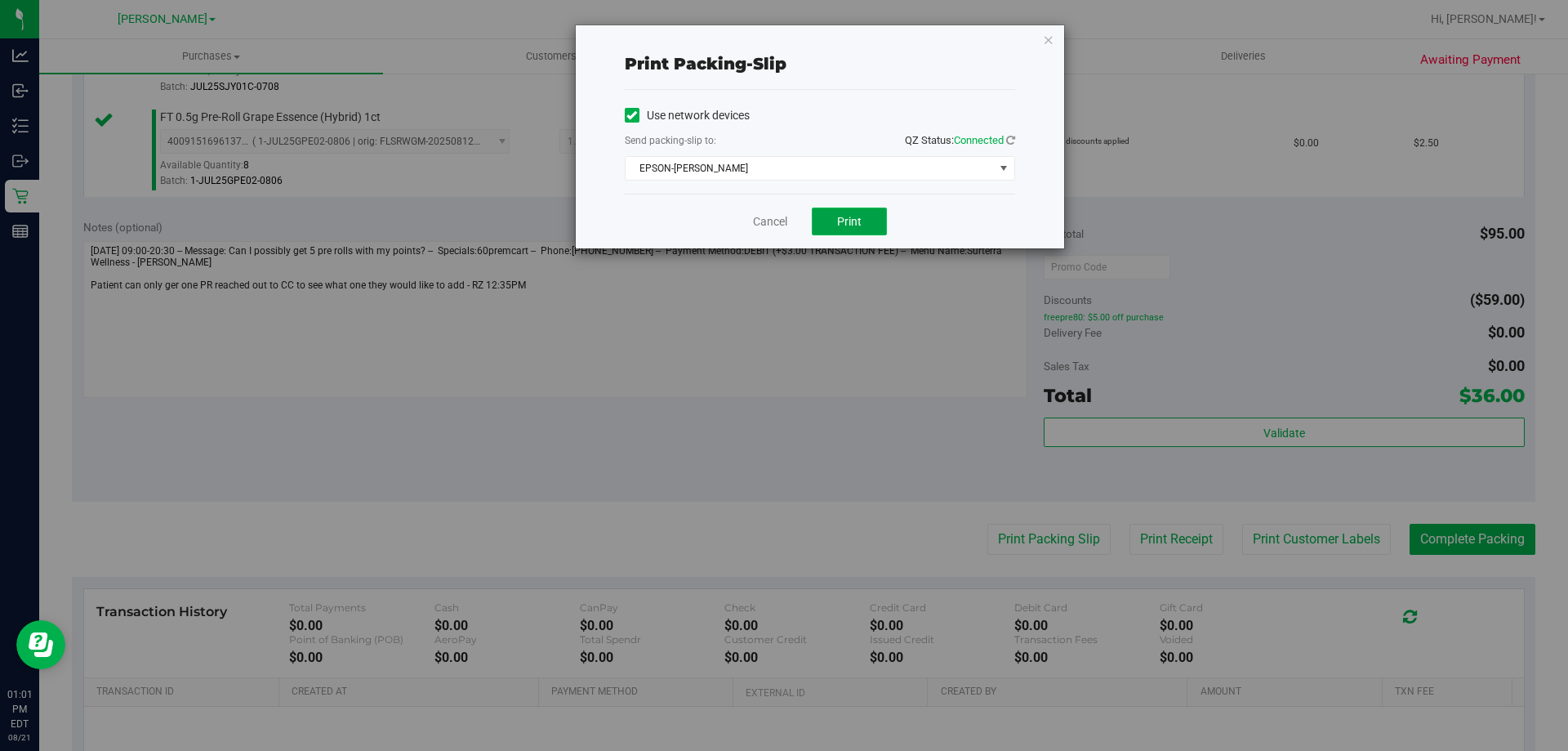
click at [852, 216] on span "Print" at bounding box center [849, 222] width 25 height 13
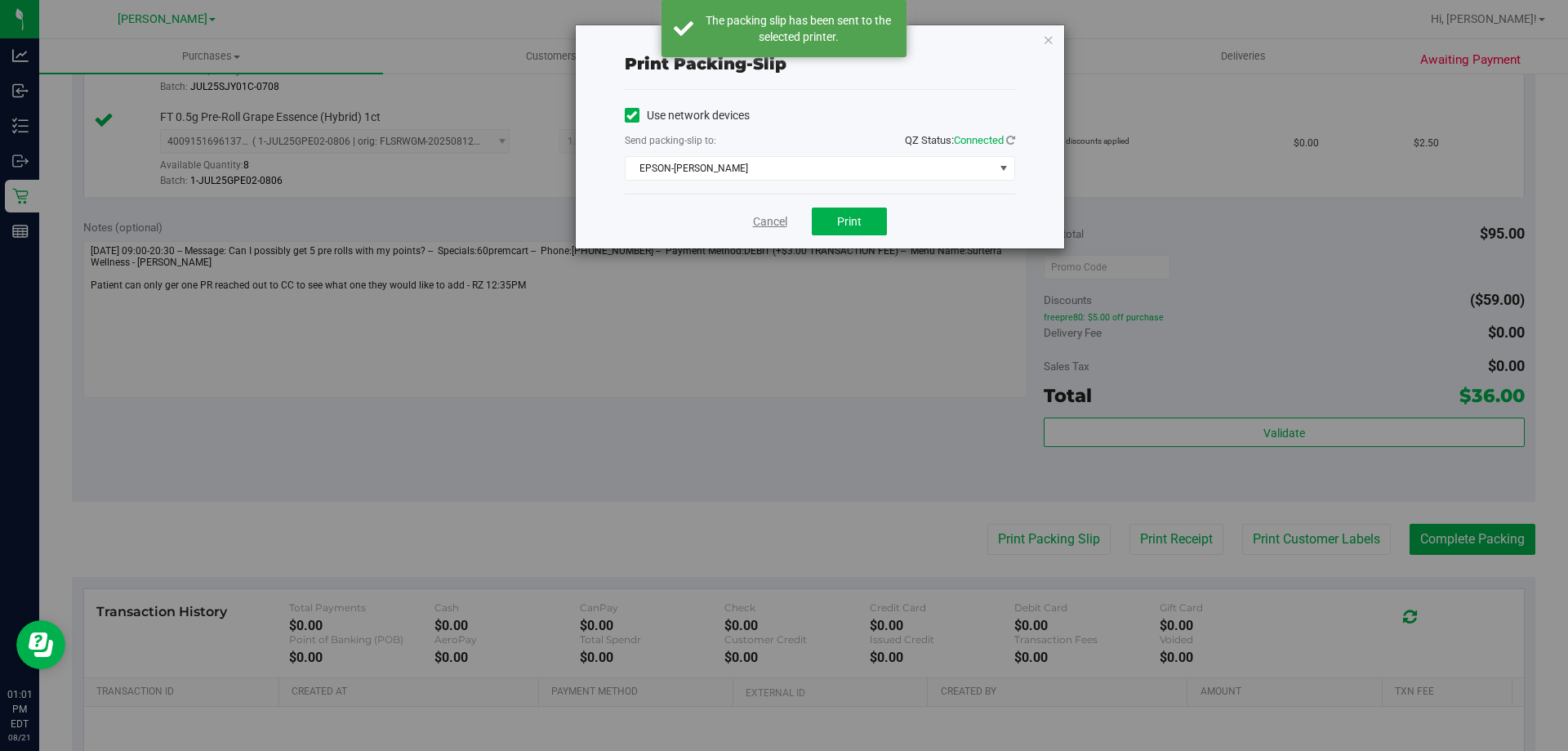
click at [776, 217] on link "Cancel" at bounding box center [770, 222] width 34 height 17
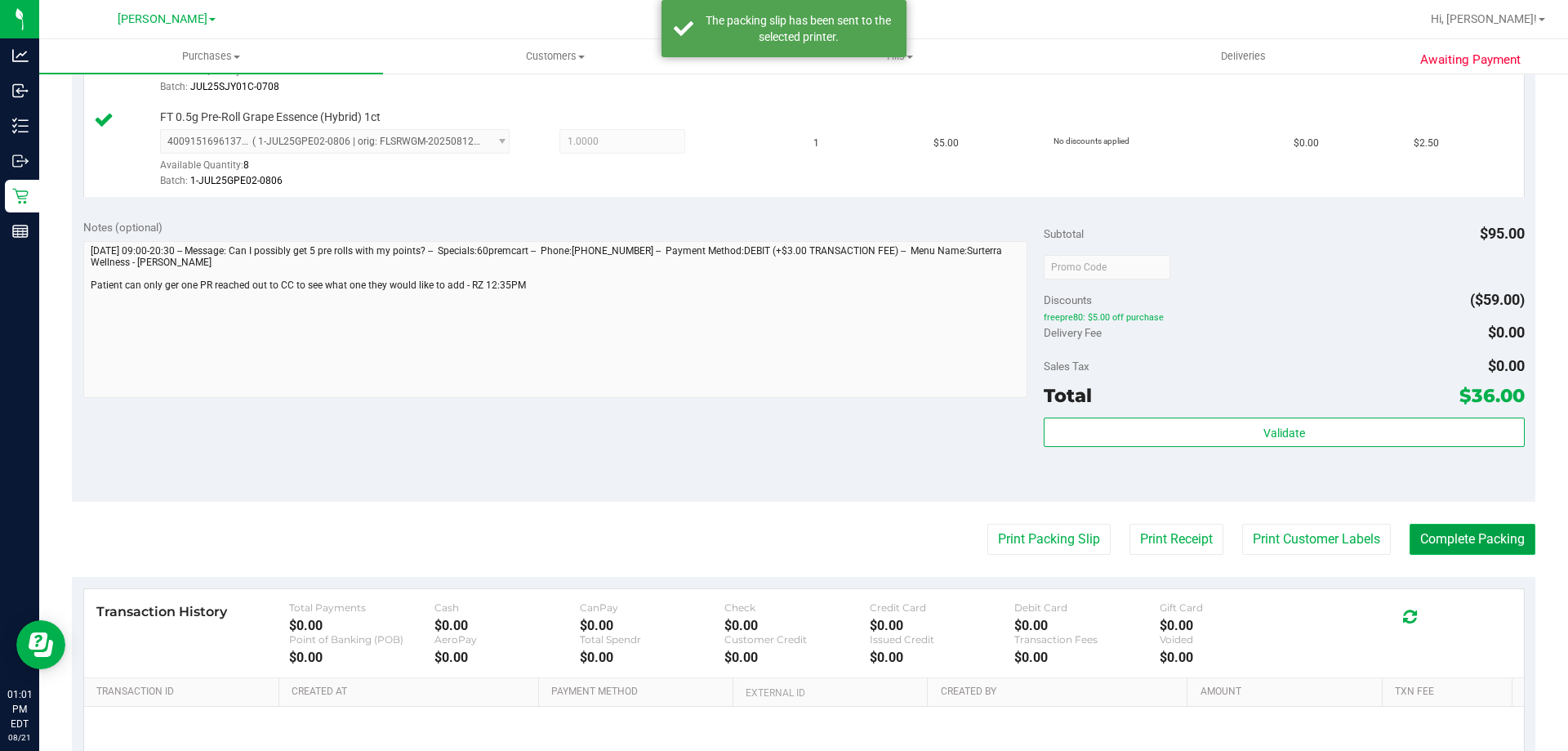
click at [1451, 526] on button "Complete Packing" at bounding box center [1473, 539] width 126 height 31
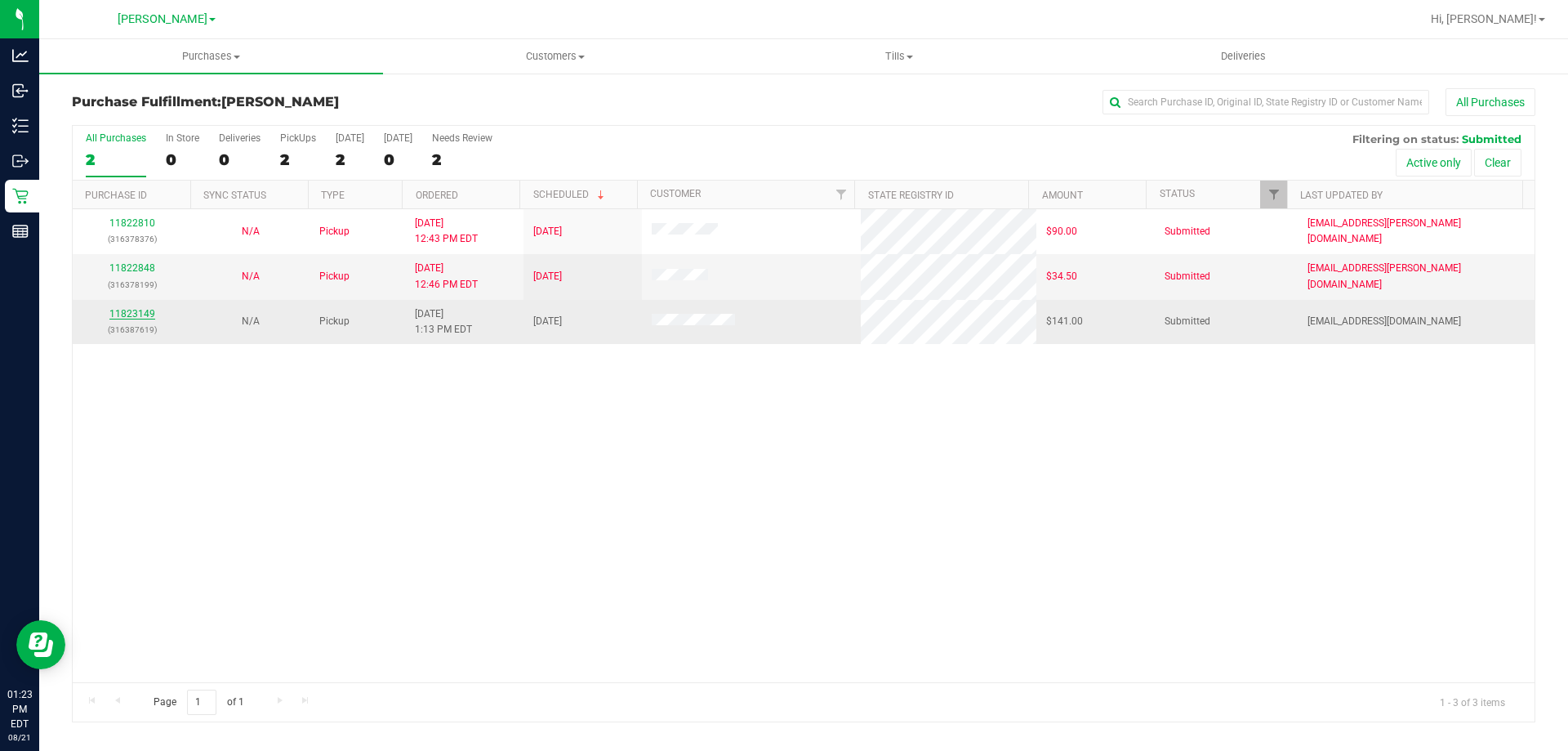
click at [138, 312] on link "11823149" at bounding box center [133, 313] width 46 height 11
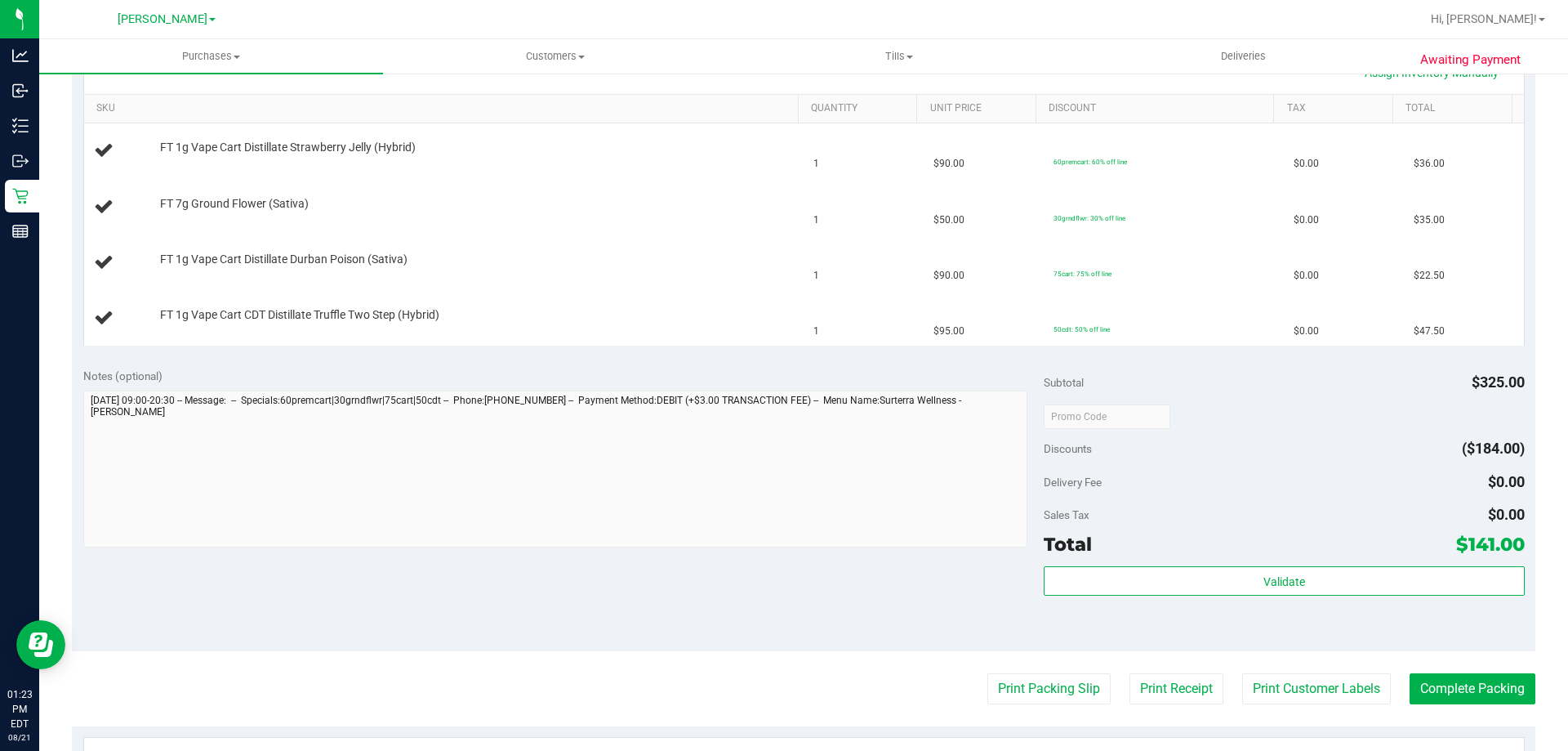
scroll to position [409, 0]
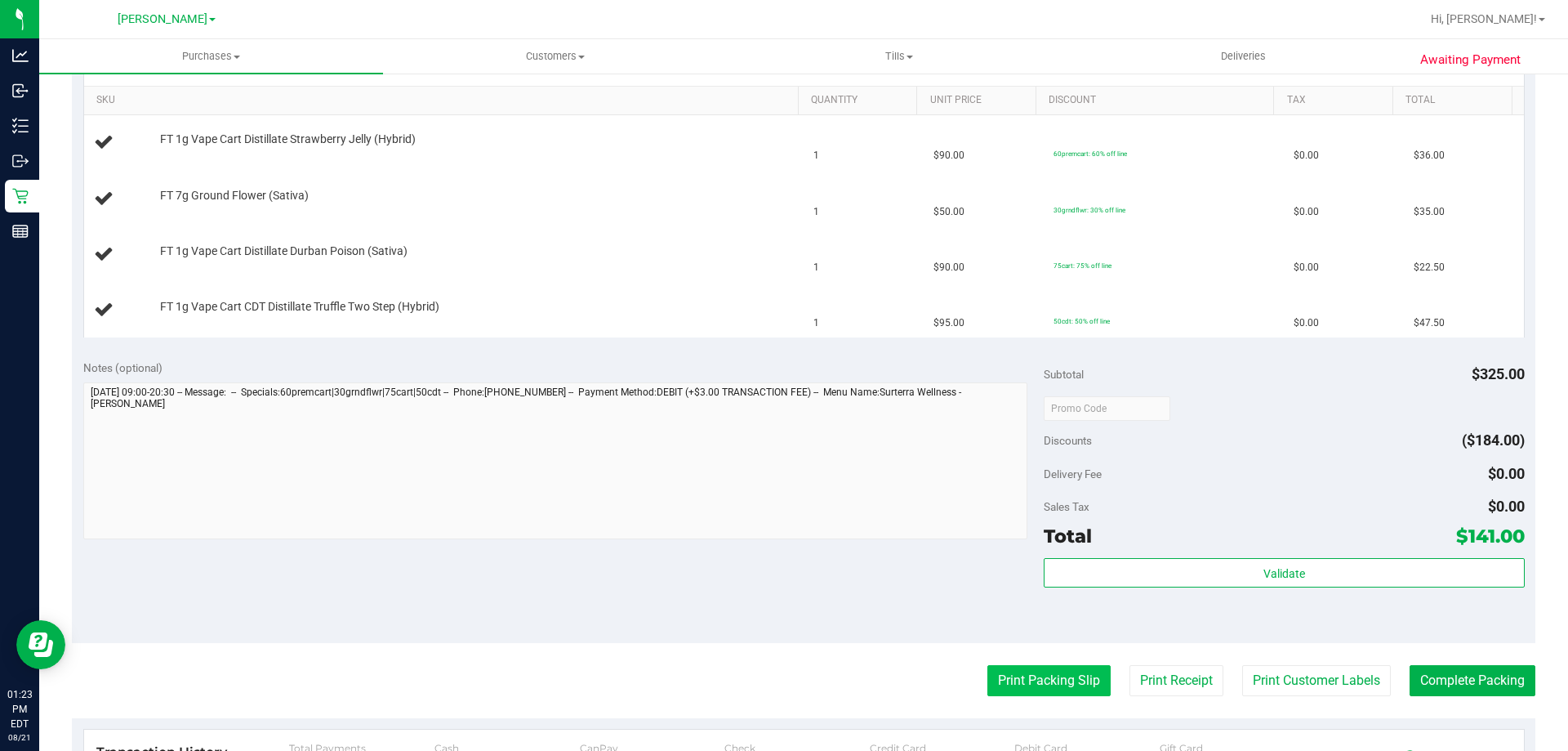
click at [1032, 679] on button "Print Packing Slip" at bounding box center [1049, 680] width 123 height 31
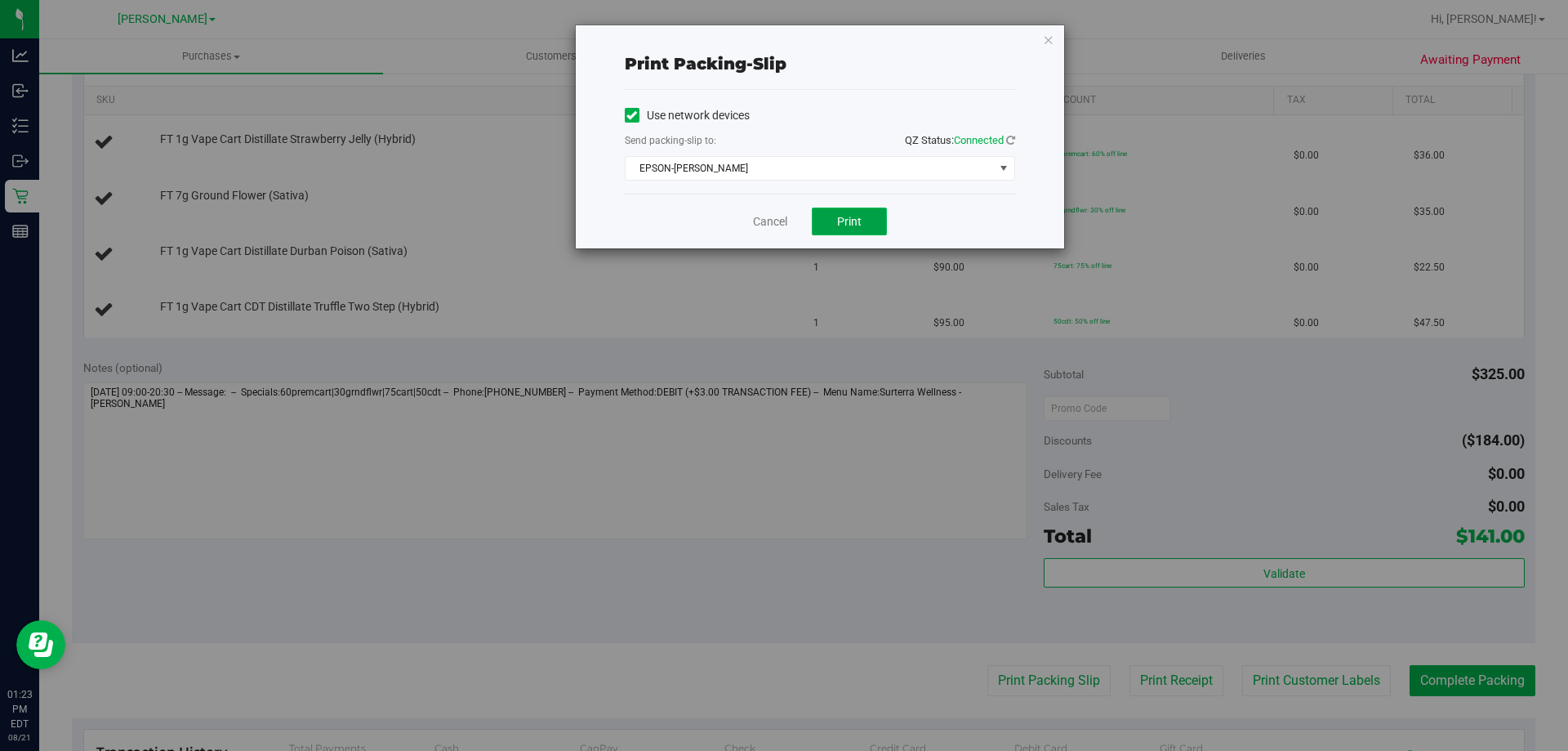
click at [848, 223] on span "Print" at bounding box center [849, 222] width 25 height 13
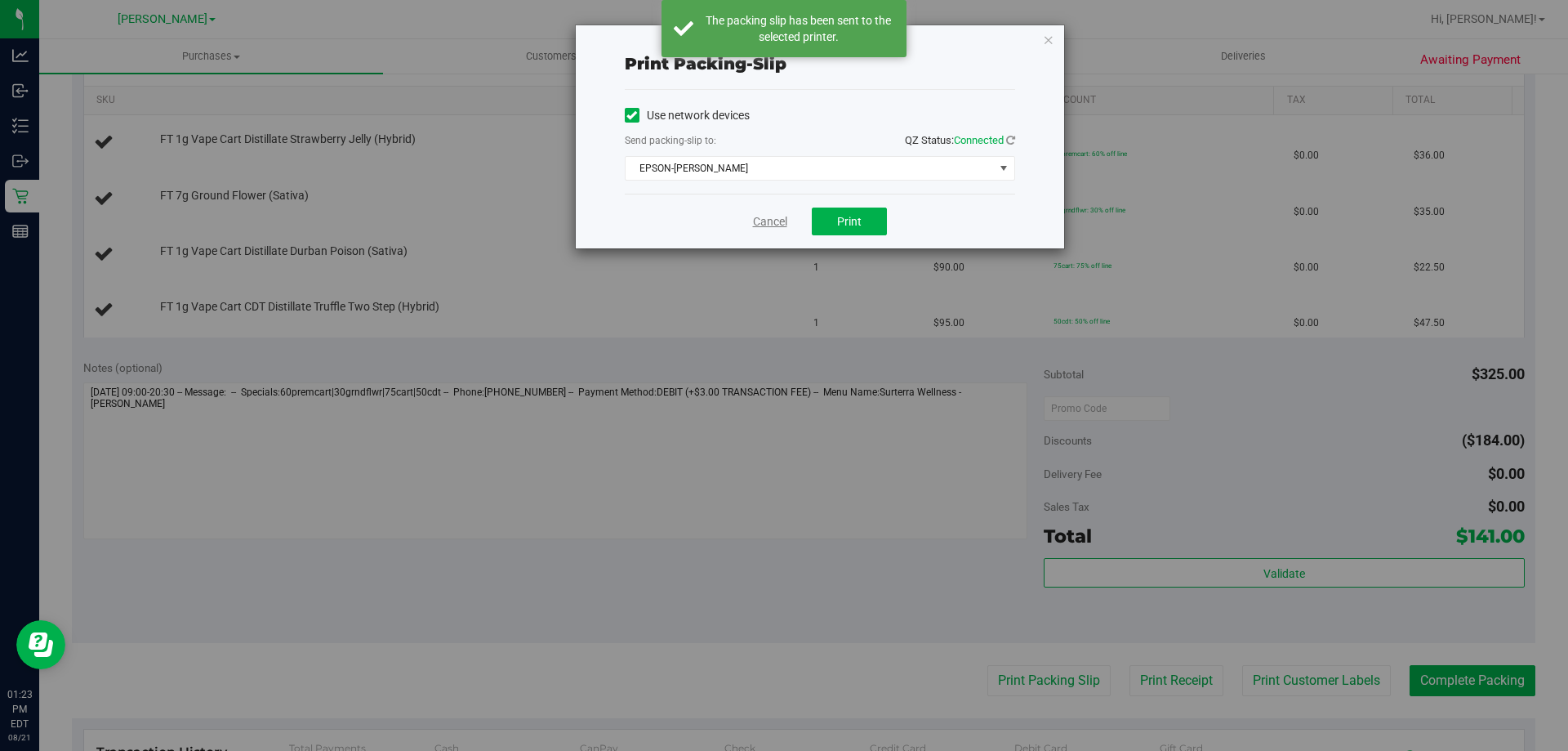
click at [761, 219] on link "Cancel" at bounding box center [770, 222] width 34 height 17
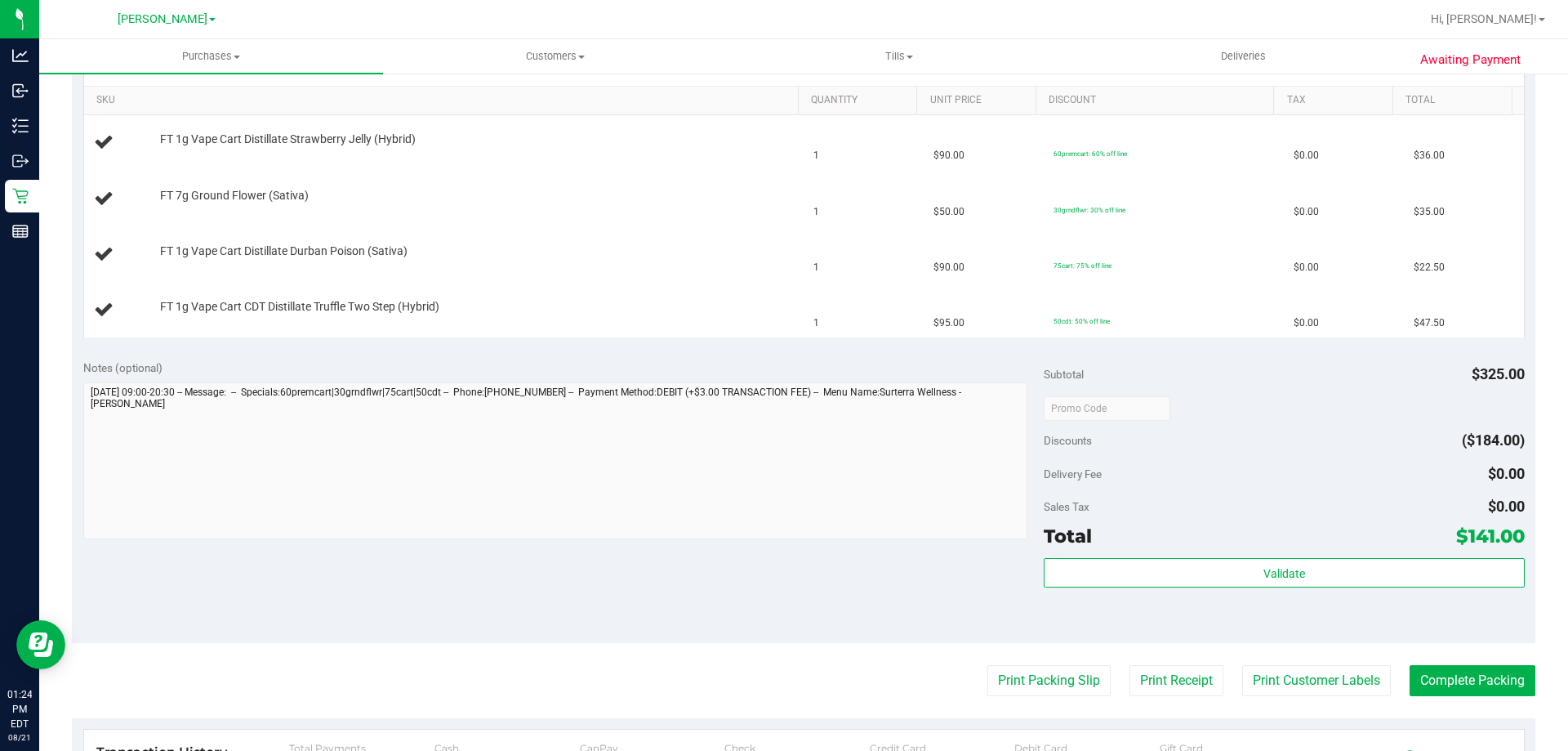
click at [987, 665] on button "Print Packing Slip" at bounding box center [1049, 680] width 123 height 31
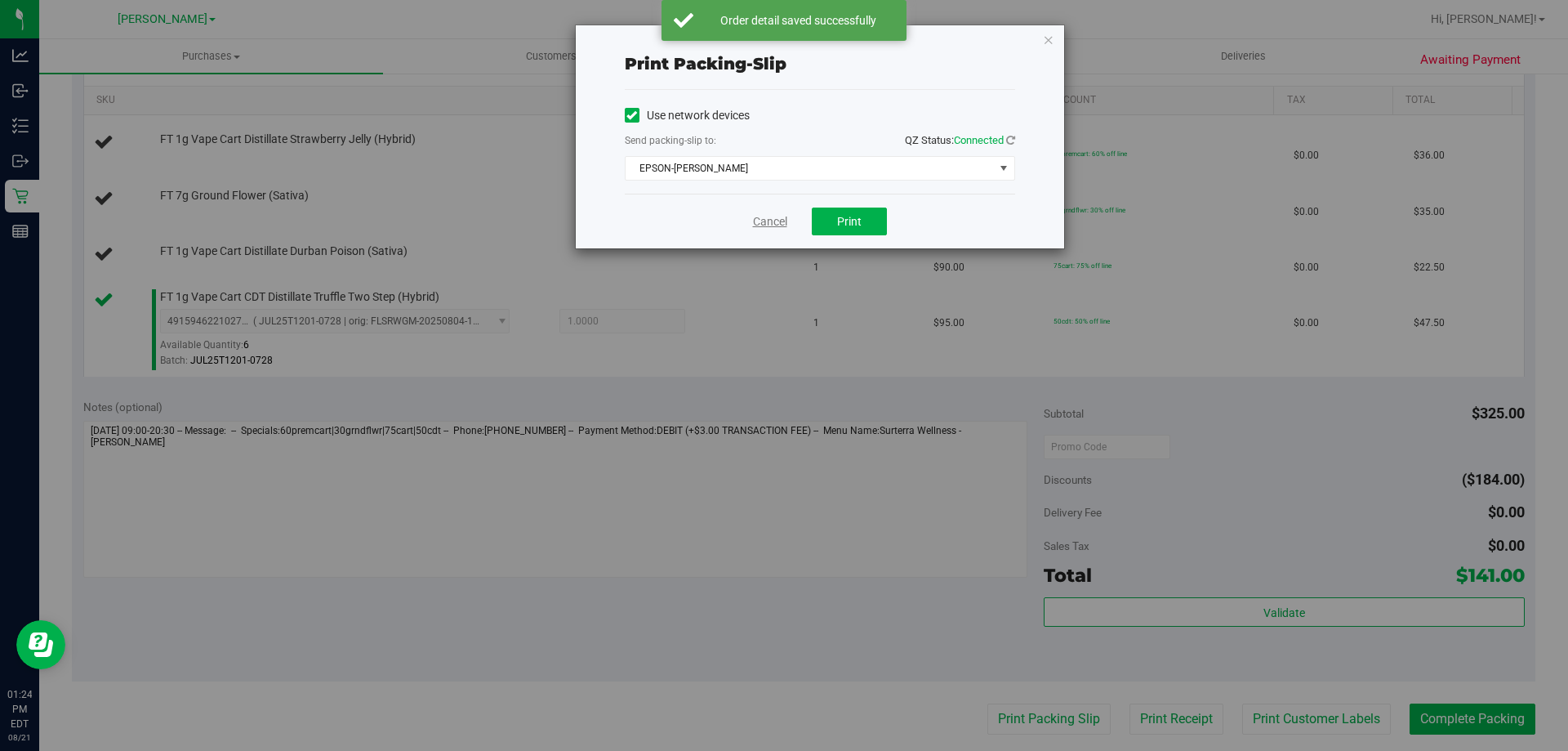
click at [763, 225] on link "Cancel" at bounding box center [770, 222] width 34 height 17
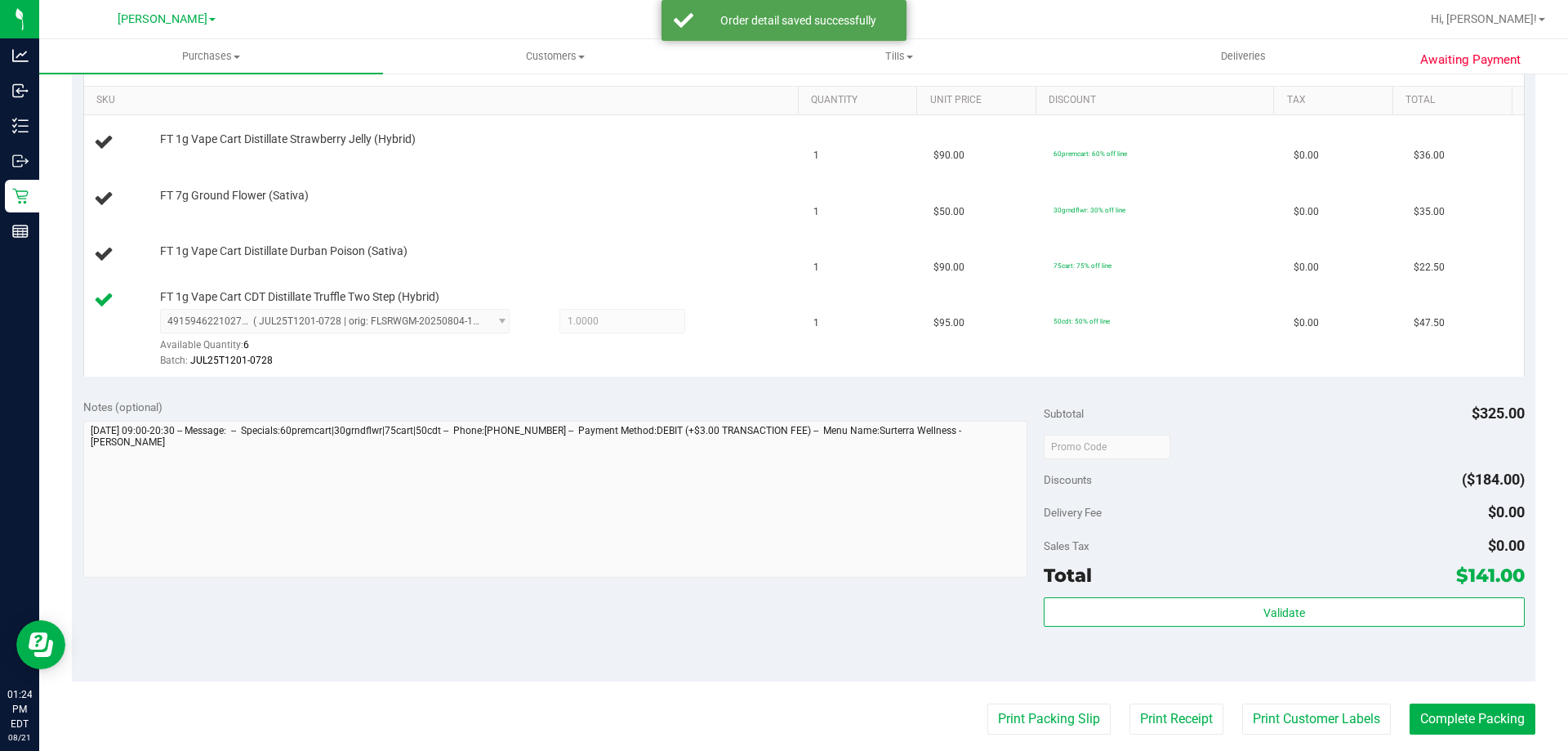
click at [987, 703] on button "Print Packing Slip" at bounding box center [1049, 719] width 123 height 31
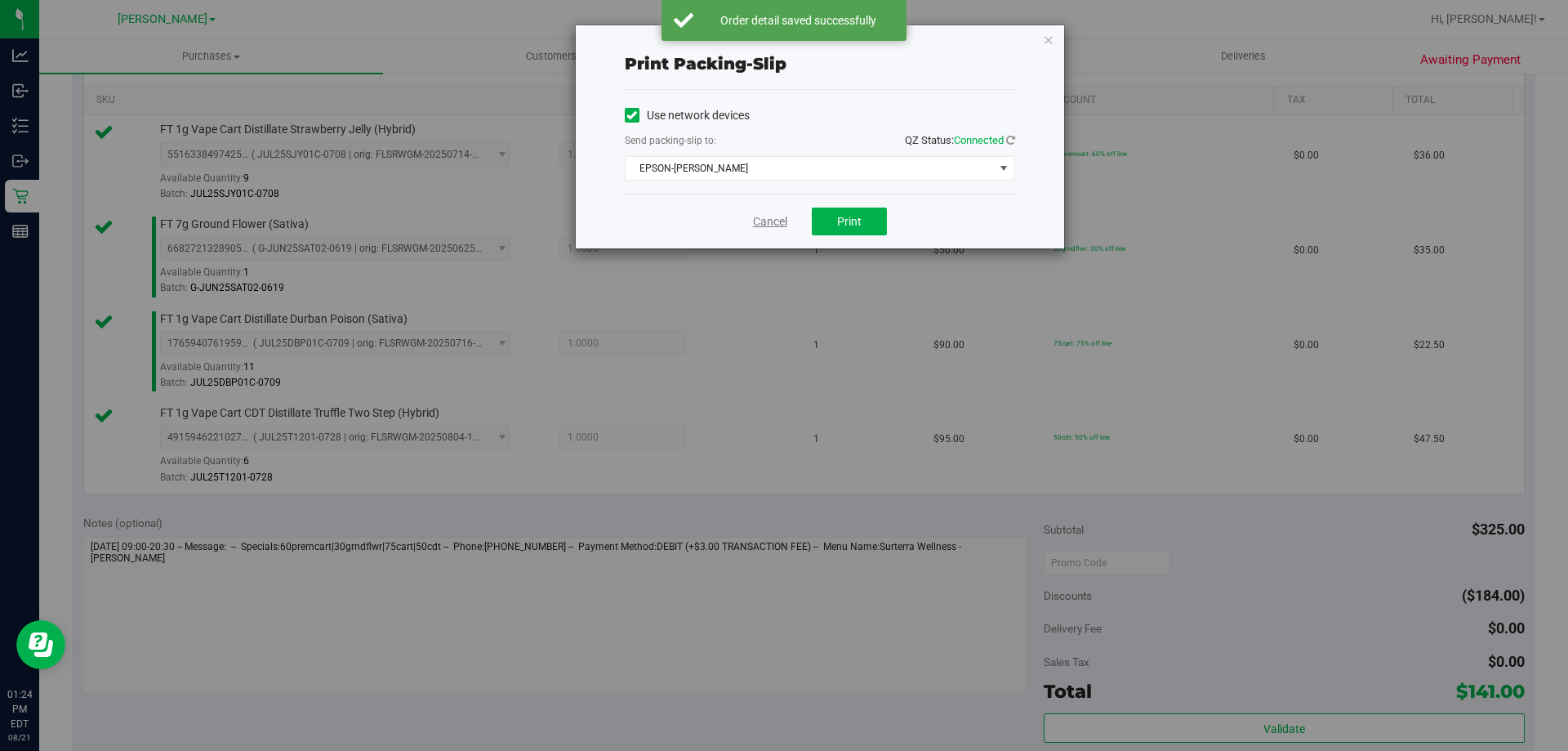
click at [764, 228] on link "Cancel" at bounding box center [770, 222] width 34 height 17
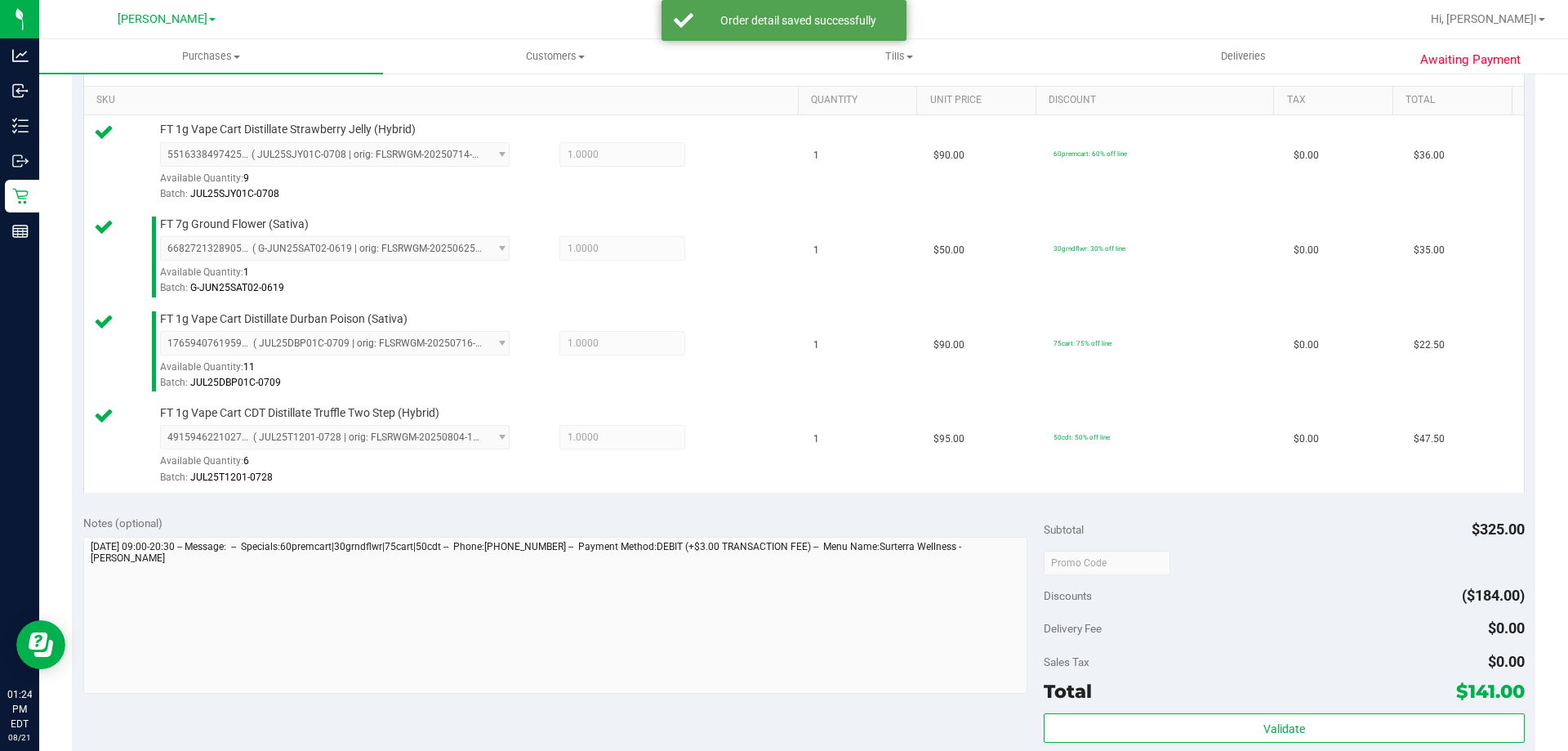
scroll to position [848, 0]
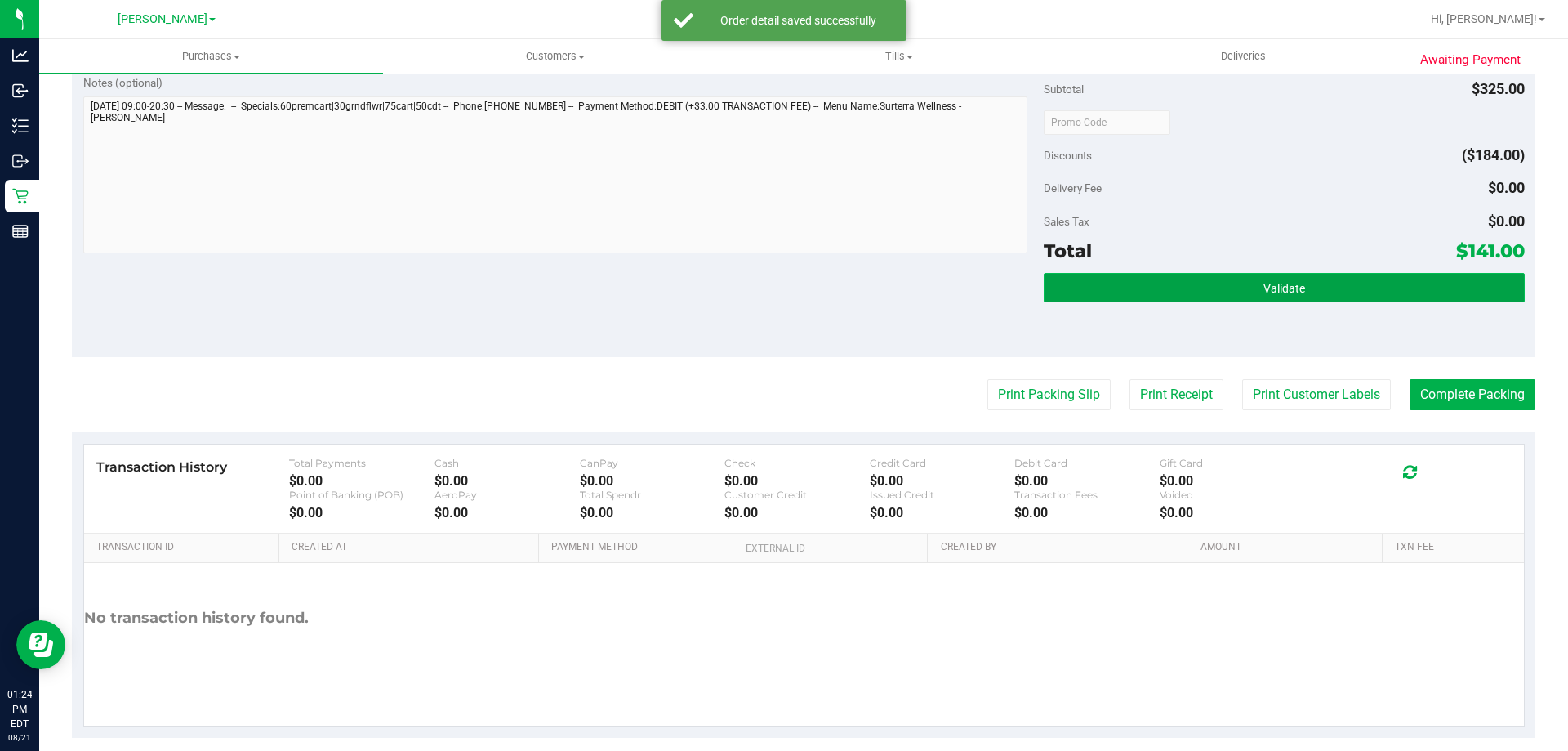
click at [1241, 298] on button "Validate" at bounding box center [1283, 288] width 480 height 30
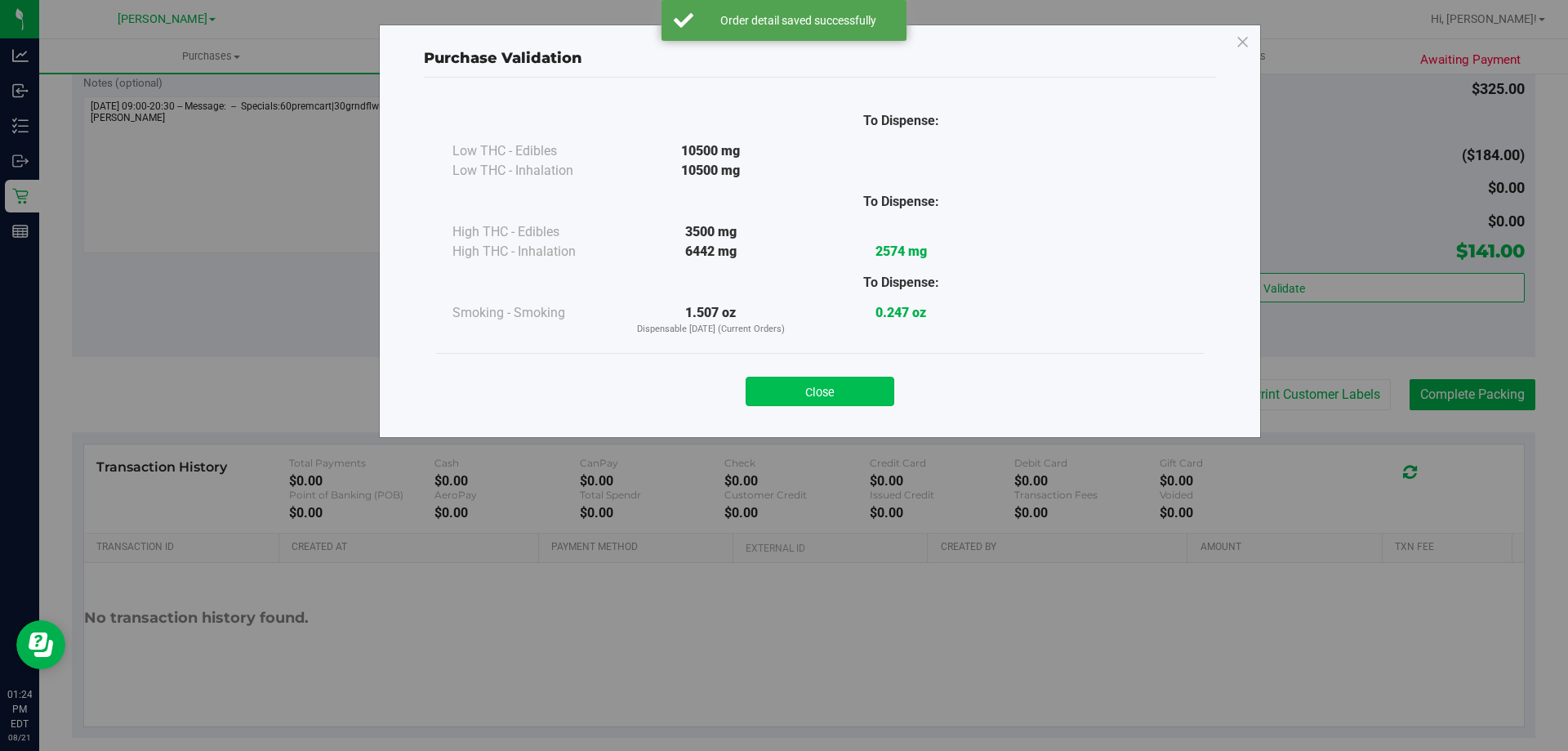
click at [817, 395] on button "Close" at bounding box center [820, 391] width 149 height 30
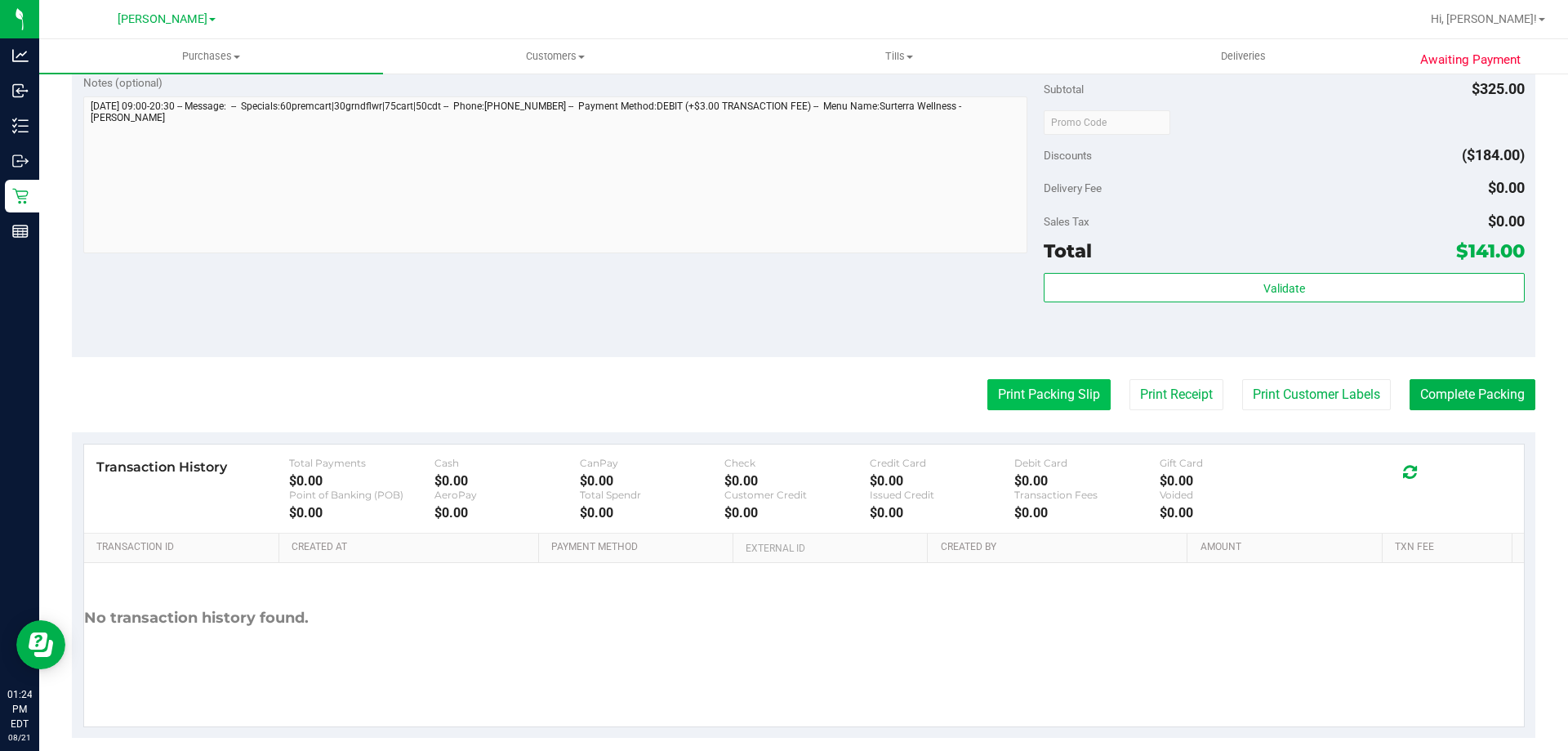
click at [1033, 380] on button "Print Packing Slip" at bounding box center [1049, 395] width 123 height 31
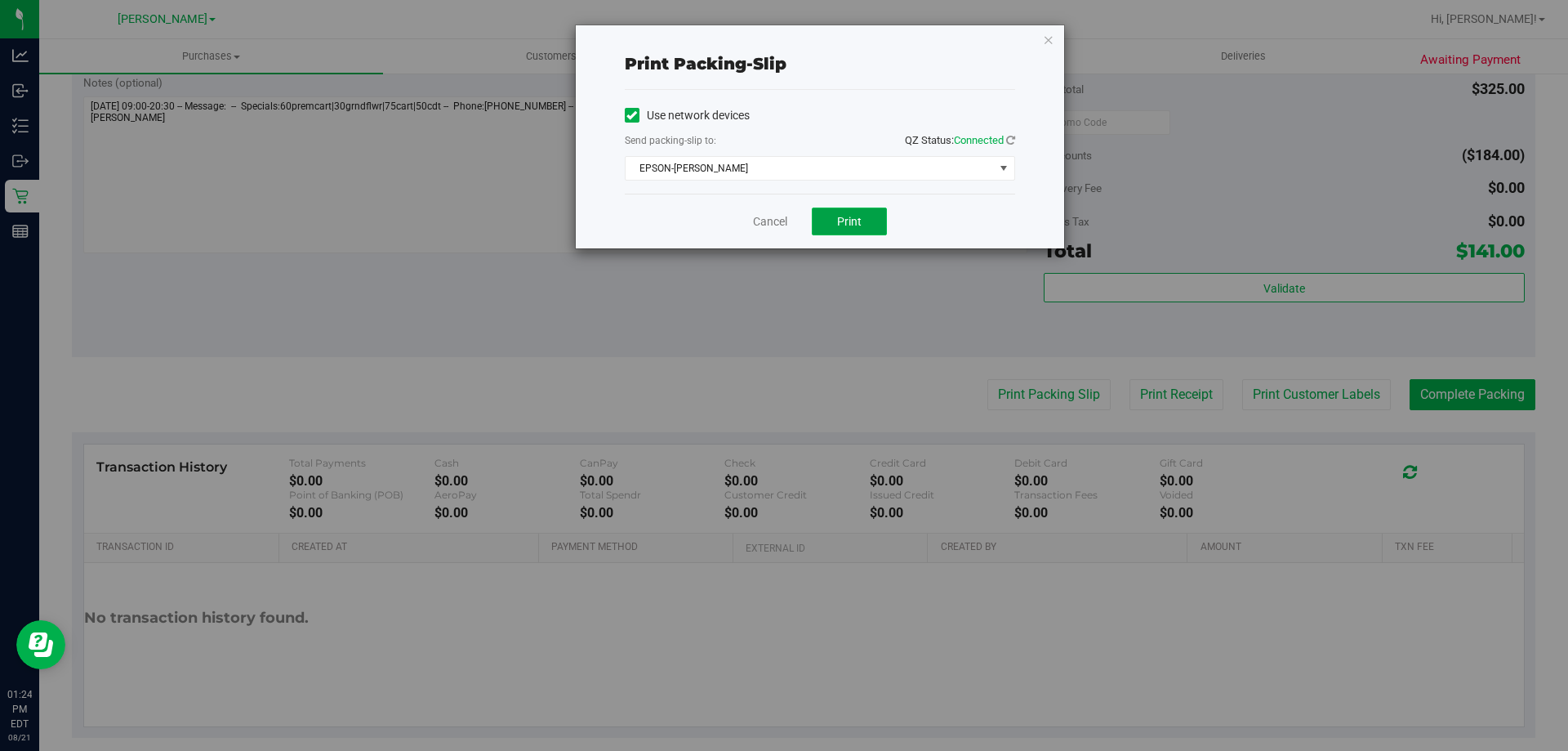
click at [838, 228] on button "Print" at bounding box center [849, 221] width 75 height 28
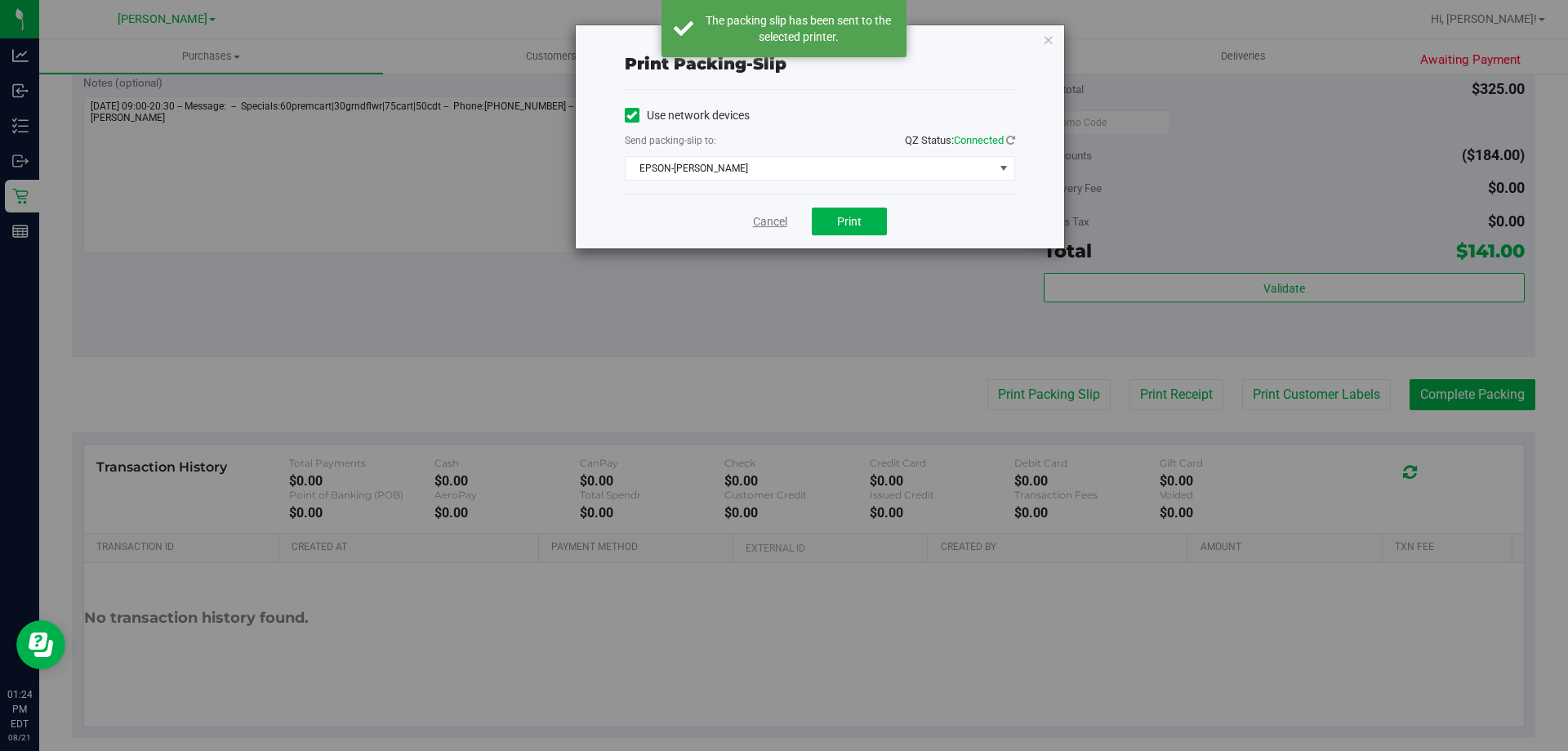
click at [775, 225] on link "Cancel" at bounding box center [770, 222] width 34 height 17
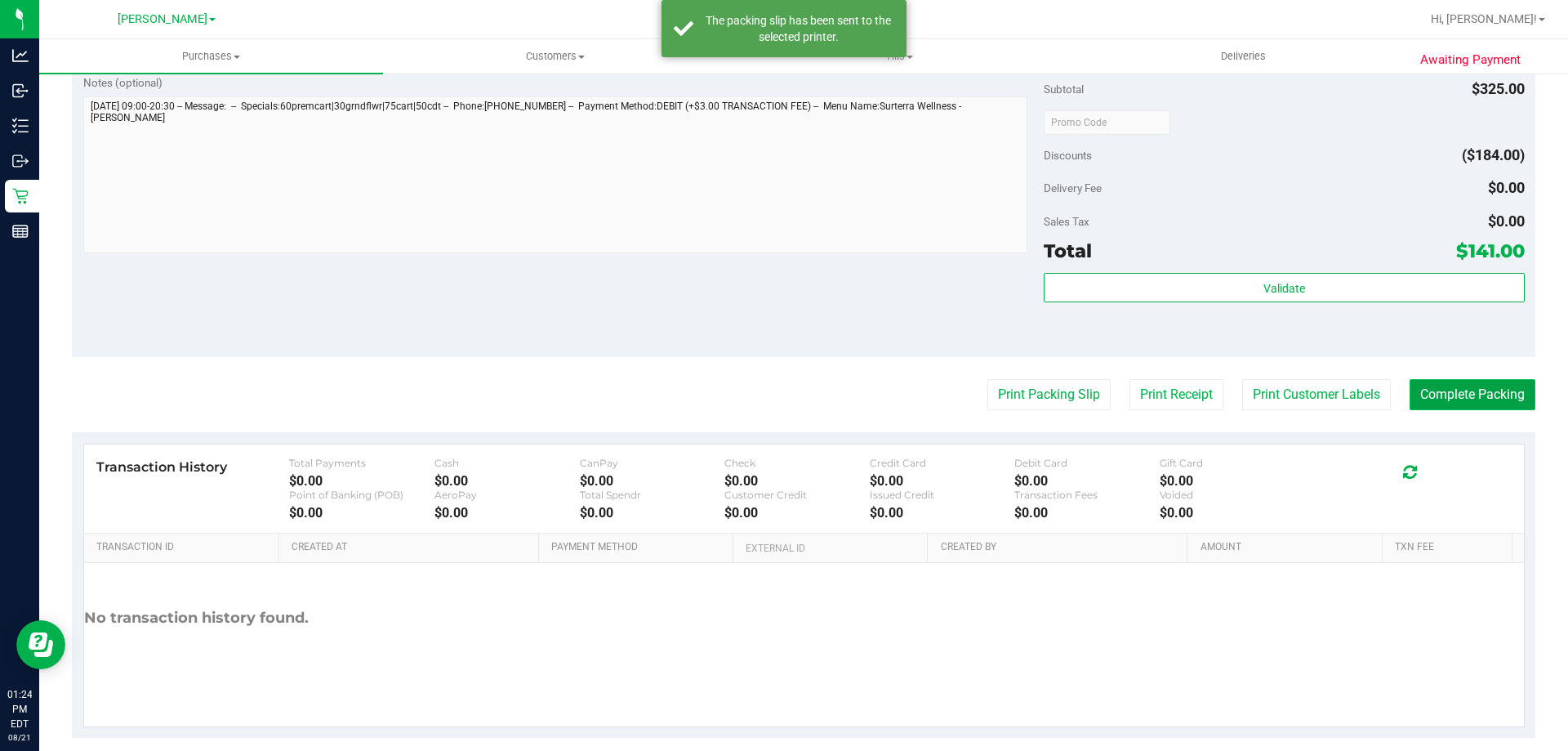
click at [1468, 404] on button "Complete Packing" at bounding box center [1473, 395] width 126 height 31
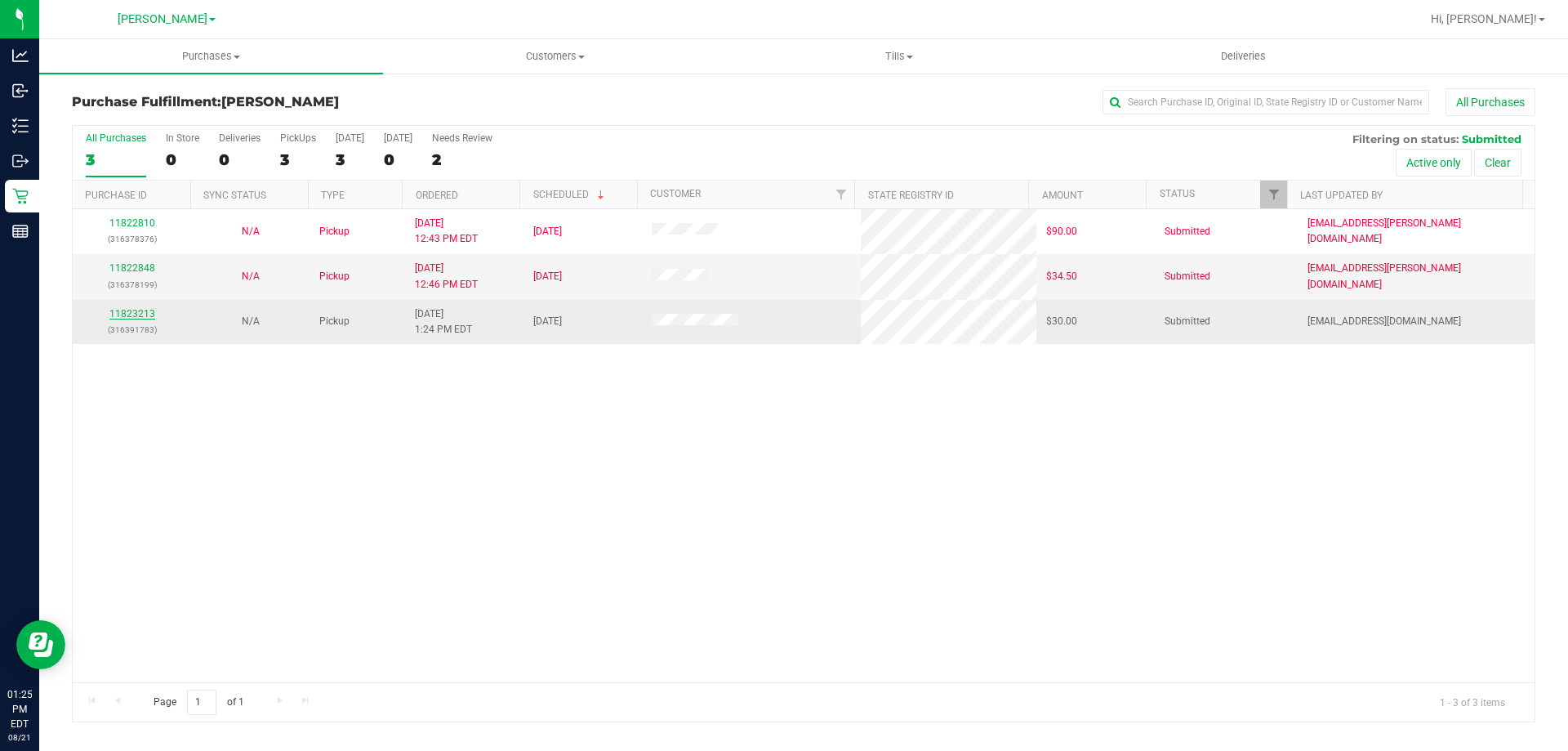
click at [143, 312] on link "11823213" at bounding box center [133, 313] width 46 height 11
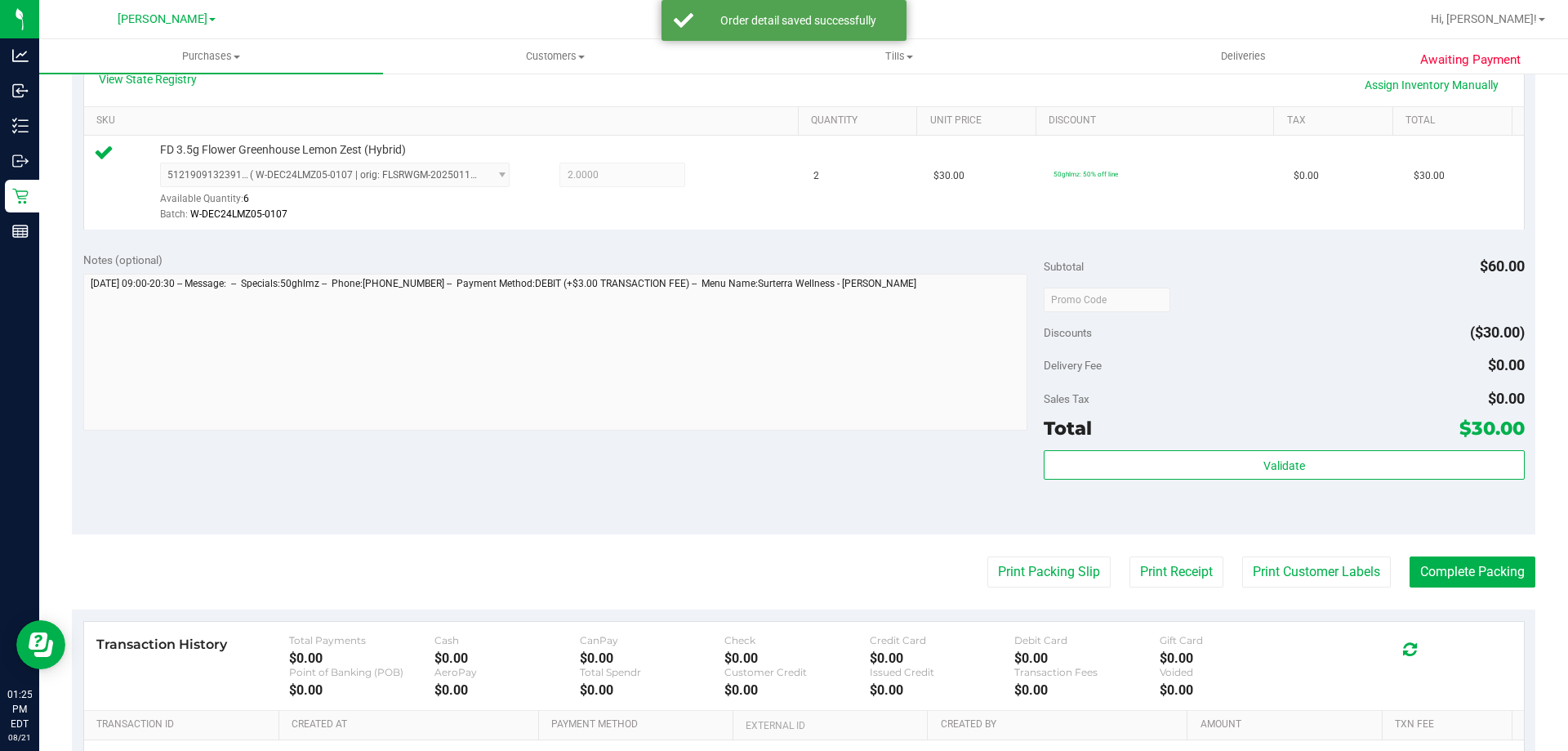
scroll to position [413, 0]
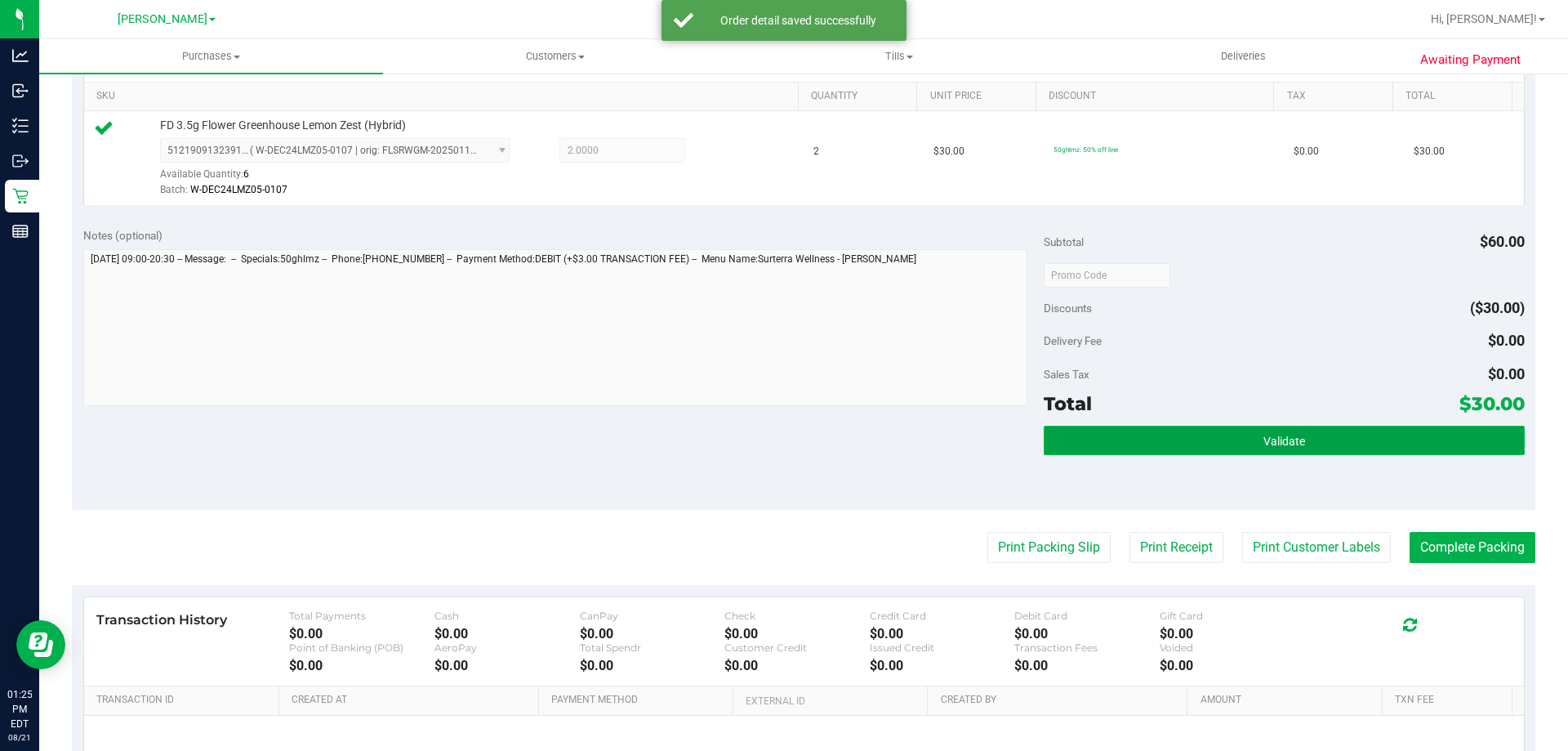
click at [1249, 449] on button "Validate" at bounding box center [1283, 440] width 480 height 30
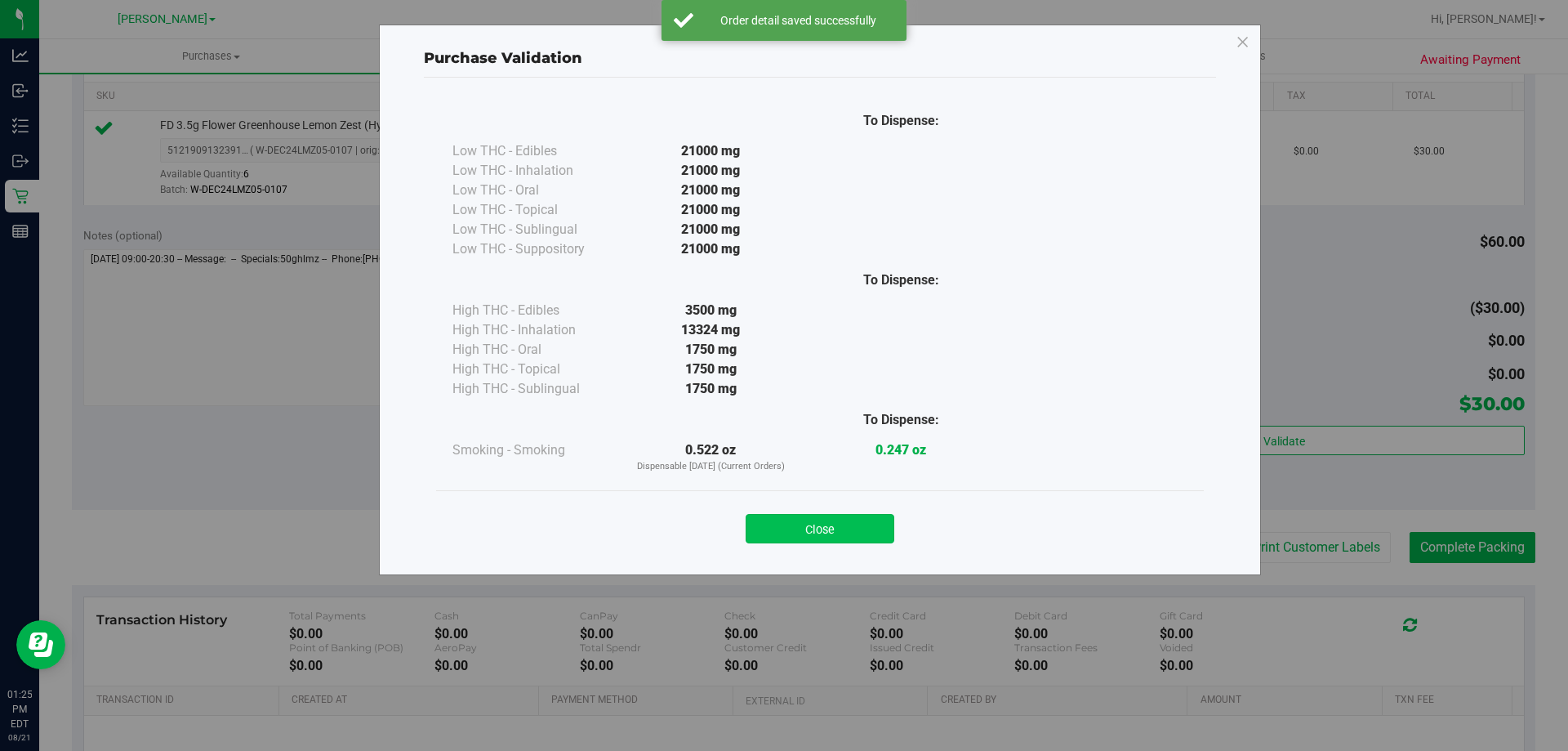
click at [828, 522] on button "Close" at bounding box center [820, 528] width 149 height 30
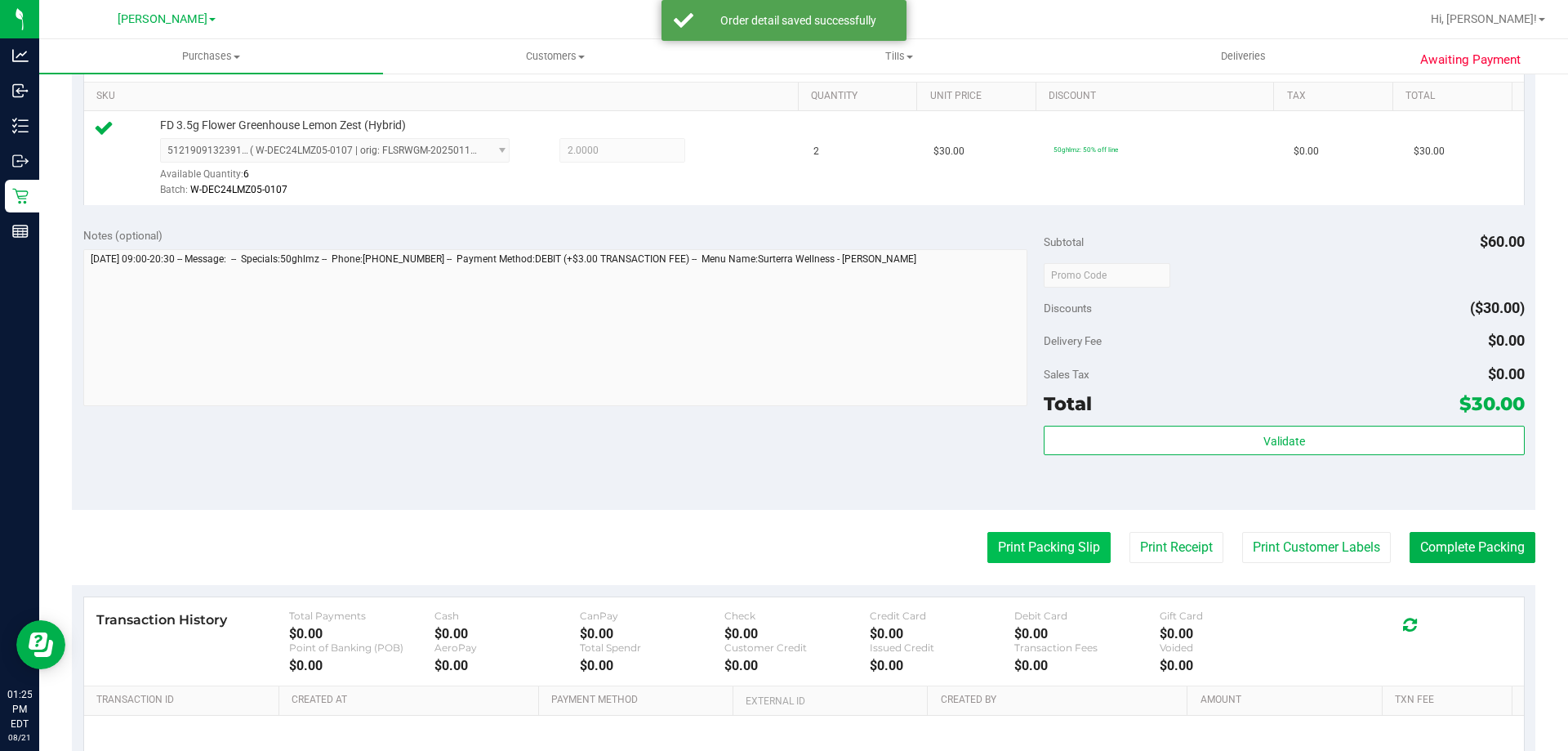
click at [1036, 549] on button "Print Packing Slip" at bounding box center [1049, 547] width 123 height 31
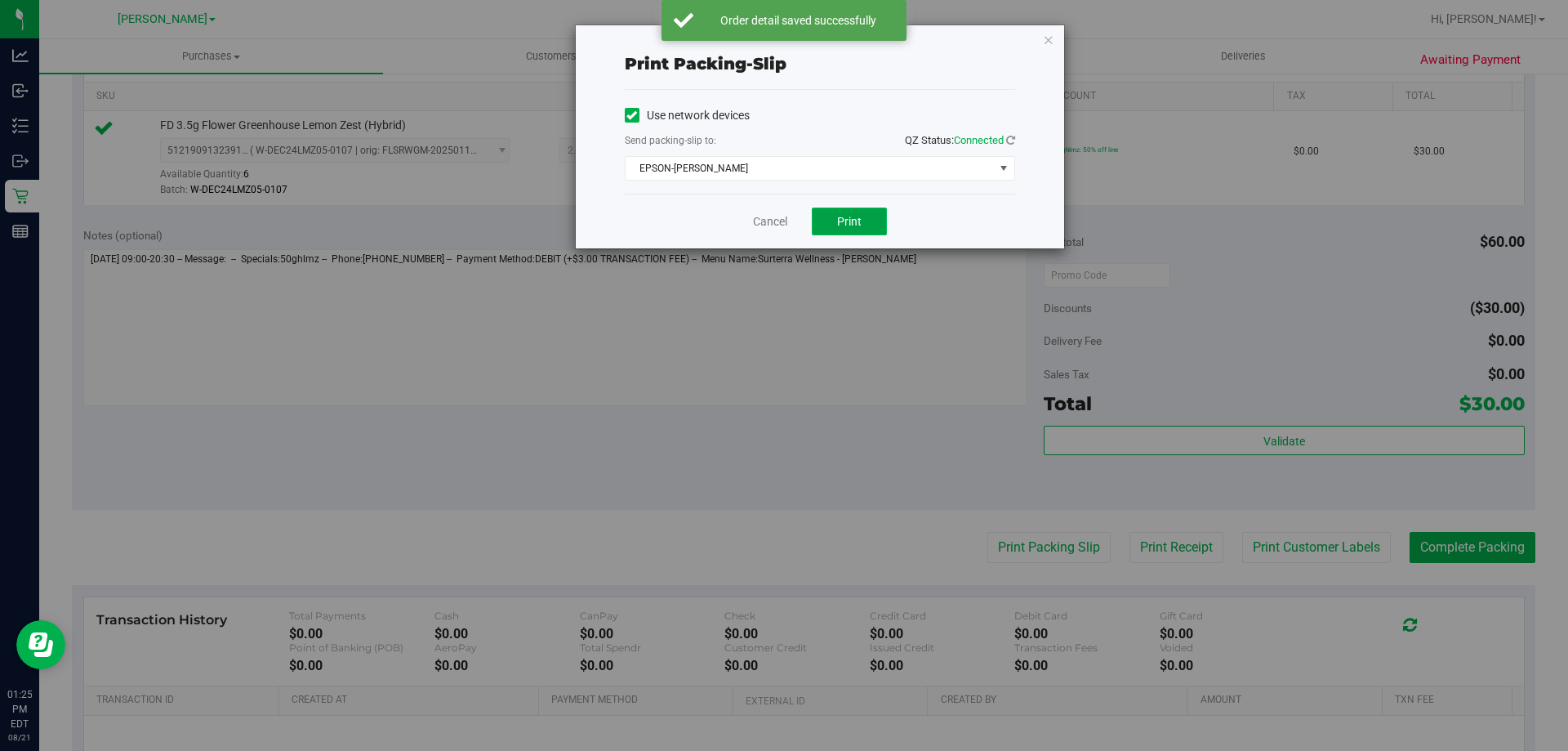
click at [853, 219] on span "Print" at bounding box center [849, 222] width 25 height 13
click at [769, 222] on link "Cancel" at bounding box center [770, 222] width 34 height 17
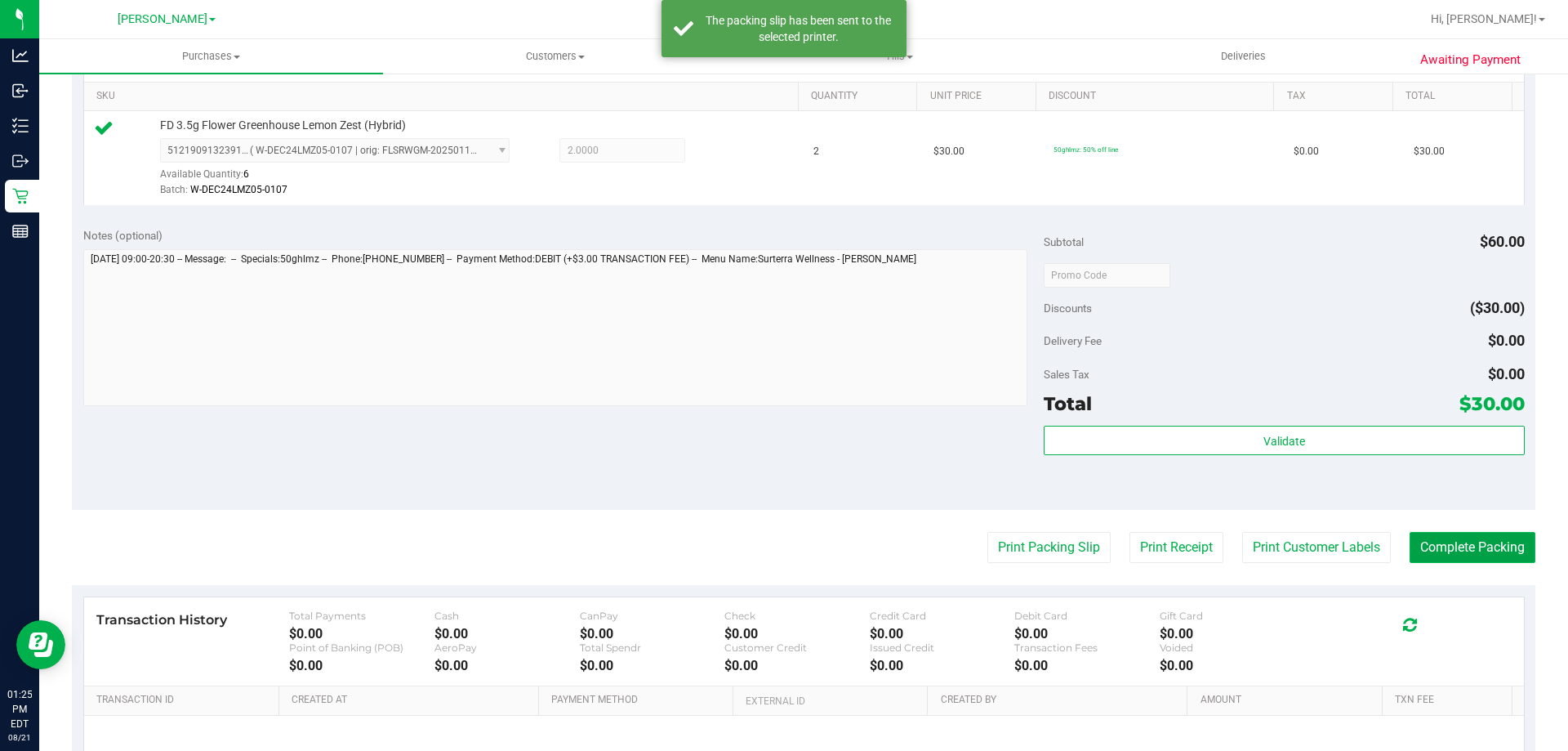
click at [1444, 533] on button "Complete Packing" at bounding box center [1473, 547] width 126 height 31
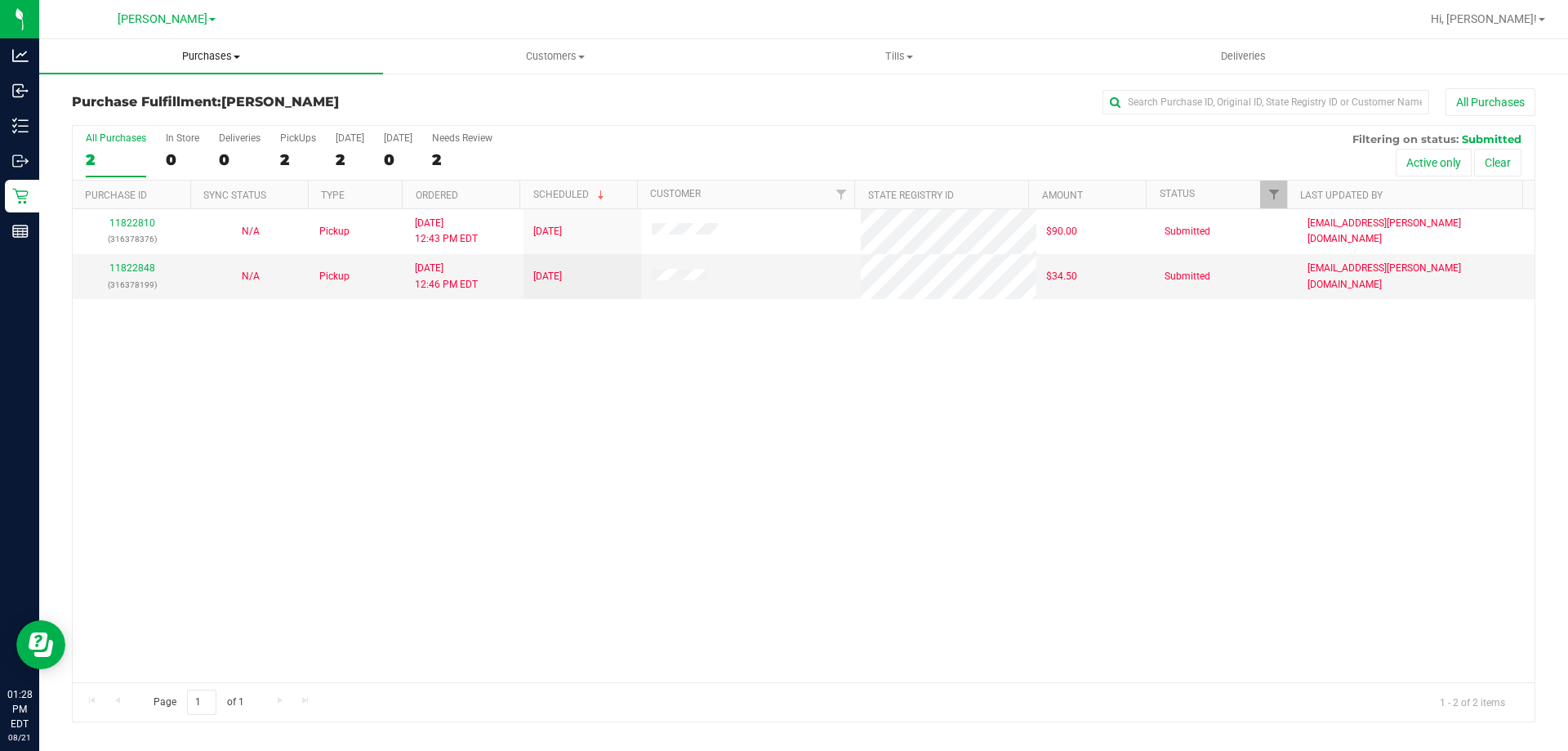
click at [240, 52] on span "Purchases" at bounding box center [211, 55] width 344 height 14
click at [127, 121] on span "Fulfillment" at bounding box center [90, 118] width 101 height 14
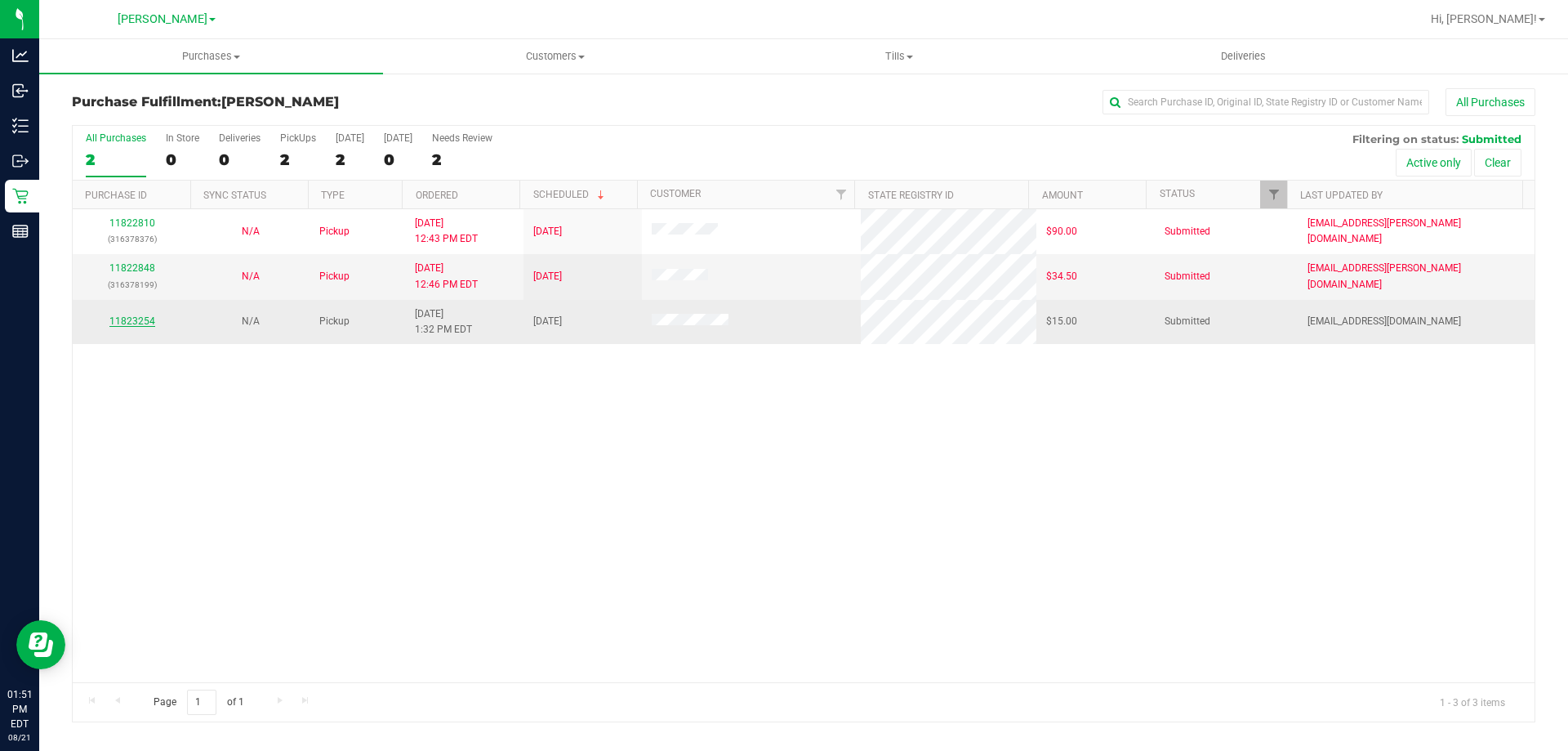
click at [124, 321] on link "11823254" at bounding box center [133, 321] width 46 height 11
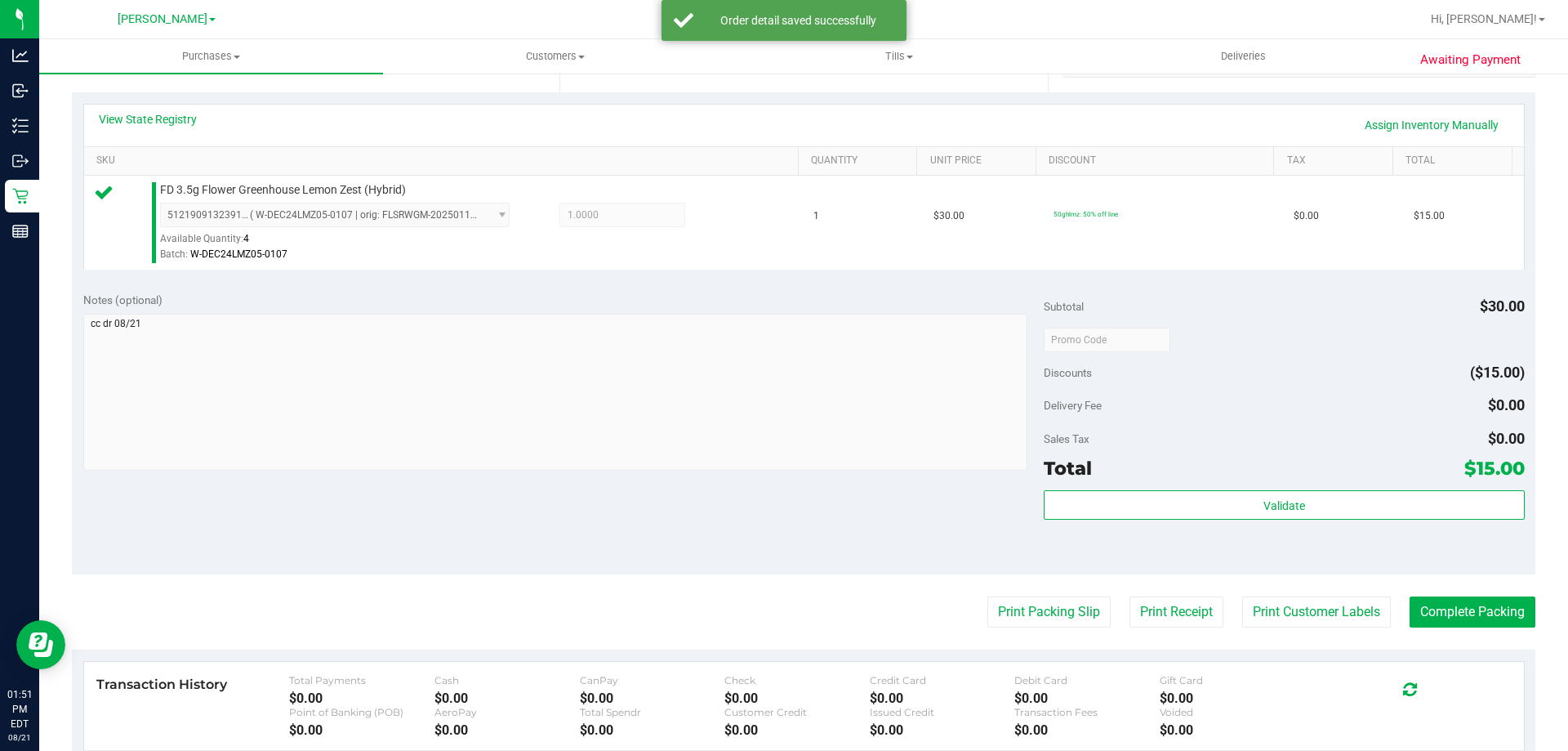
scroll to position [374, 0]
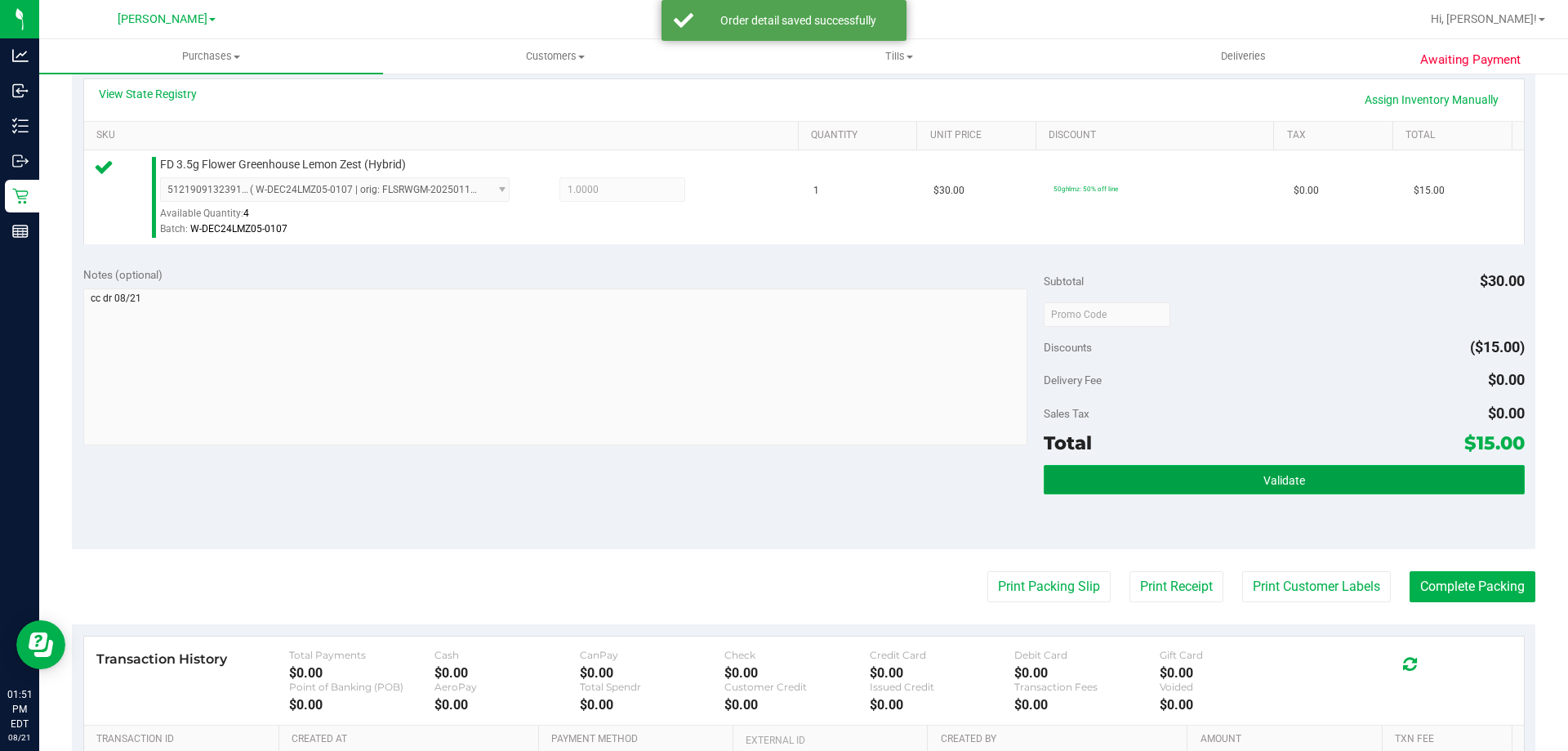
click at [1251, 486] on button "Validate" at bounding box center [1283, 480] width 480 height 30
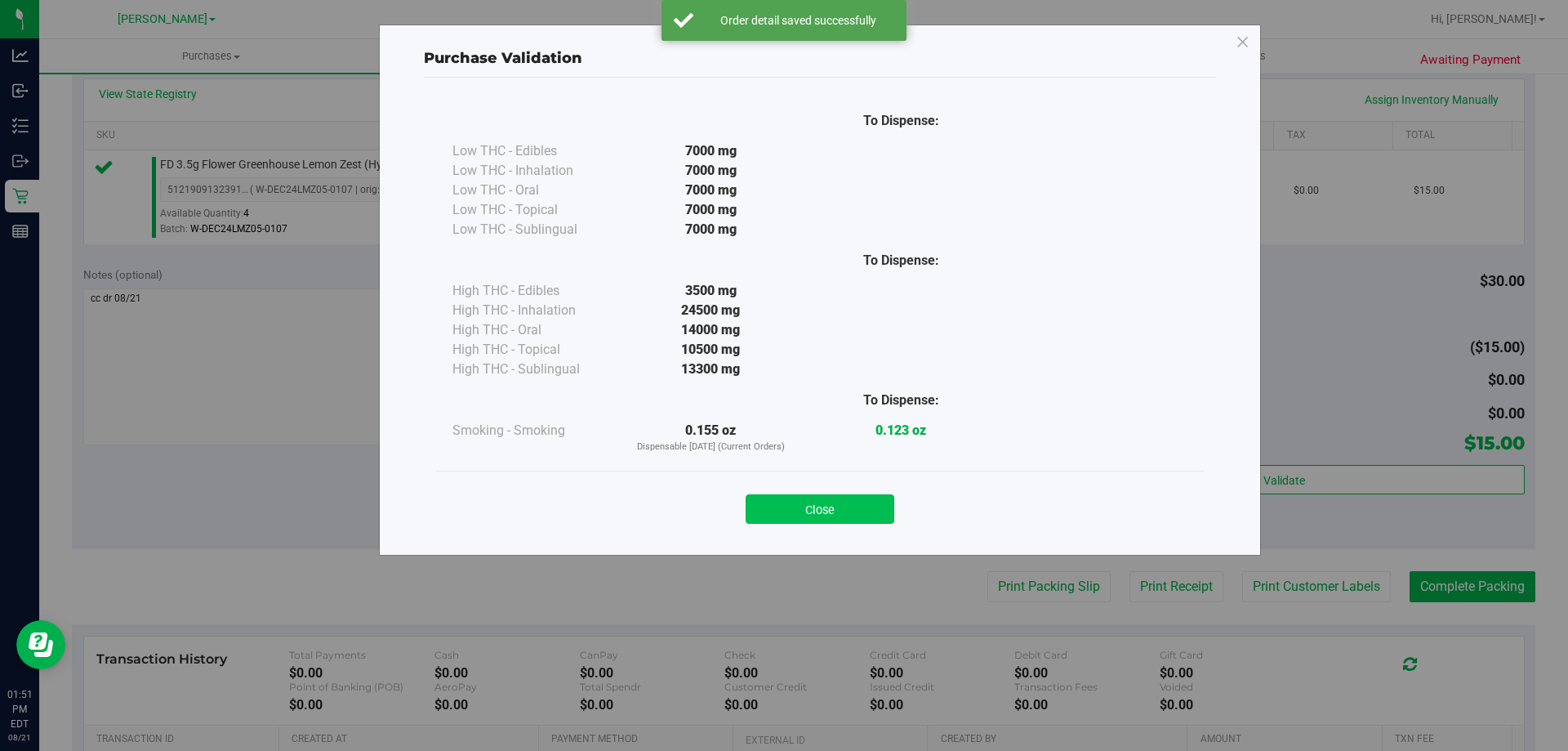
click at [844, 512] on button "Close" at bounding box center [820, 508] width 149 height 30
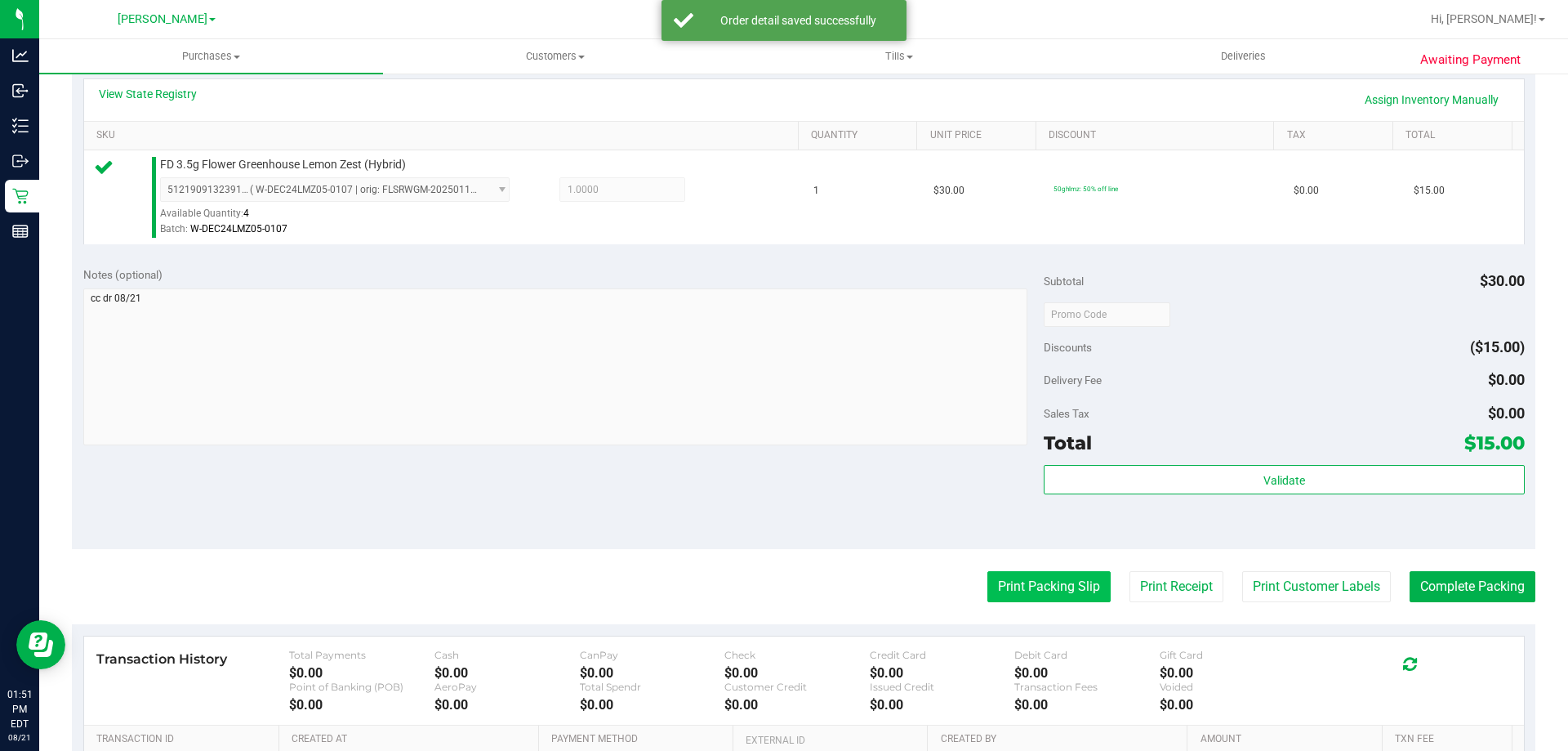
click at [1039, 589] on button "Print Packing Slip" at bounding box center [1049, 587] width 123 height 31
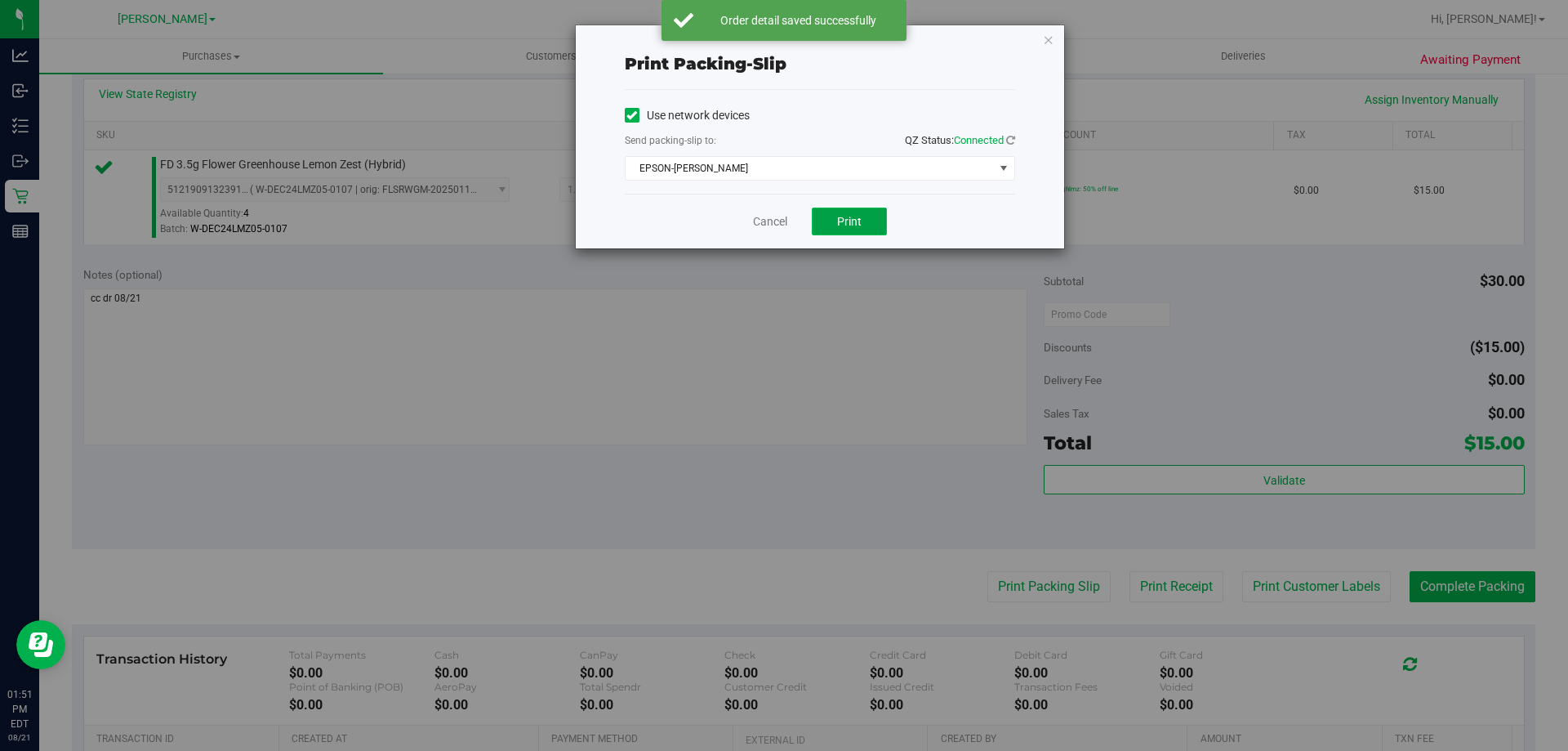
click at [838, 229] on button "Print" at bounding box center [849, 221] width 75 height 28
click at [771, 217] on link "Cancel" at bounding box center [770, 222] width 34 height 17
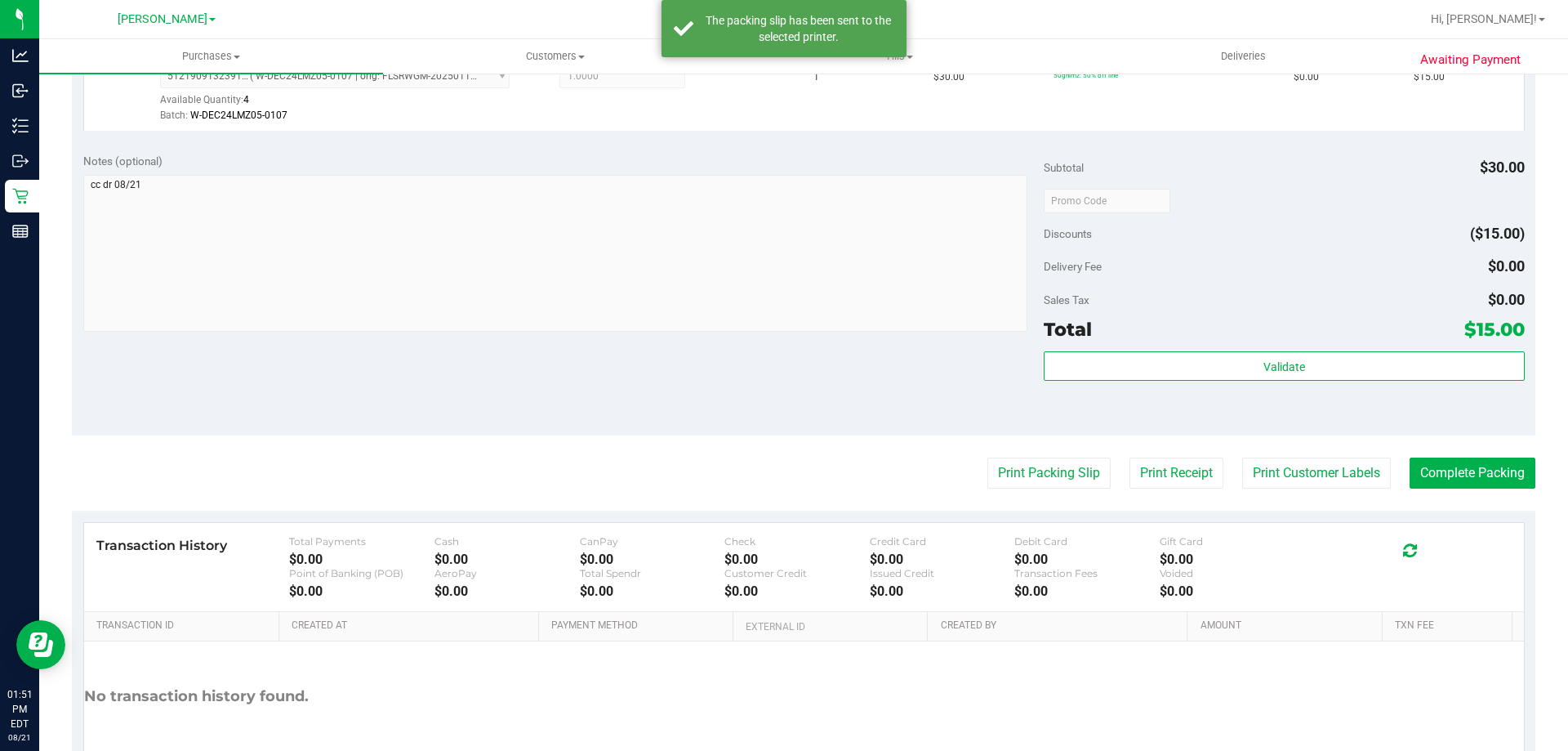
scroll to position [585, 0]
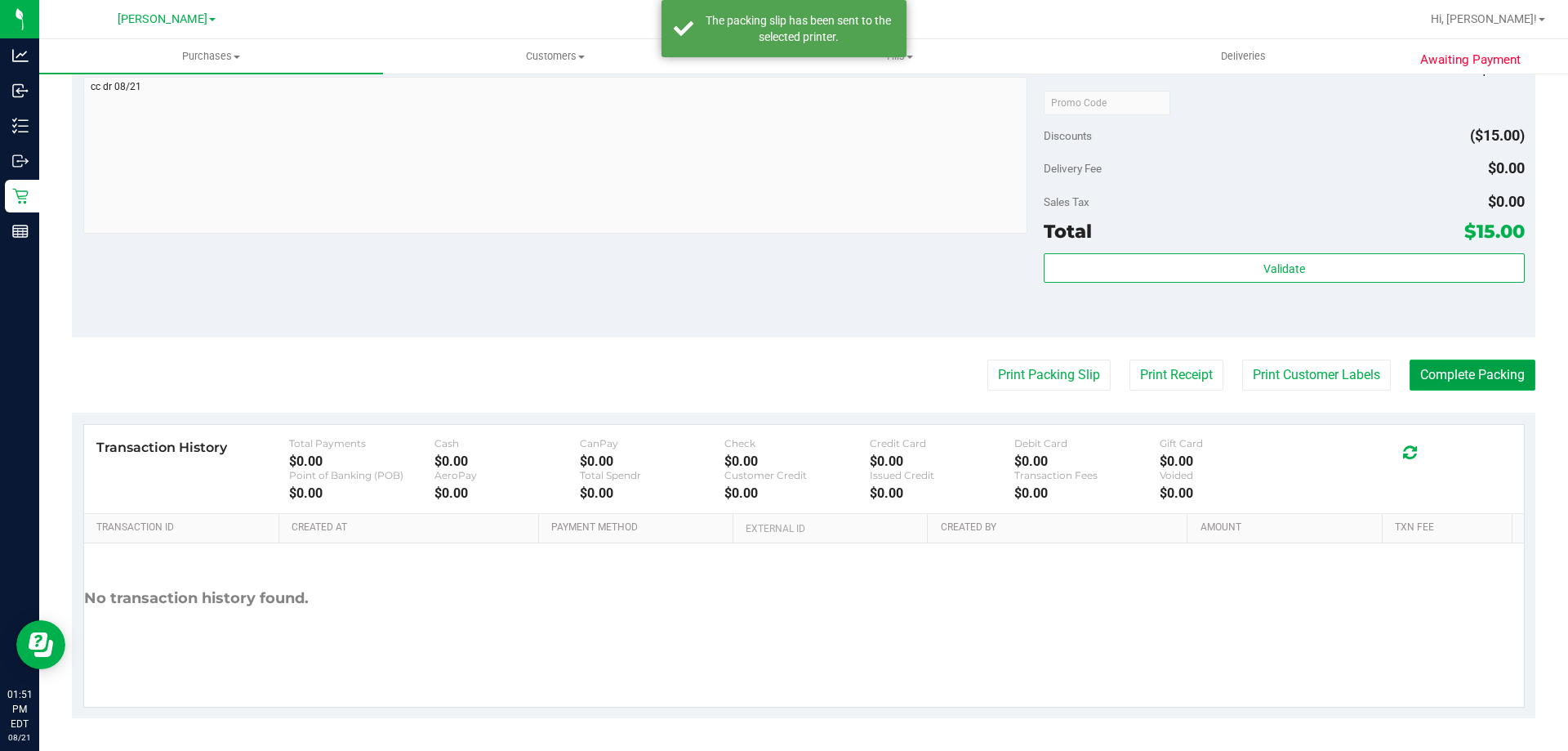
click at [1450, 374] on button "Complete Packing" at bounding box center [1473, 375] width 126 height 31
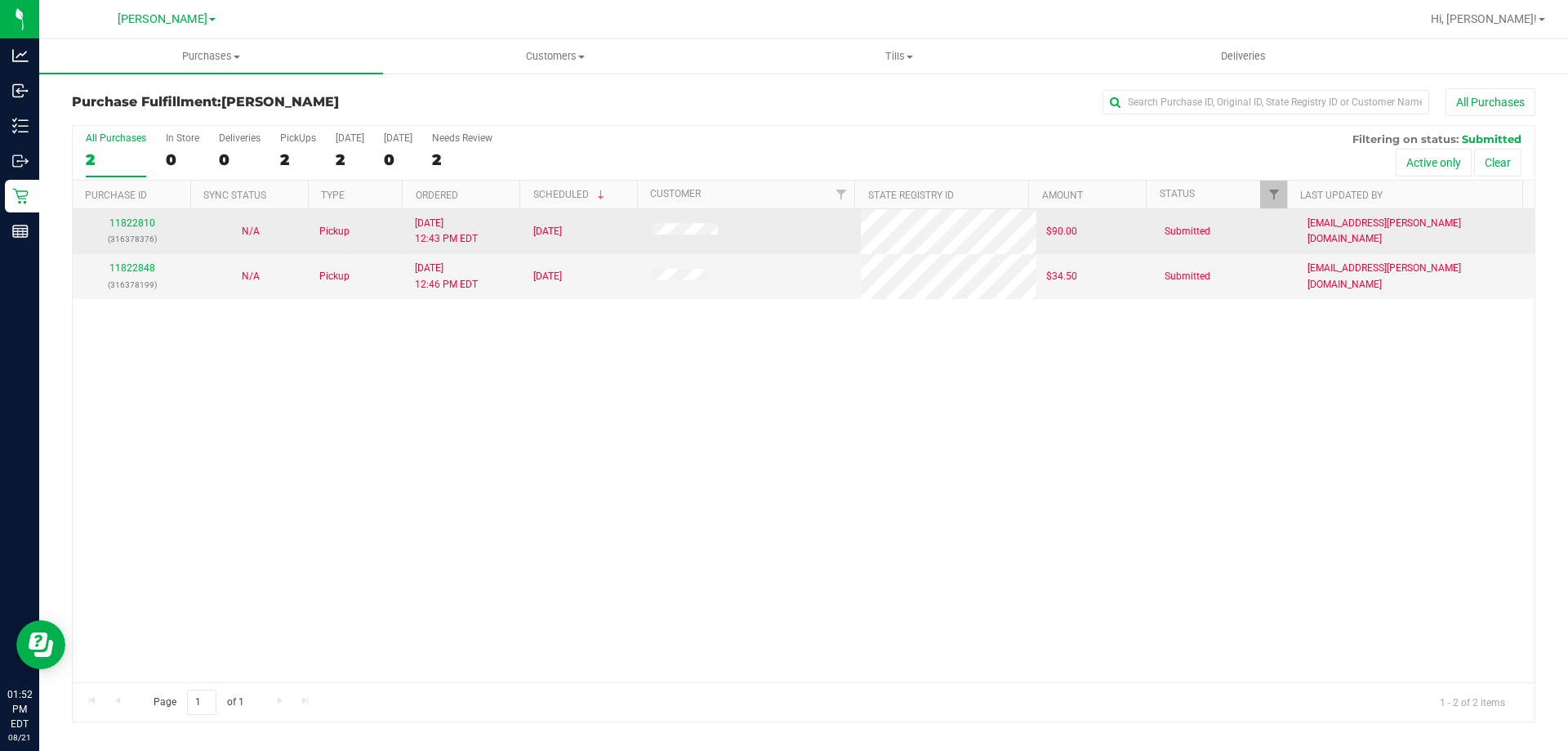
click at [138, 217] on div "11822810 (316378376)" at bounding box center [131, 231] width 98 height 31
click at [138, 221] on link "11822810" at bounding box center [133, 223] width 46 height 11
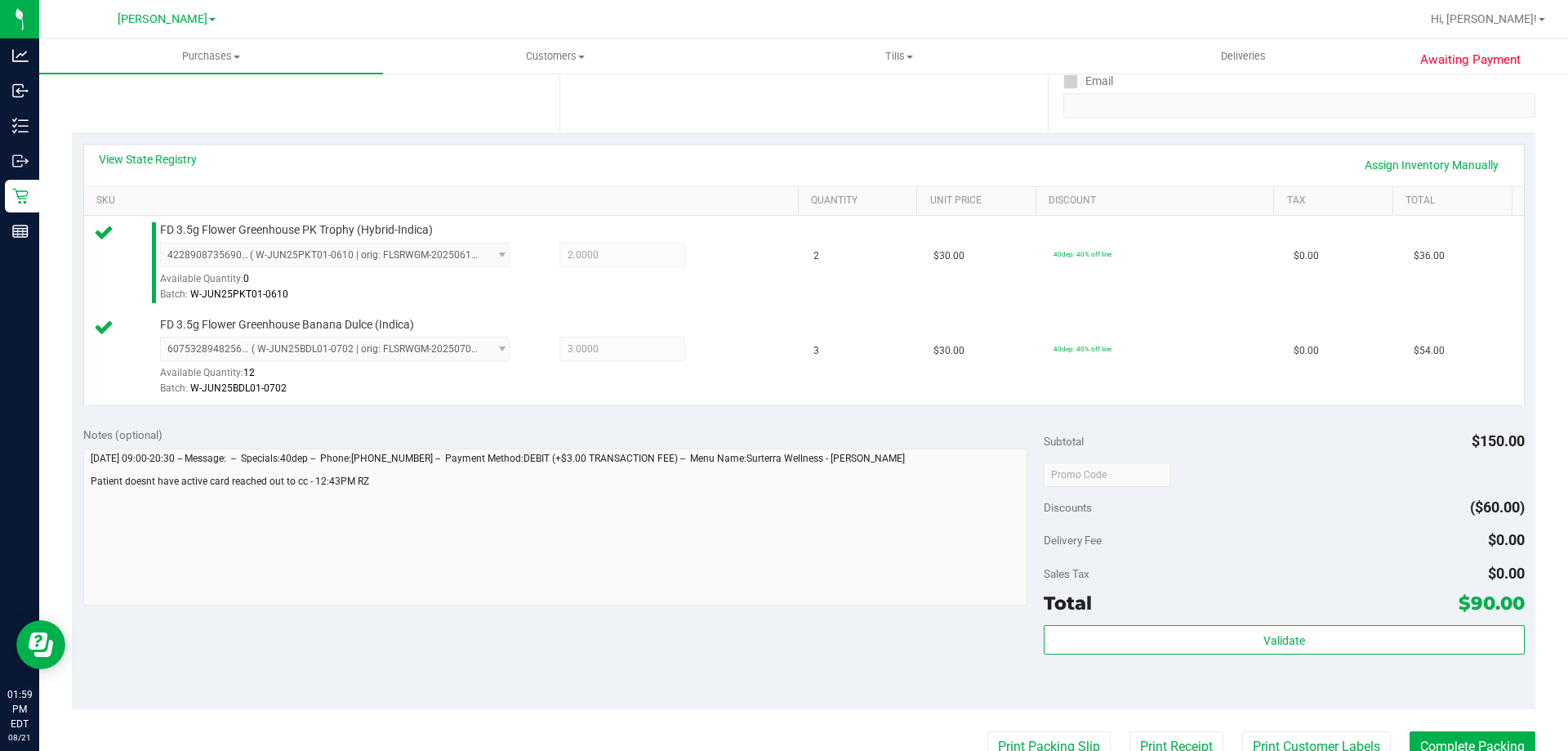
scroll to position [357, 0]
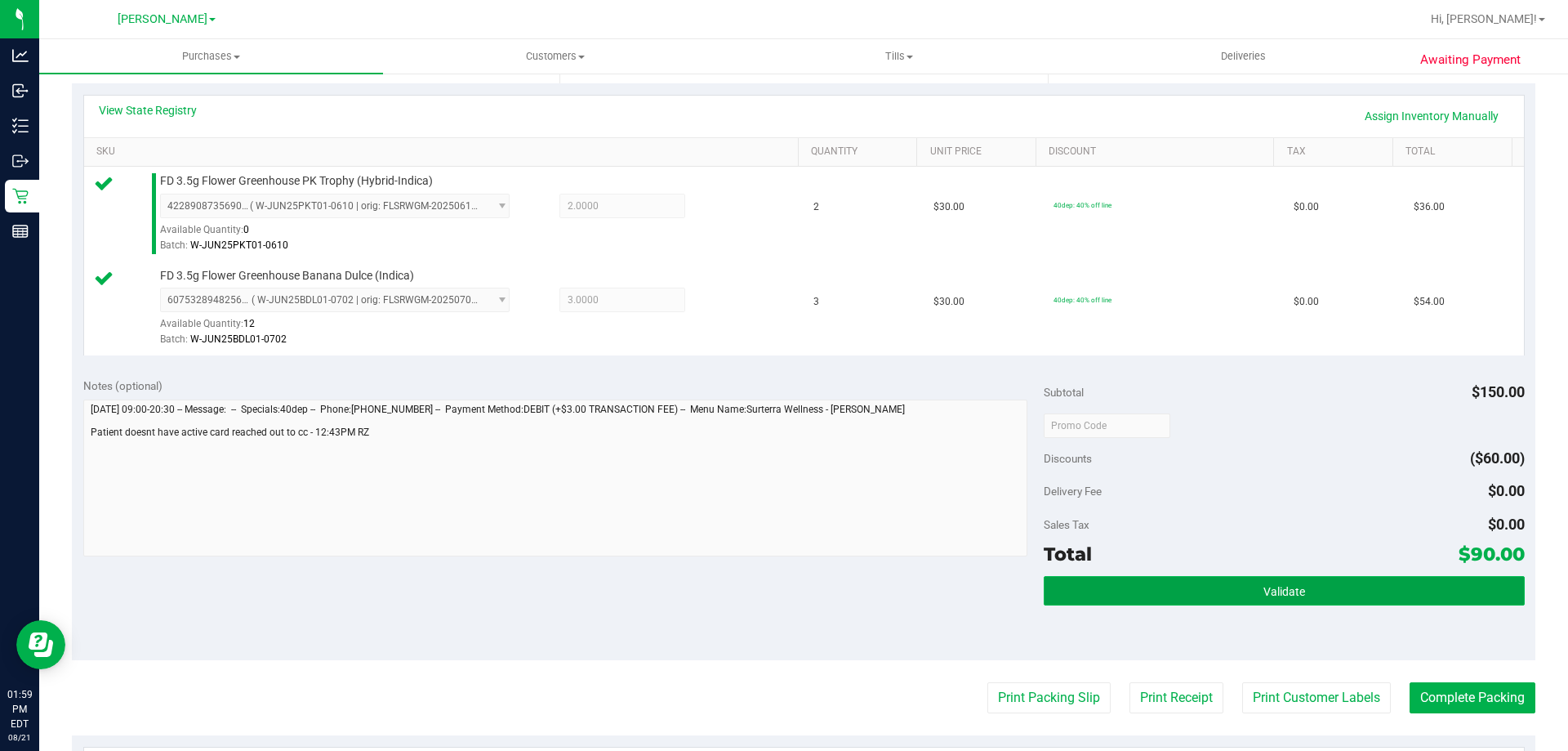
click at [1225, 592] on button "Validate" at bounding box center [1283, 590] width 480 height 30
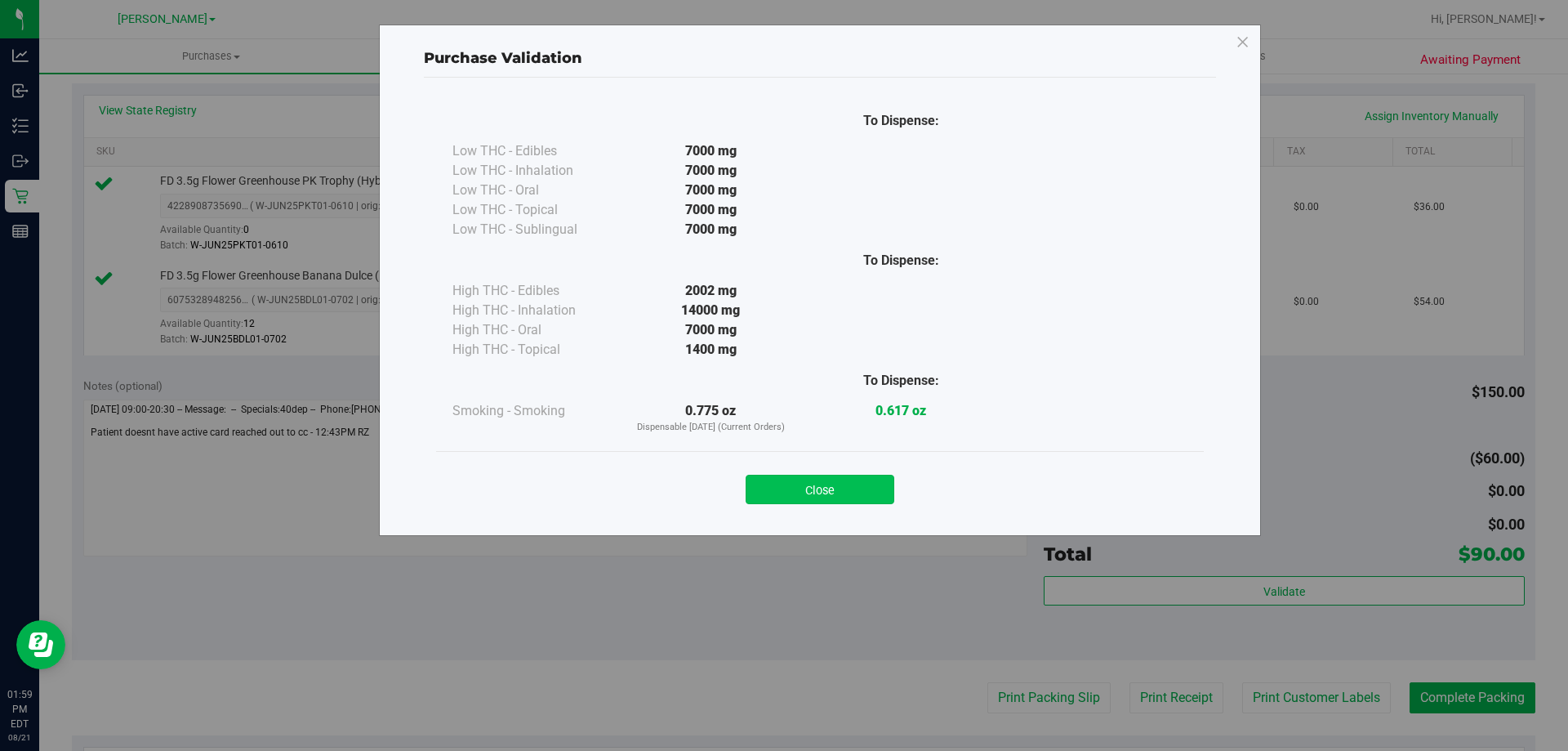
click at [823, 483] on button "Close" at bounding box center [820, 489] width 149 height 30
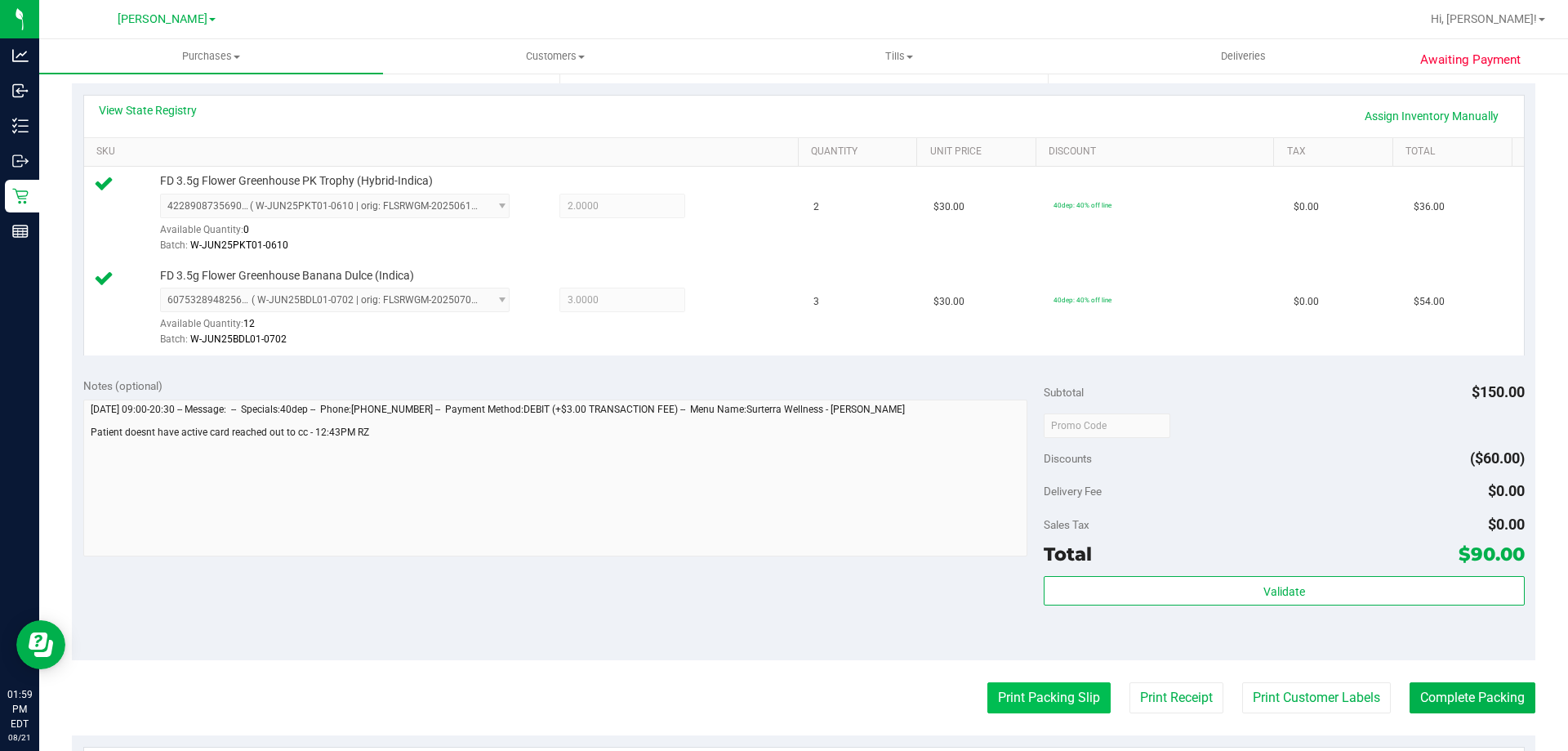
click at [1036, 691] on button "Print Packing Slip" at bounding box center [1049, 697] width 123 height 31
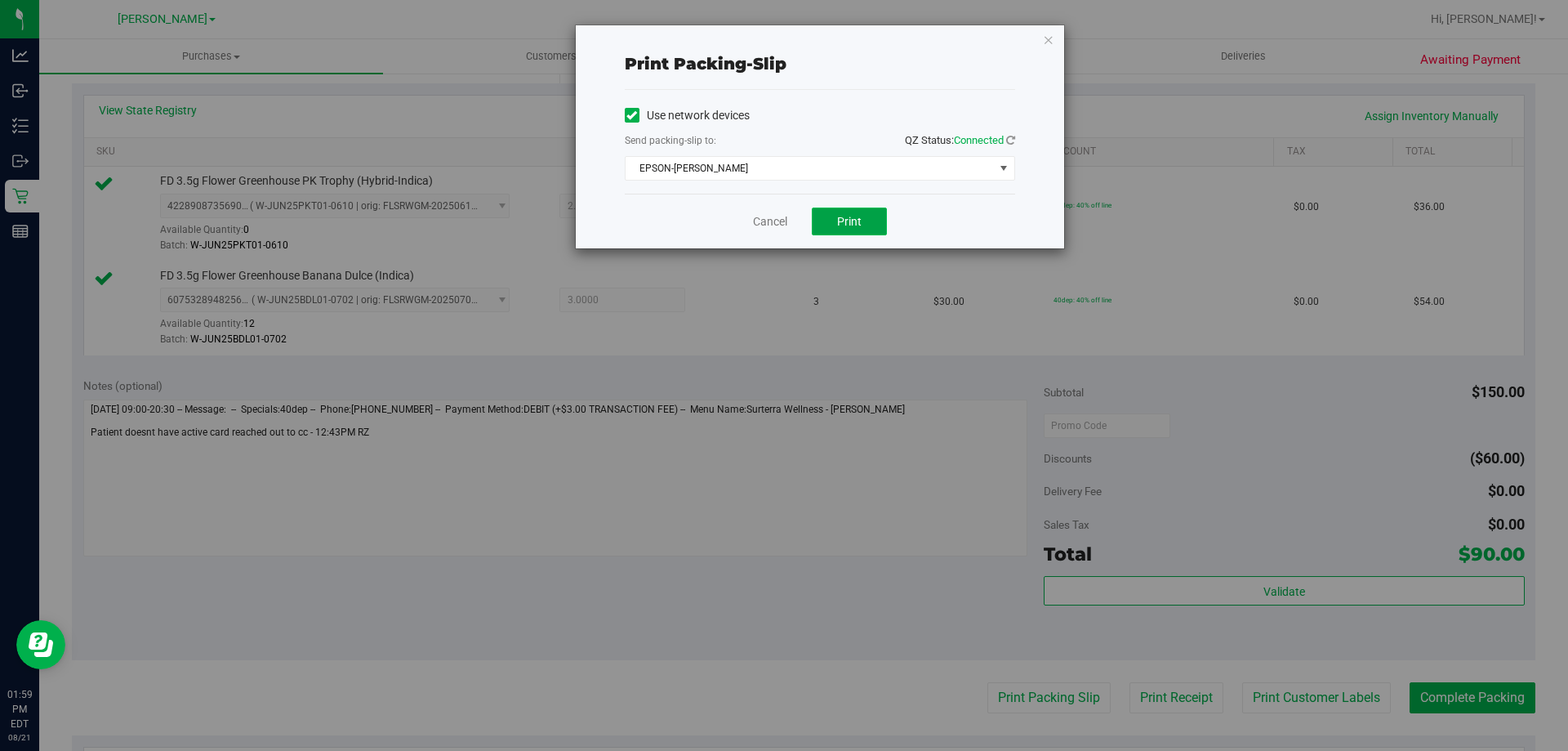
click at [858, 221] on span "Print" at bounding box center [849, 222] width 25 height 13
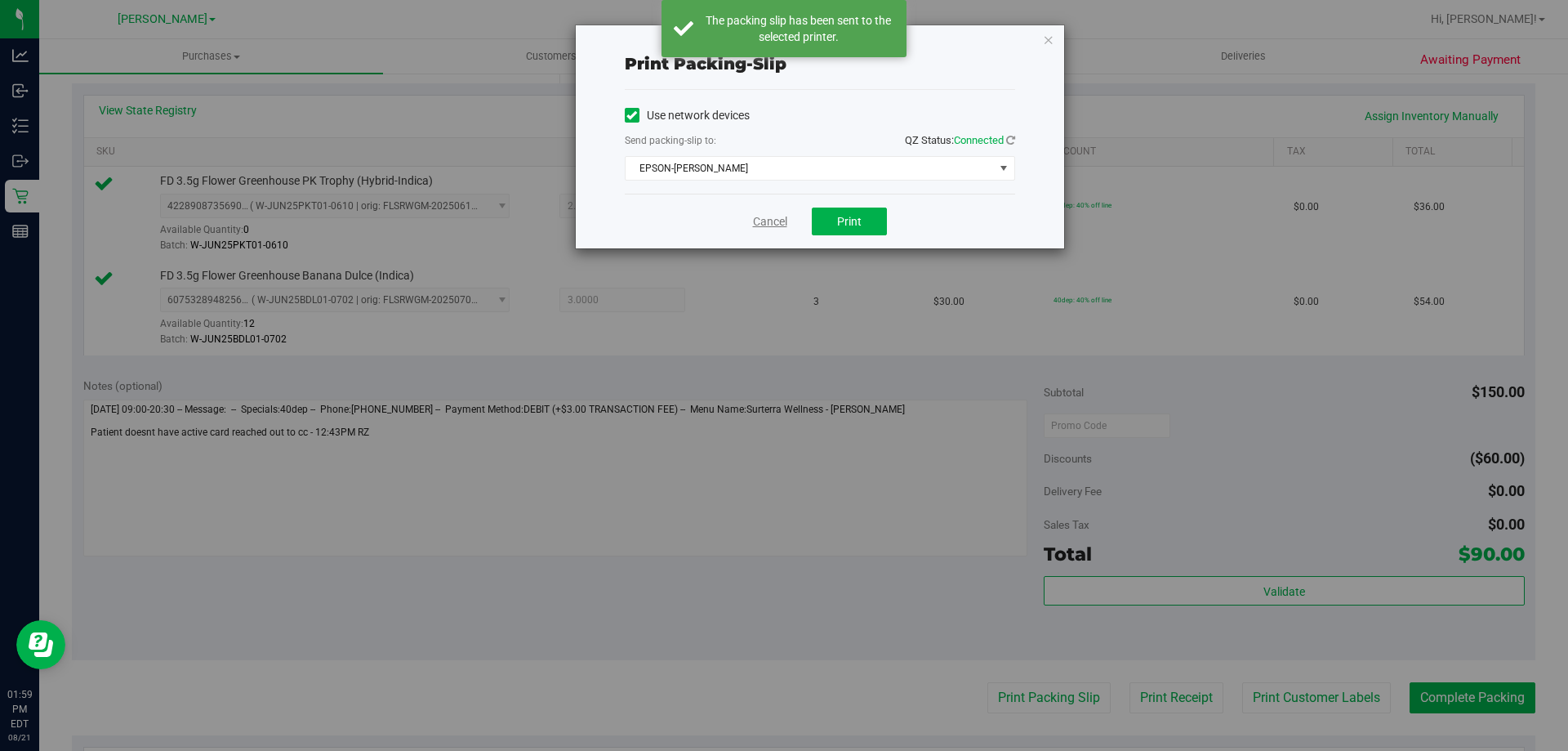
click at [778, 223] on link "Cancel" at bounding box center [770, 222] width 34 height 17
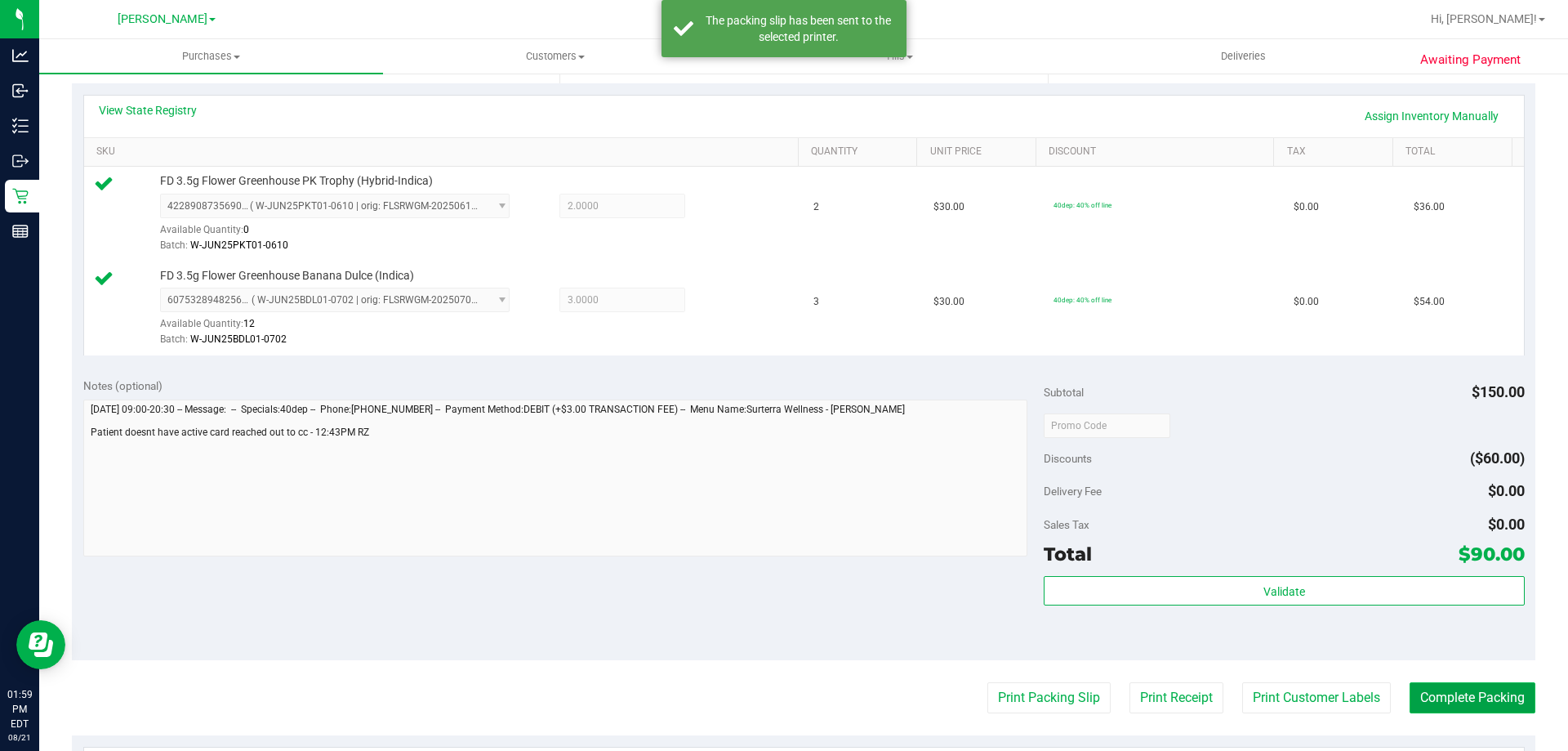
click at [1461, 702] on button "Complete Packing" at bounding box center [1473, 697] width 126 height 31
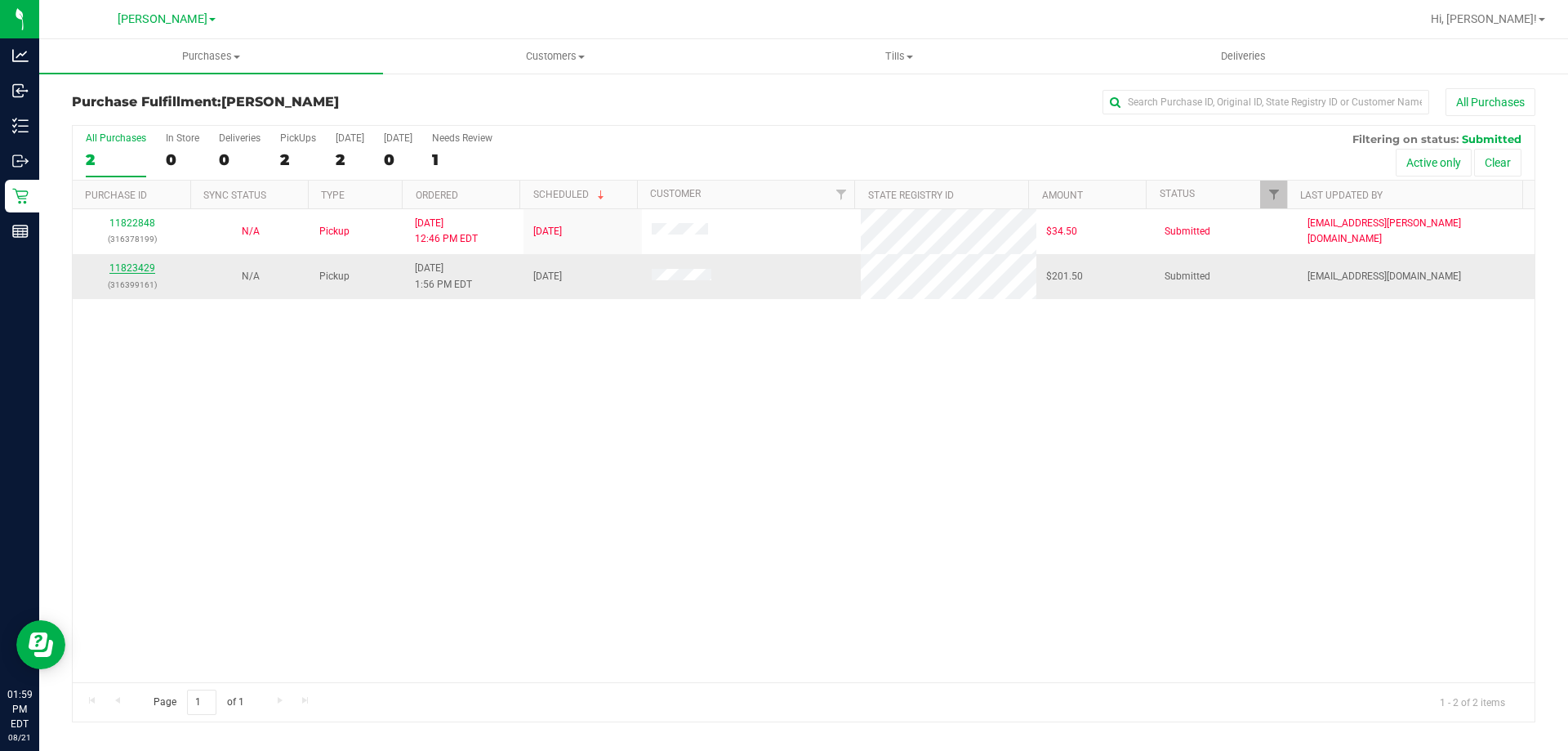
click at [125, 272] on link "11823429" at bounding box center [133, 268] width 46 height 11
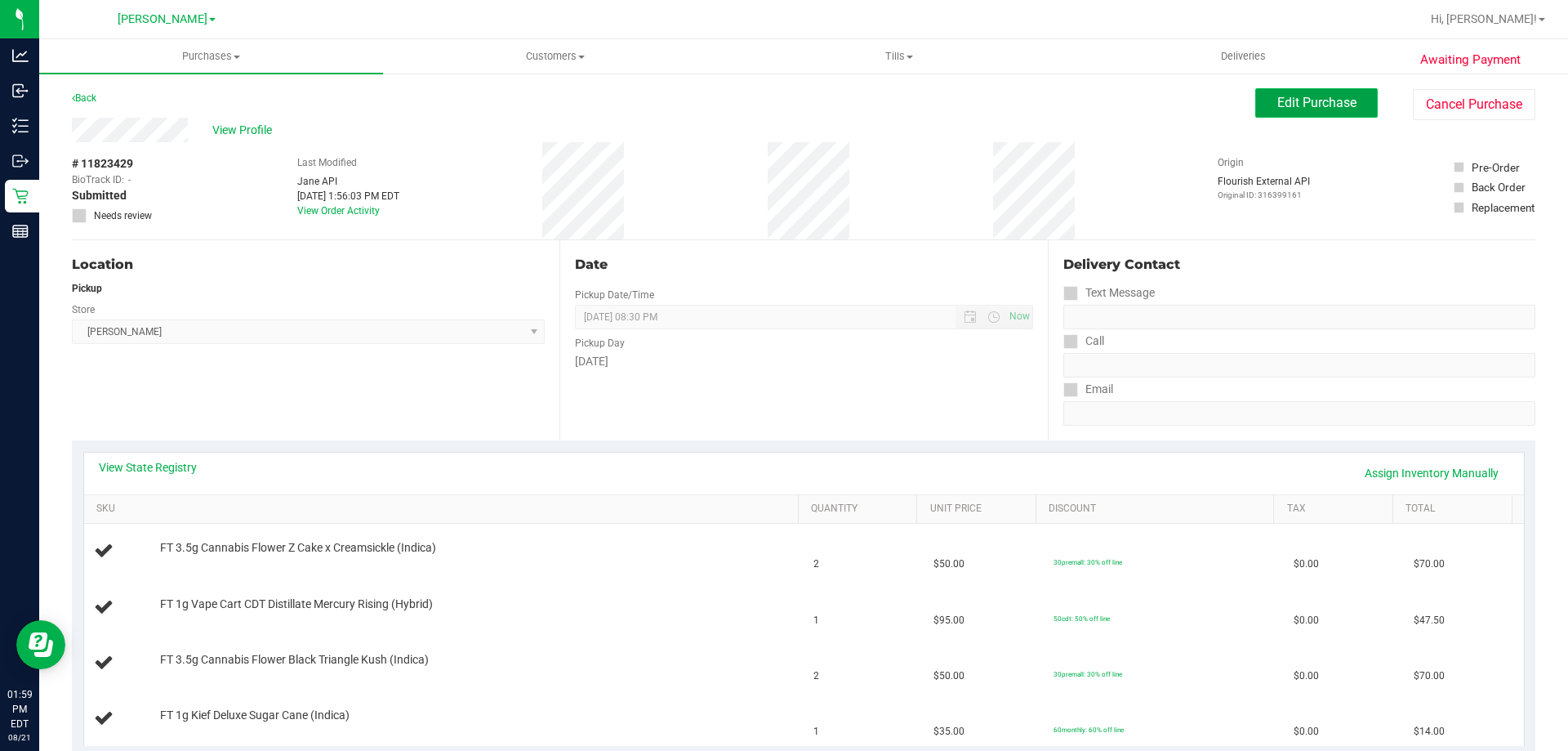
click at [1279, 99] on span "Edit Purchase" at bounding box center [1316, 102] width 79 height 15
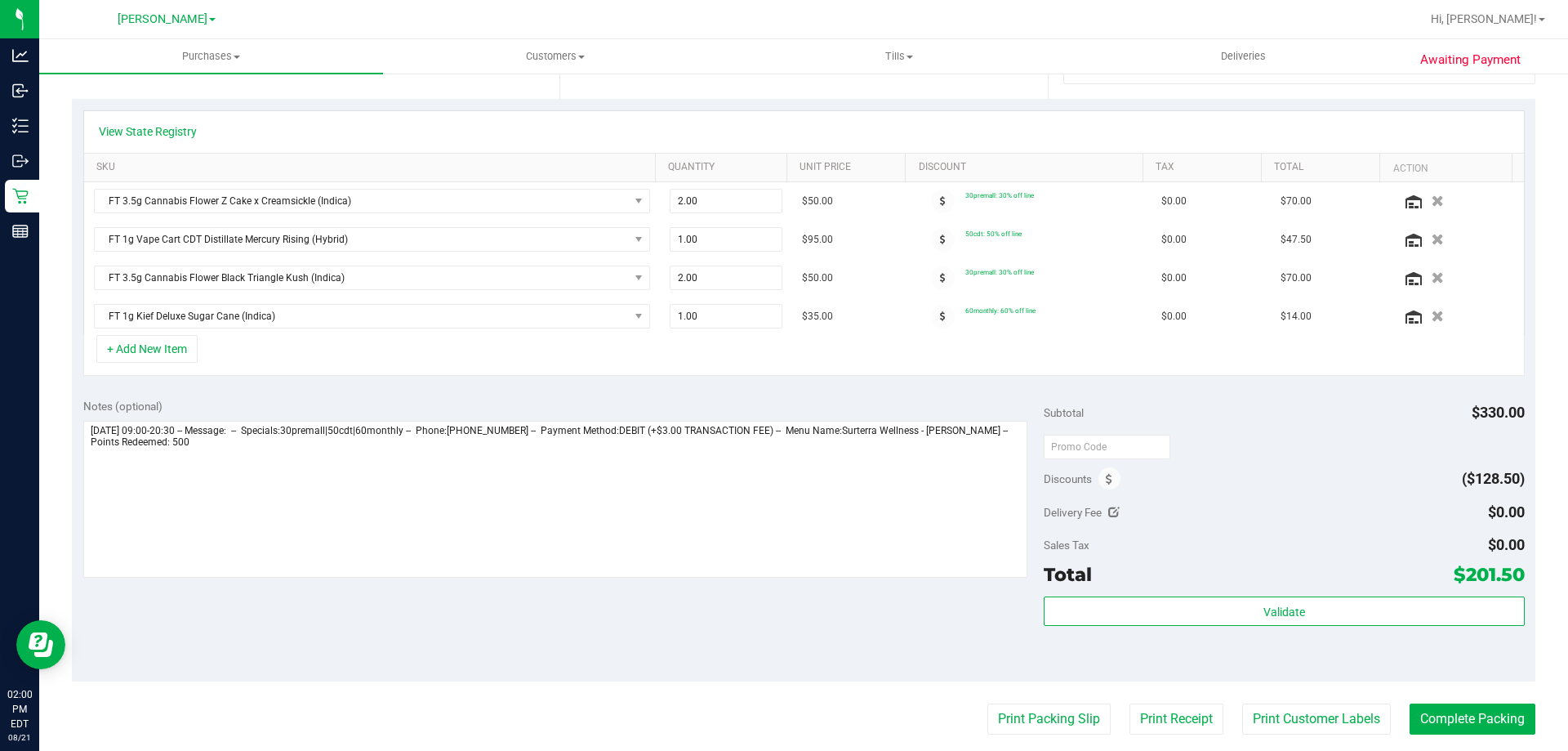
scroll to position [409, 0]
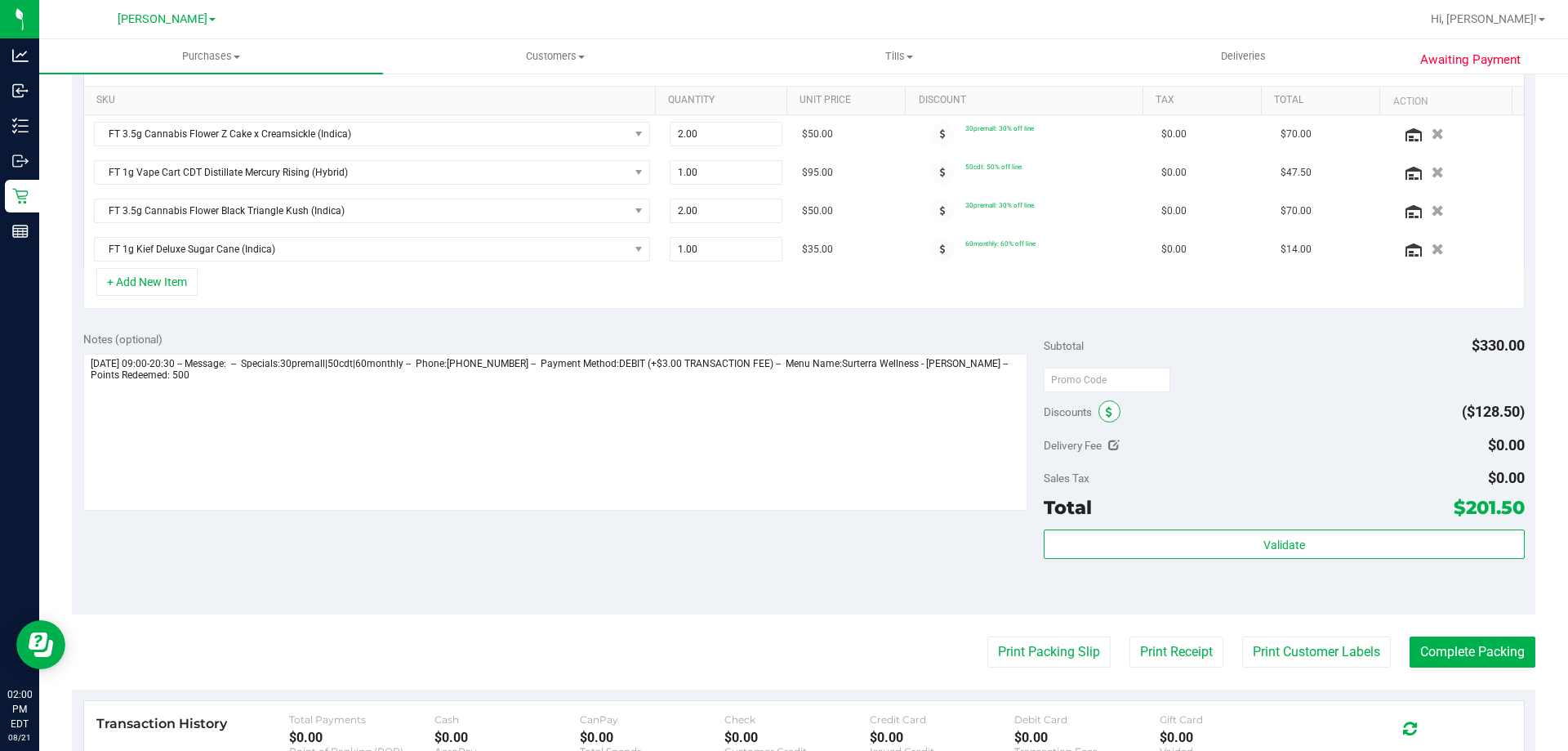
click at [1106, 407] on icon at bounding box center [1109, 413] width 7 height 11
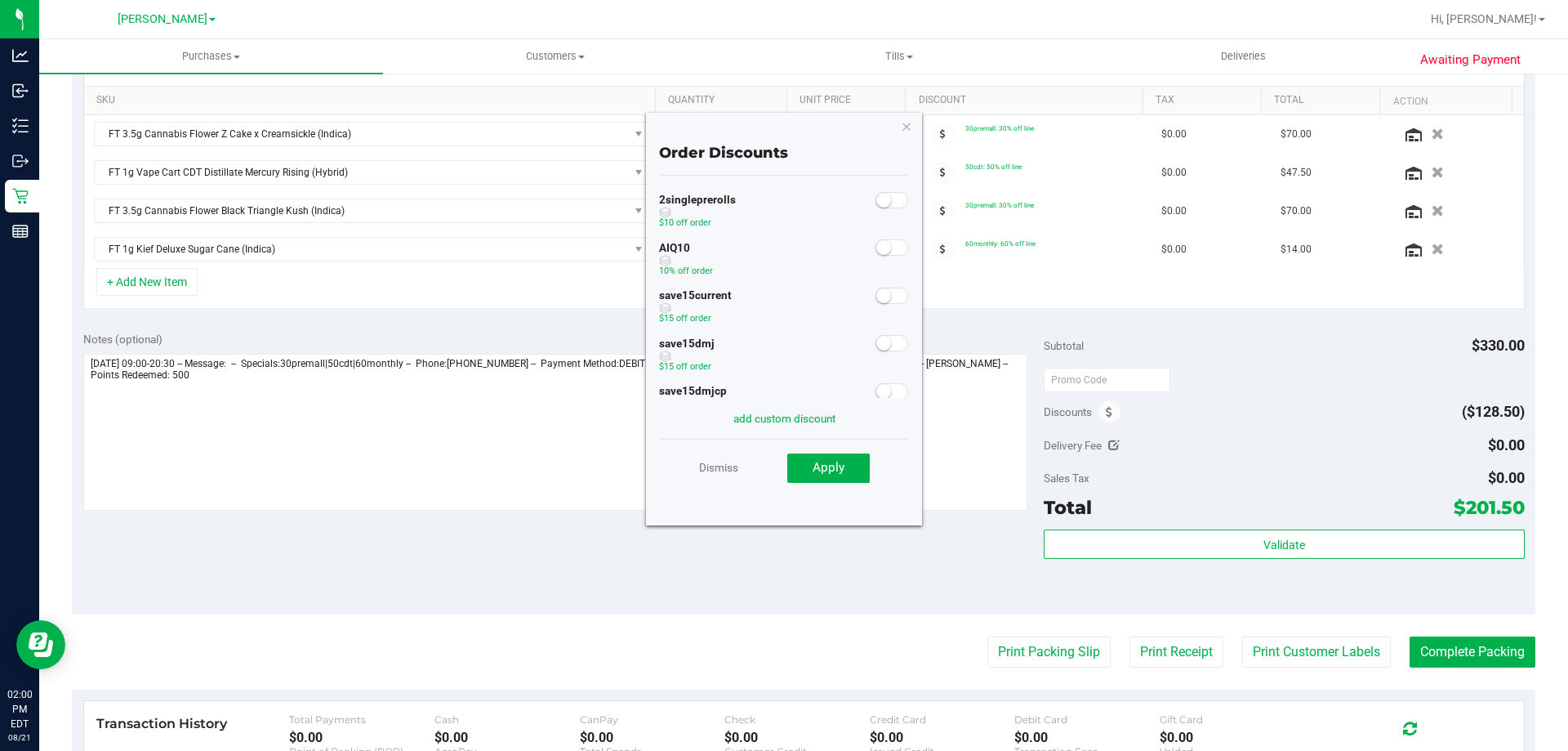
click at [881, 249] on span at bounding box center [892, 247] width 32 height 16
click at [835, 475] on span "Apply" at bounding box center [828, 466] width 32 height 14
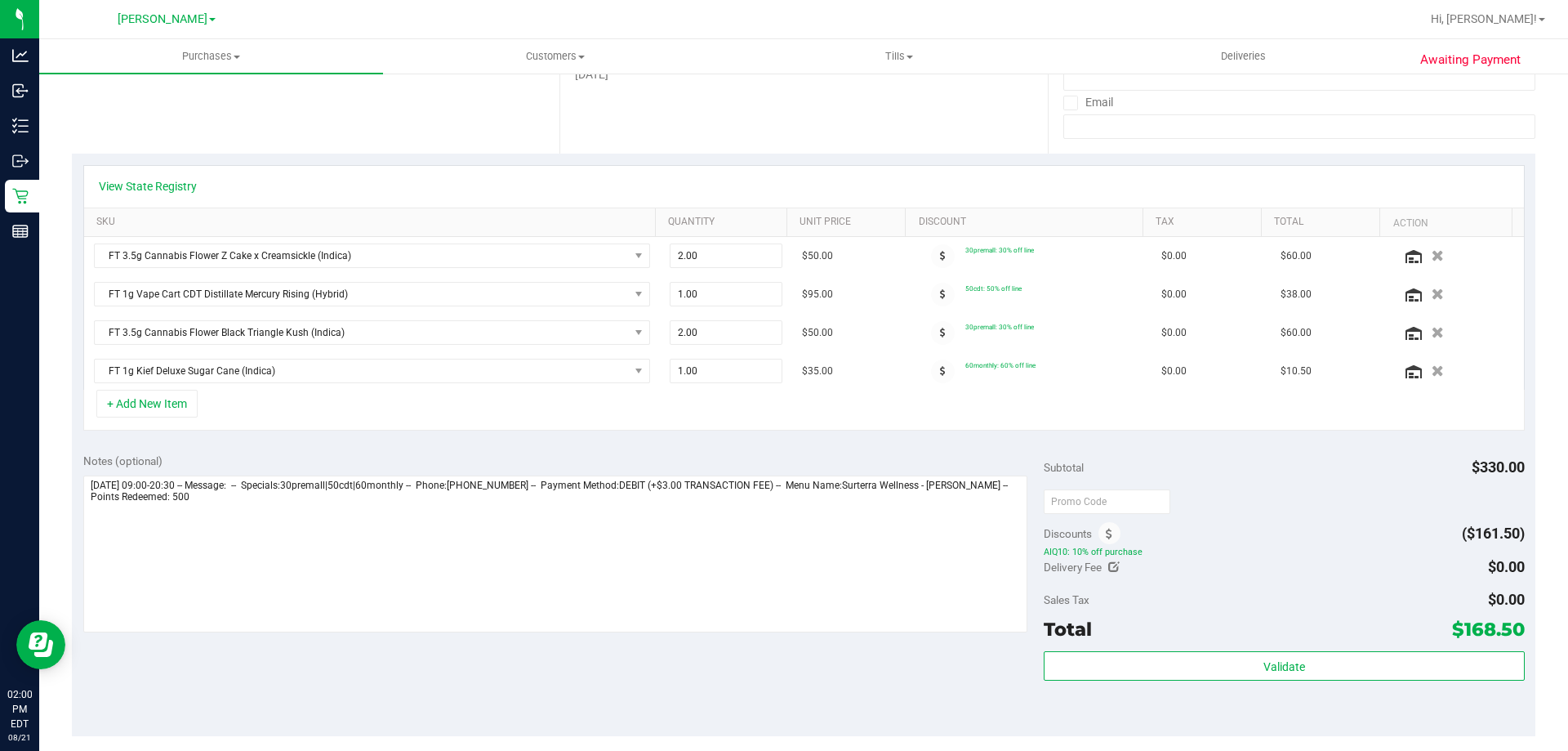
scroll to position [0, 0]
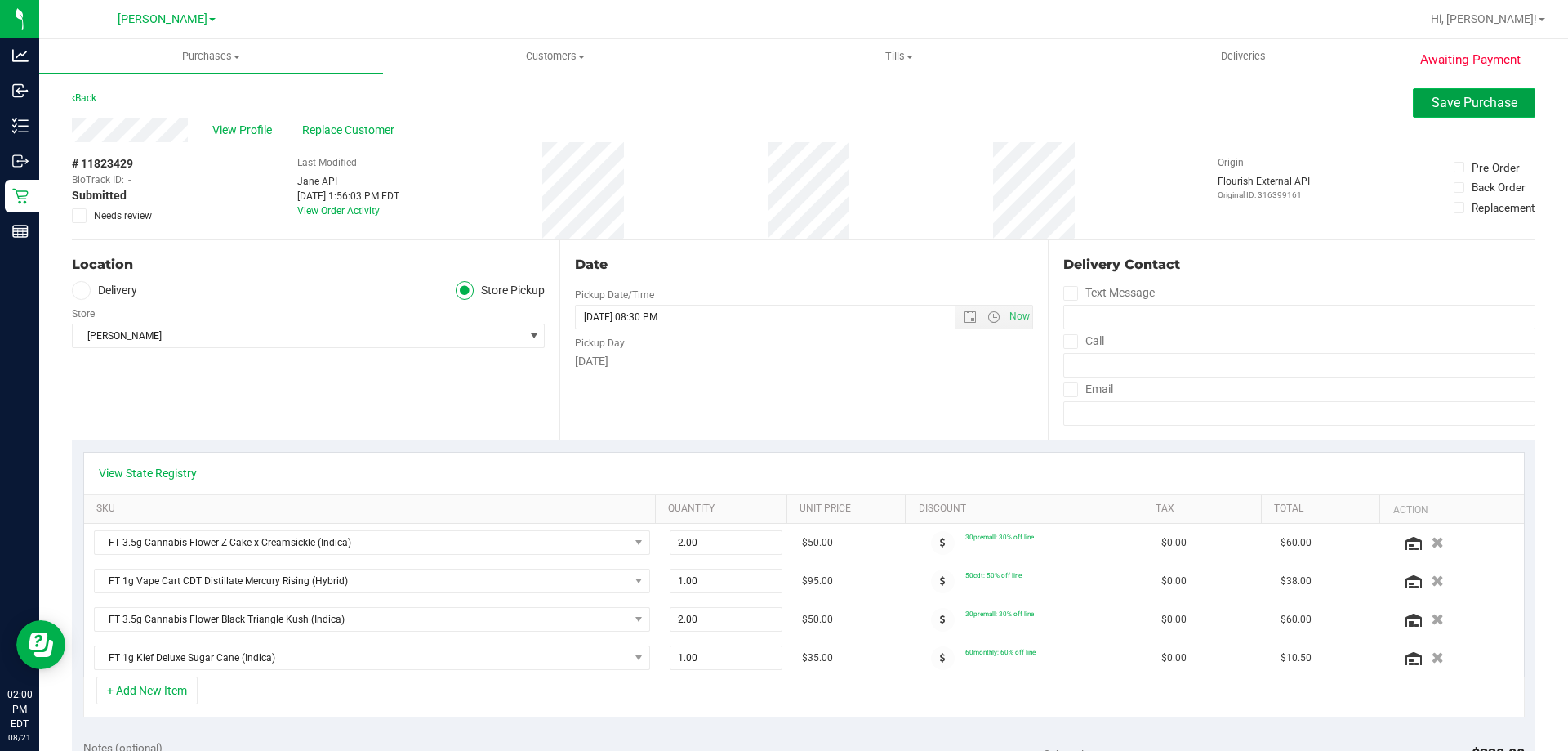
click at [1439, 93] on button "Save Purchase" at bounding box center [1473, 102] width 122 height 30
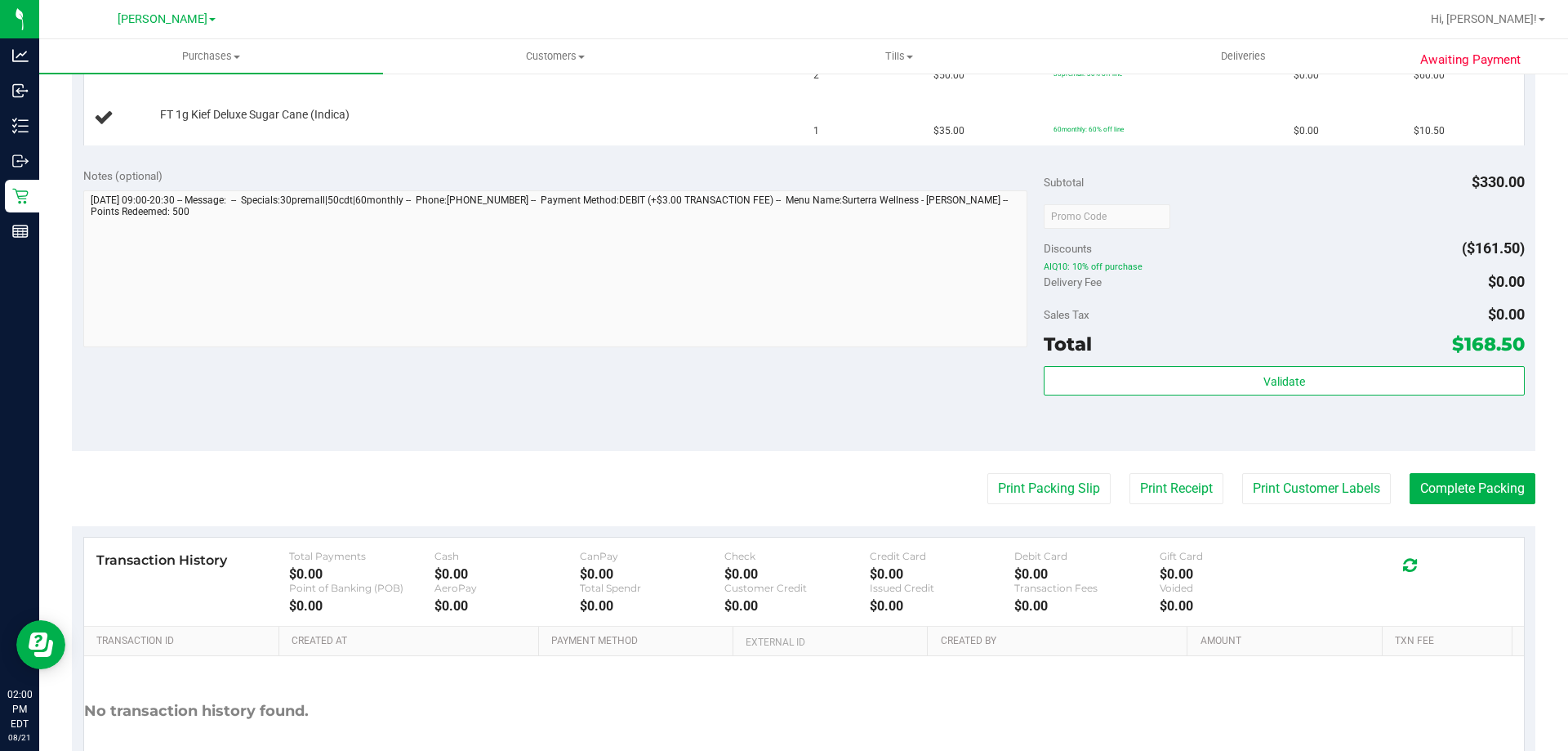
scroll to position [607, 0]
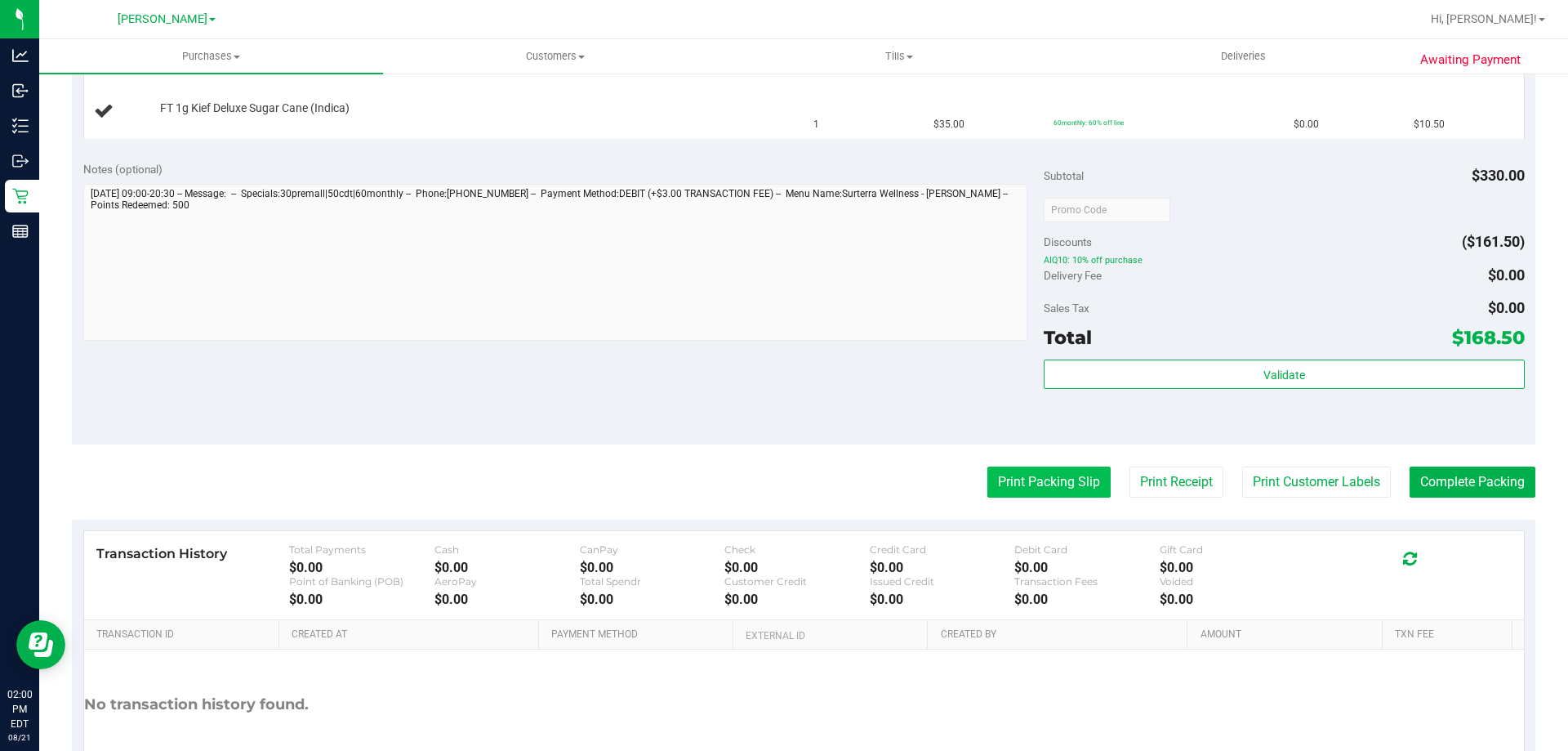
click at [1054, 474] on button "Print Packing Slip" at bounding box center [1049, 482] width 123 height 31
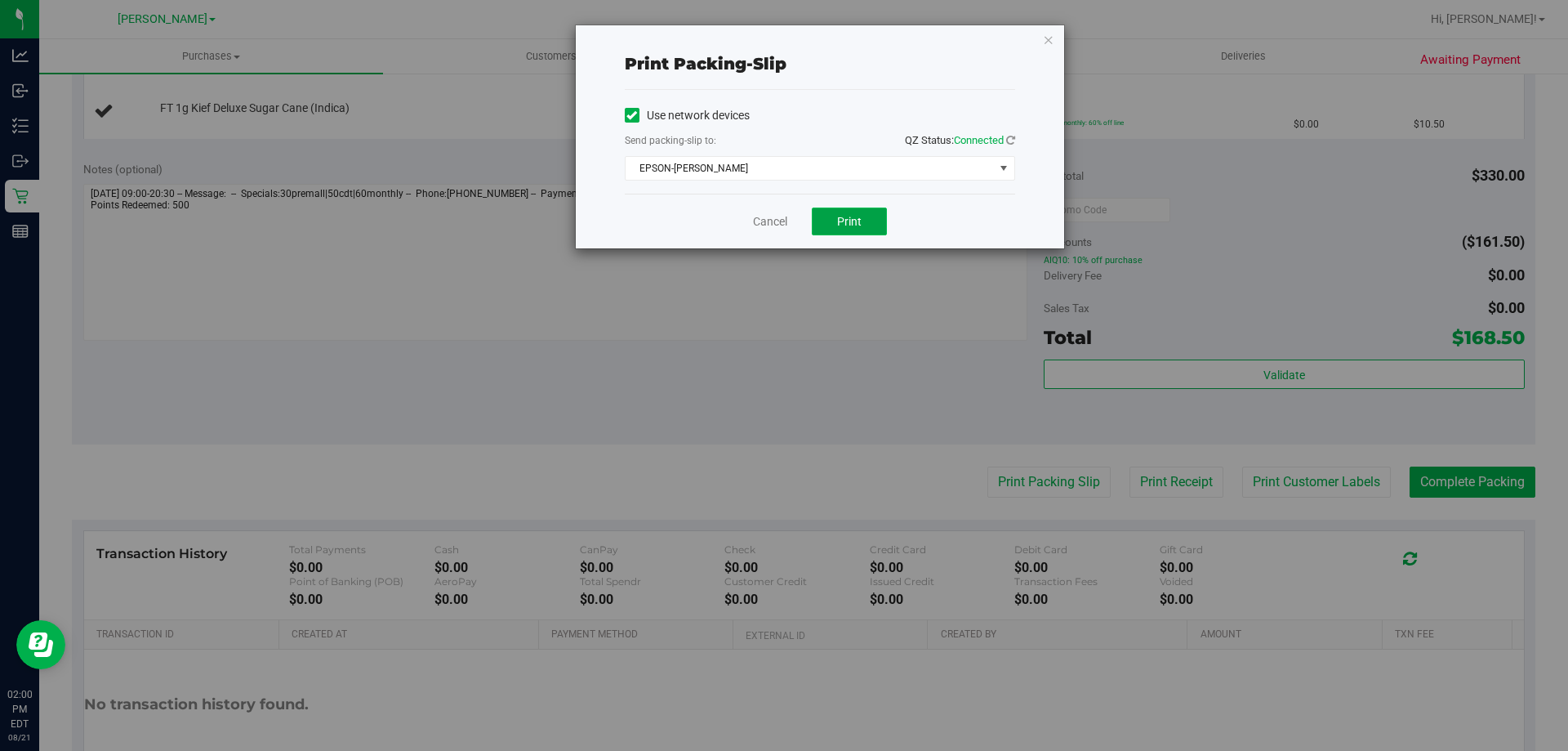
click at [850, 218] on span "Print" at bounding box center [849, 222] width 25 height 13
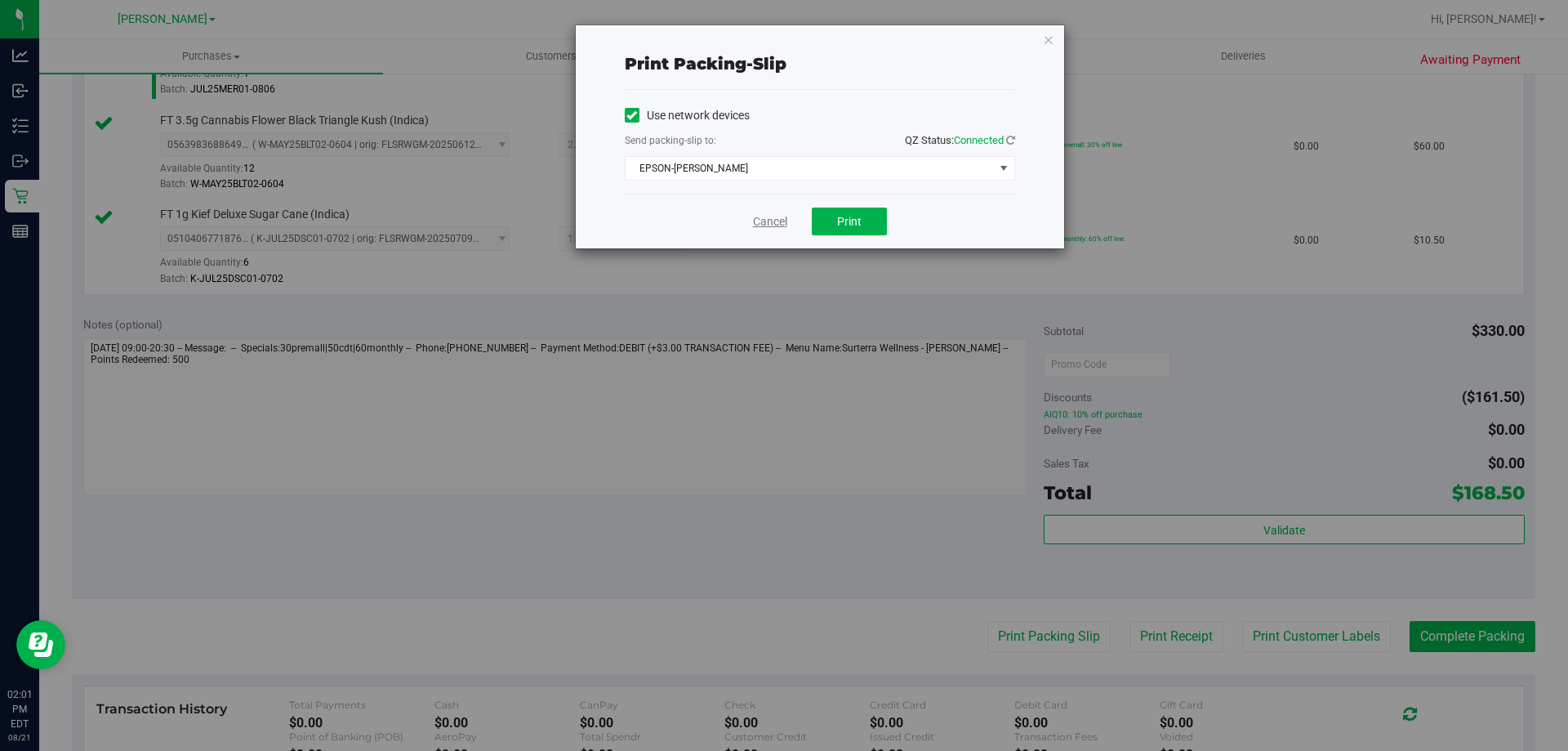
click at [777, 223] on link "Cancel" at bounding box center [770, 222] width 34 height 17
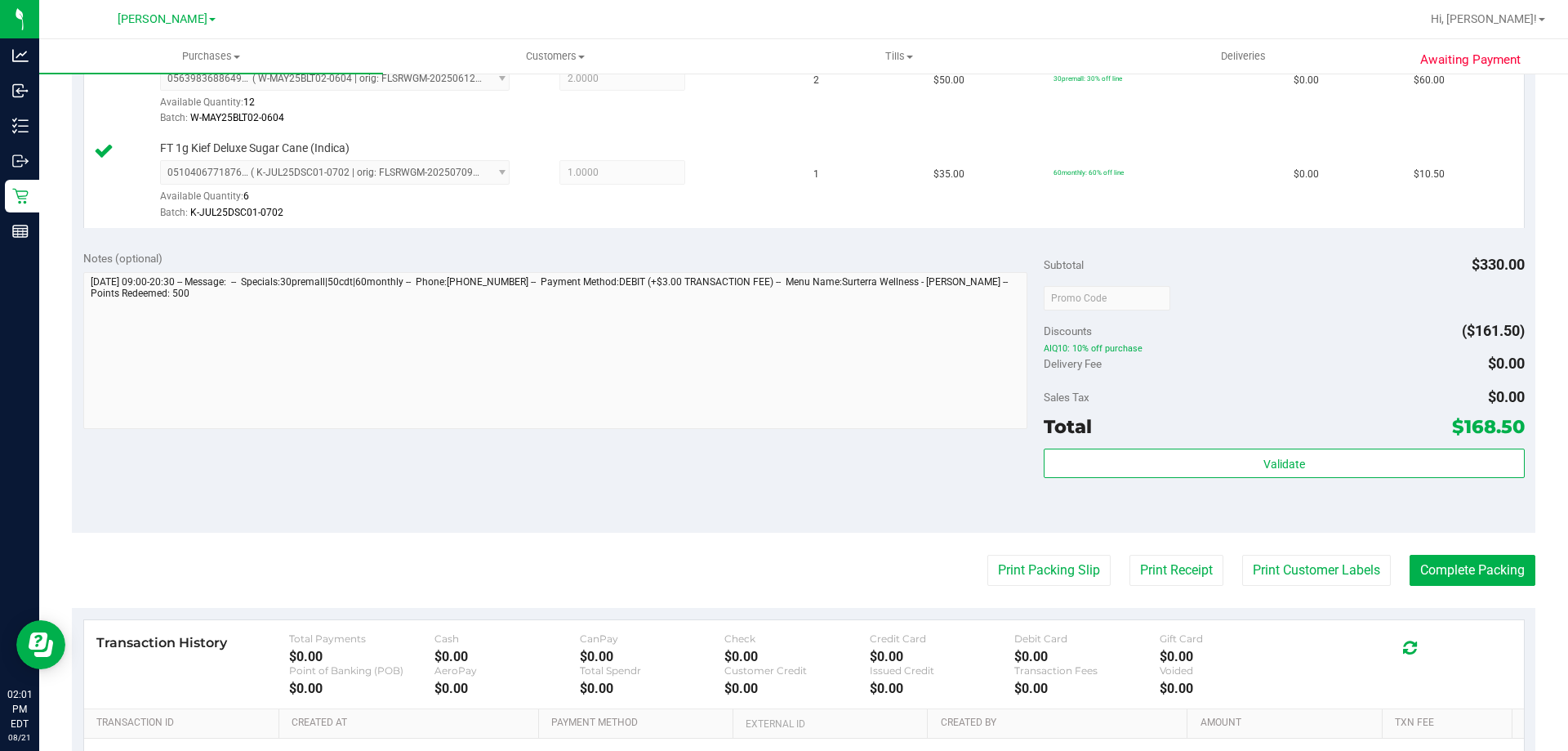
scroll to position [696, 0]
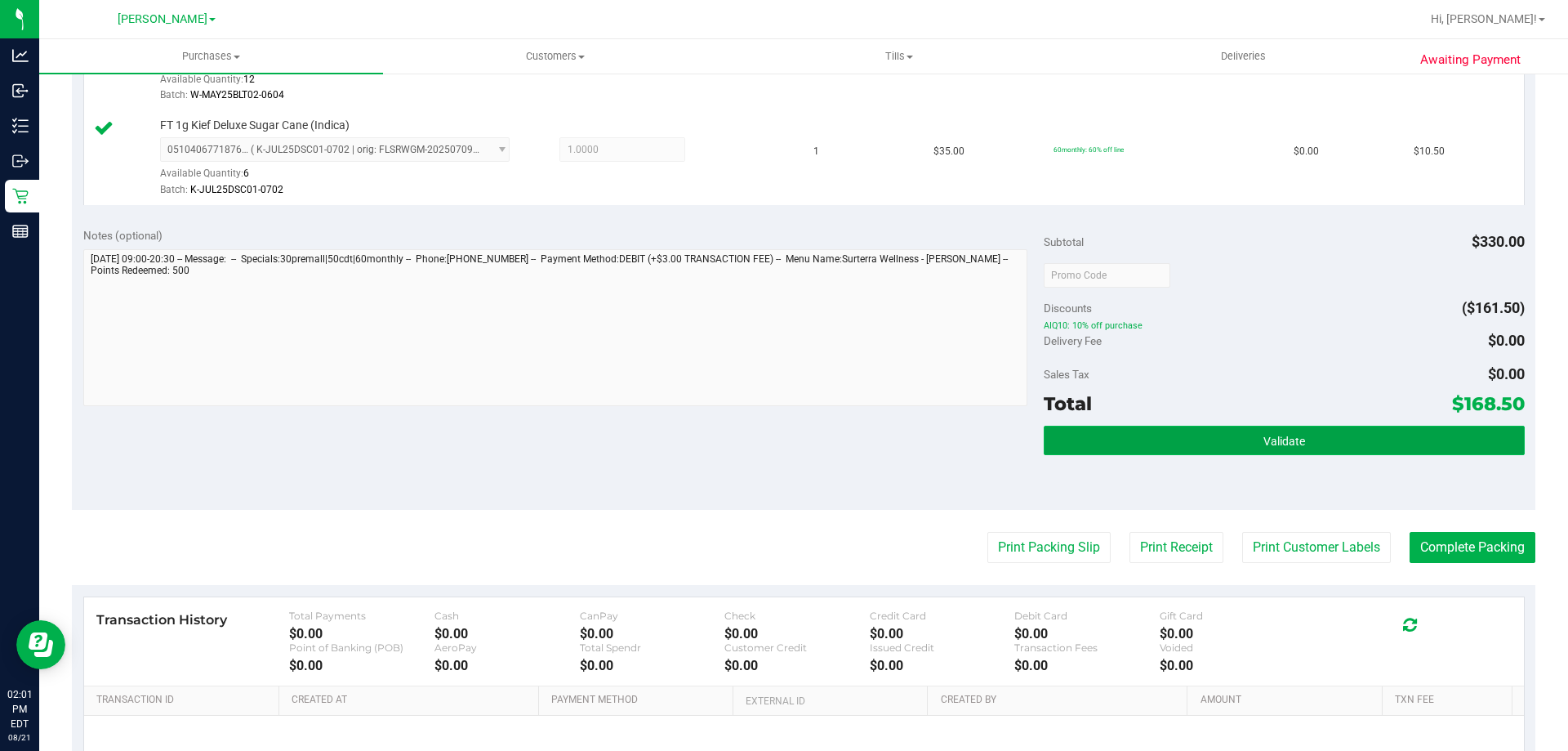
click at [1193, 425] on button "Validate" at bounding box center [1283, 440] width 480 height 30
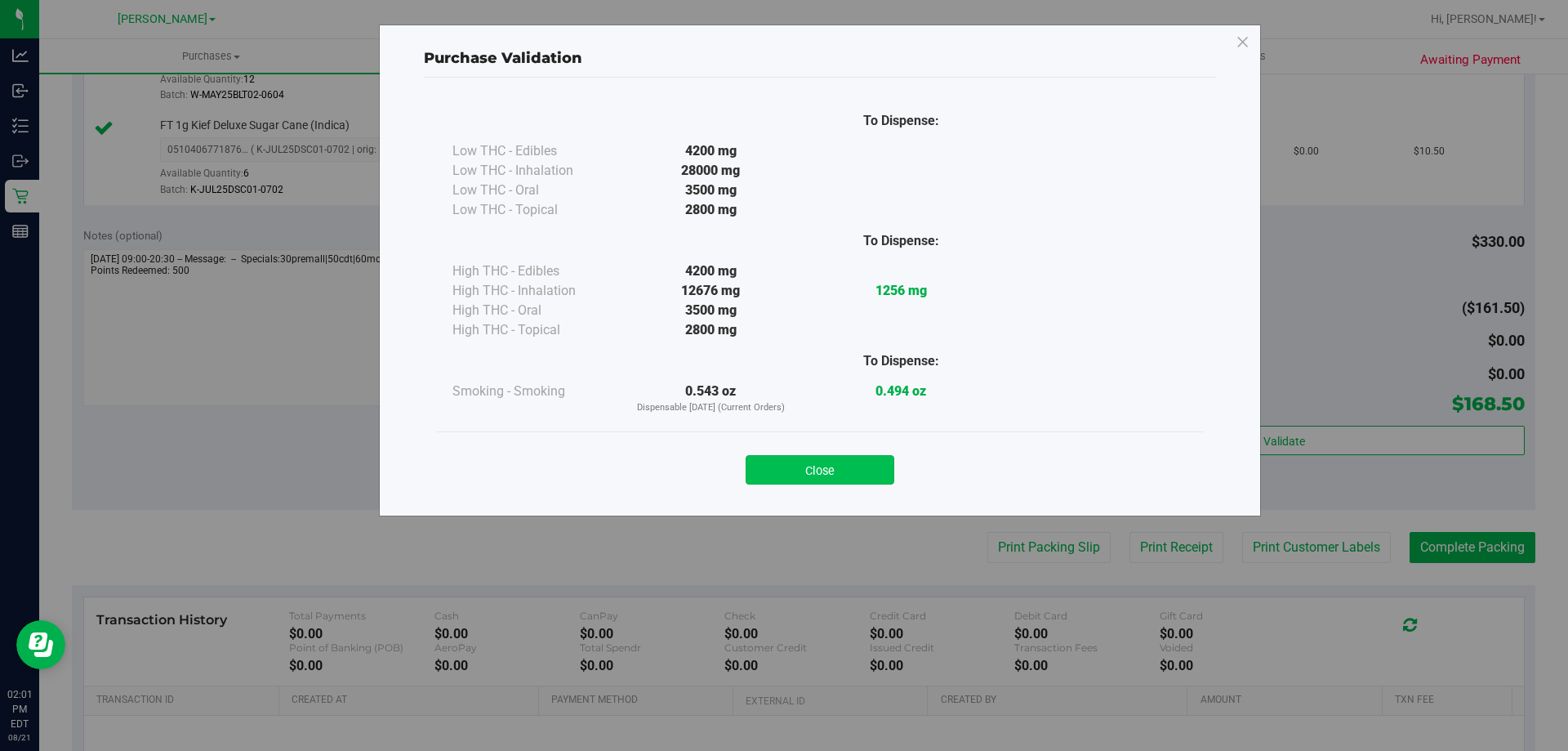
click at [831, 456] on button "Close" at bounding box center [820, 469] width 149 height 30
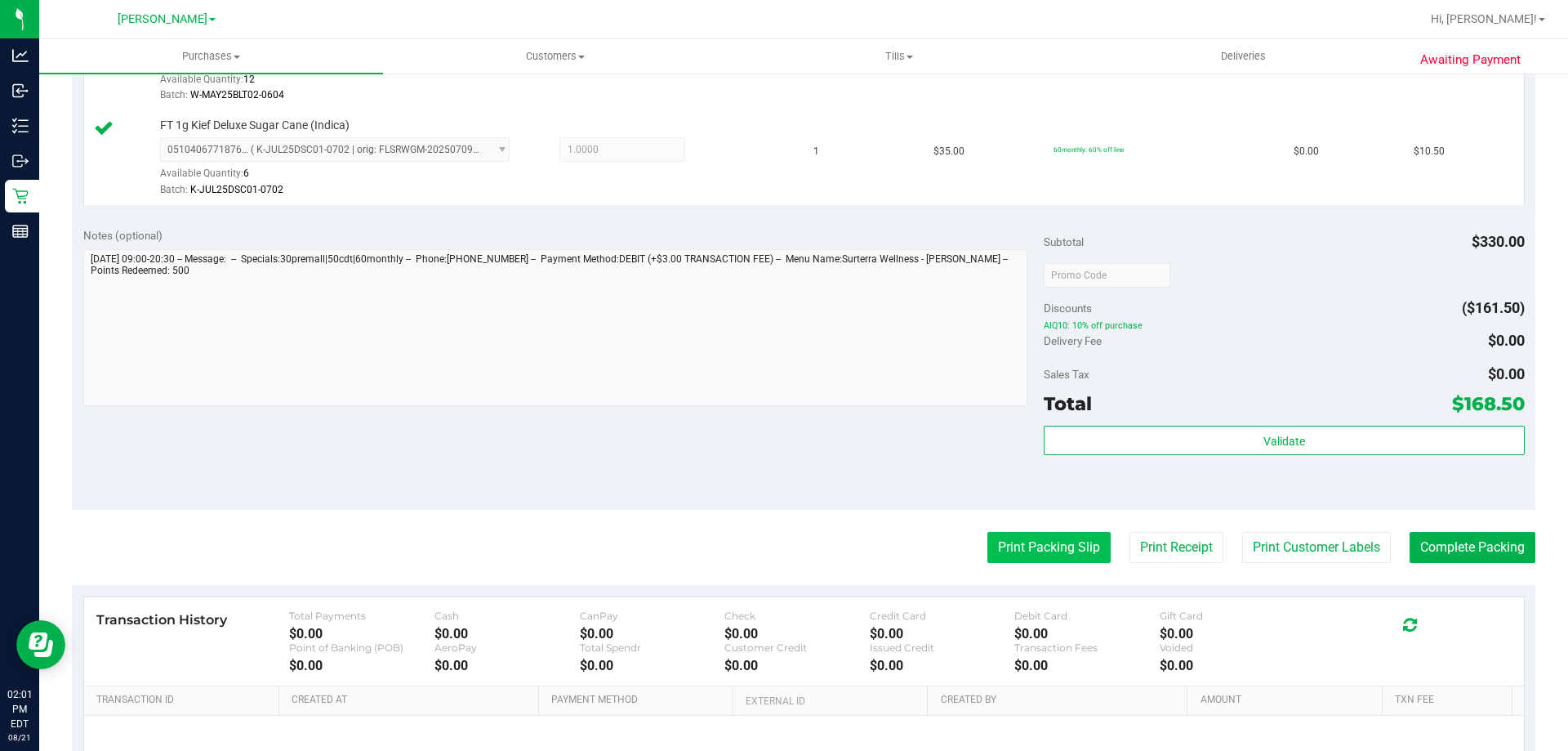
click at [1010, 557] on button "Print Packing Slip" at bounding box center [1049, 547] width 123 height 31
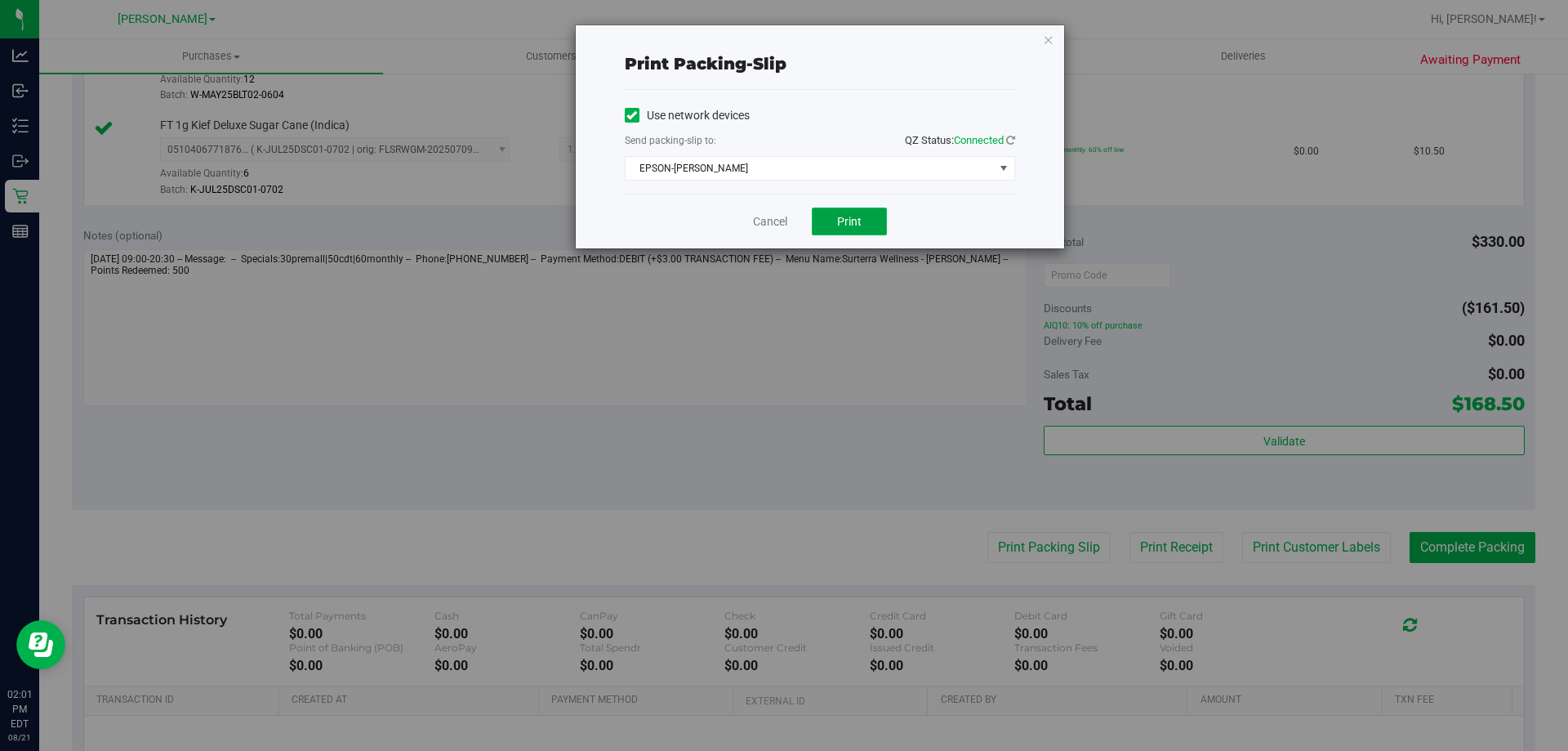
click at [850, 215] on span "Print" at bounding box center [849, 222] width 25 height 13
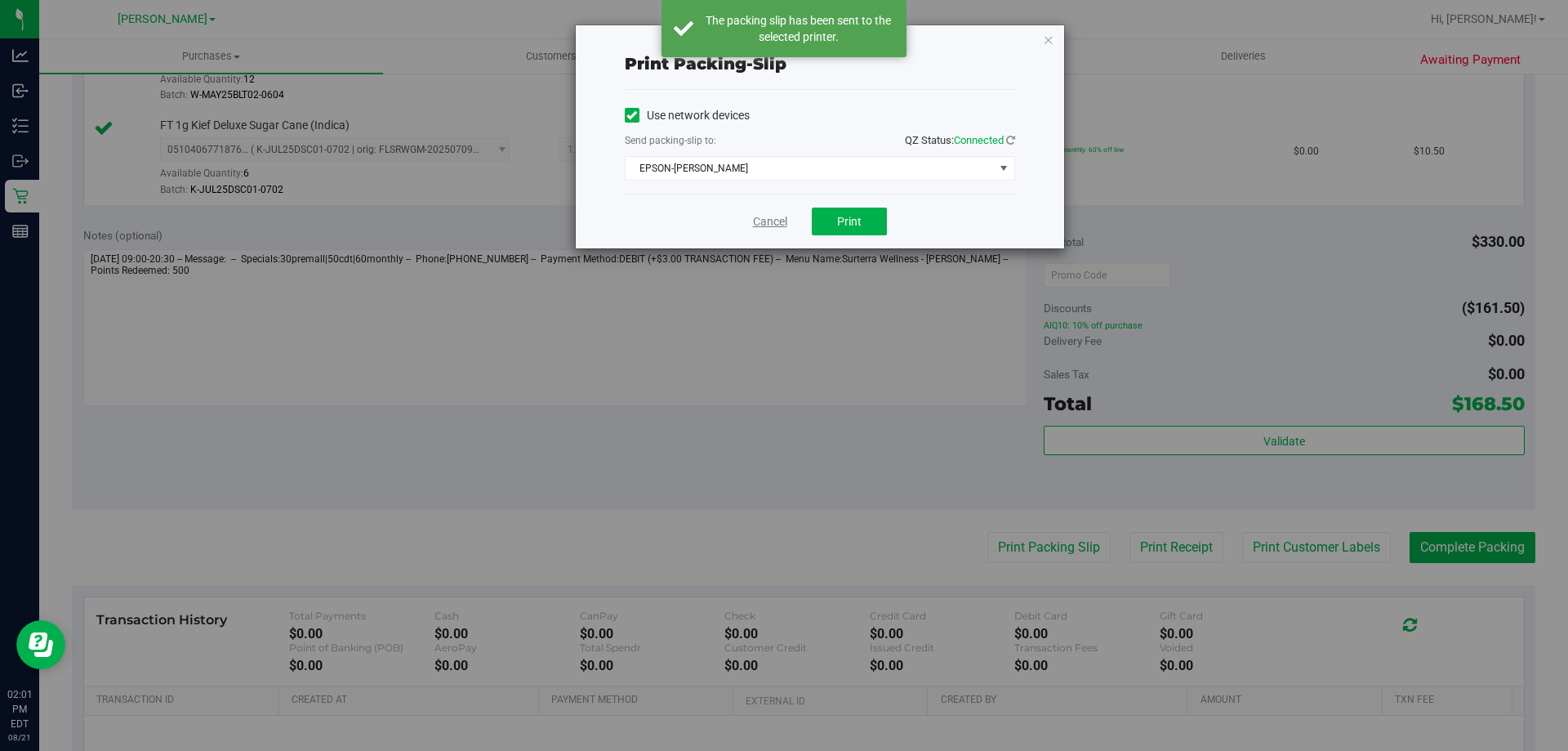
click at [779, 223] on link "Cancel" at bounding box center [770, 222] width 34 height 17
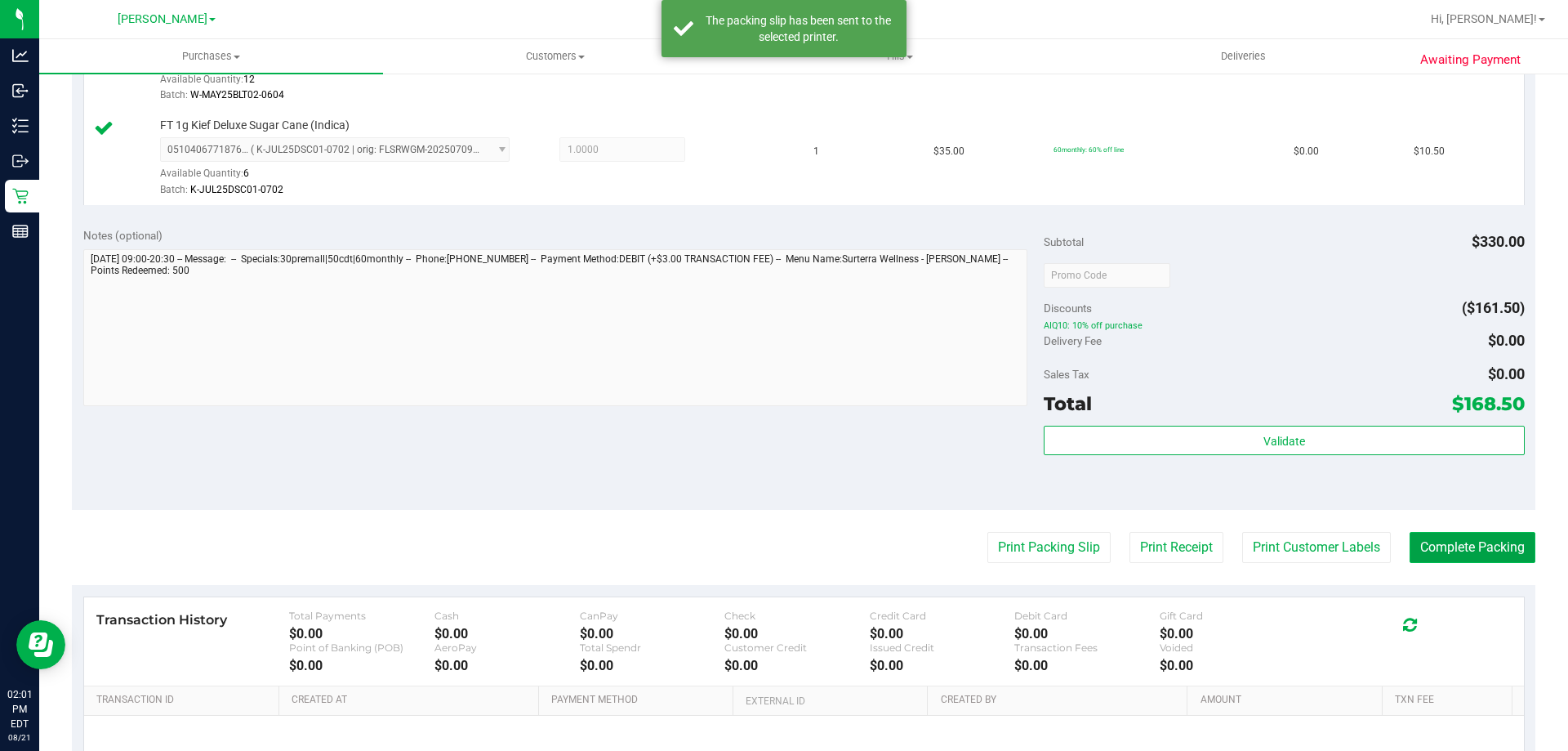
click at [1456, 537] on button "Complete Packing" at bounding box center [1473, 547] width 126 height 31
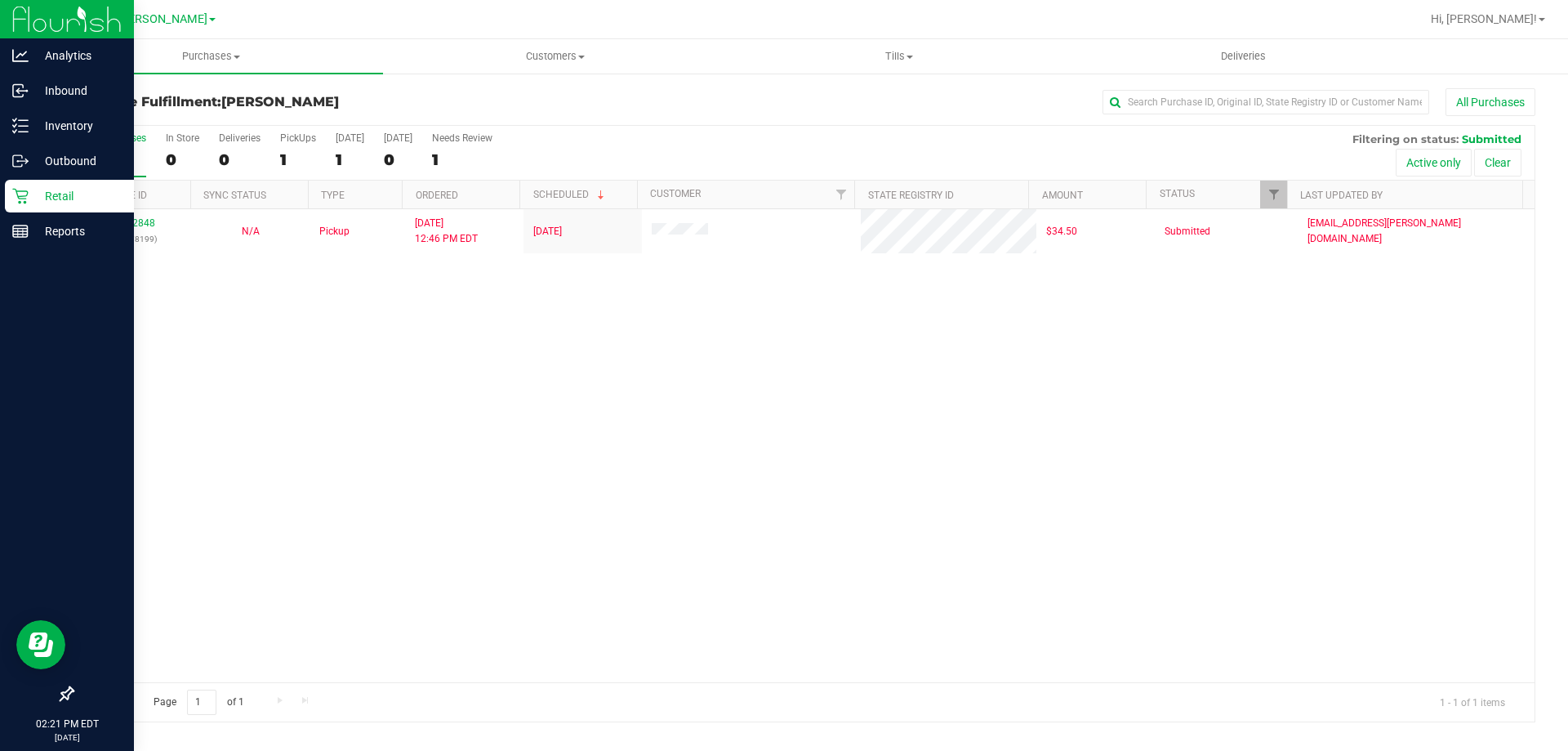
click at [31, 195] on p "Retail" at bounding box center [77, 196] width 98 height 20
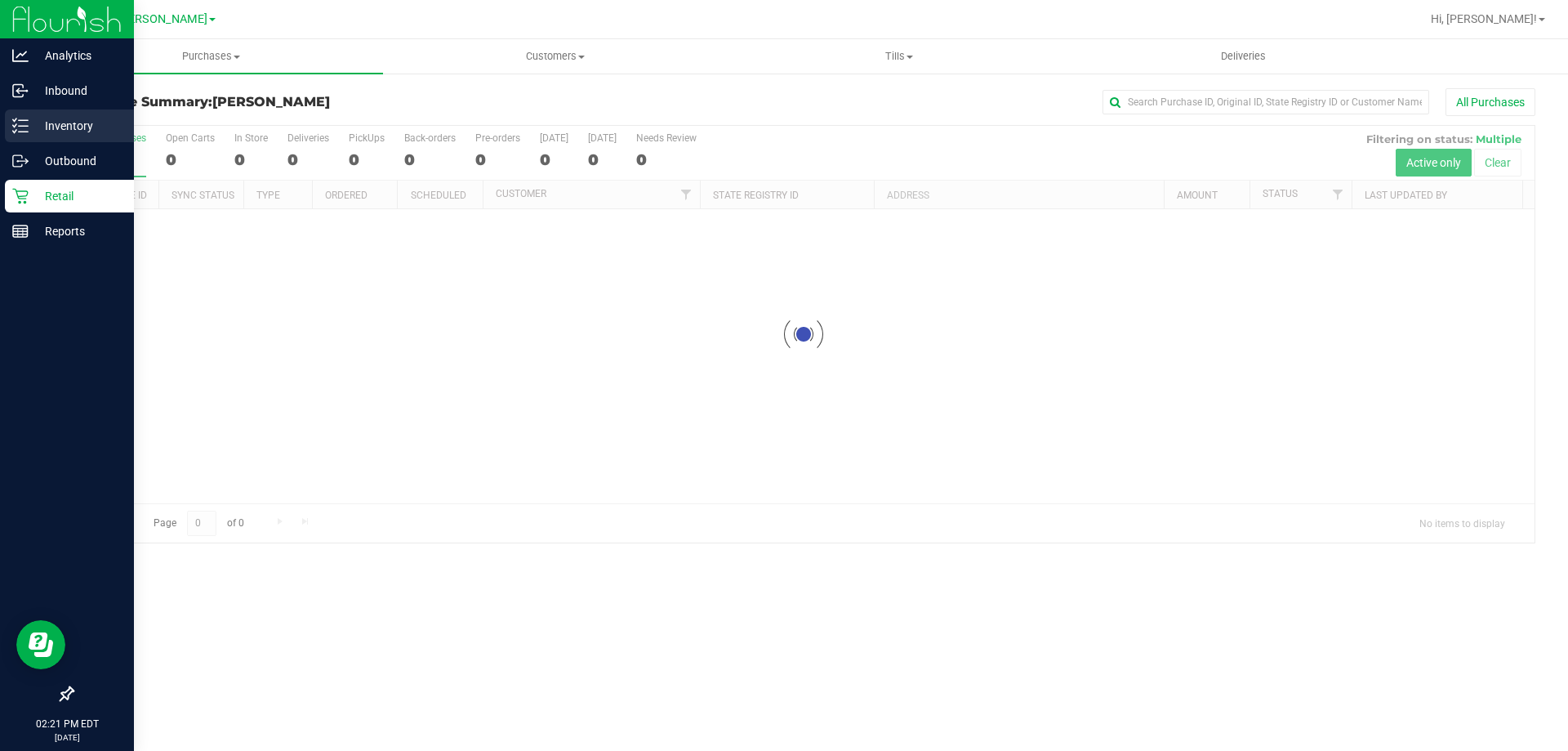
click at [71, 128] on p "Inventory" at bounding box center [77, 125] width 98 height 20
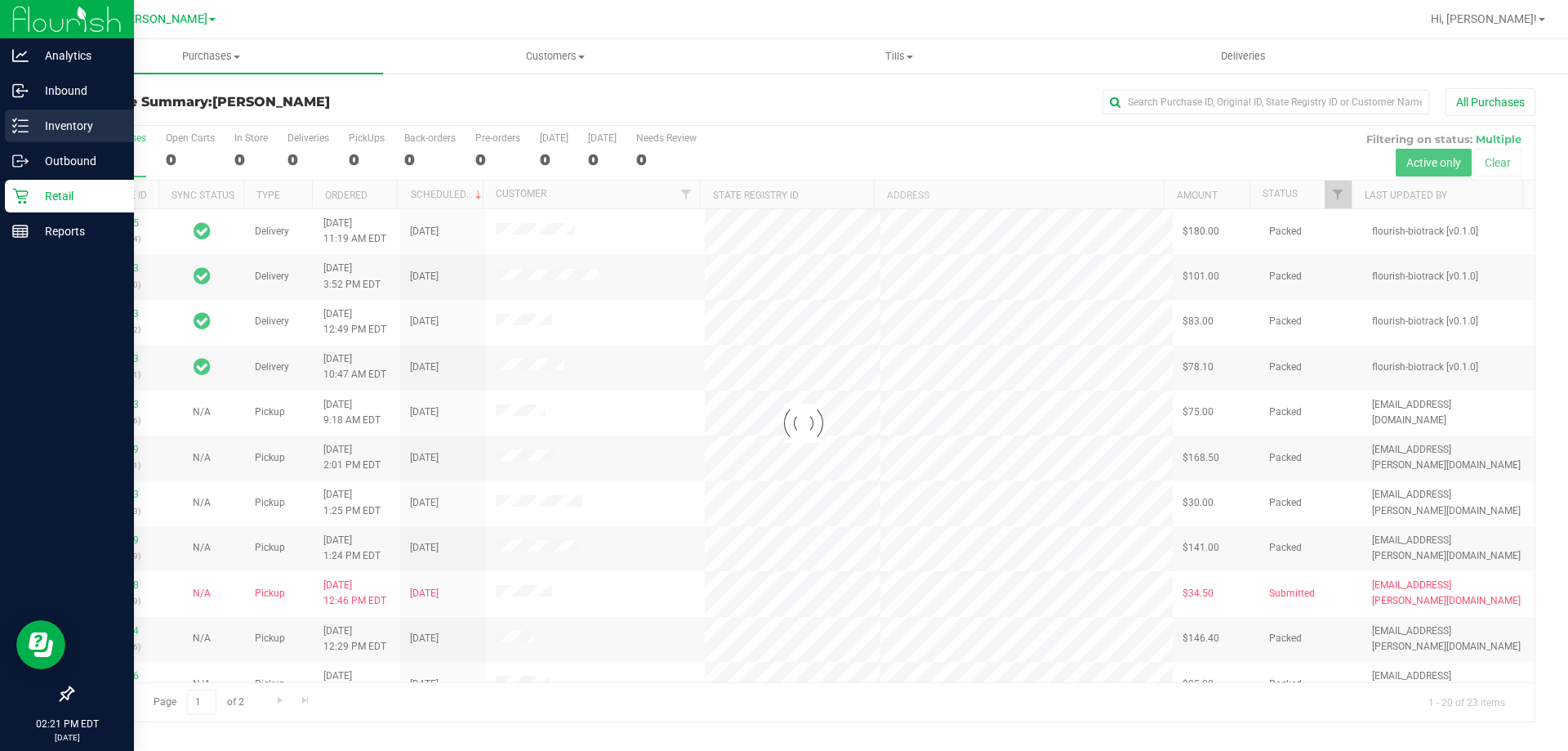
click at [61, 123] on p "Inventory" at bounding box center [77, 125] width 98 height 20
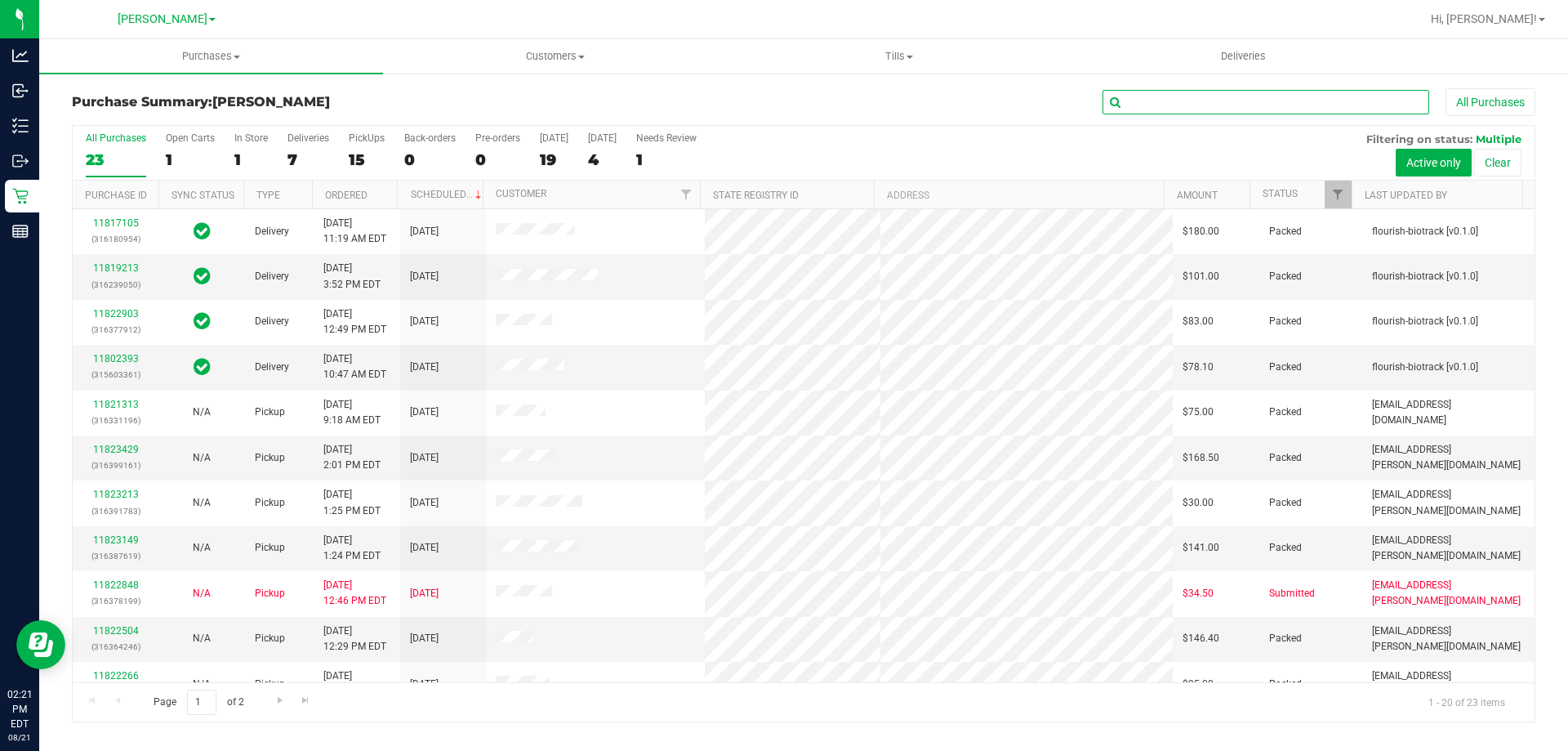
click at [1175, 106] on input "text" at bounding box center [1265, 102] width 327 height 25
type input "5121909132391653"
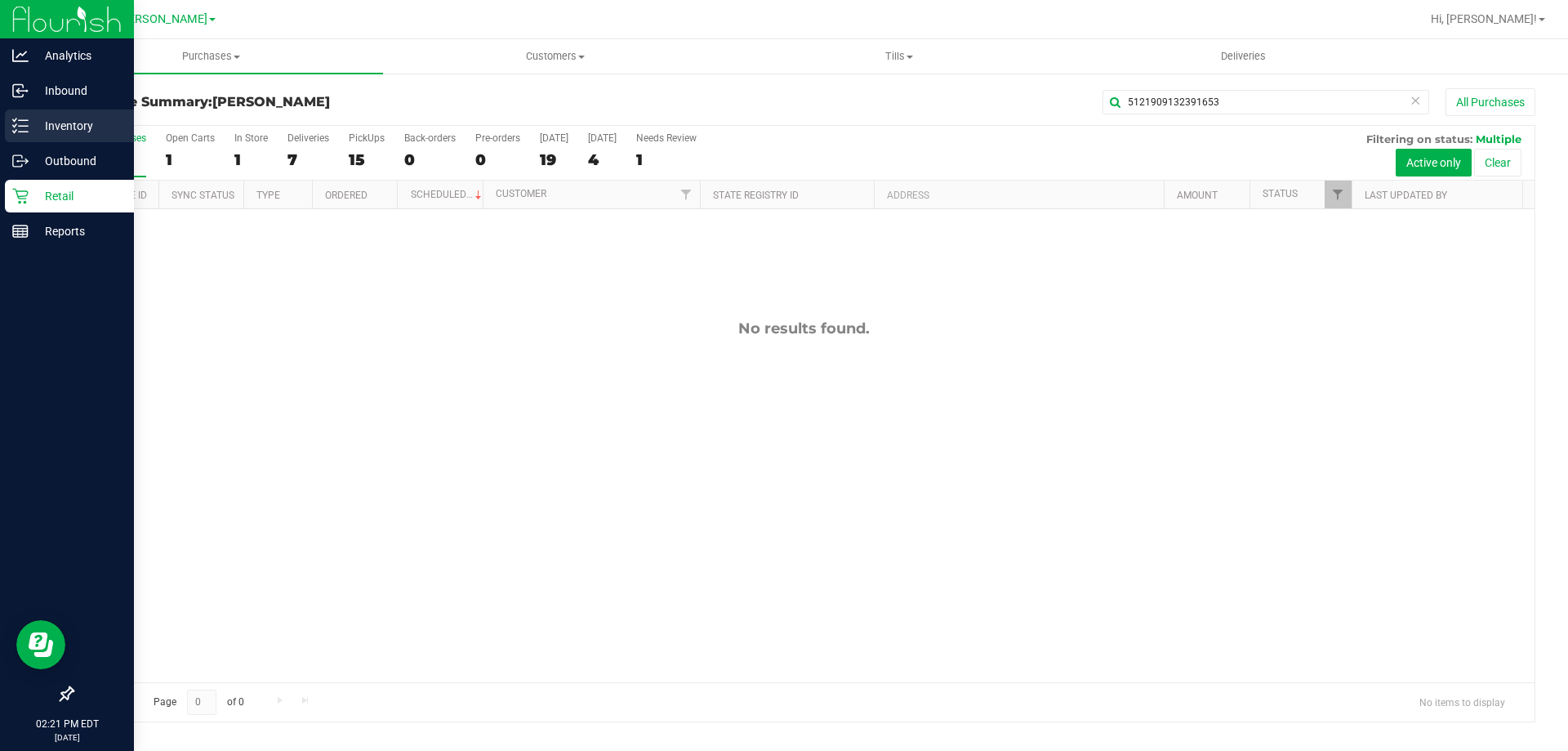
click at [16, 122] on icon at bounding box center [20, 125] width 16 height 16
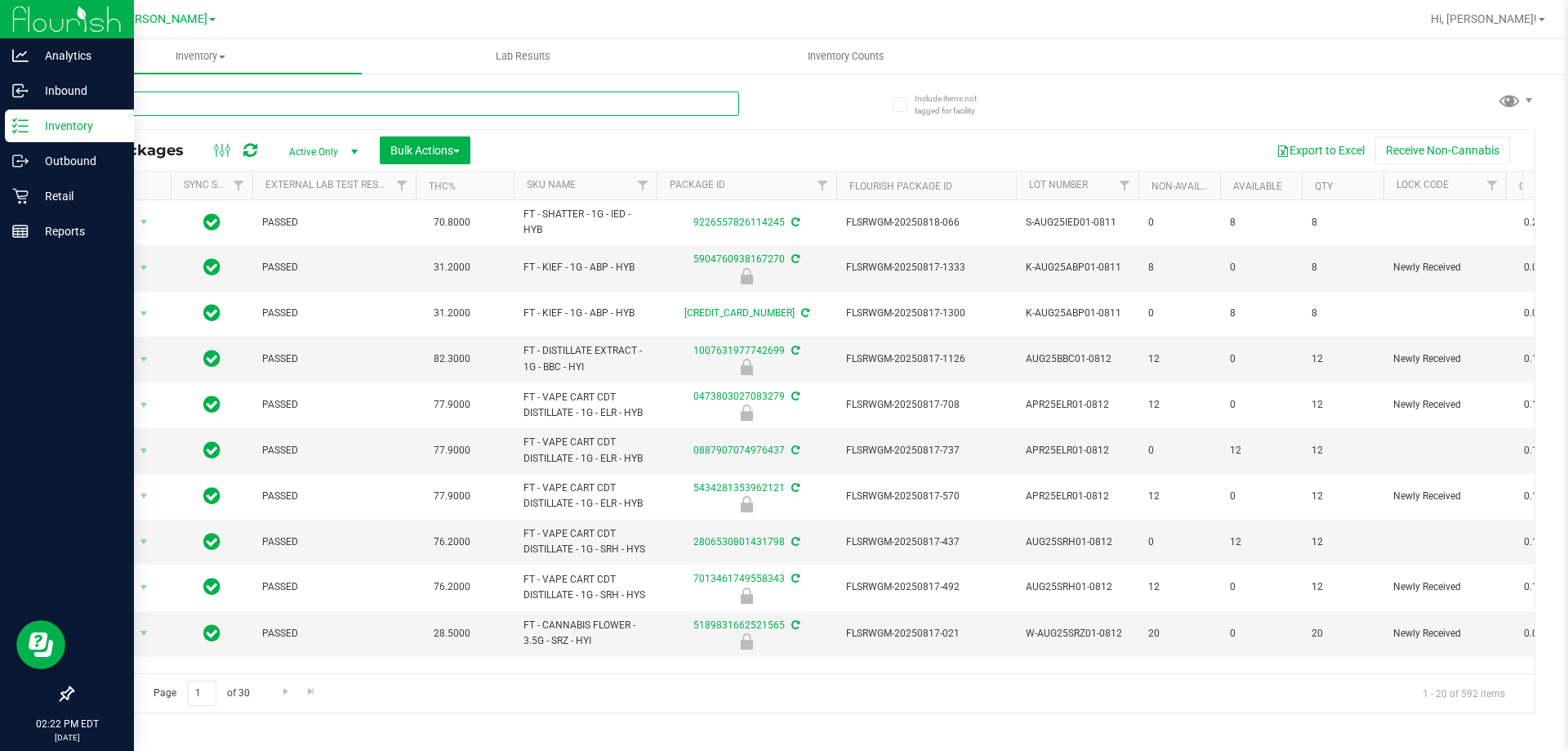
click at [360, 102] on input "text" at bounding box center [405, 104] width 667 height 25
type input "5121909132391653"
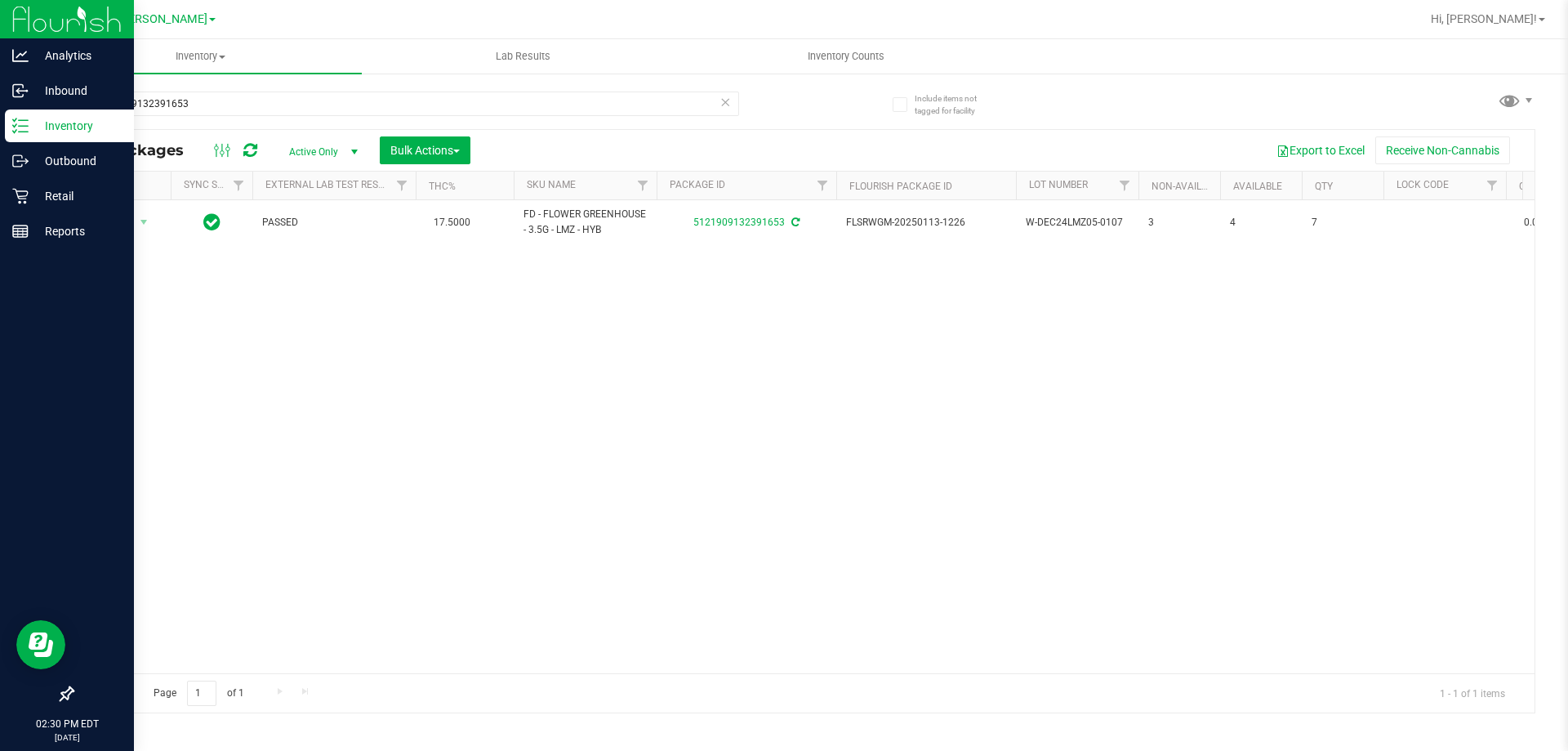
click at [728, 98] on icon at bounding box center [725, 101] width 11 height 20
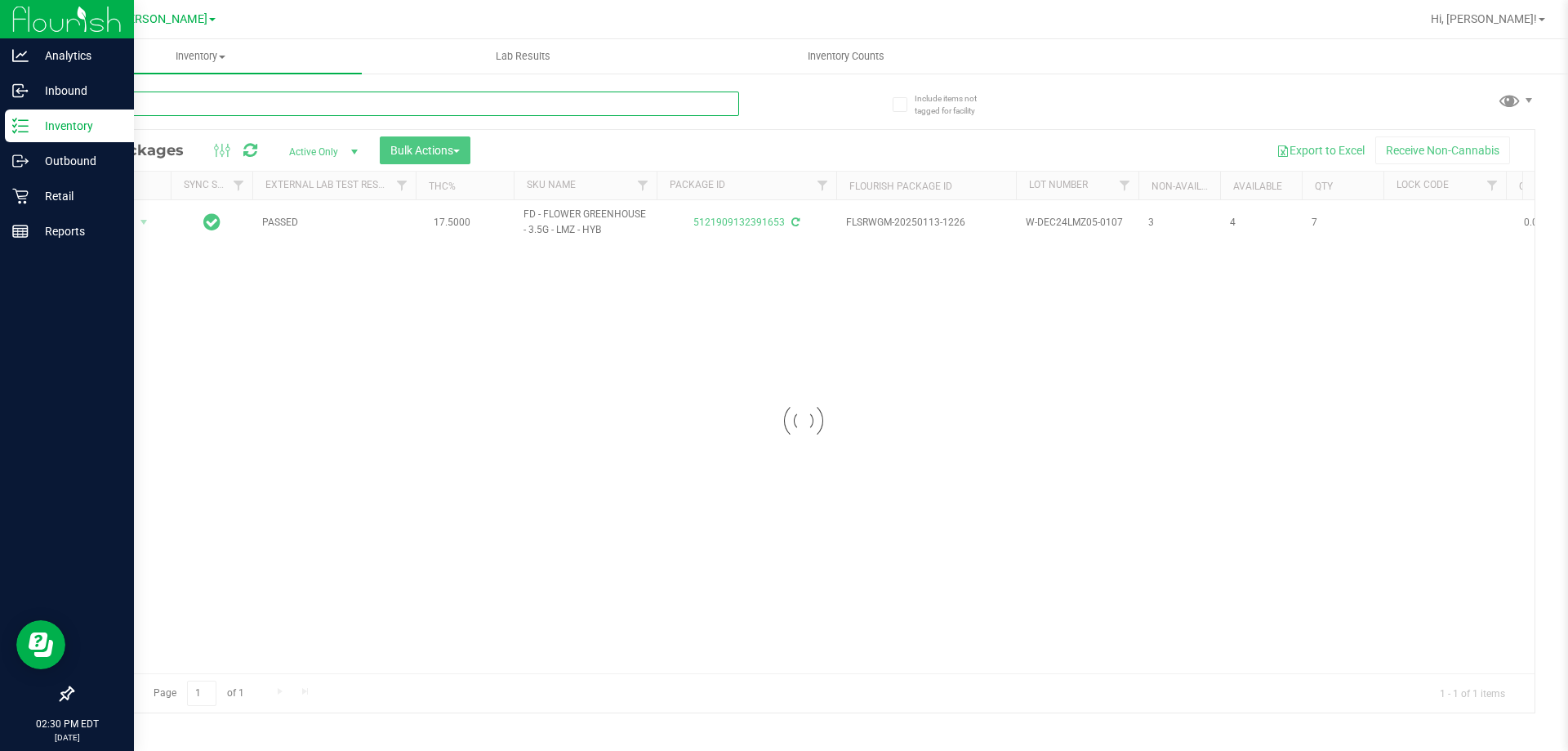
click at [638, 97] on input "text" at bounding box center [405, 104] width 667 height 25
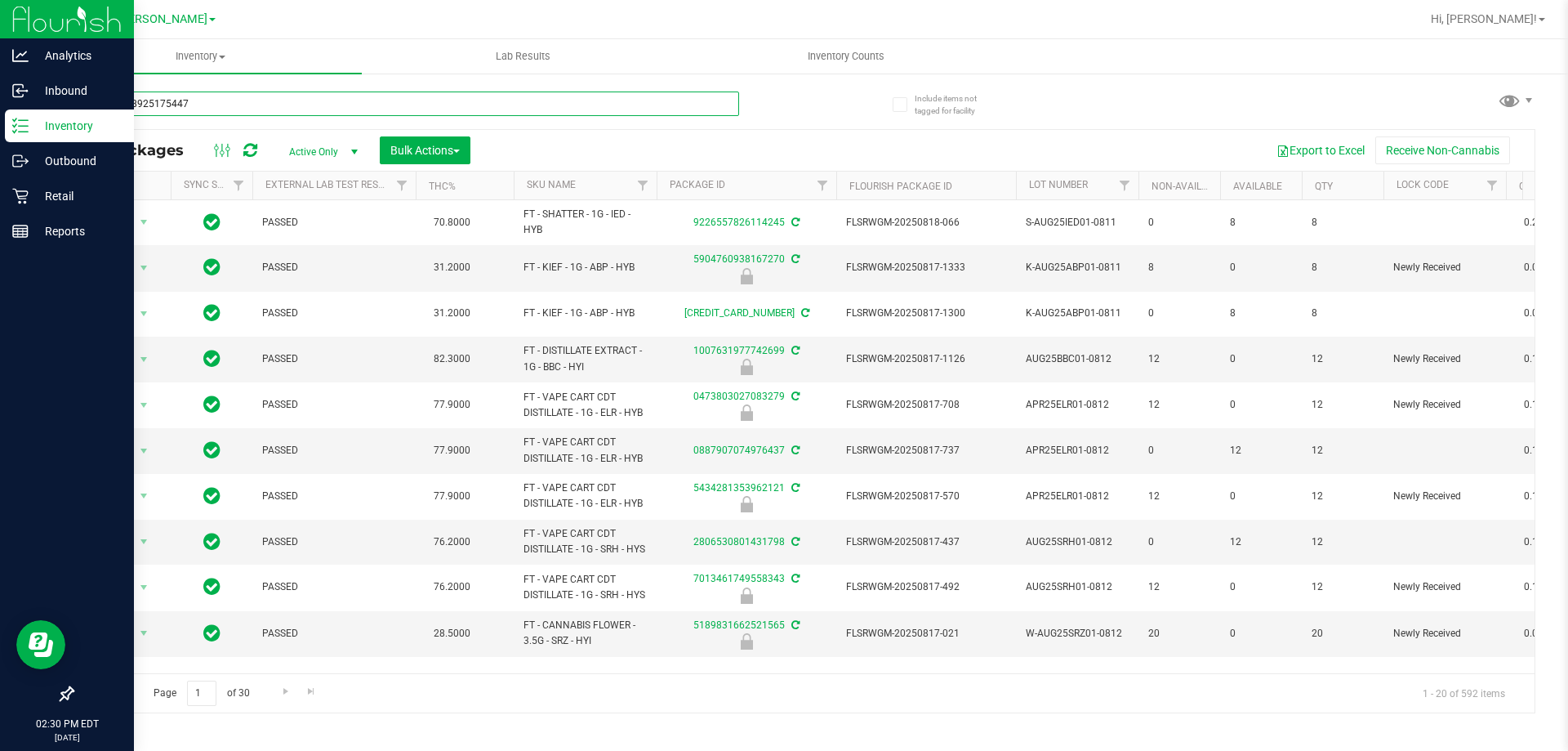
type input "5690278925175447"
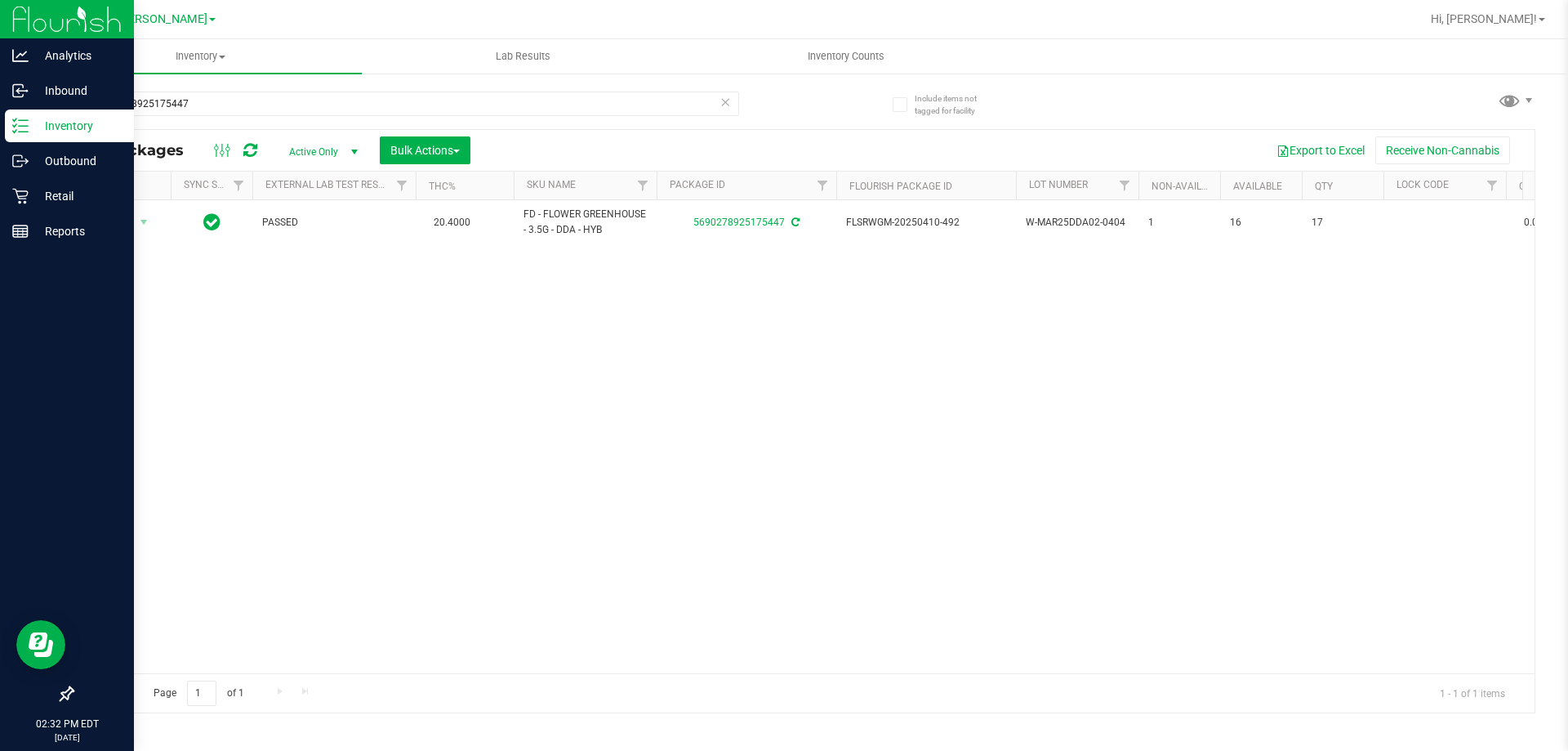
click at [724, 103] on icon at bounding box center [725, 101] width 11 height 20
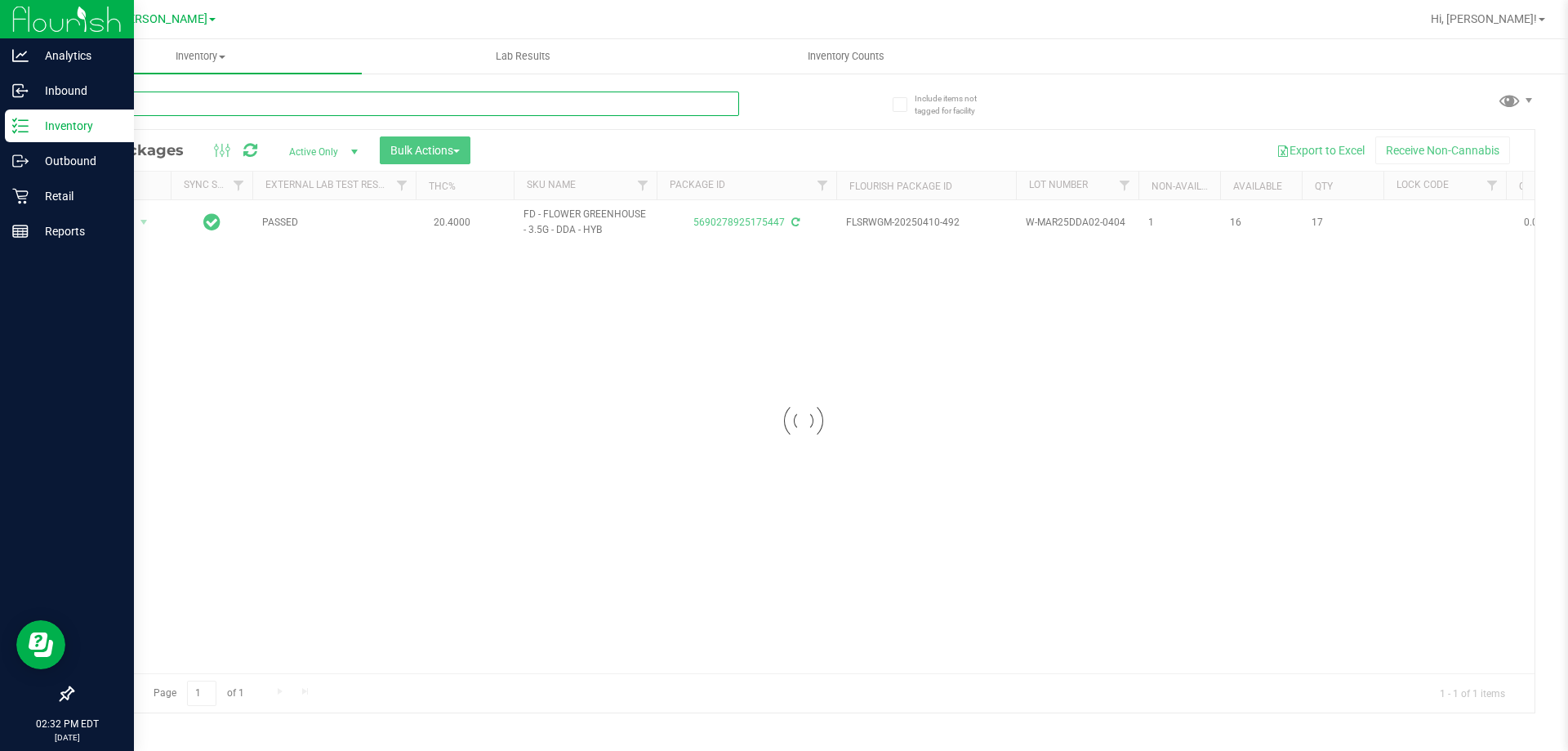
click at [636, 105] on input "text" at bounding box center [405, 104] width 667 height 25
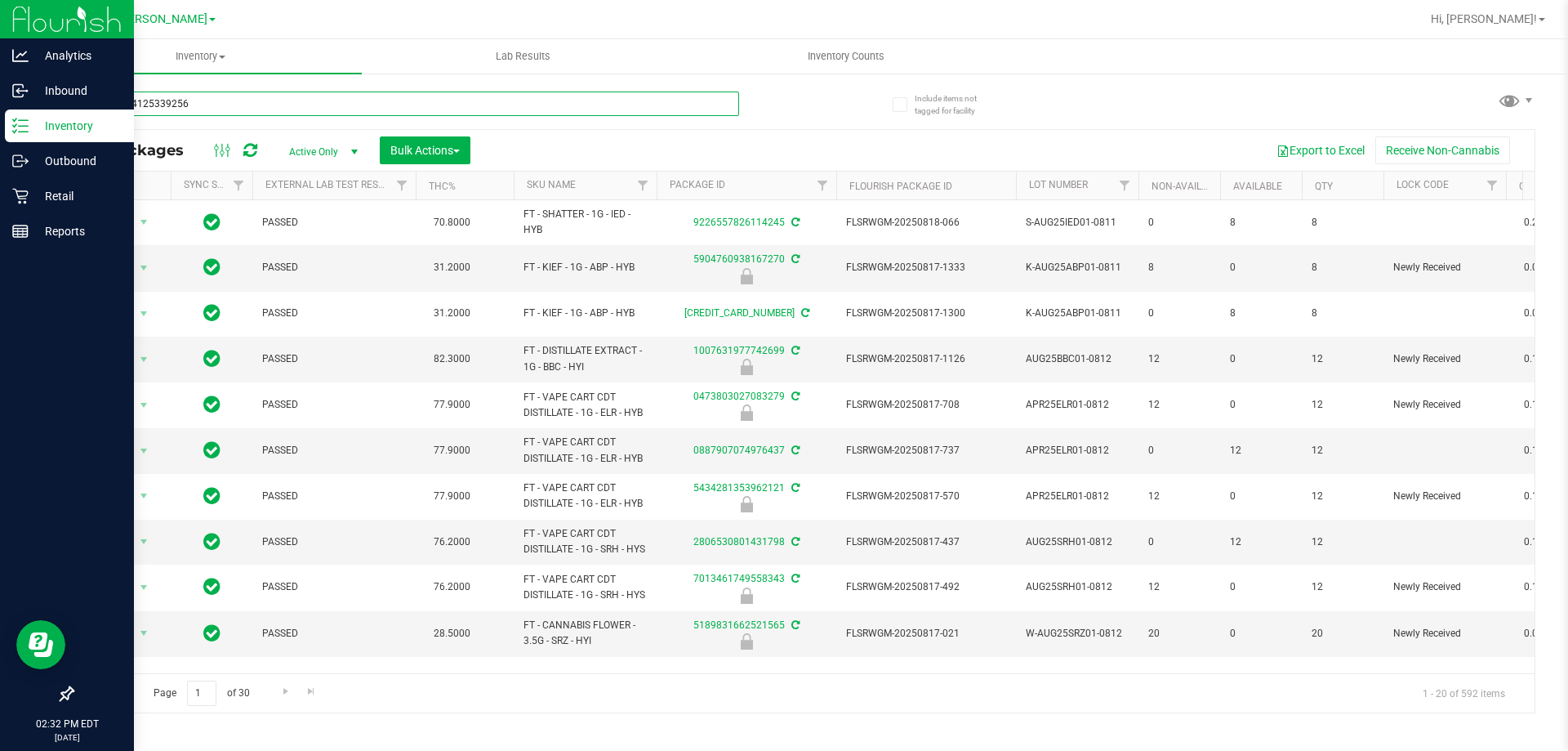
type input "1310624125339256"
